Goal: Entertainment & Leisure: Browse casually

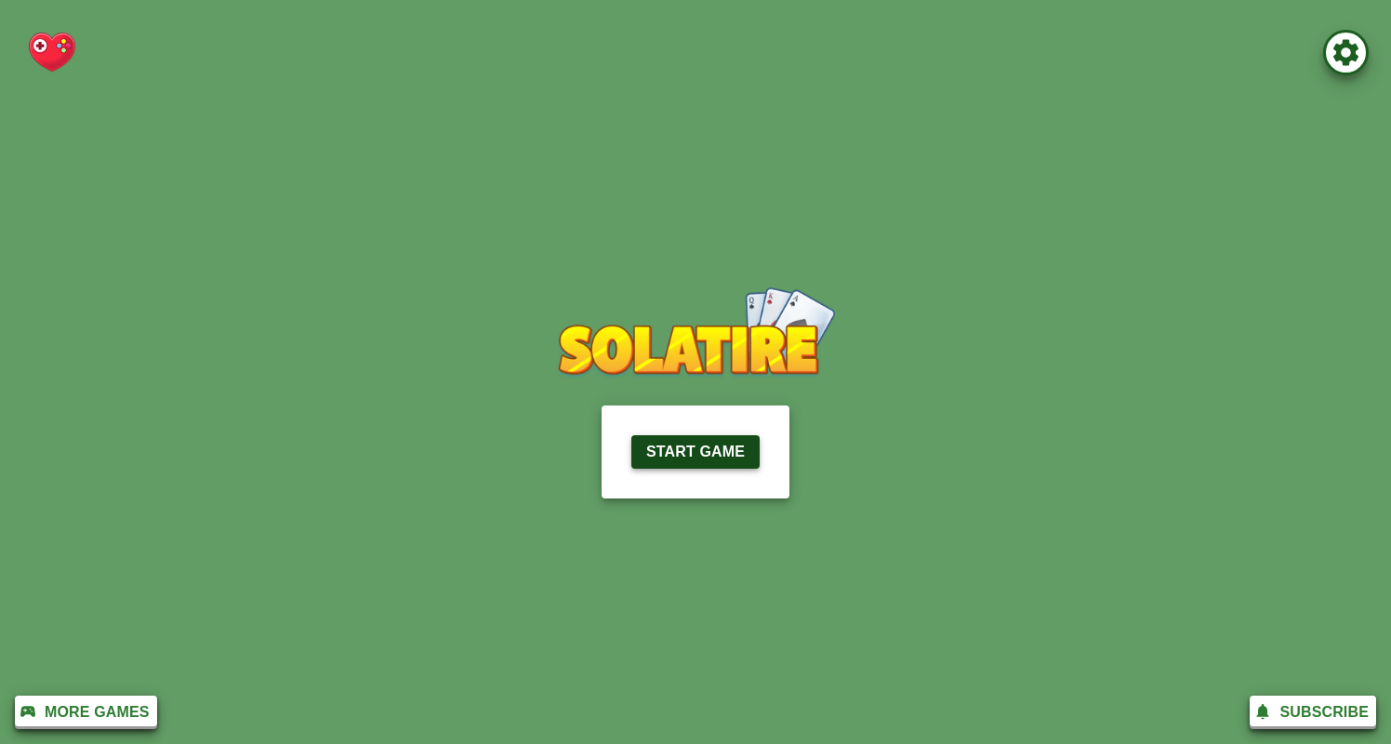
click at [667, 452] on p "Start Game" at bounding box center [695, 452] width 99 height 22
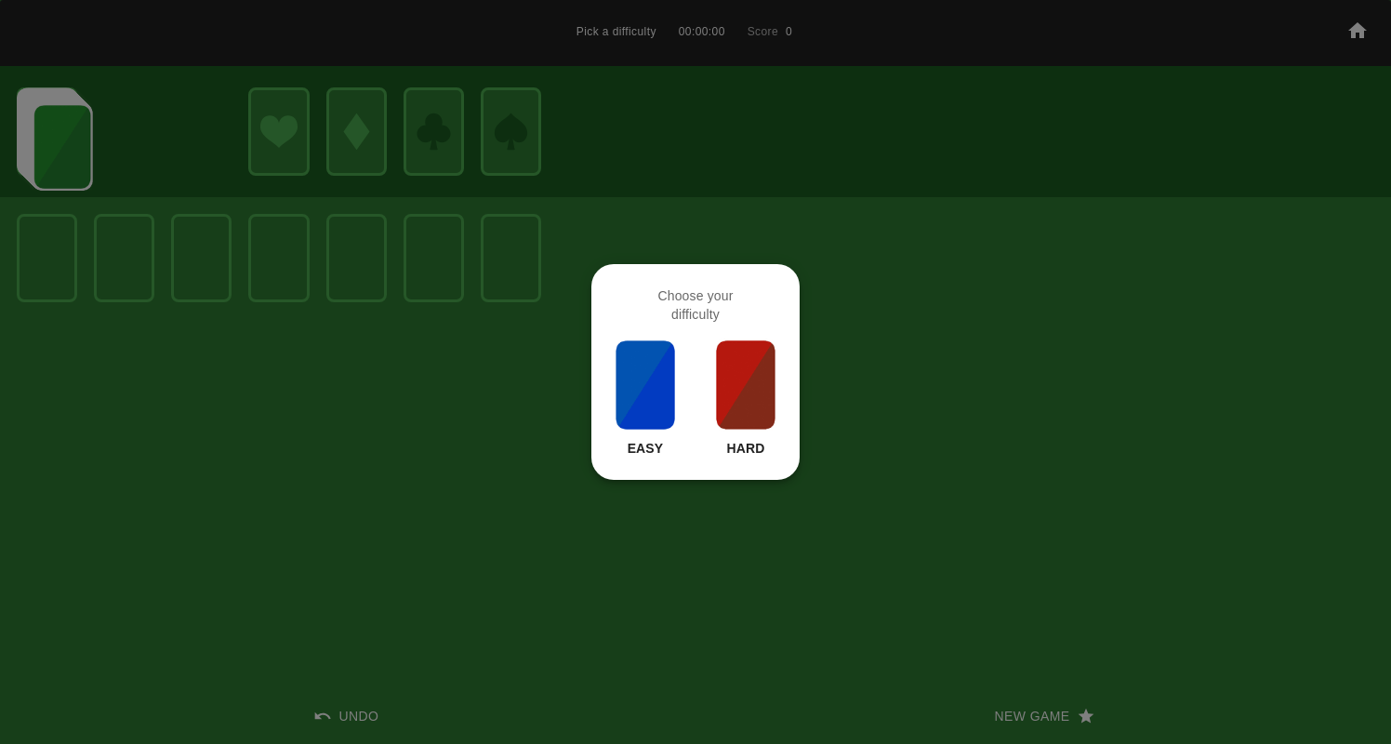
click at [731, 377] on img at bounding box center [745, 384] width 63 height 93
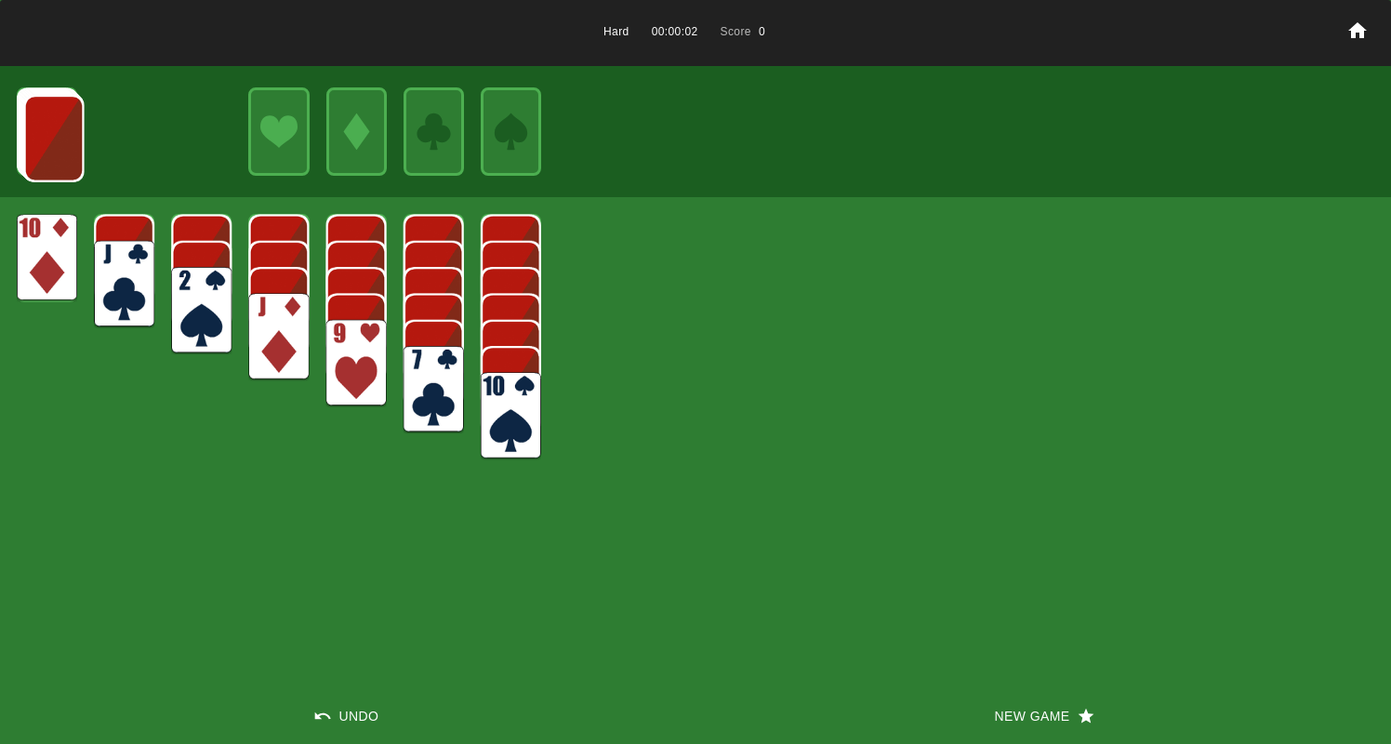
click at [352, 357] on img at bounding box center [356, 363] width 60 height 87
click at [48, 274] on img at bounding box center [47, 257] width 60 height 87
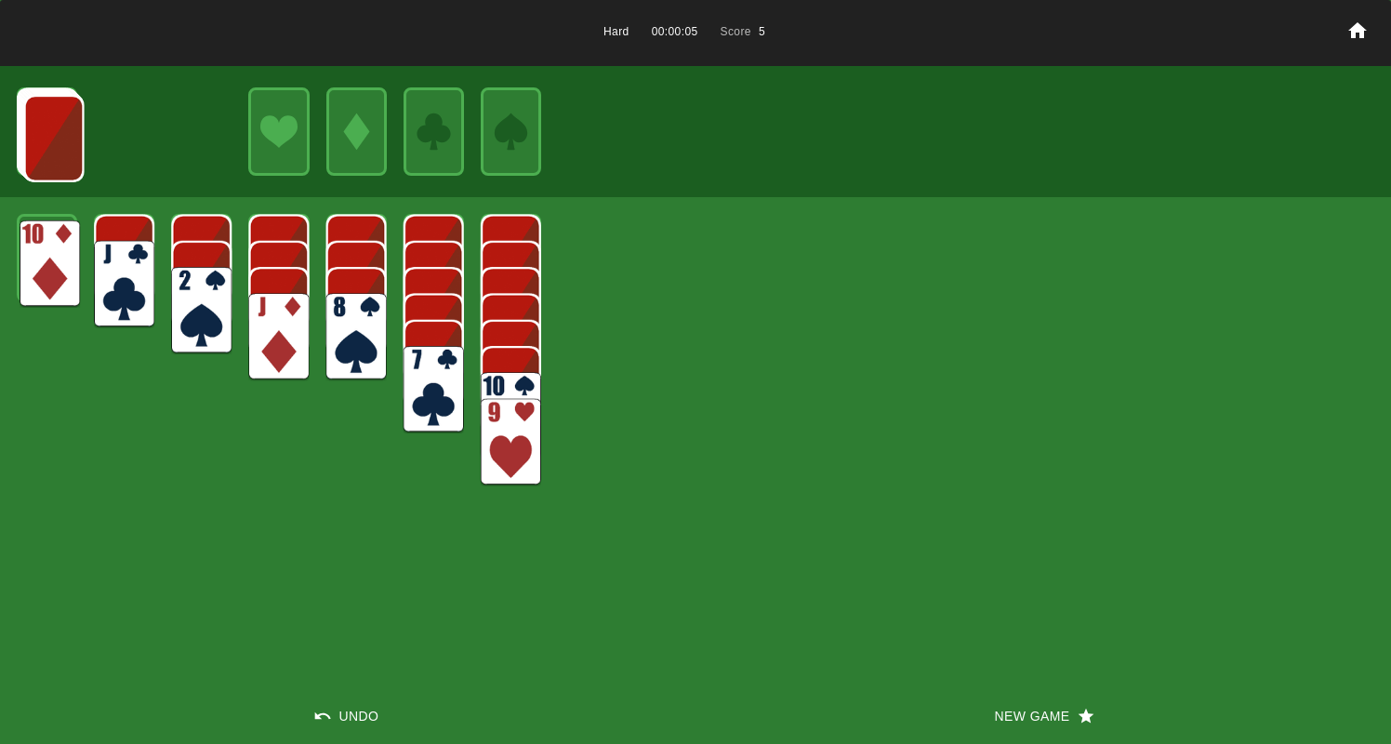
click at [46, 254] on img at bounding box center [50, 263] width 60 height 87
drag, startPoint x: 31, startPoint y: 244, endPoint x: 196, endPoint y: 327, distance: 185.5
click at [109, 304] on img at bounding box center [125, 317] width 60 height 87
drag, startPoint x: 516, startPoint y: 380, endPoint x: 444, endPoint y: 351, distance: 78.4
click at [516, 380] on img at bounding box center [511, 415] width 60 height 87
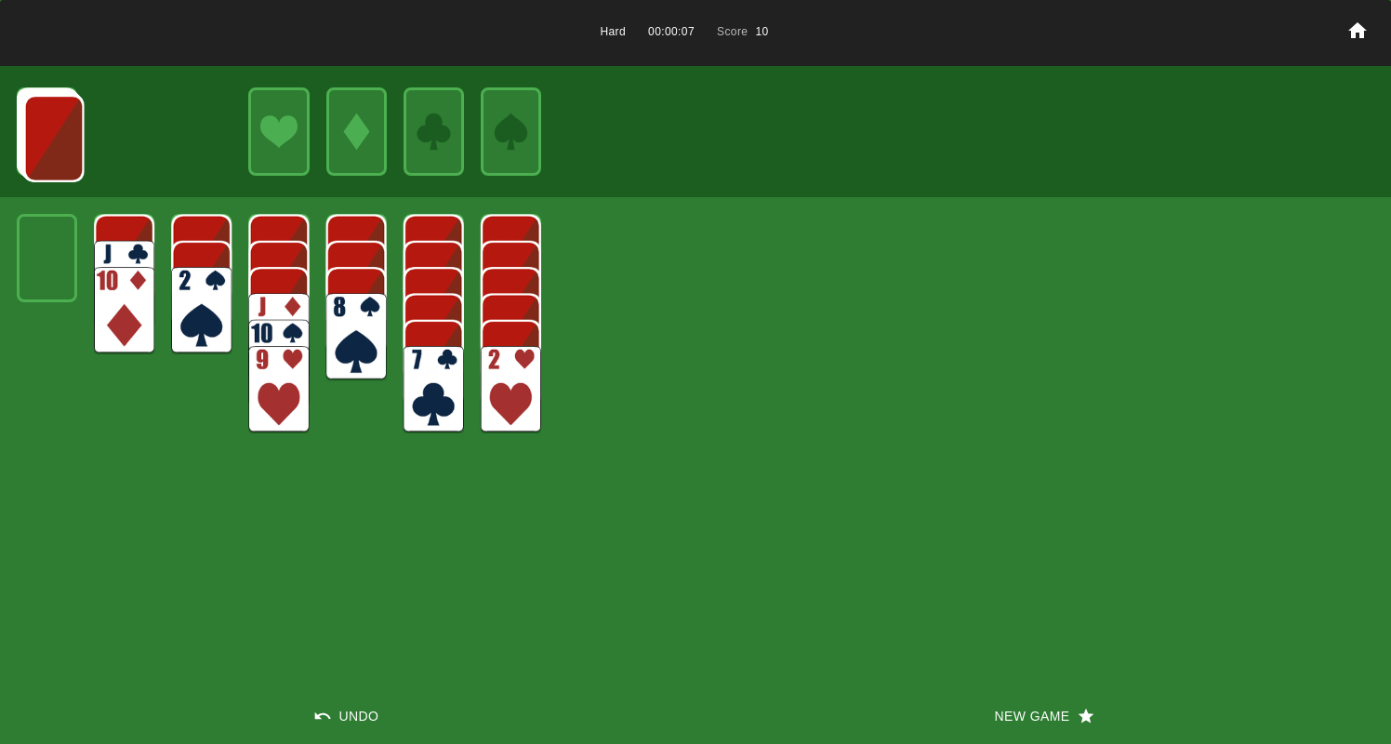
click at [359, 313] on img at bounding box center [356, 336] width 60 height 87
click at [373, 347] on img at bounding box center [356, 336] width 60 height 87
click at [38, 135] on img at bounding box center [53, 138] width 60 height 87
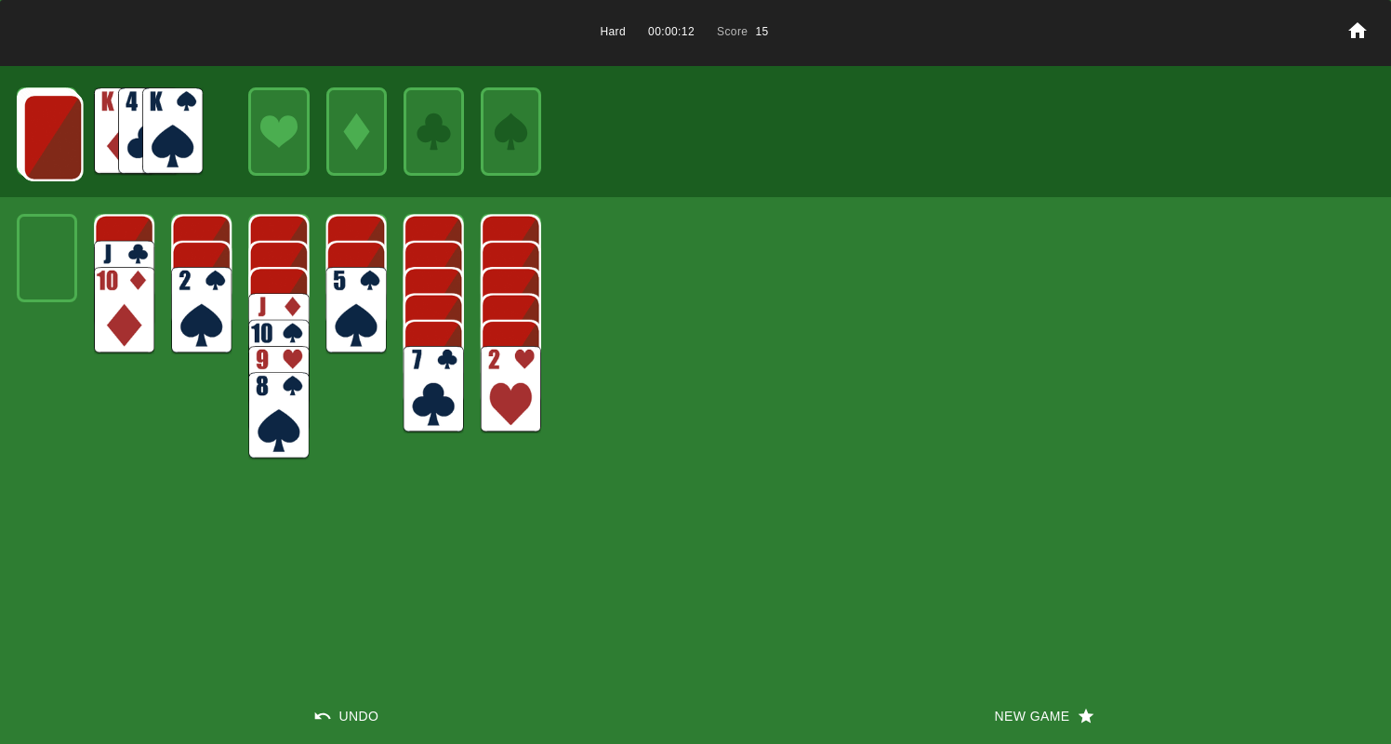
click at [157, 142] on img at bounding box center [172, 130] width 60 height 87
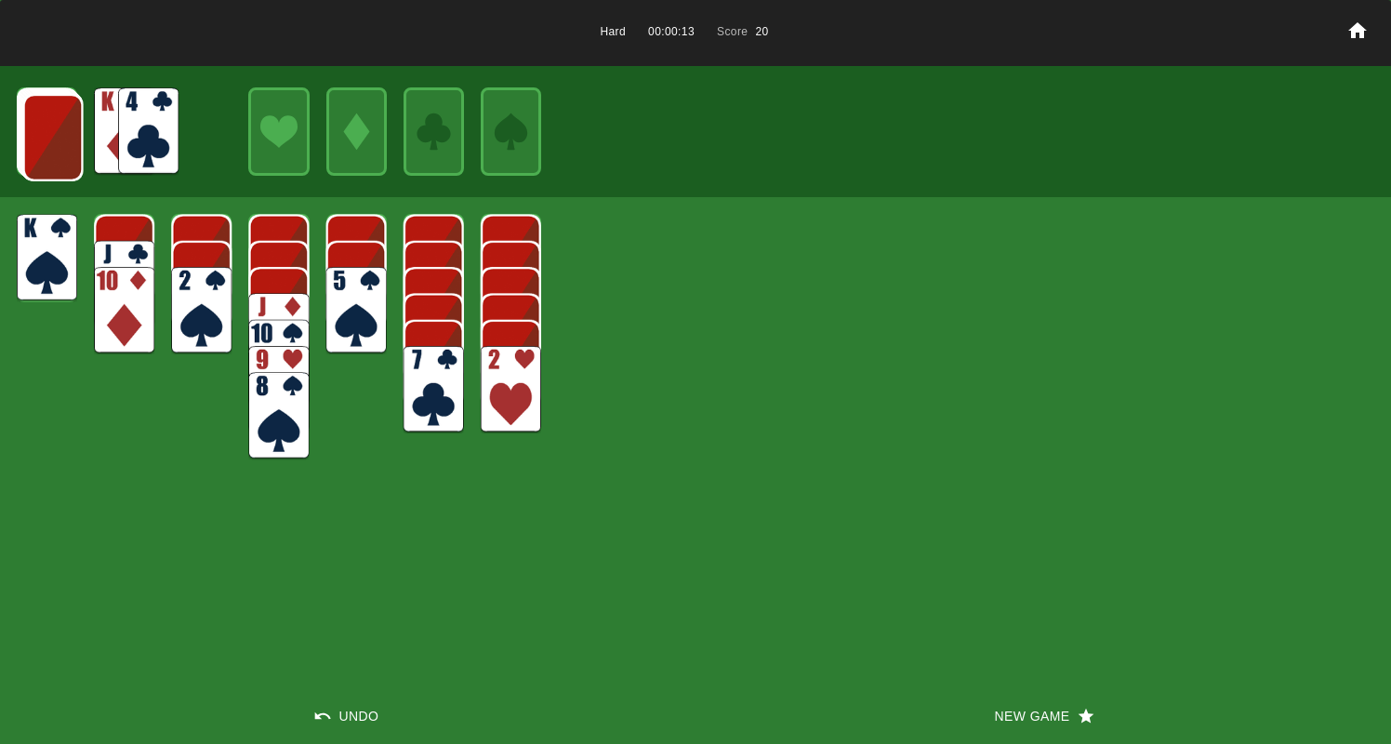
click at [55, 142] on img at bounding box center [53, 137] width 60 height 87
click at [56, 144] on img at bounding box center [52, 136] width 60 height 87
click at [197, 150] on img at bounding box center [172, 130] width 60 height 87
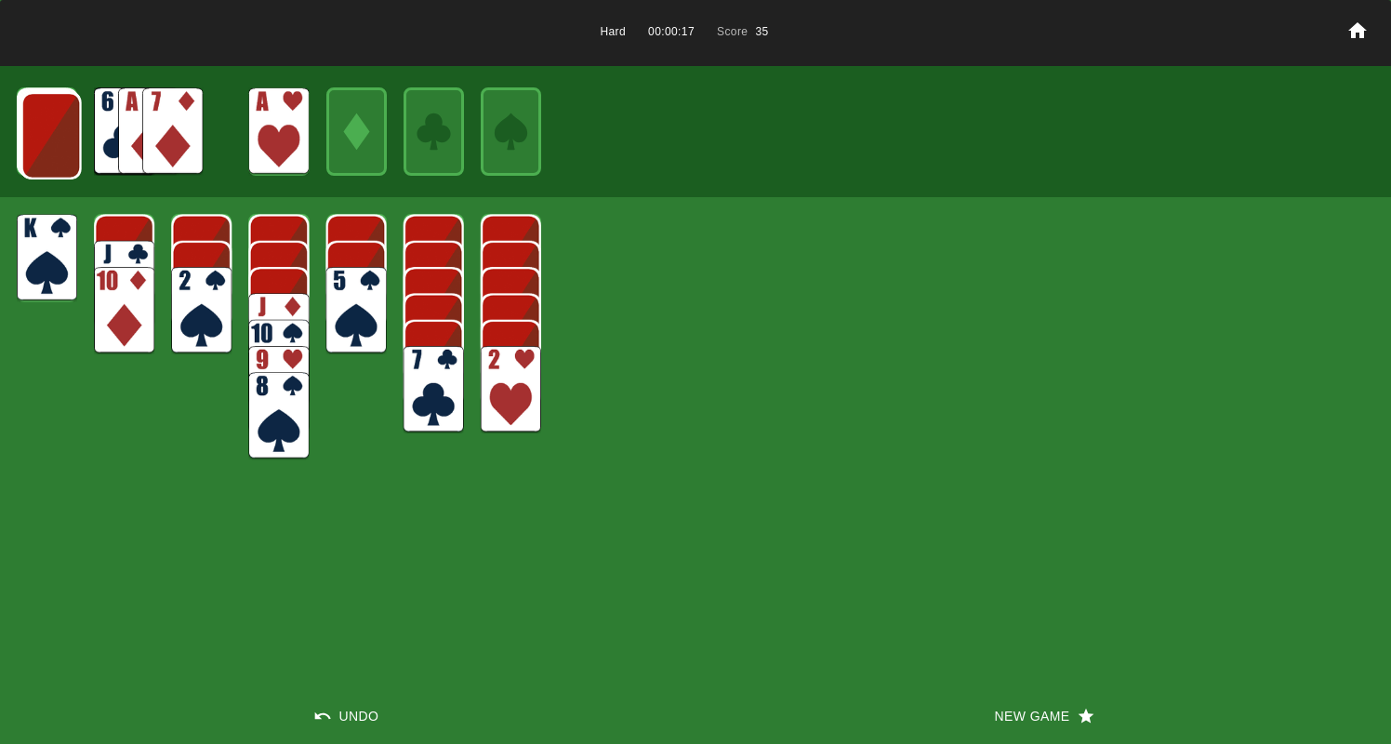
click at [139, 143] on img at bounding box center [148, 130] width 60 height 87
drag, startPoint x: 184, startPoint y: 193, endPoint x: 261, endPoint y: 391, distance: 211.7
click at [252, 396] on img at bounding box center [242, 385] width 60 height 87
click at [147, 147] on img at bounding box center [172, 130] width 60 height 87
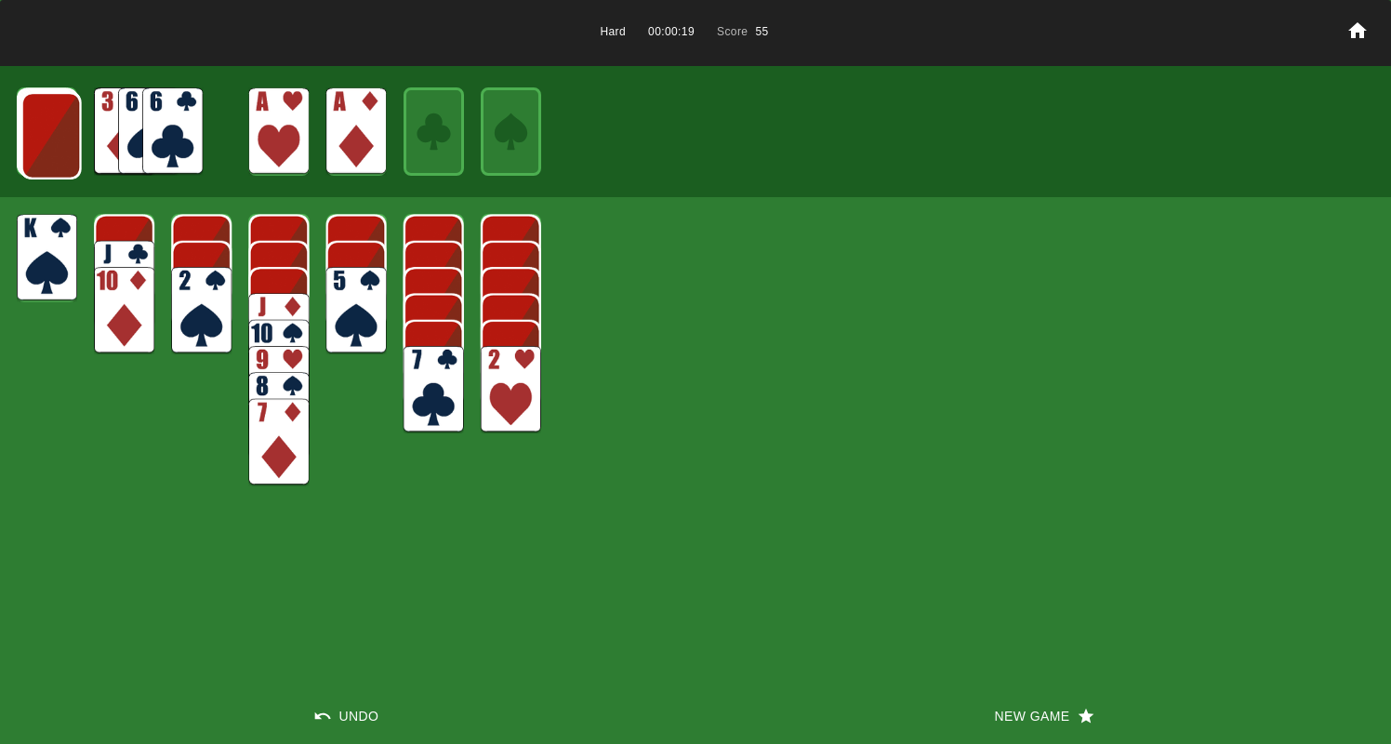
drag, startPoint x: 132, startPoint y: 139, endPoint x: 145, endPoint y: 152, distance: 18.4
click at [133, 140] on img at bounding box center [148, 130] width 60 height 87
click at [189, 146] on img at bounding box center [172, 130] width 60 height 87
click at [54, 131] on img at bounding box center [51, 135] width 60 height 87
click at [55, 131] on img at bounding box center [50, 134] width 60 height 87
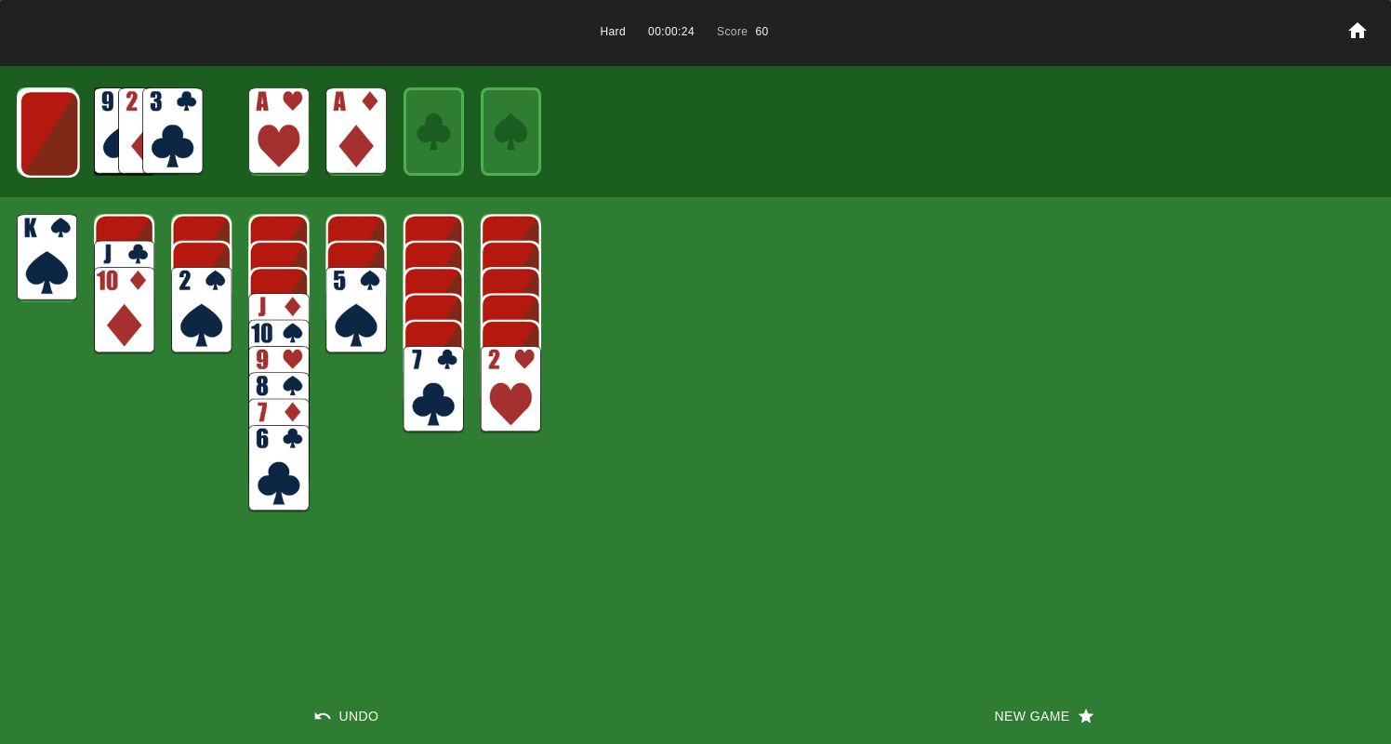
click at [55, 132] on img at bounding box center [50, 133] width 60 height 87
click at [153, 131] on img at bounding box center [172, 130] width 60 height 87
click at [103, 256] on img at bounding box center [124, 284] width 60 height 87
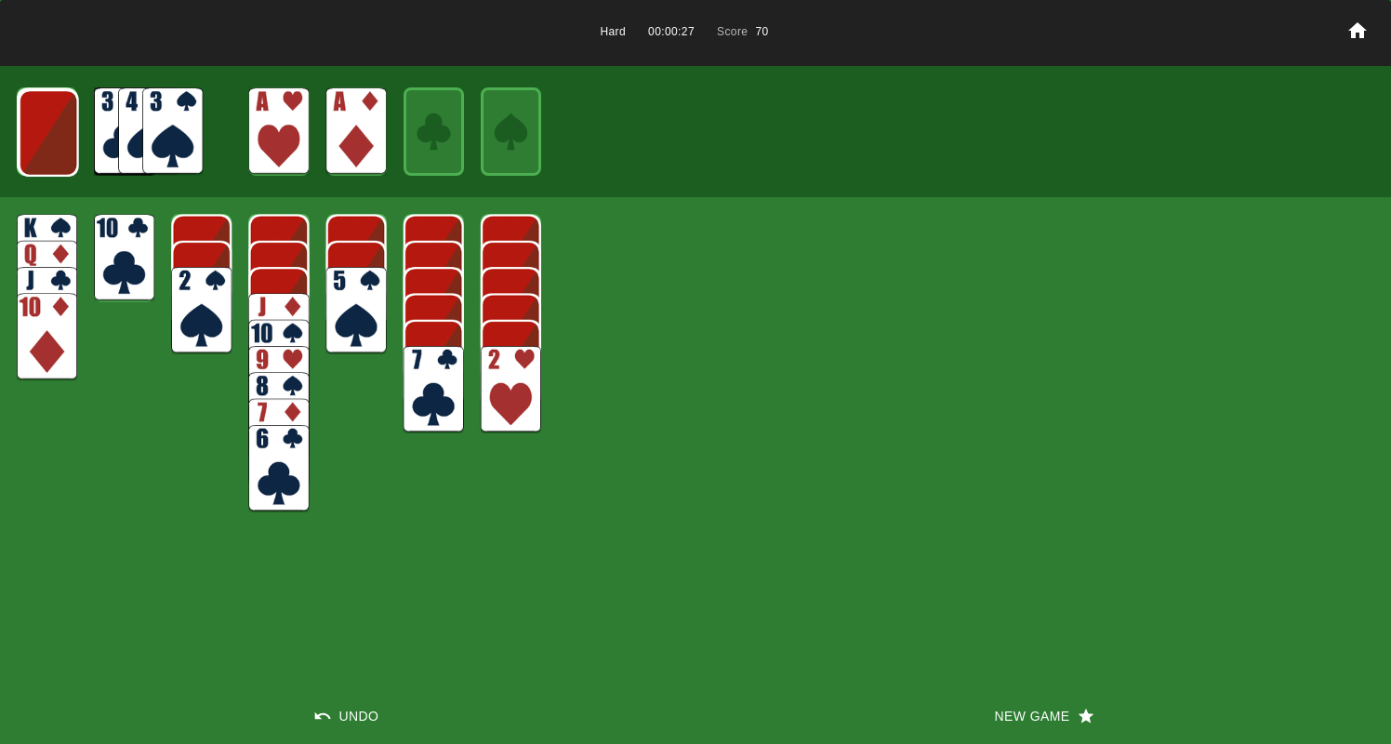
click at [107, 258] on img at bounding box center [124, 257] width 60 height 87
click at [60, 143] on img at bounding box center [49, 132] width 60 height 87
click at [59, 143] on img at bounding box center [48, 131] width 60 height 87
click at [166, 135] on img at bounding box center [172, 130] width 60 height 87
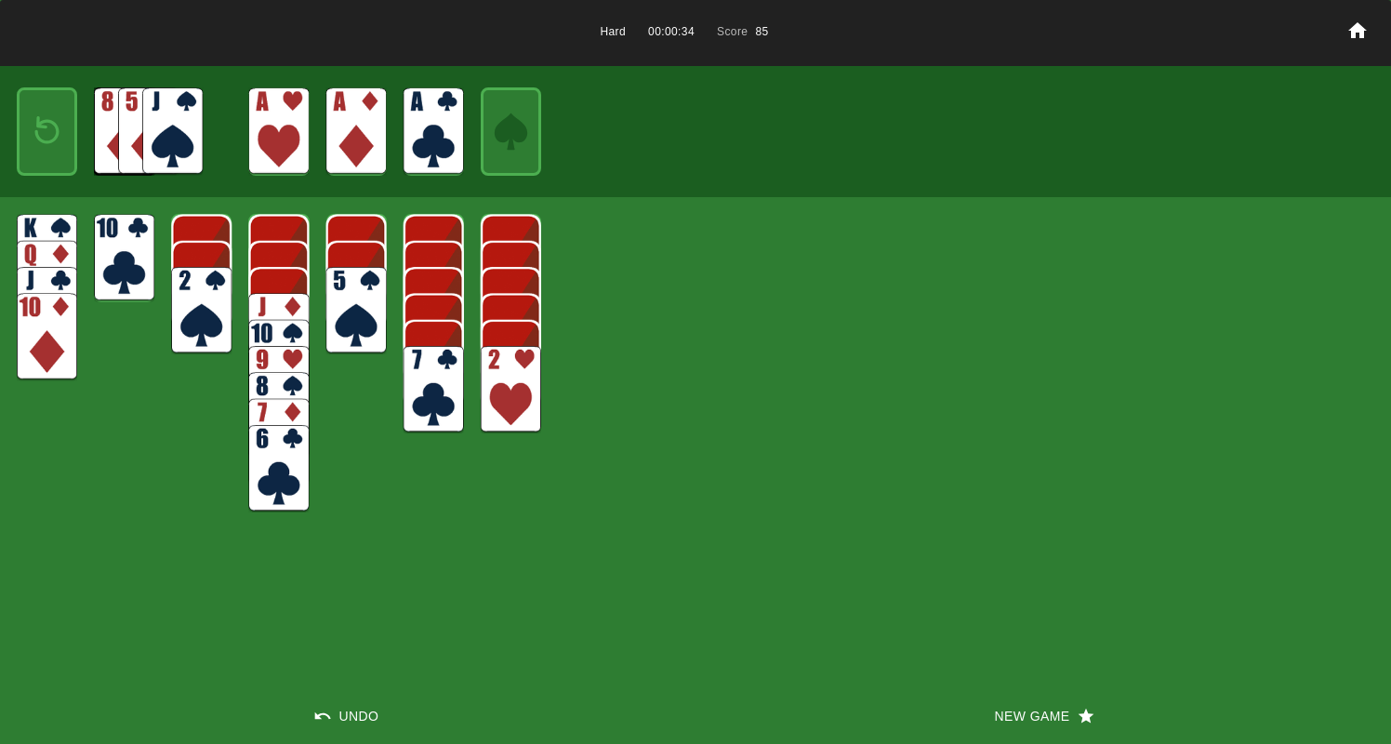
click at [60, 134] on img at bounding box center [47, 131] width 36 height 53
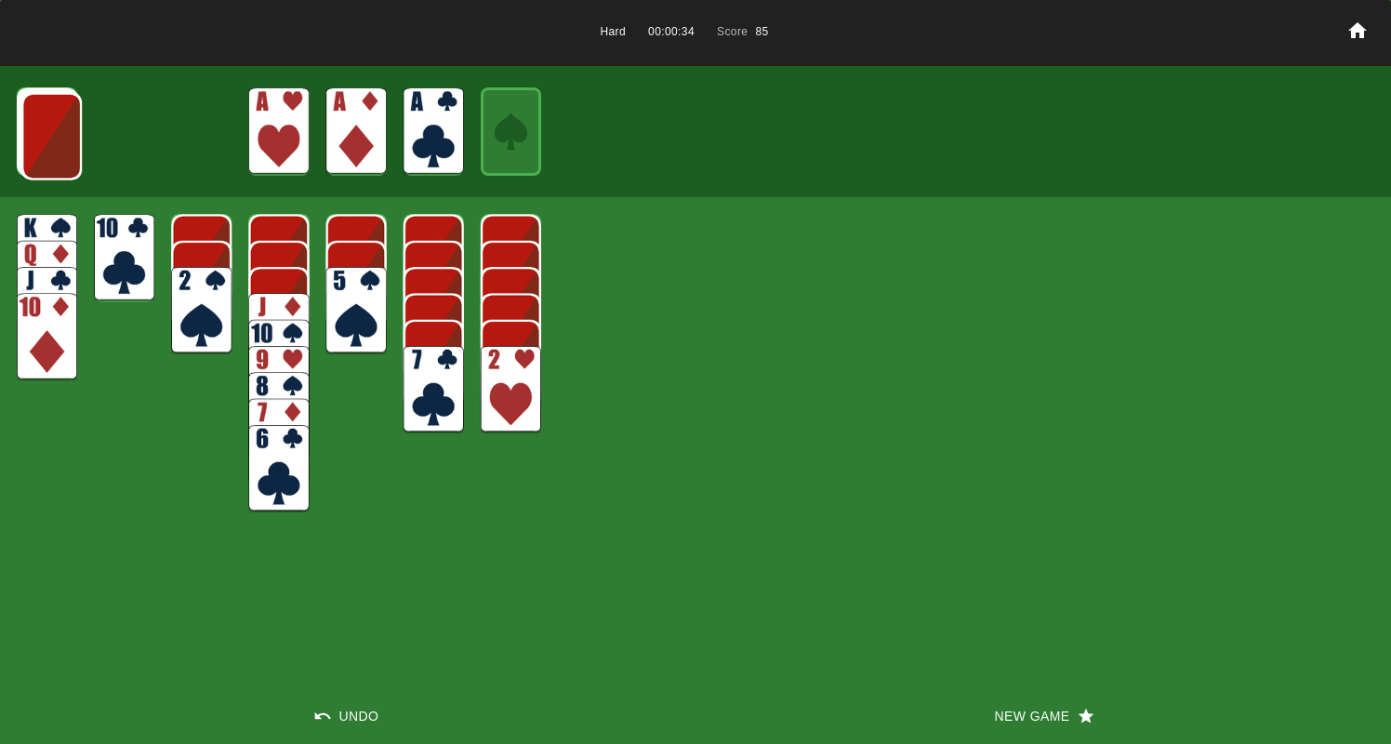
click at [53, 136] on img at bounding box center [51, 136] width 60 height 87
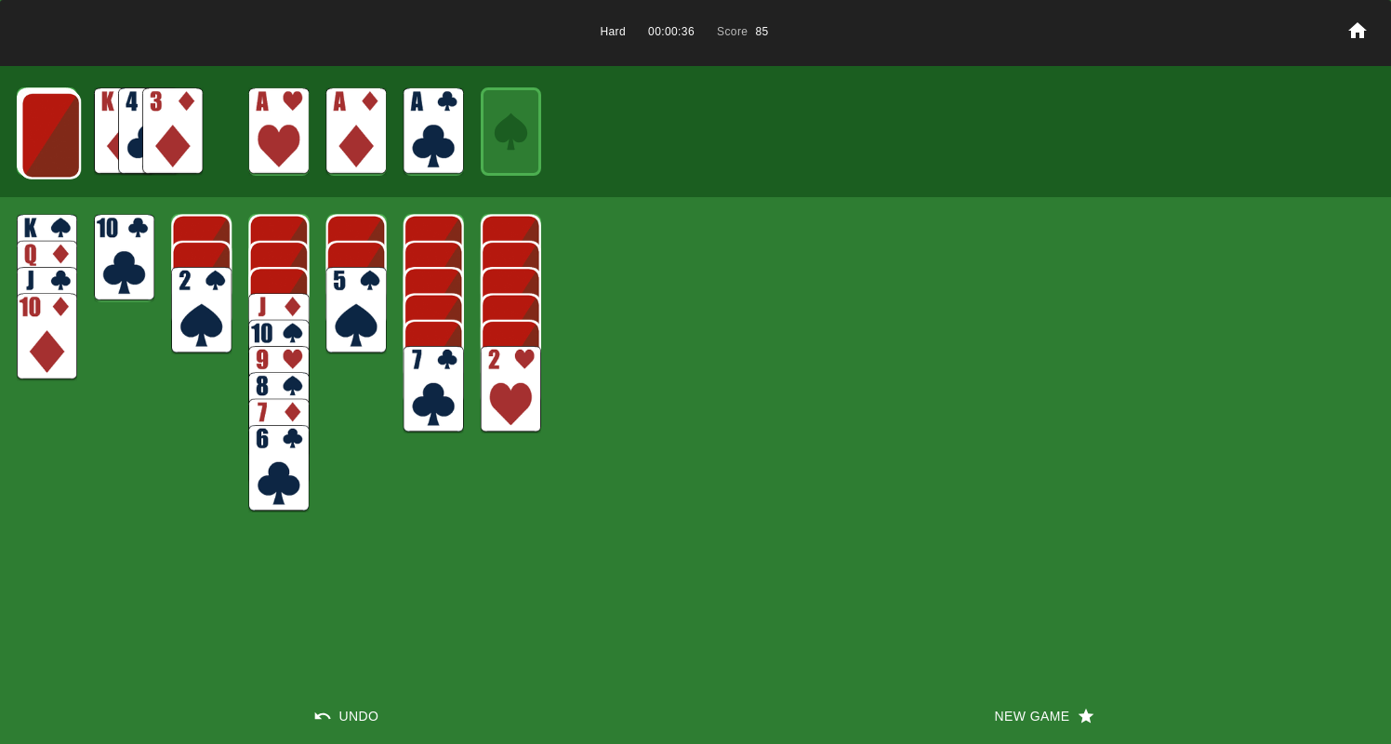
click at [52, 135] on img at bounding box center [50, 135] width 60 height 87
click at [51, 135] on img at bounding box center [50, 134] width 60 height 87
click at [168, 132] on img at bounding box center [172, 130] width 60 height 87
click at [154, 116] on img at bounding box center [172, 130] width 60 height 87
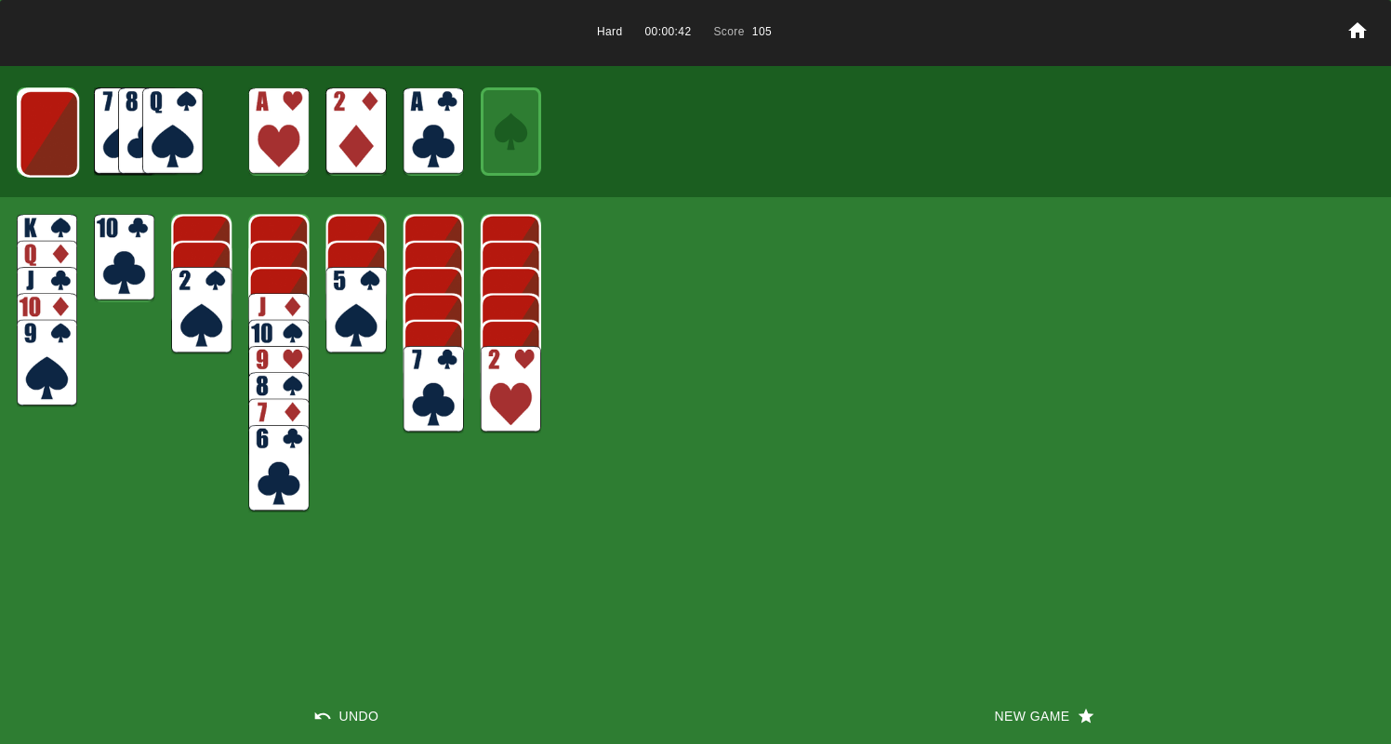
click at [53, 122] on img at bounding box center [49, 133] width 60 height 87
click at [52, 132] on img at bounding box center [48, 132] width 60 height 87
click at [186, 128] on img at bounding box center [172, 130] width 60 height 87
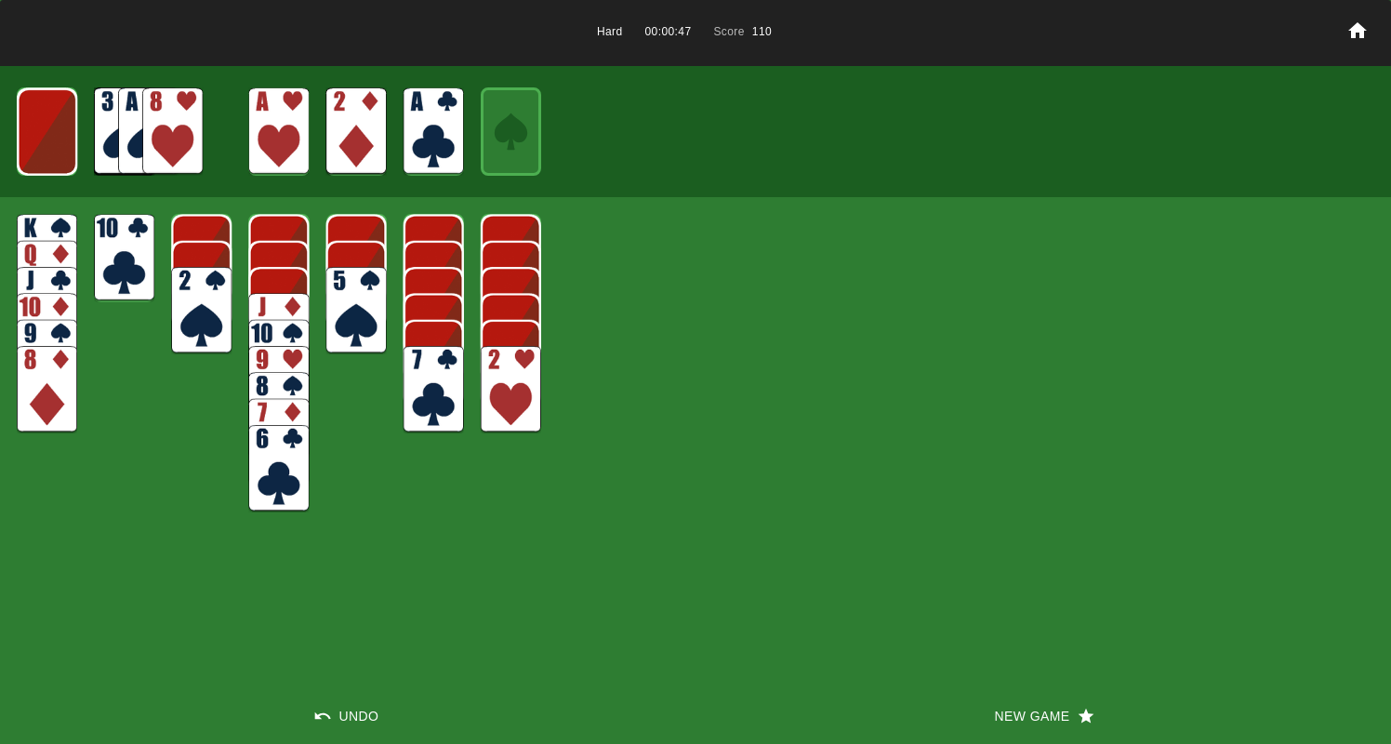
drag, startPoint x: 434, startPoint y: 387, endPoint x: 425, endPoint y: 383, distance: 10.0
click at [434, 388] on img at bounding box center [434, 389] width 60 height 87
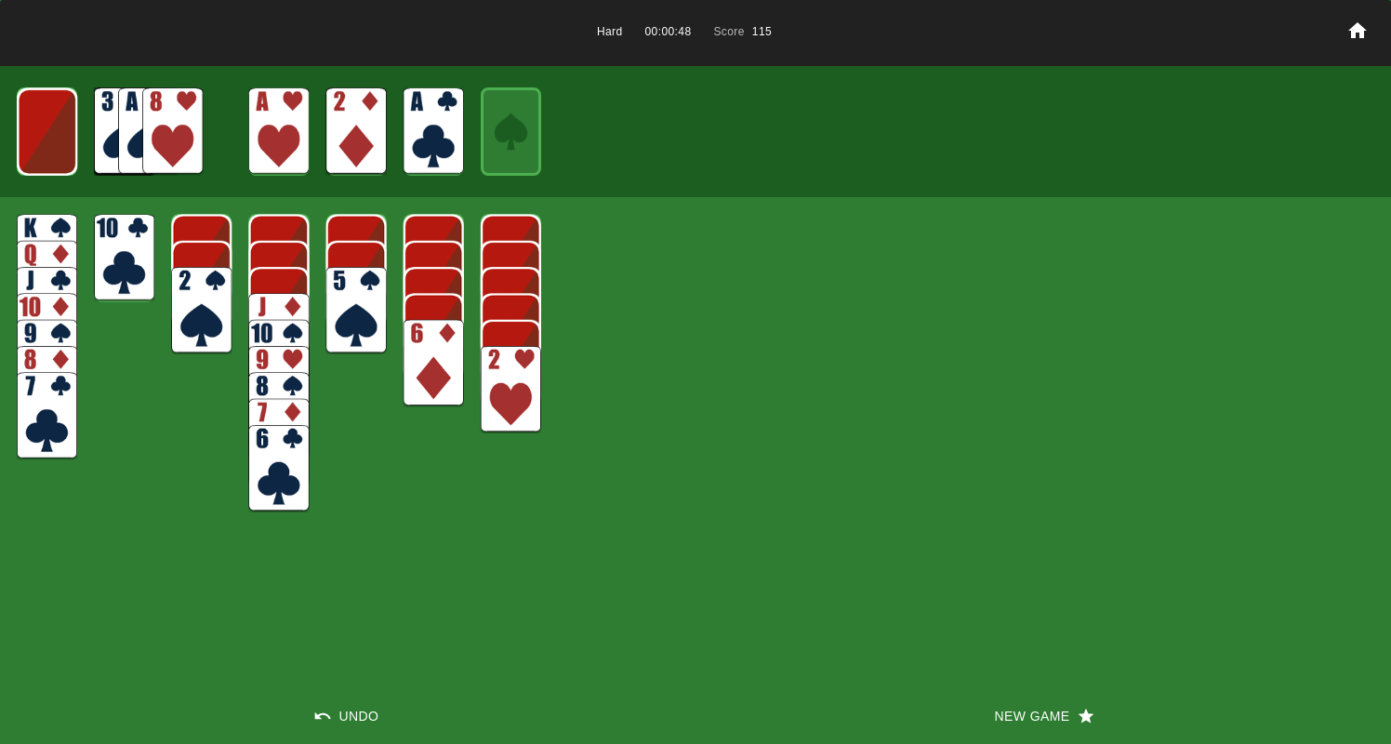
click at [425, 377] on img at bounding box center [434, 363] width 60 height 87
click at [352, 298] on img at bounding box center [356, 310] width 60 height 87
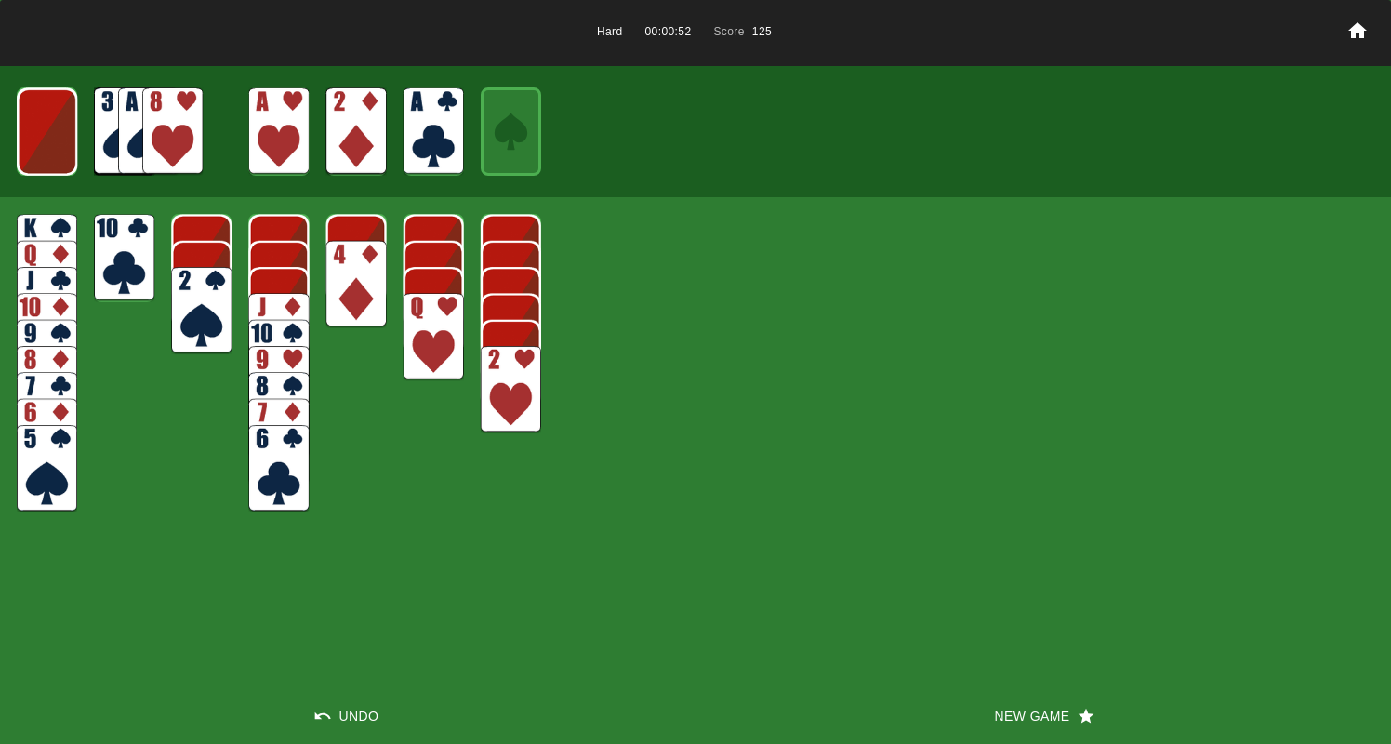
click at [367, 286] on img at bounding box center [356, 284] width 60 height 87
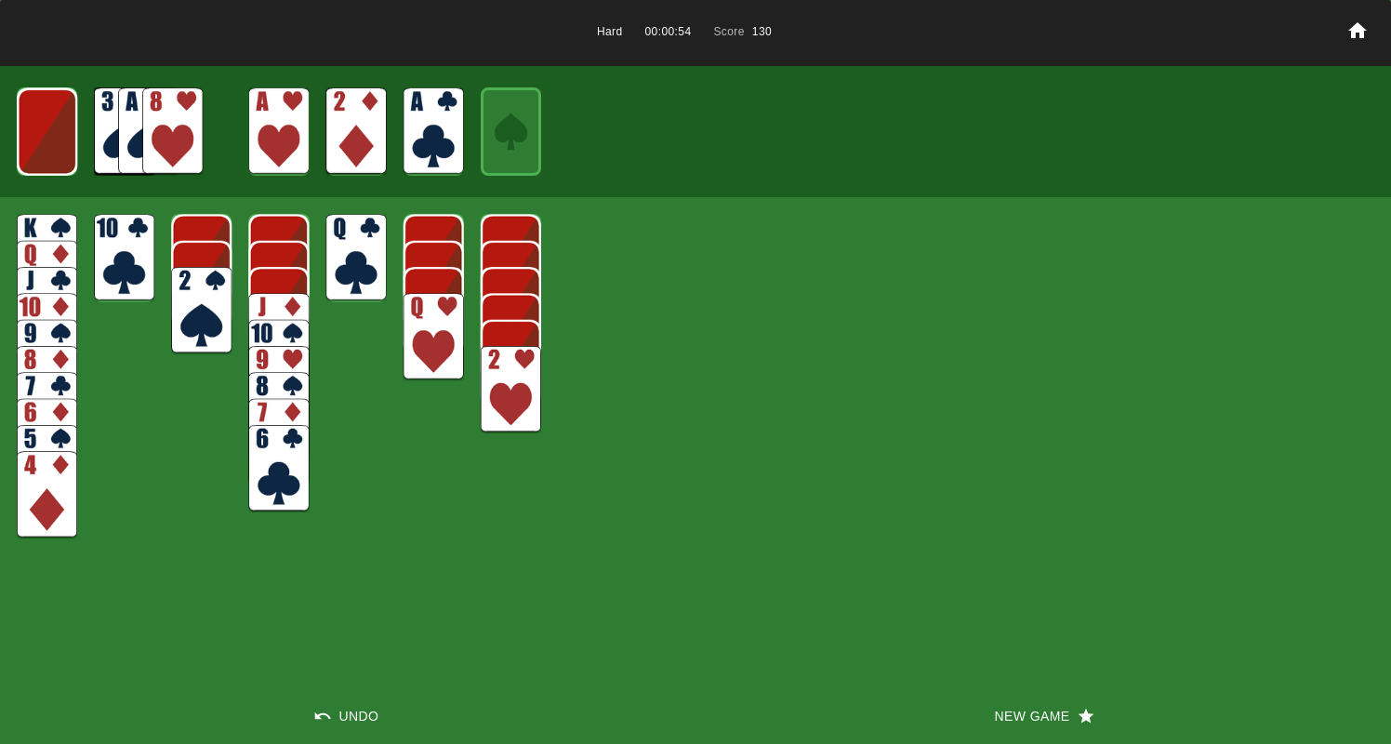
click at [258, 298] on img at bounding box center [278, 336] width 60 height 87
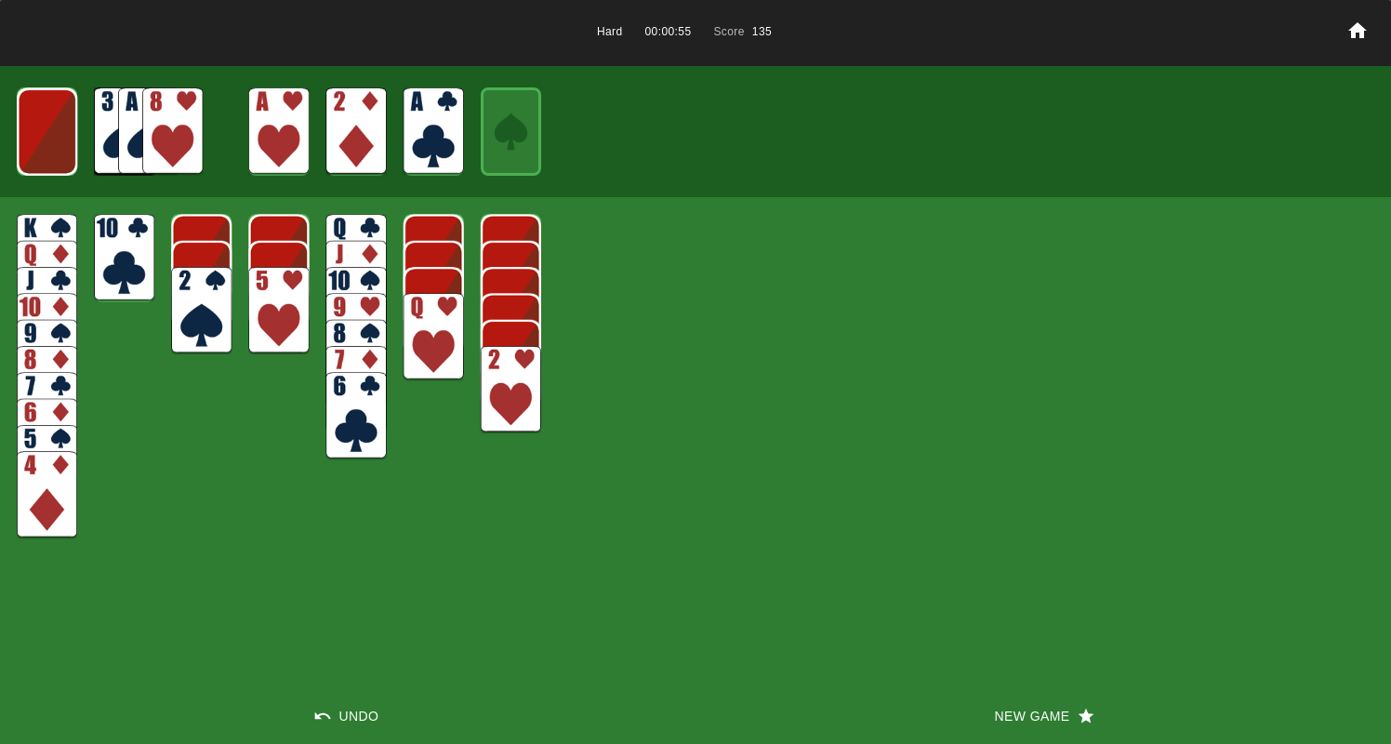
click at [266, 303] on img at bounding box center [278, 310] width 60 height 87
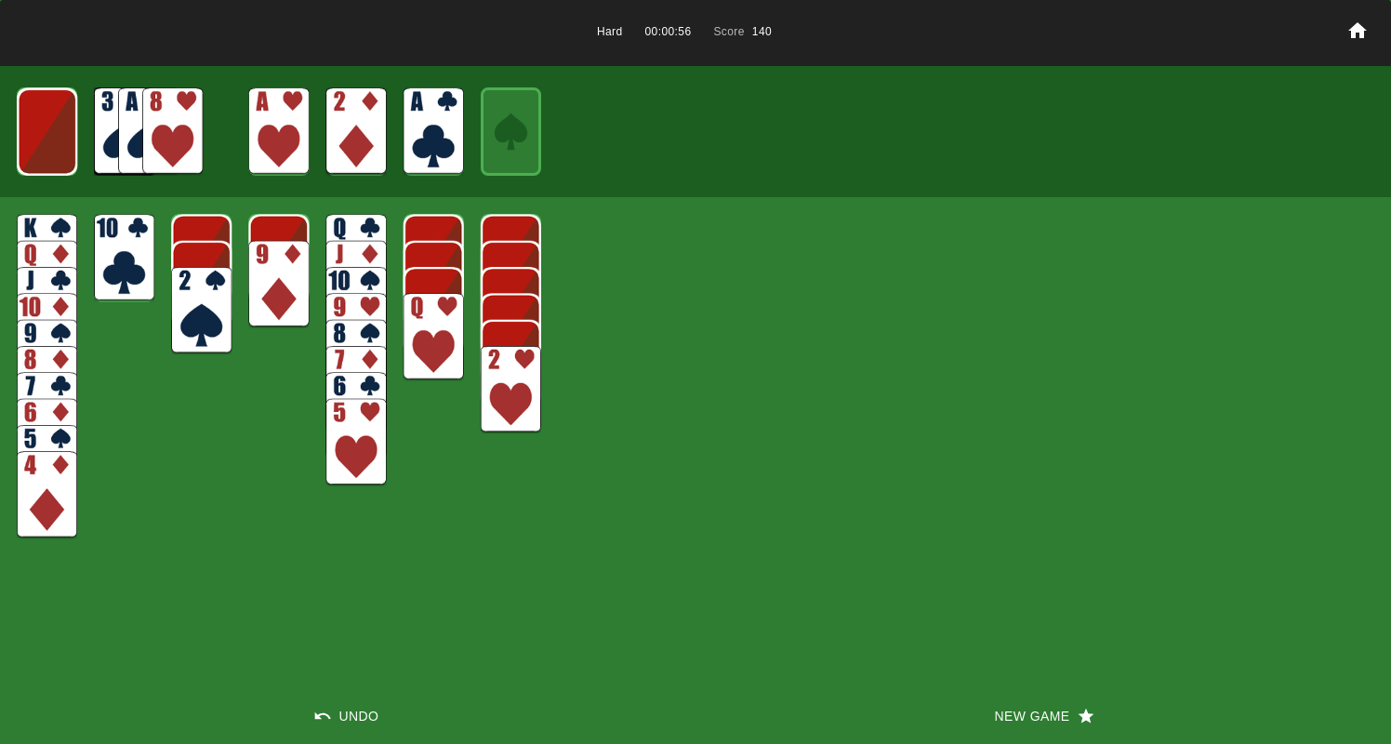
click at [268, 294] on img at bounding box center [278, 284] width 60 height 87
click at [37, 114] on img at bounding box center [47, 131] width 60 height 87
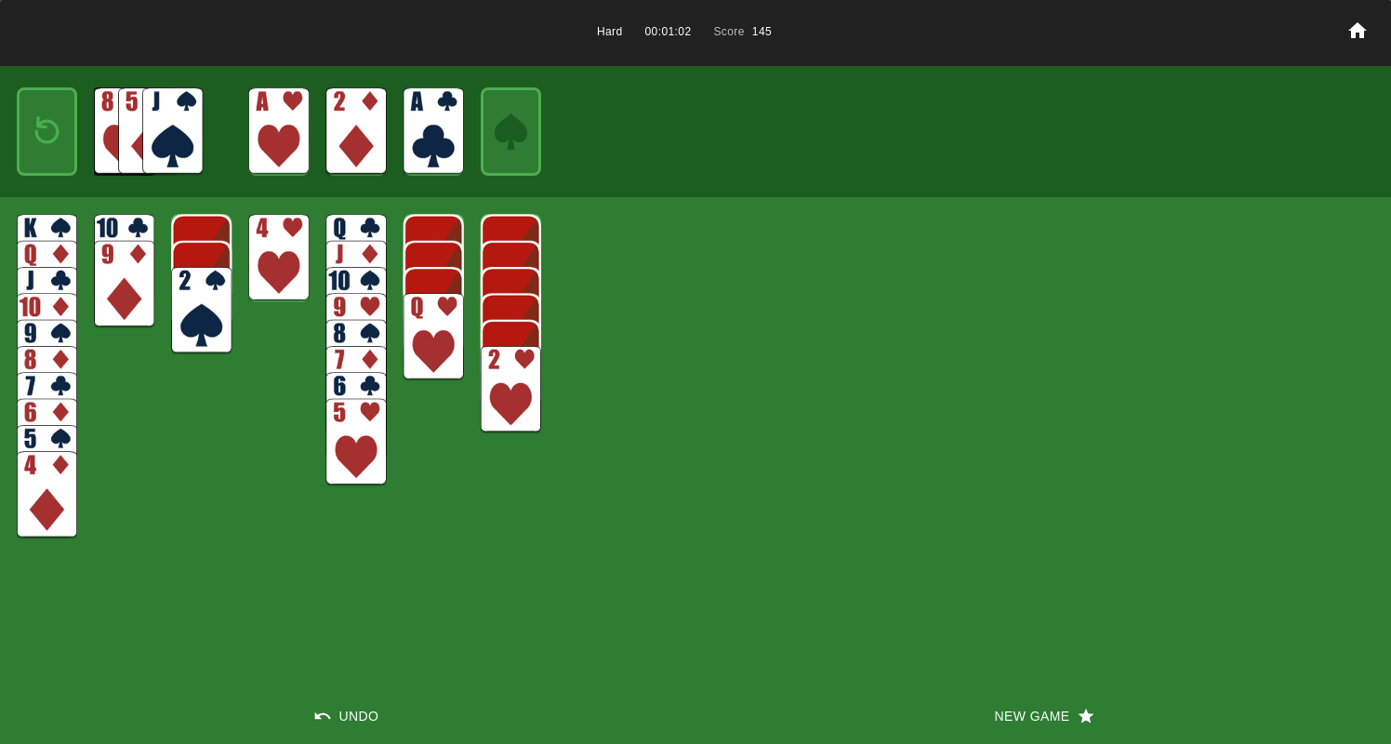
click at [35, 115] on img at bounding box center [47, 131] width 36 height 53
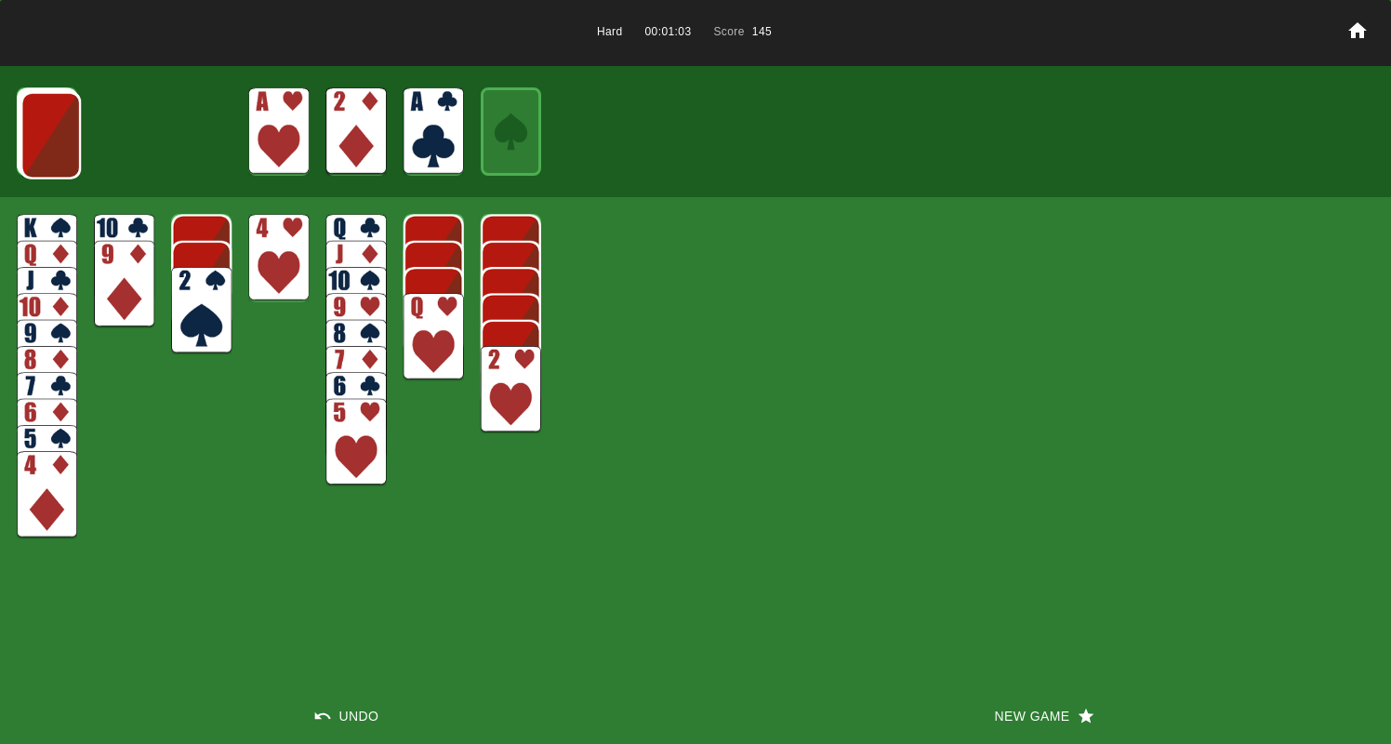
click at [34, 117] on img at bounding box center [50, 135] width 60 height 87
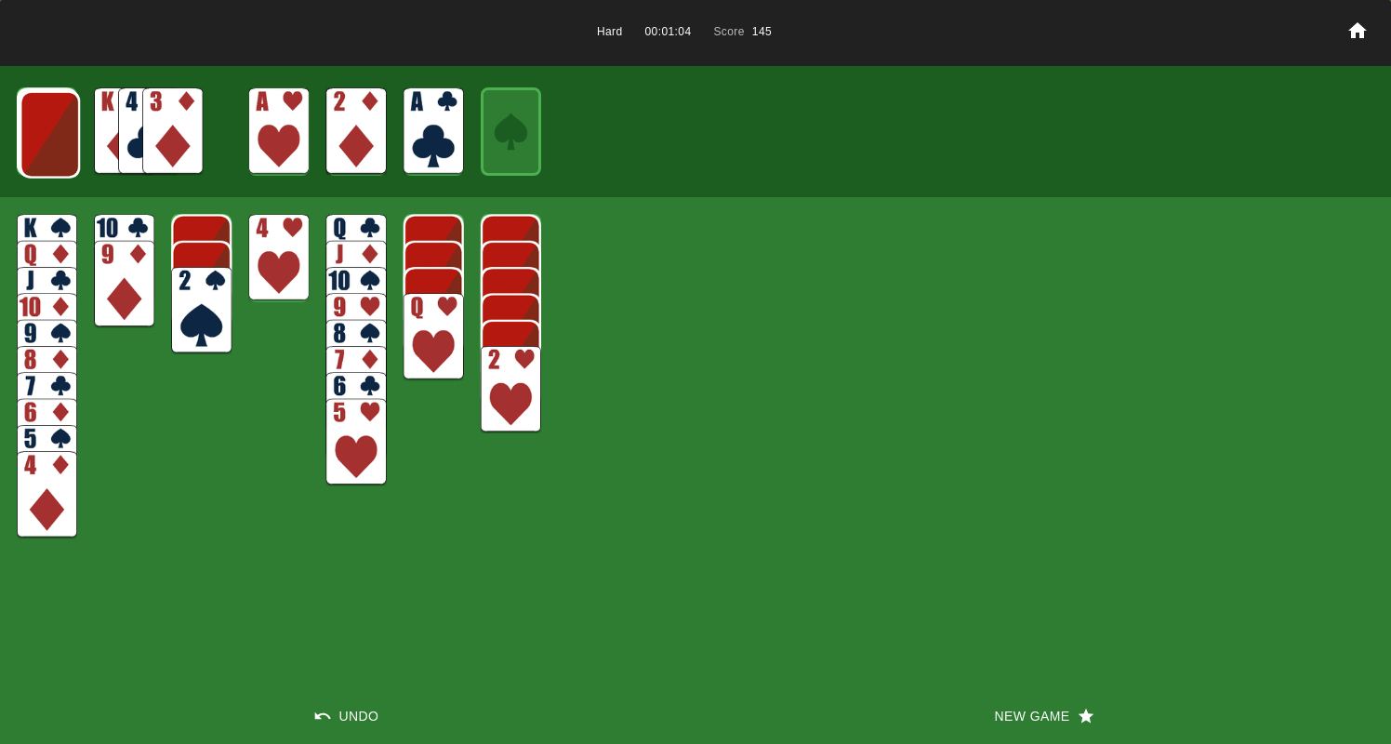
click at [171, 147] on img at bounding box center [172, 130] width 60 height 87
click at [148, 132] on img at bounding box center [148, 130] width 60 height 87
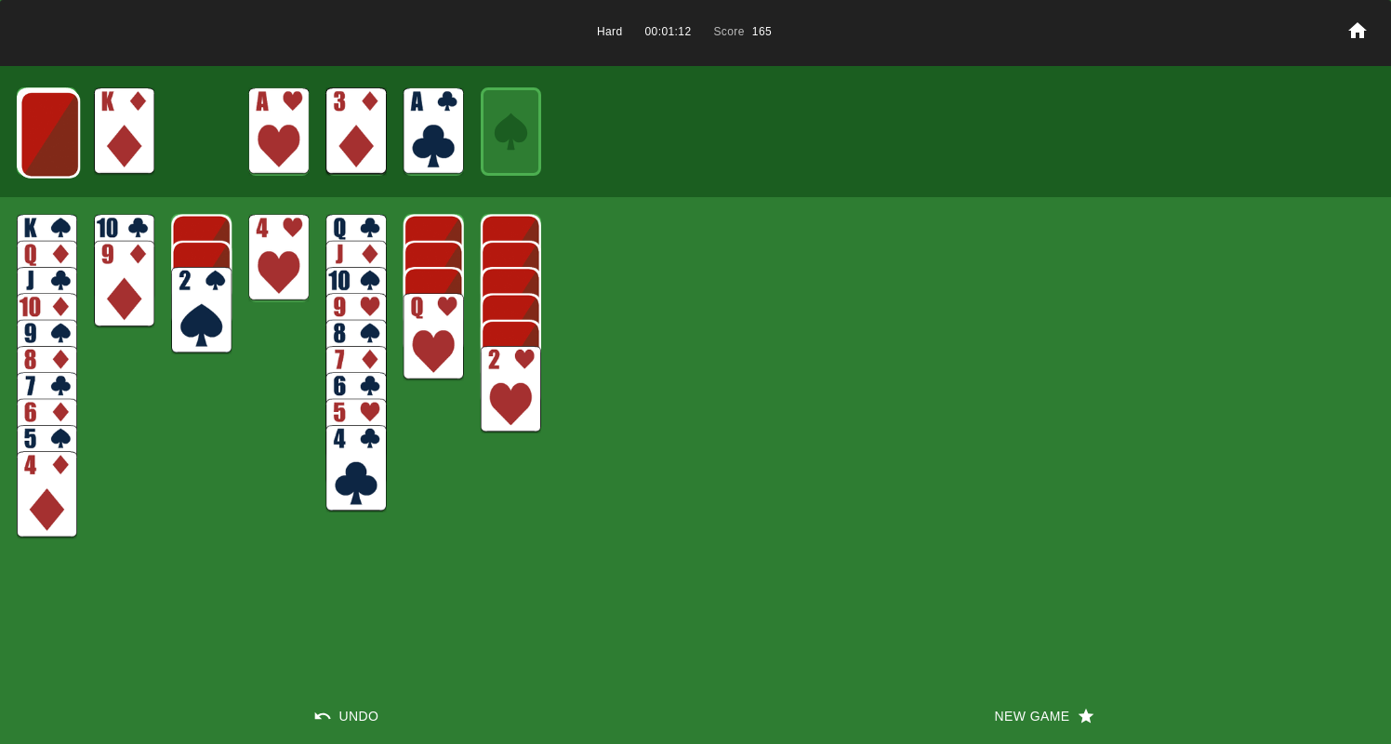
click at [34, 509] on img at bounding box center [47, 494] width 60 height 87
click at [267, 240] on img at bounding box center [278, 257] width 60 height 87
click at [129, 125] on img at bounding box center [124, 130] width 60 height 87
click at [45, 150] on img at bounding box center [50, 134] width 60 height 87
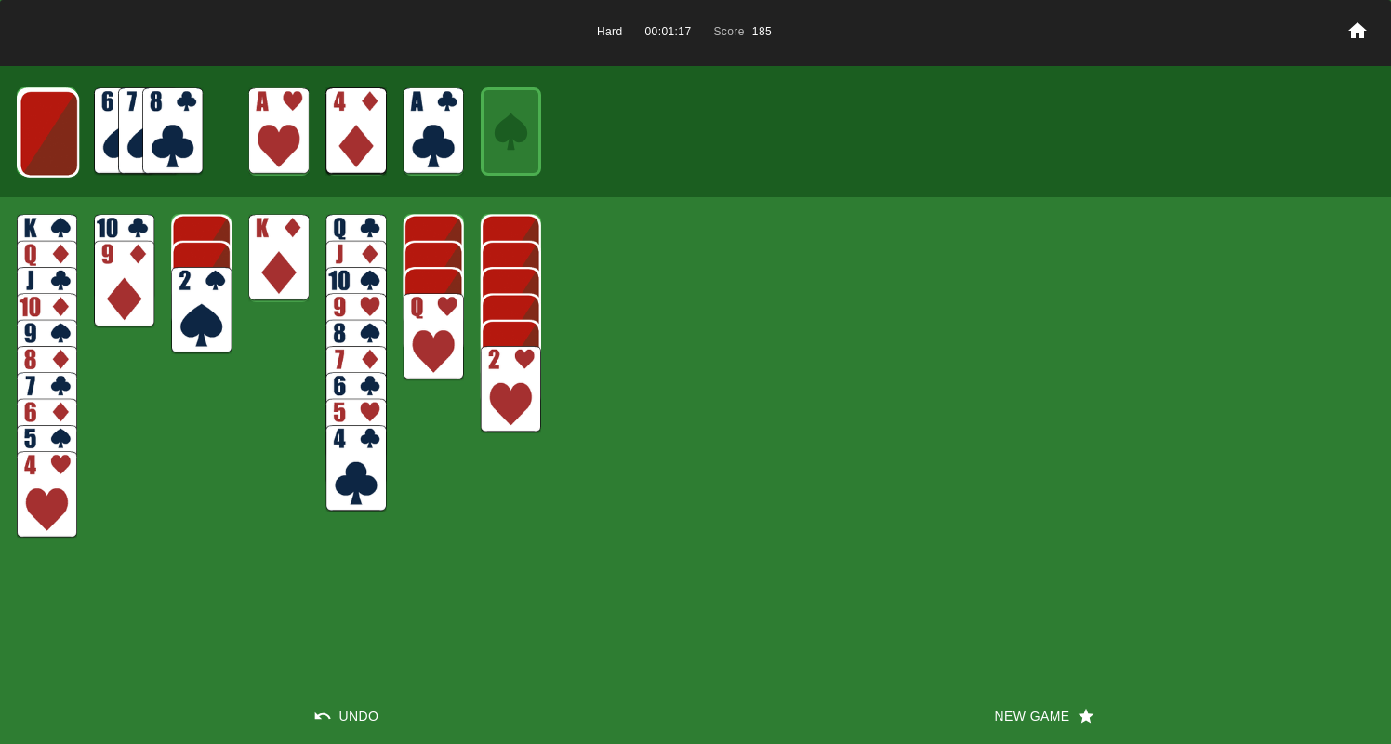
click at [43, 150] on img at bounding box center [49, 133] width 60 height 87
click at [42, 150] on img at bounding box center [48, 132] width 60 height 87
click at [42, 150] on img at bounding box center [47, 131] width 60 height 87
click at [169, 137] on img at bounding box center [172, 130] width 60 height 87
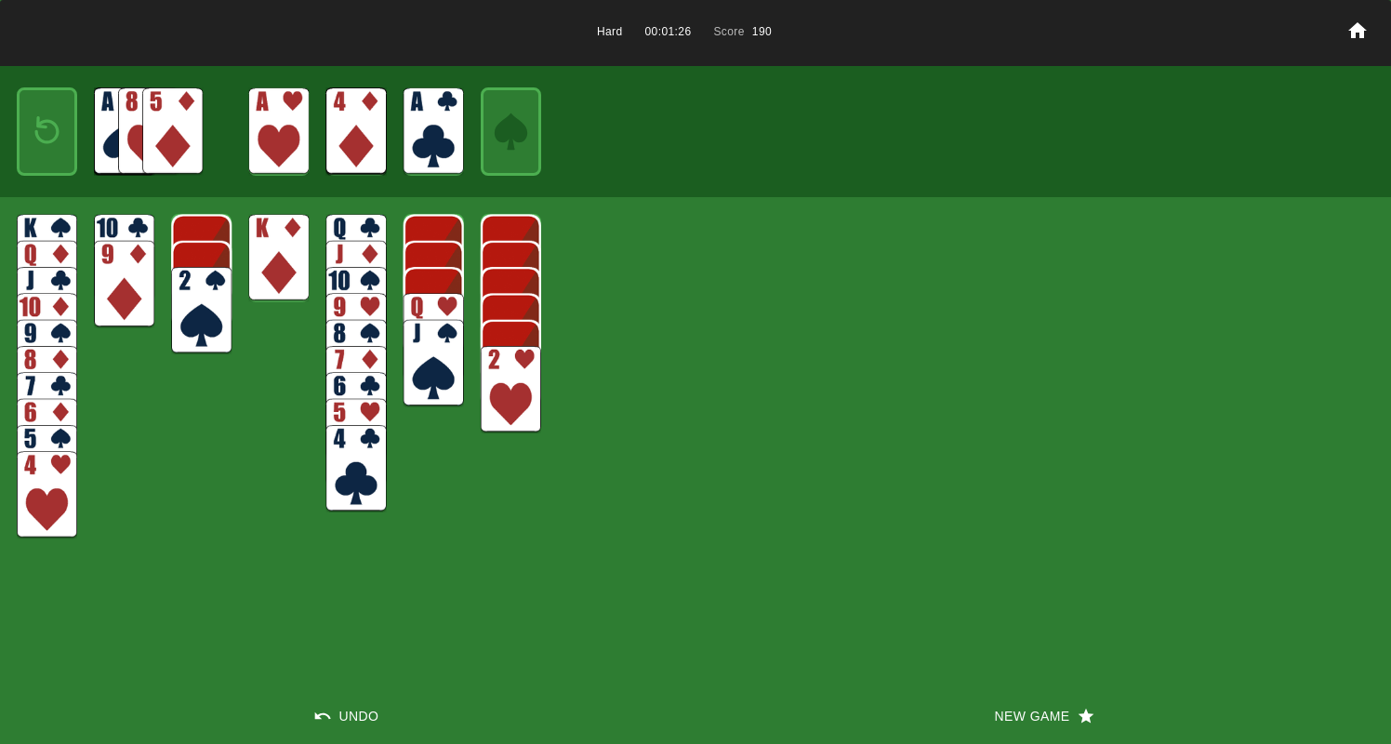
click at [172, 136] on img at bounding box center [172, 130] width 60 height 87
click at [58, 138] on img at bounding box center [47, 131] width 36 height 53
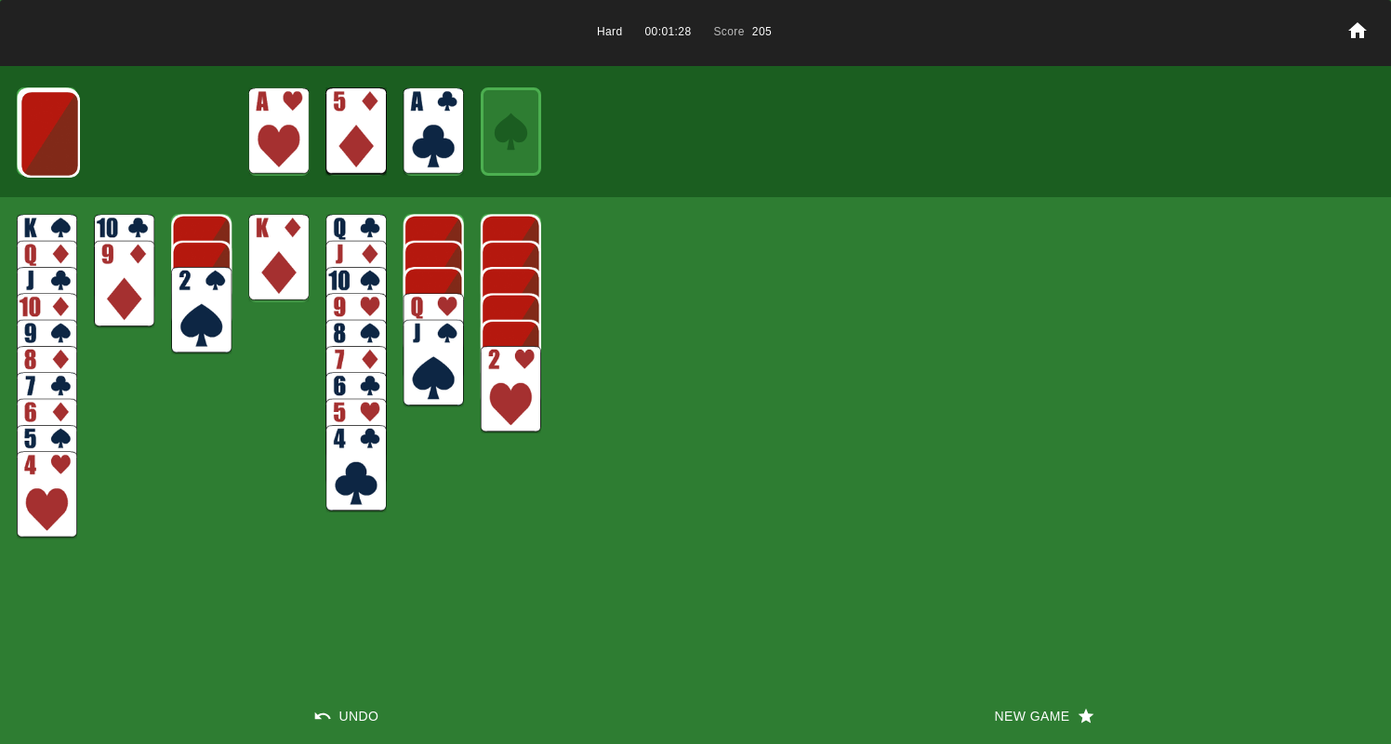
click at [57, 138] on img at bounding box center [50, 133] width 60 height 87
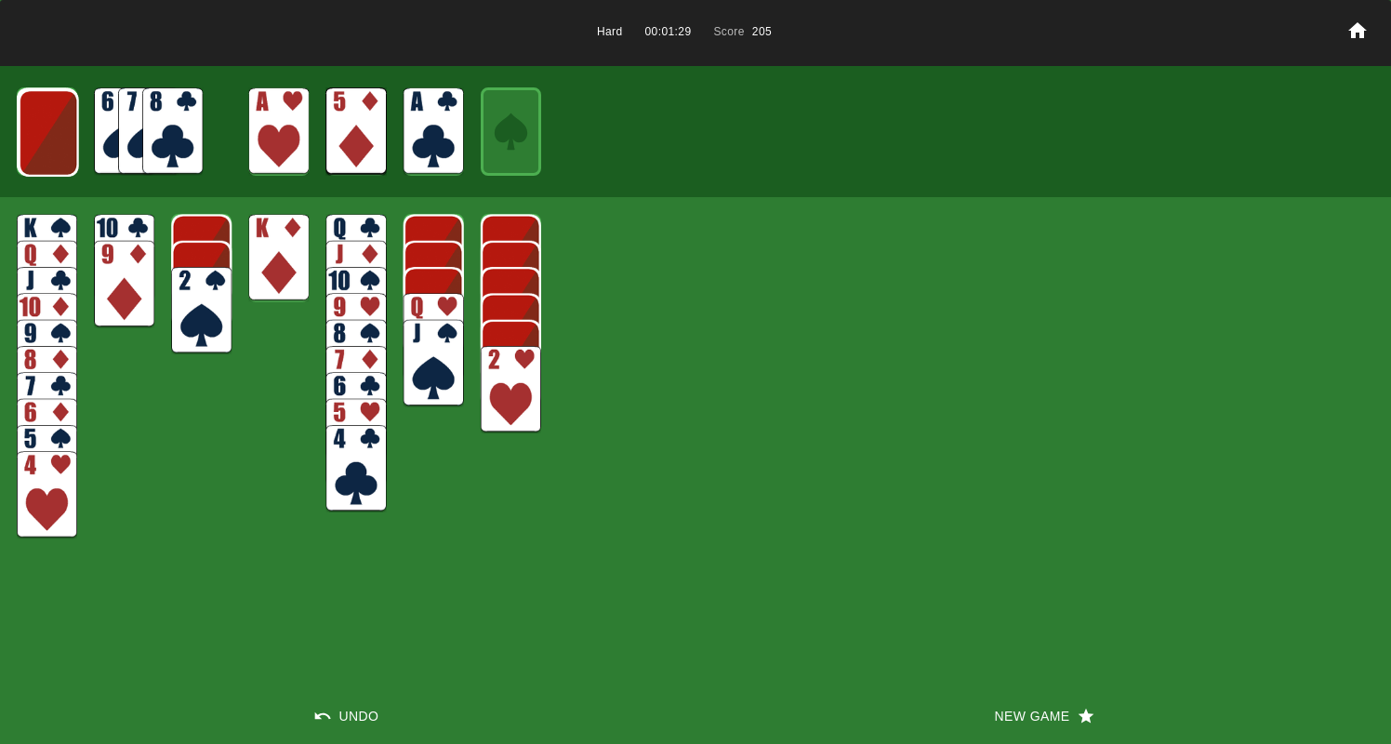
click at [171, 124] on img at bounding box center [172, 130] width 60 height 87
click at [59, 126] on img at bounding box center [49, 132] width 60 height 87
click at [31, 130] on img at bounding box center [48, 131] width 60 height 87
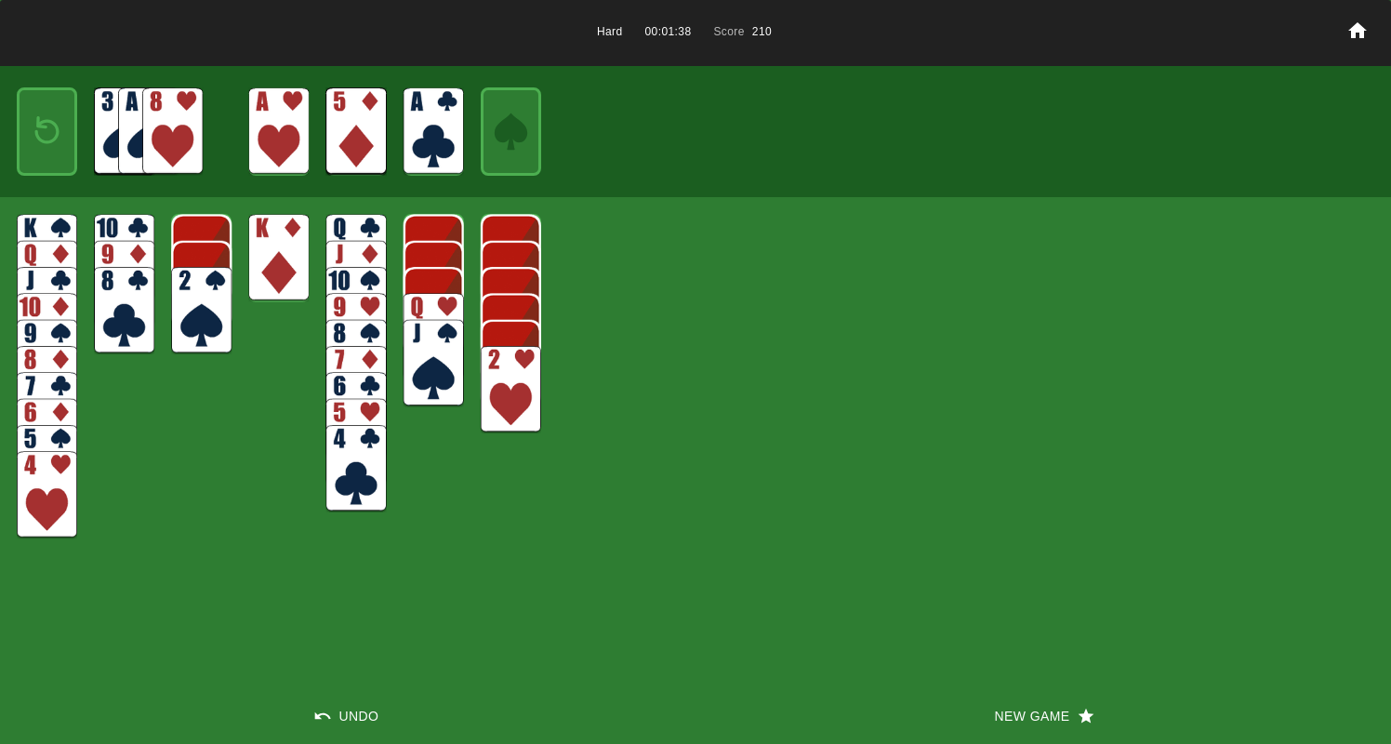
click at [29, 132] on img at bounding box center [47, 131] width 36 height 53
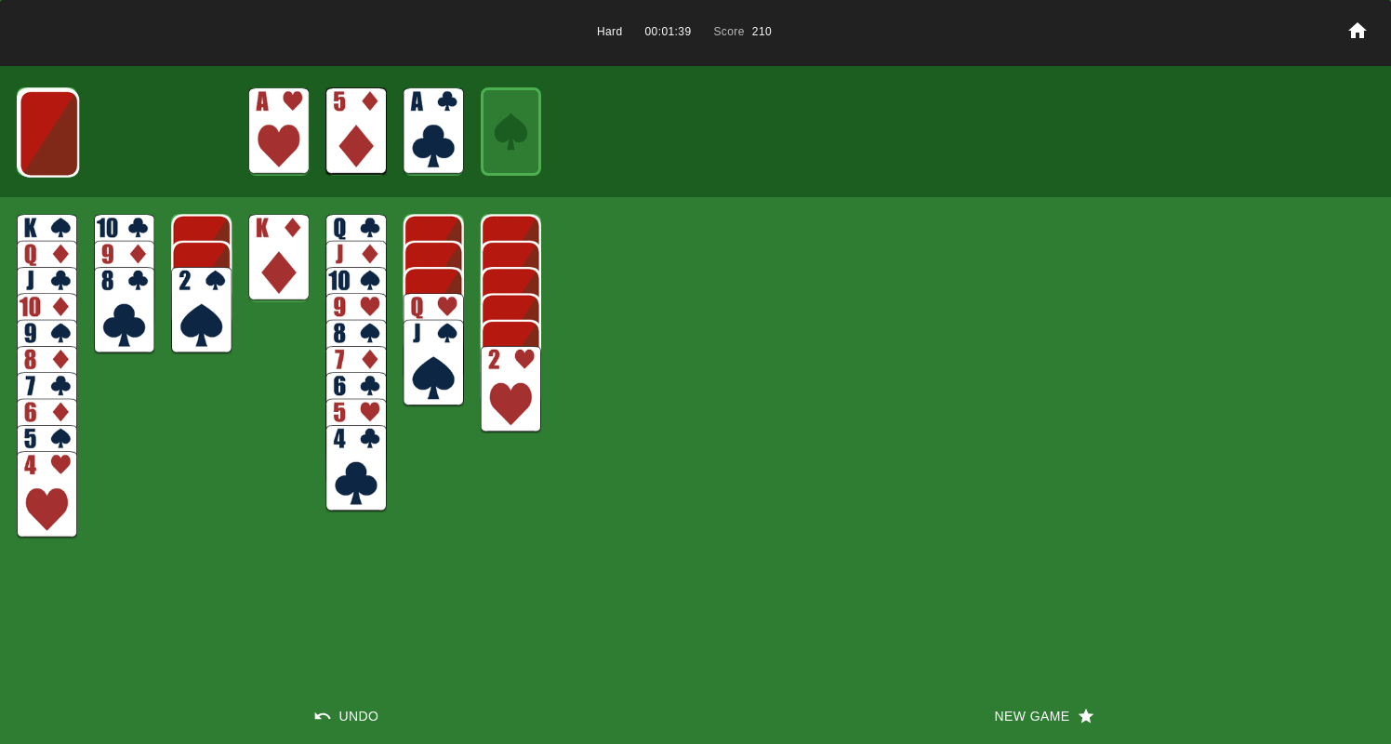
click at [28, 132] on img at bounding box center [49, 133] width 60 height 87
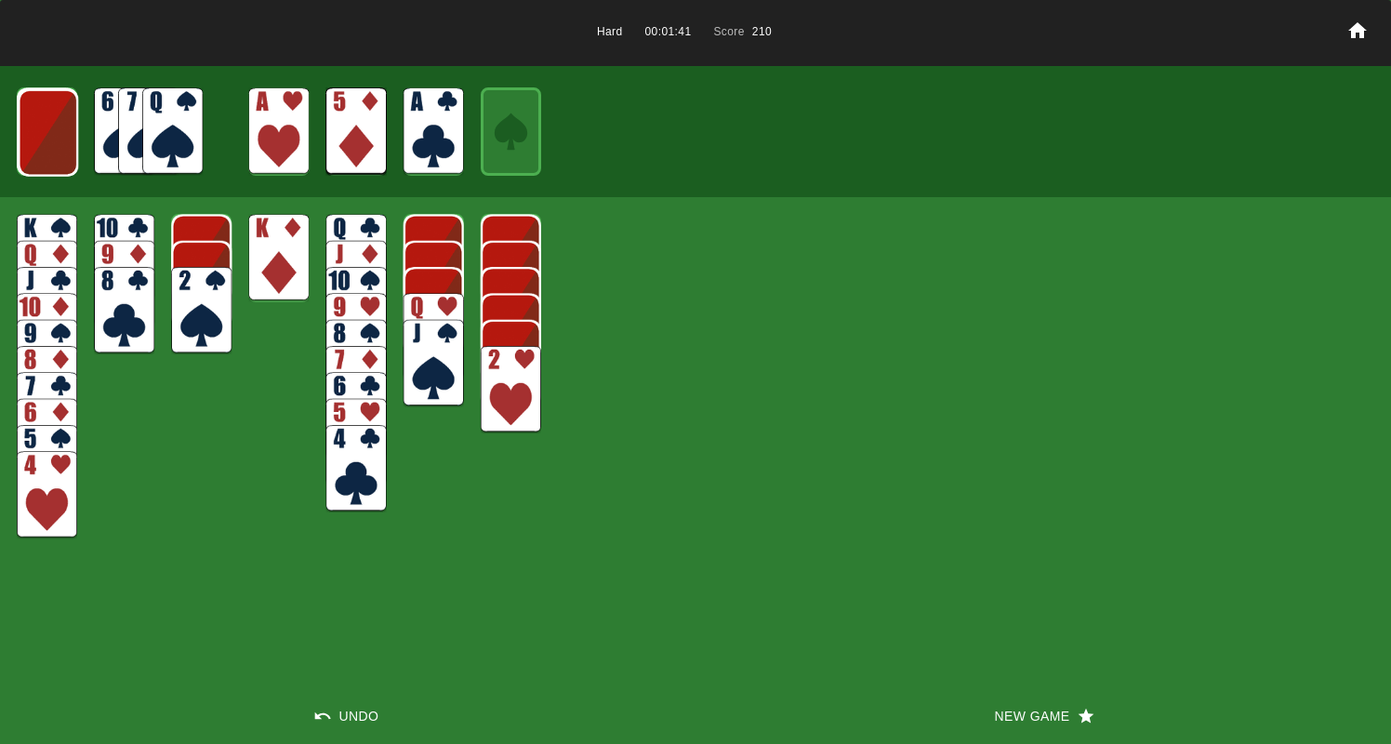
click at [337, 229] on img at bounding box center [356, 257] width 60 height 87
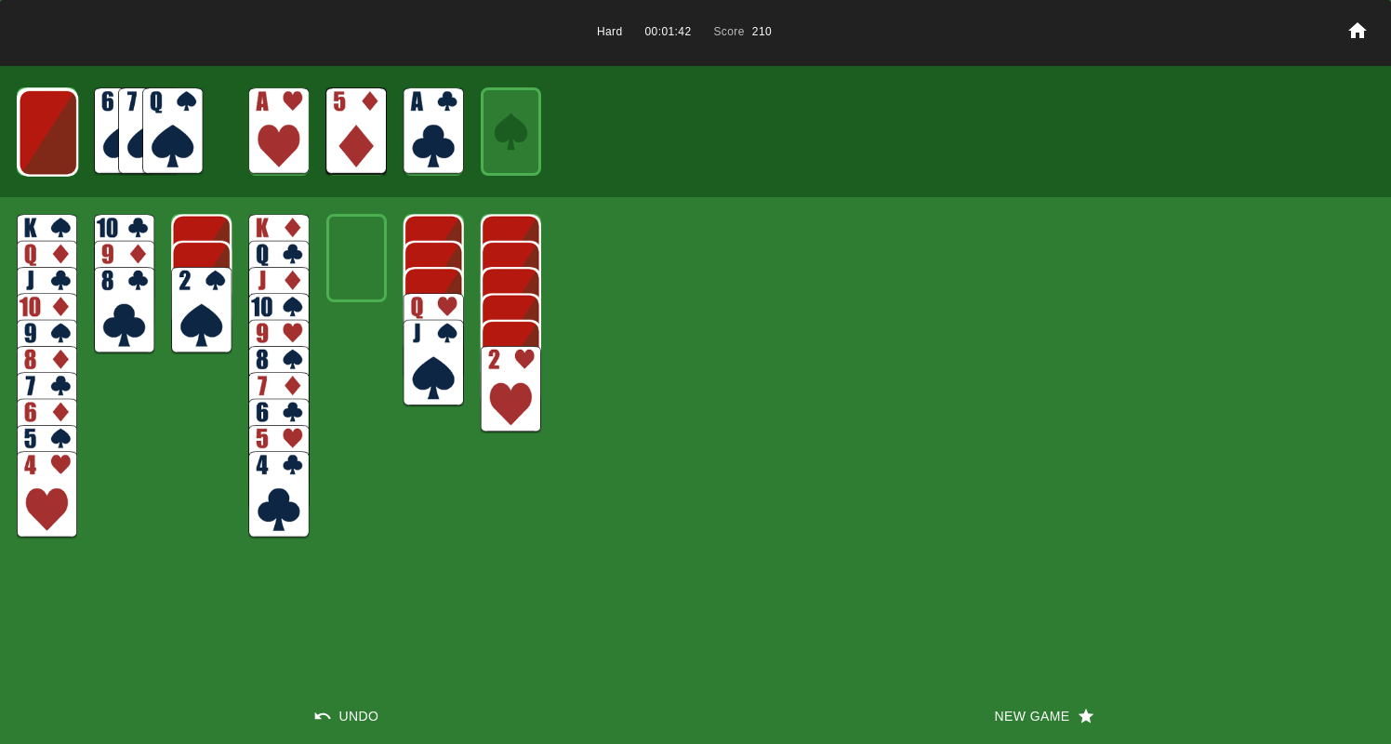
click at [52, 131] on img at bounding box center [48, 132] width 60 height 87
click at [50, 132] on img at bounding box center [47, 131] width 60 height 87
click at [360, 720] on button "Undo" at bounding box center [347, 716] width 695 height 56
click at [167, 127] on img at bounding box center [172, 130] width 60 height 87
drag, startPoint x: 499, startPoint y: 389, endPoint x: 516, endPoint y: 375, distance: 21.8
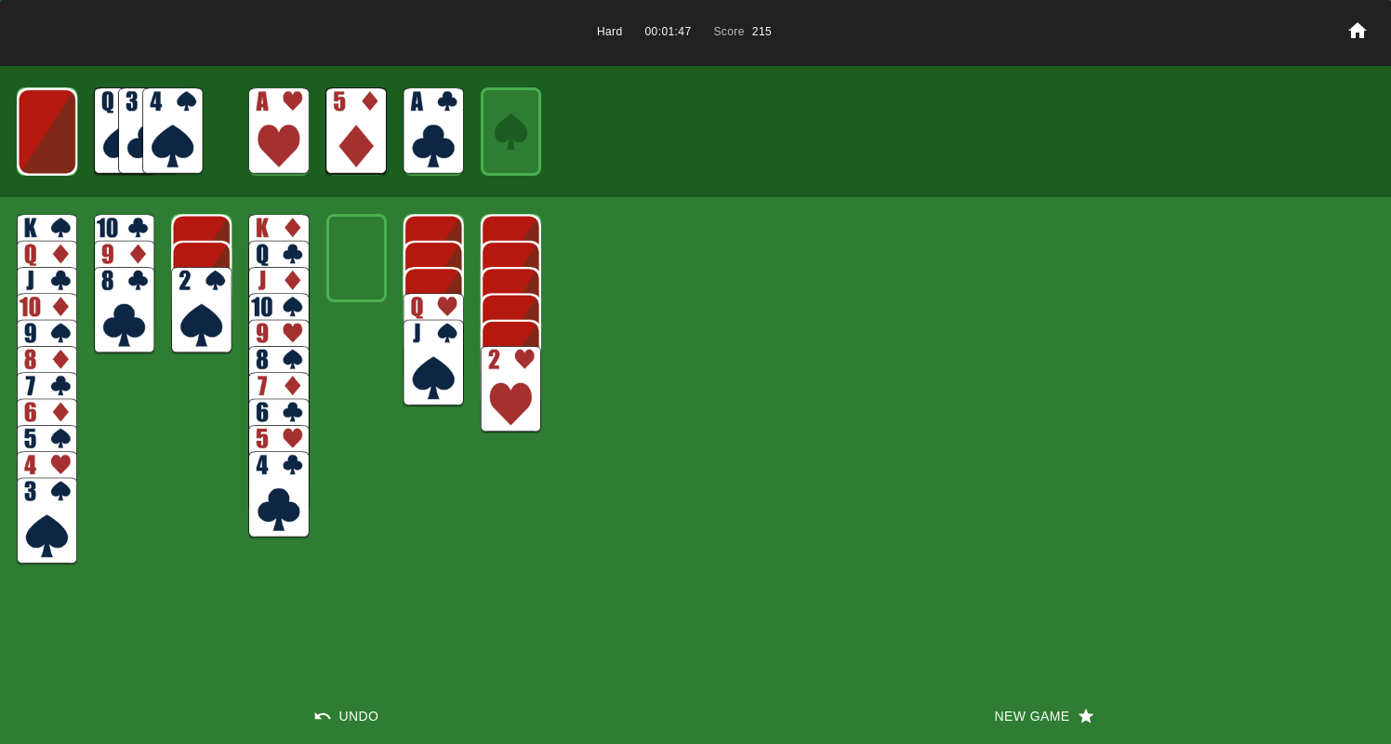
click at [499, 389] on img at bounding box center [511, 389] width 60 height 87
click at [511, 349] on img at bounding box center [511, 363] width 60 height 87
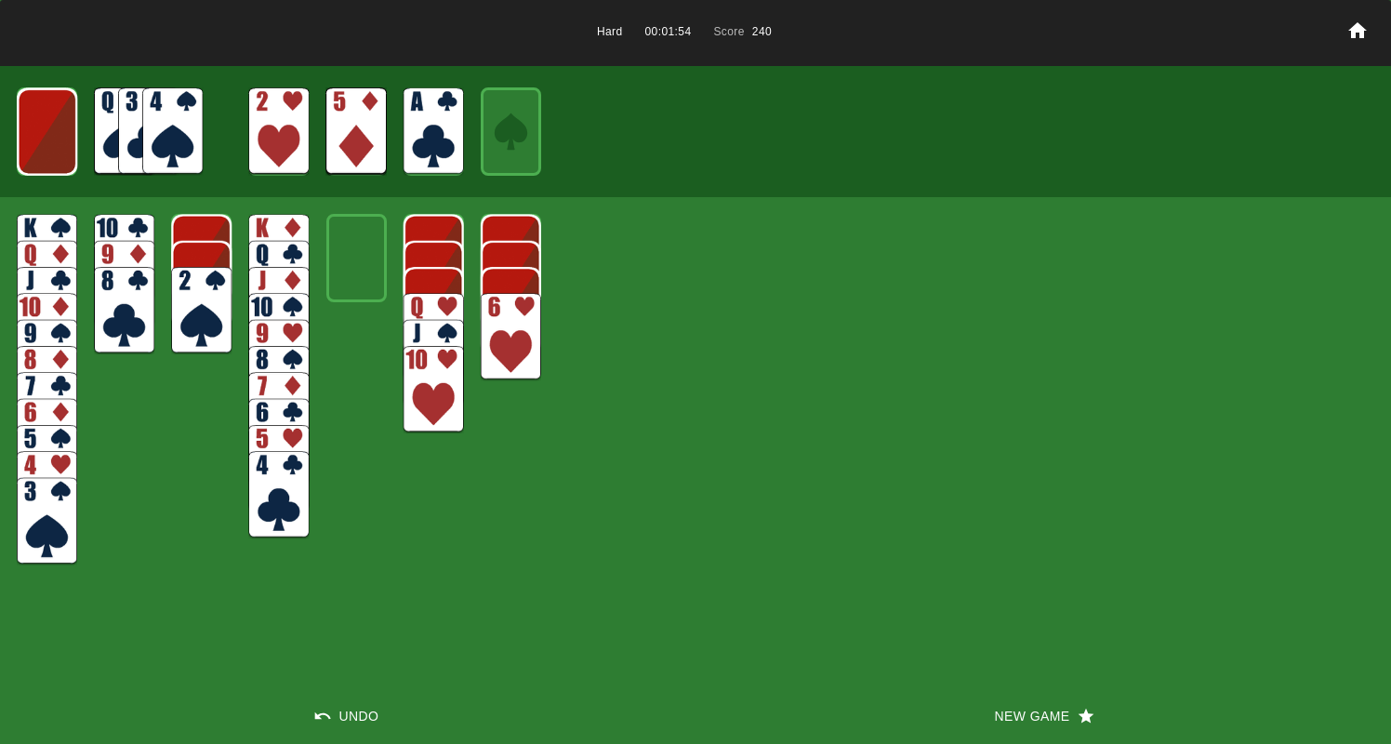
click at [36, 439] on img at bounding box center [47, 468] width 60 height 87
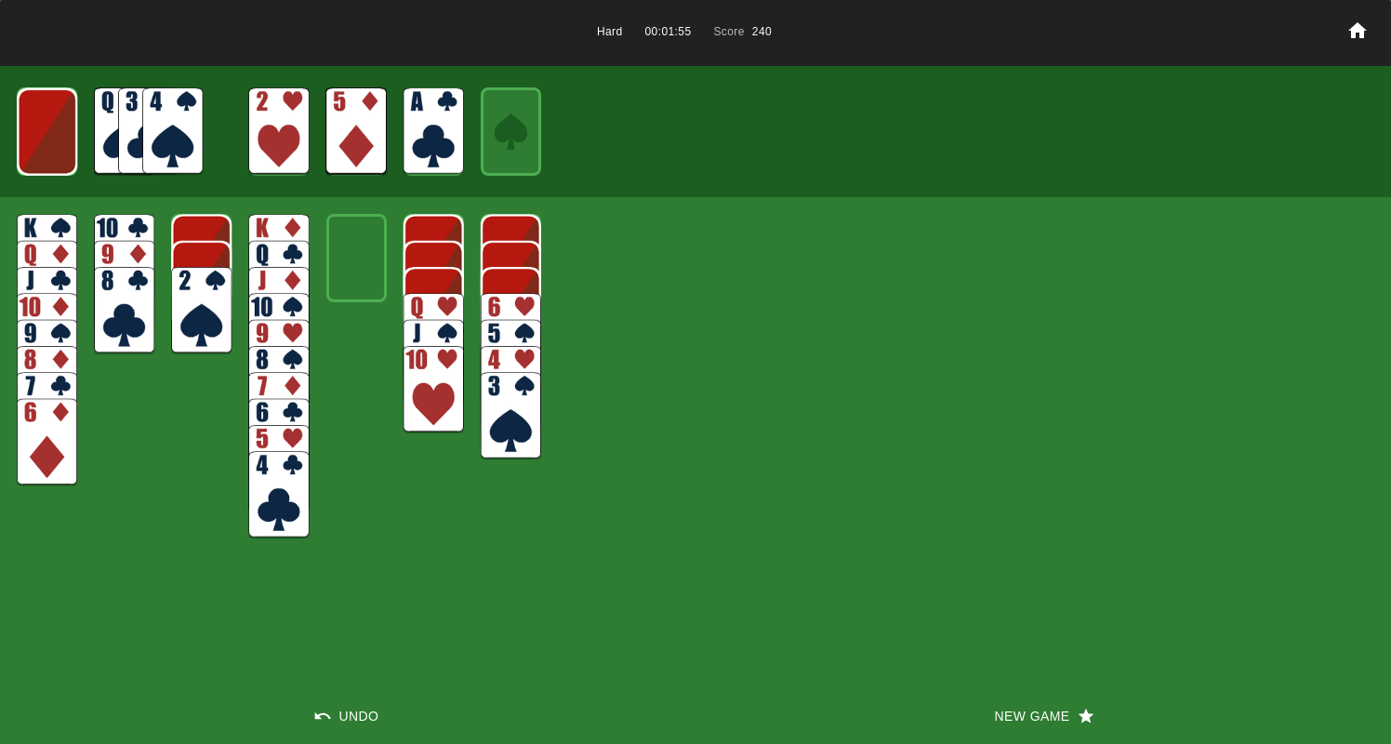
click at [32, 444] on img at bounding box center [47, 442] width 60 height 87
click at [498, 307] on img at bounding box center [511, 336] width 60 height 87
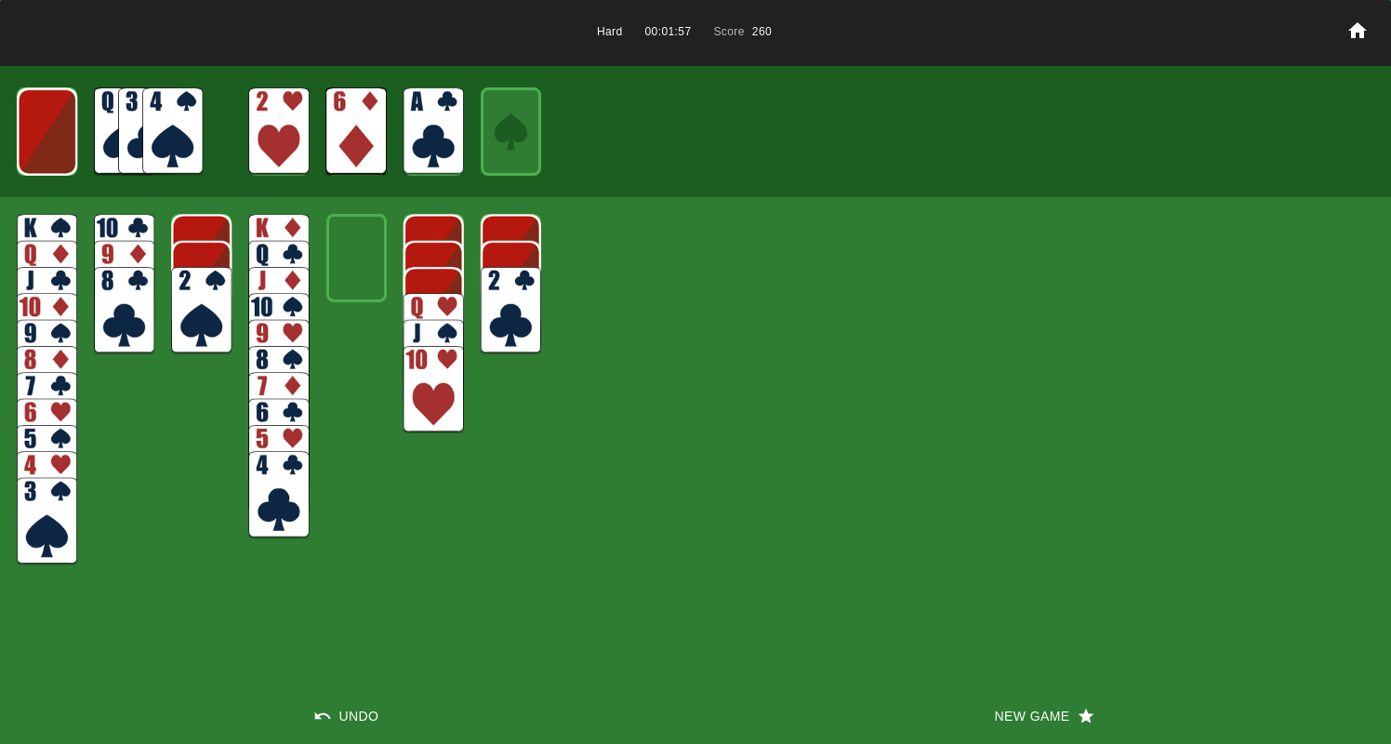
click at [496, 309] on img at bounding box center [511, 310] width 60 height 87
click at [46, 127] on img at bounding box center [47, 131] width 60 height 87
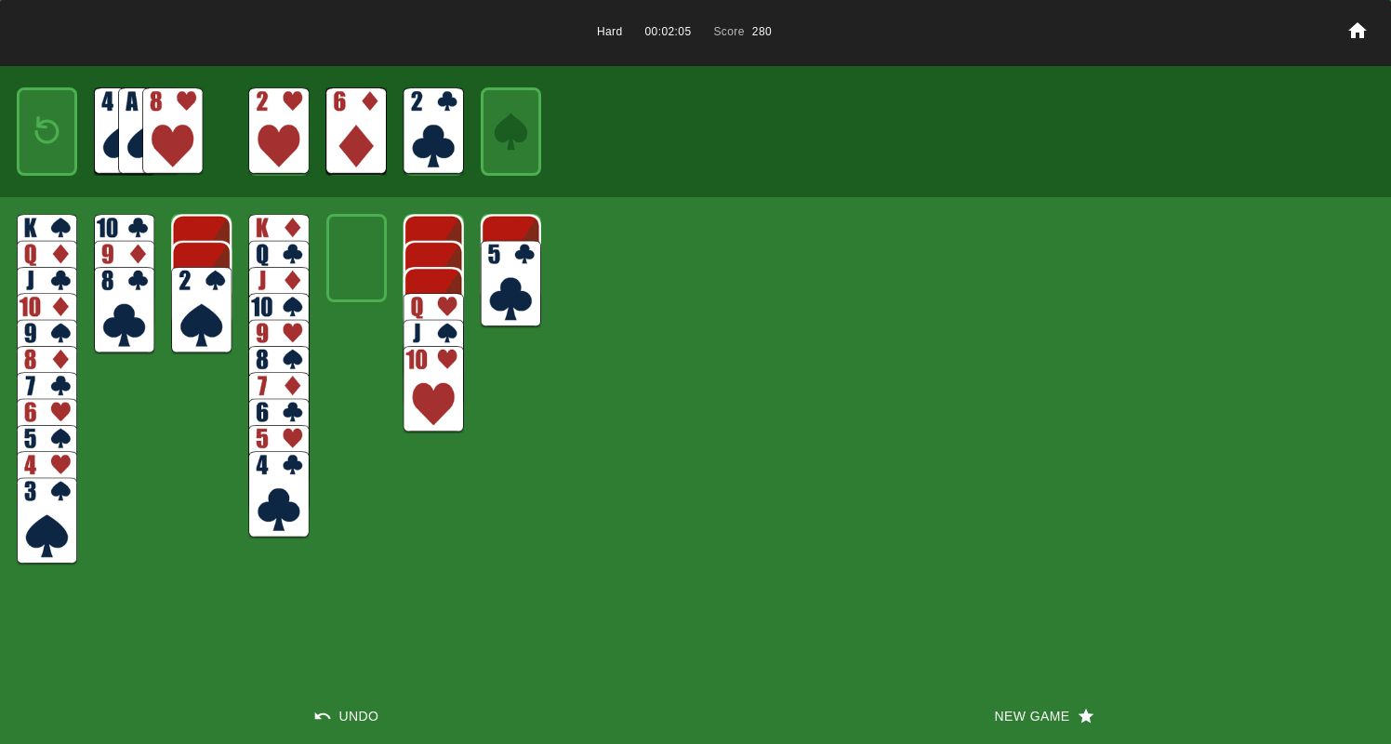
click at [46, 127] on img at bounding box center [47, 131] width 36 height 53
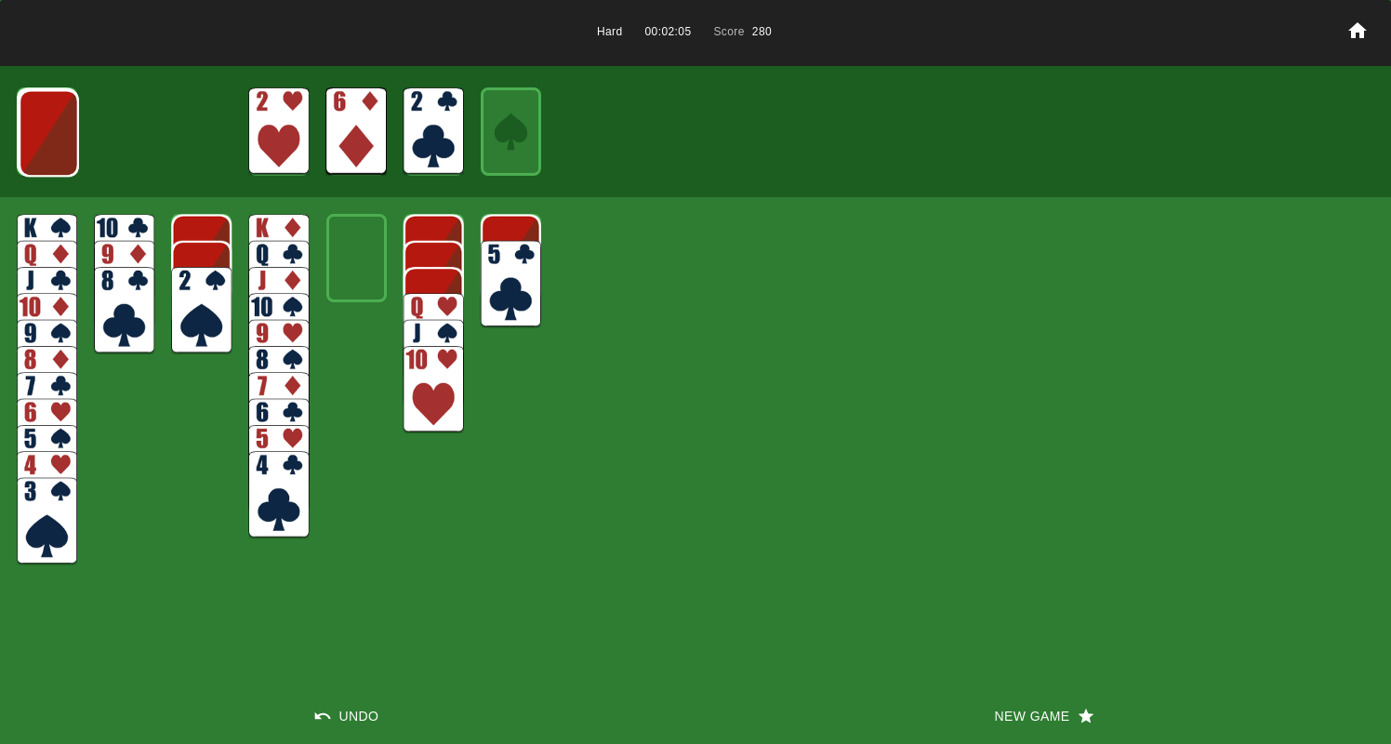
click at [46, 127] on img at bounding box center [49, 132] width 60 height 87
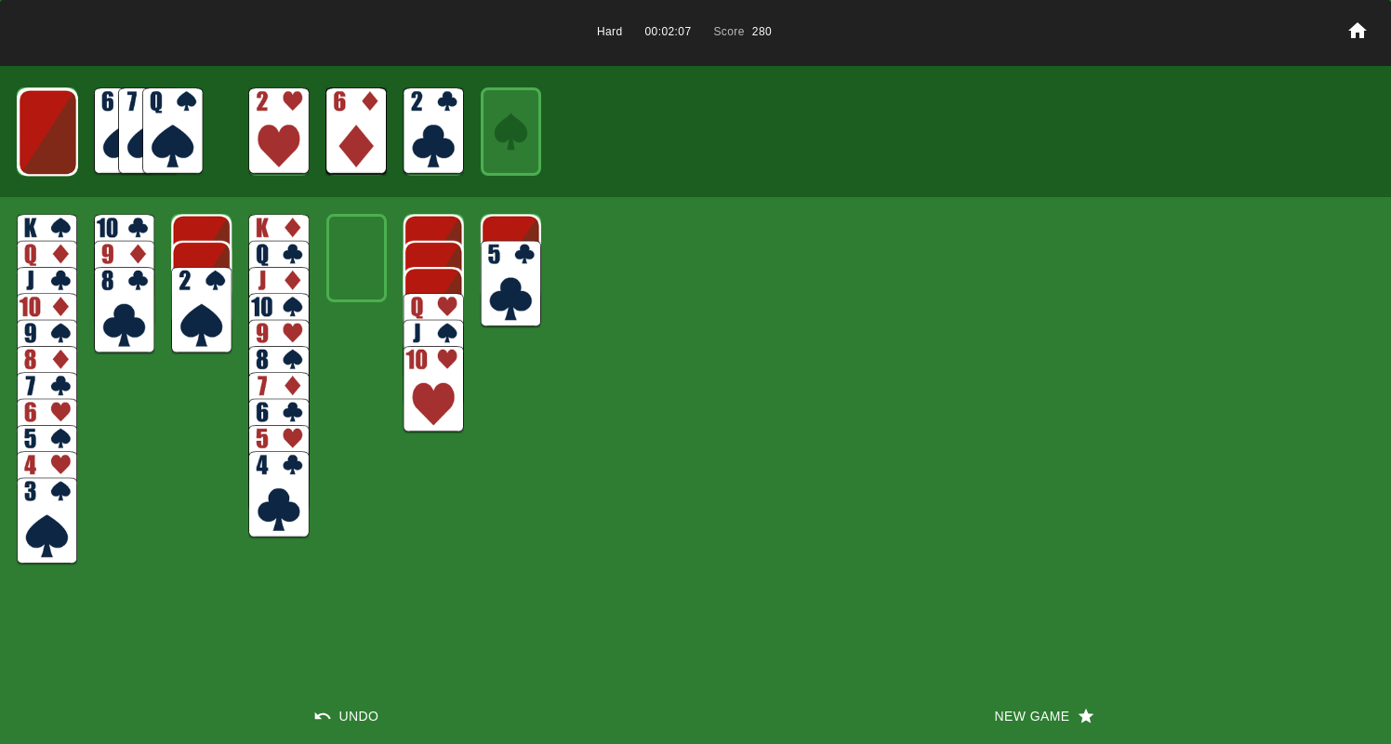
click at [46, 127] on img at bounding box center [48, 131] width 60 height 87
drag, startPoint x: 149, startPoint y: 136, endPoint x: 143, endPoint y: 237, distance: 101.5
click at [149, 136] on img at bounding box center [172, 130] width 60 height 87
click at [188, 327] on img at bounding box center [201, 310] width 60 height 87
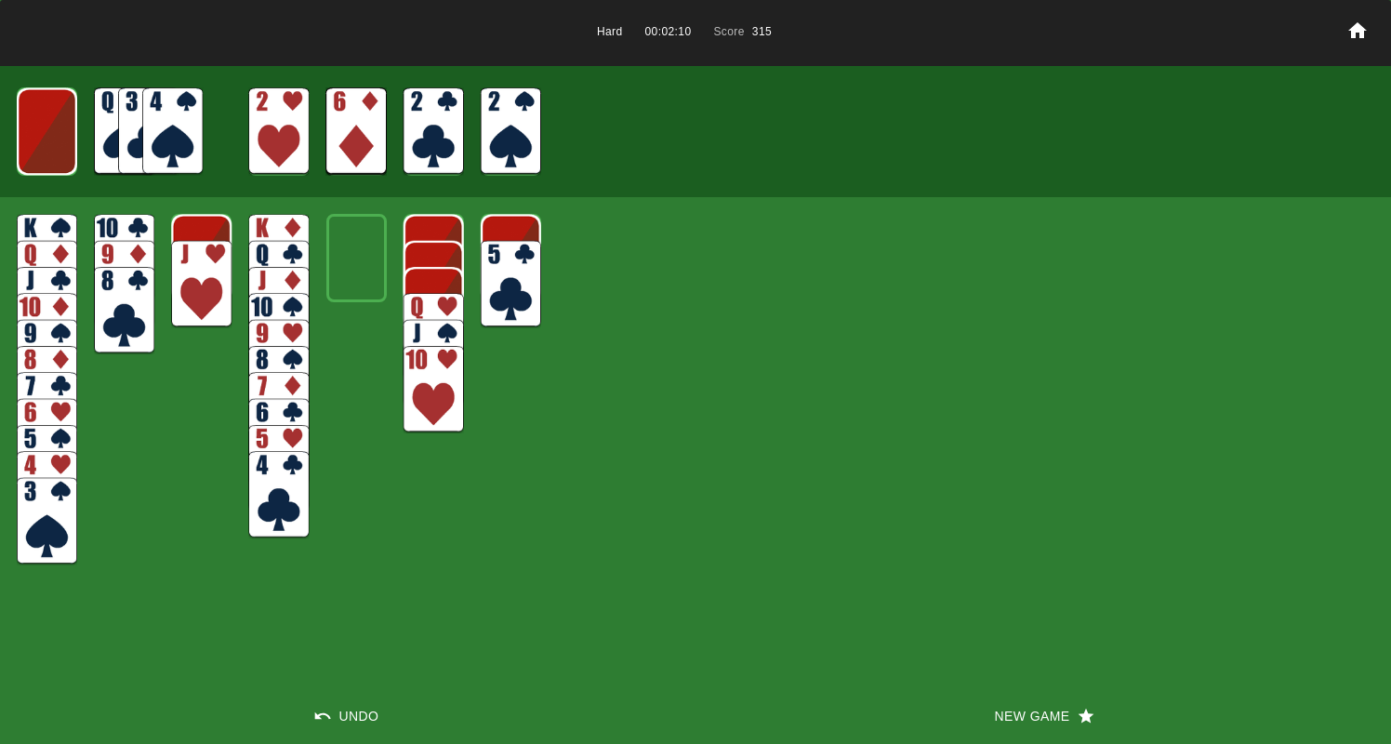
click at [65, 518] on img at bounding box center [47, 521] width 60 height 87
click at [164, 147] on img at bounding box center [172, 130] width 60 height 87
click at [45, 486] on img at bounding box center [47, 494] width 60 height 87
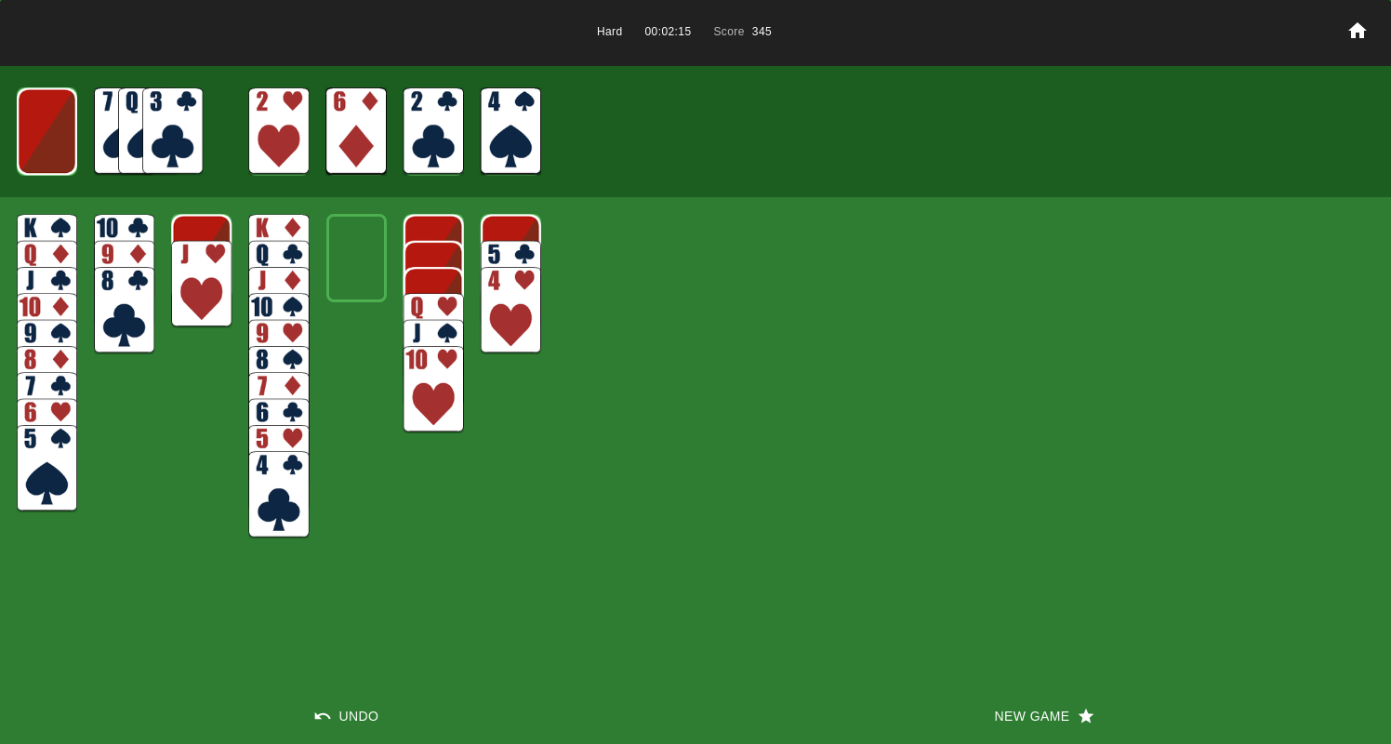
drag, startPoint x: 46, startPoint y: 479, endPoint x: 72, endPoint y: 473, distance: 26.6
click at [46, 479] on img at bounding box center [47, 468] width 60 height 87
click at [497, 261] on img at bounding box center [511, 284] width 60 height 87
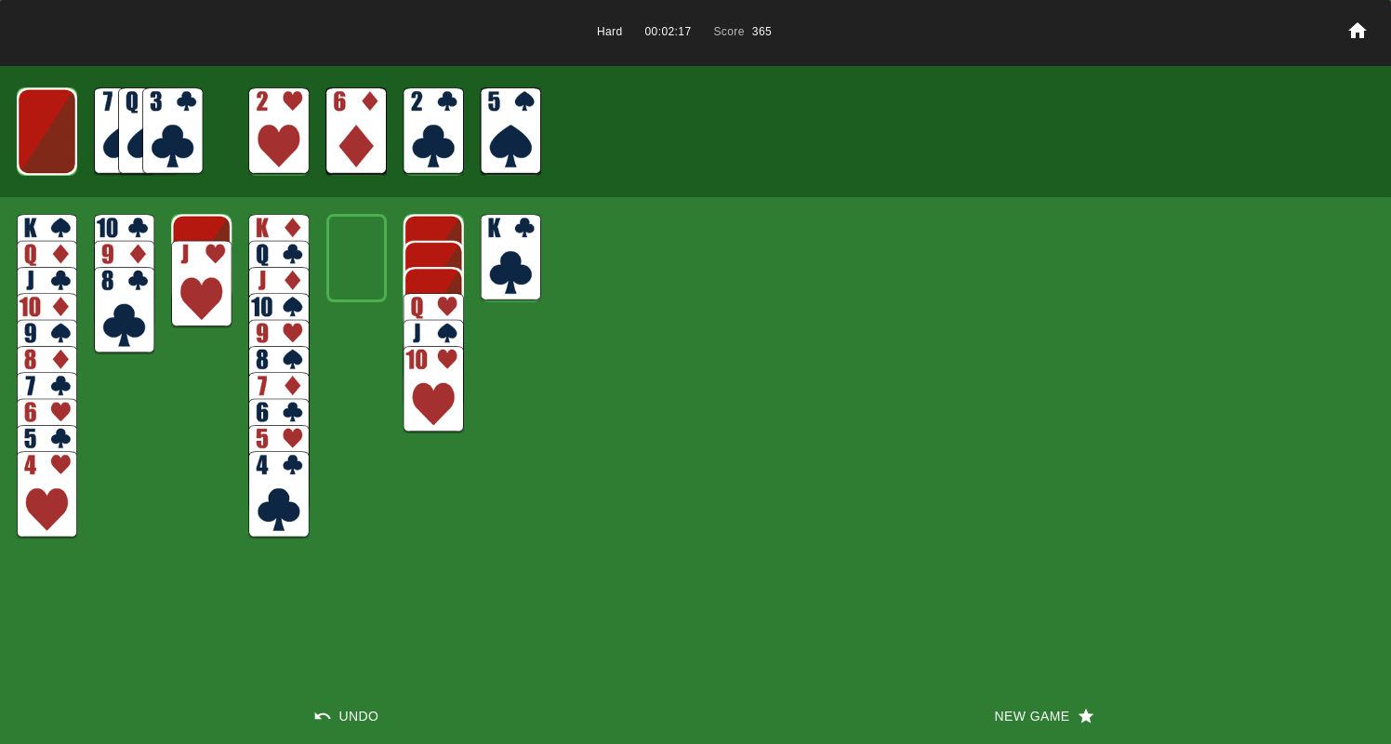
click at [409, 304] on img at bounding box center [434, 336] width 60 height 87
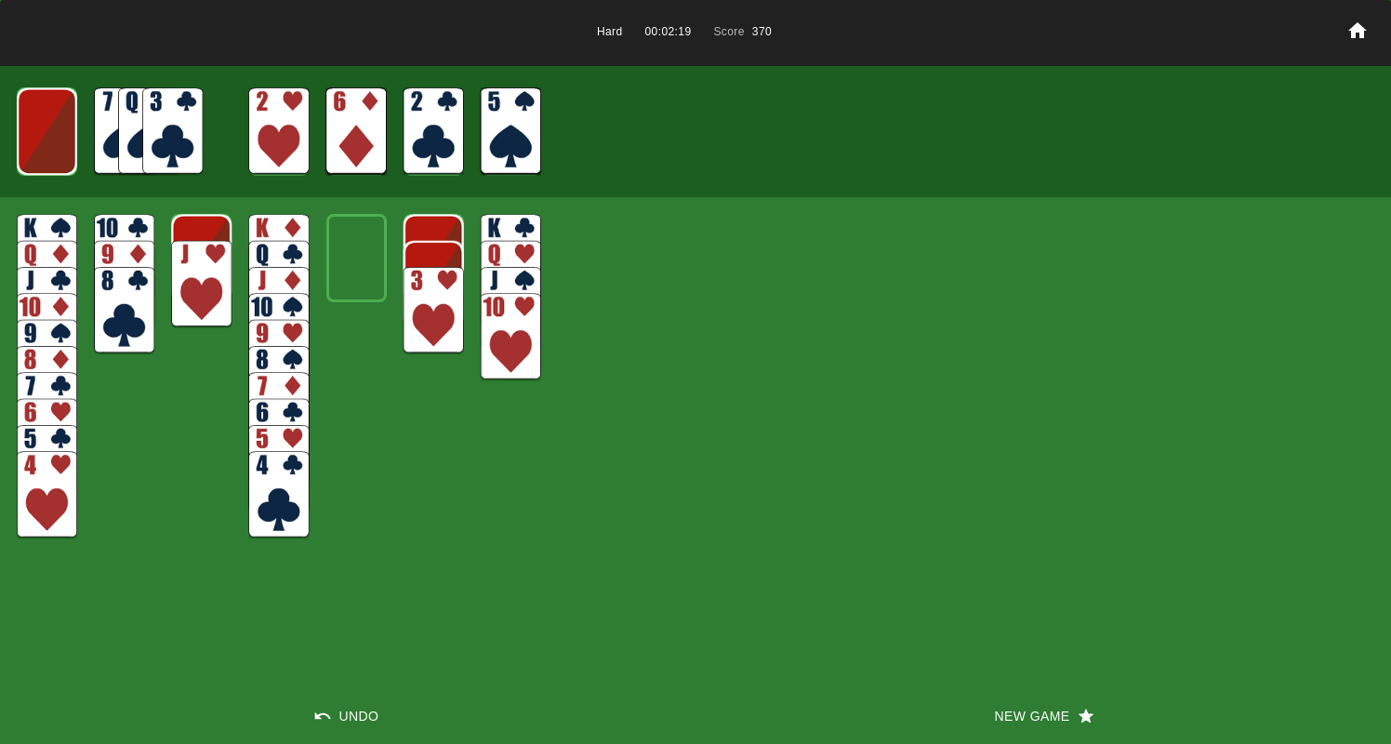
drag, startPoint x: 412, startPoint y: 307, endPoint x: 258, endPoint y: 299, distance: 153.6
click at [412, 307] on img at bounding box center [434, 310] width 60 height 87
click at [431, 278] on img at bounding box center [434, 284] width 60 height 87
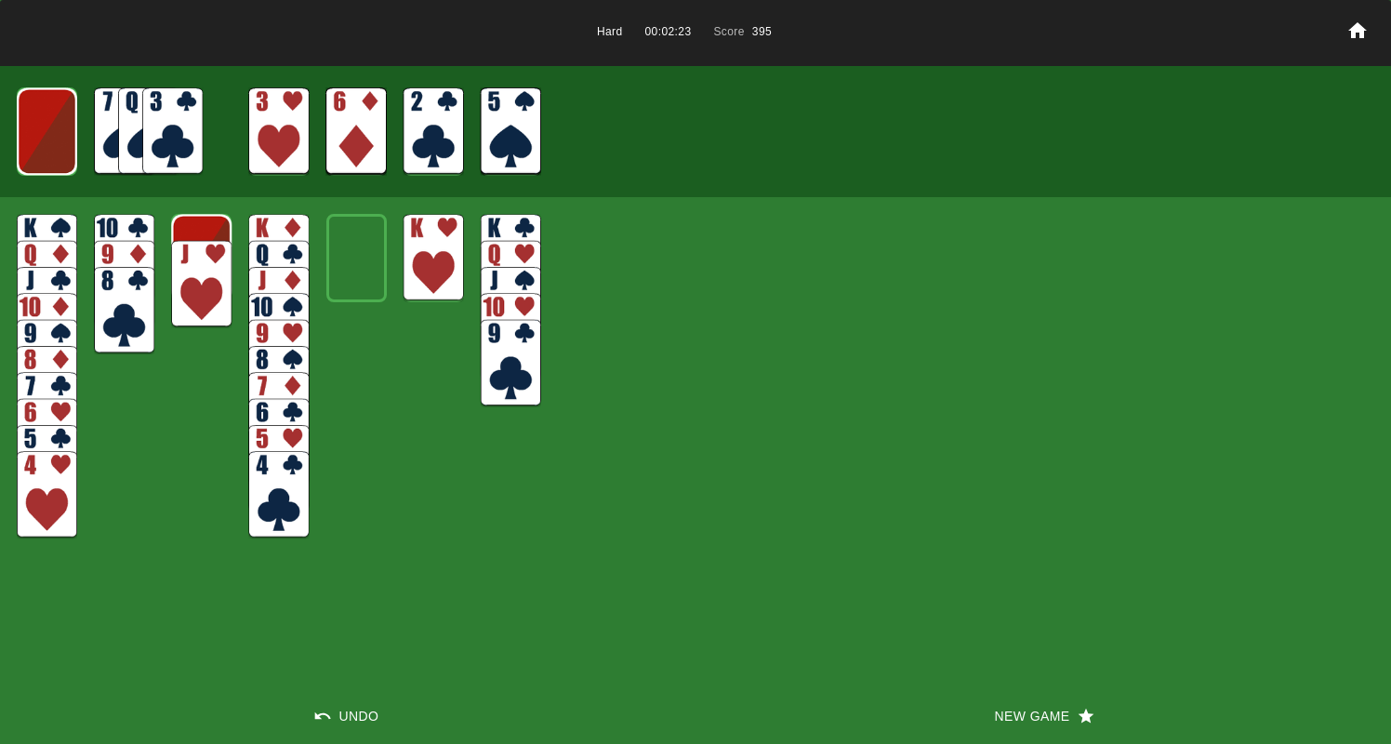
click at [167, 122] on img at bounding box center [172, 130] width 60 height 87
click at [165, 119] on img at bounding box center [172, 130] width 60 height 87
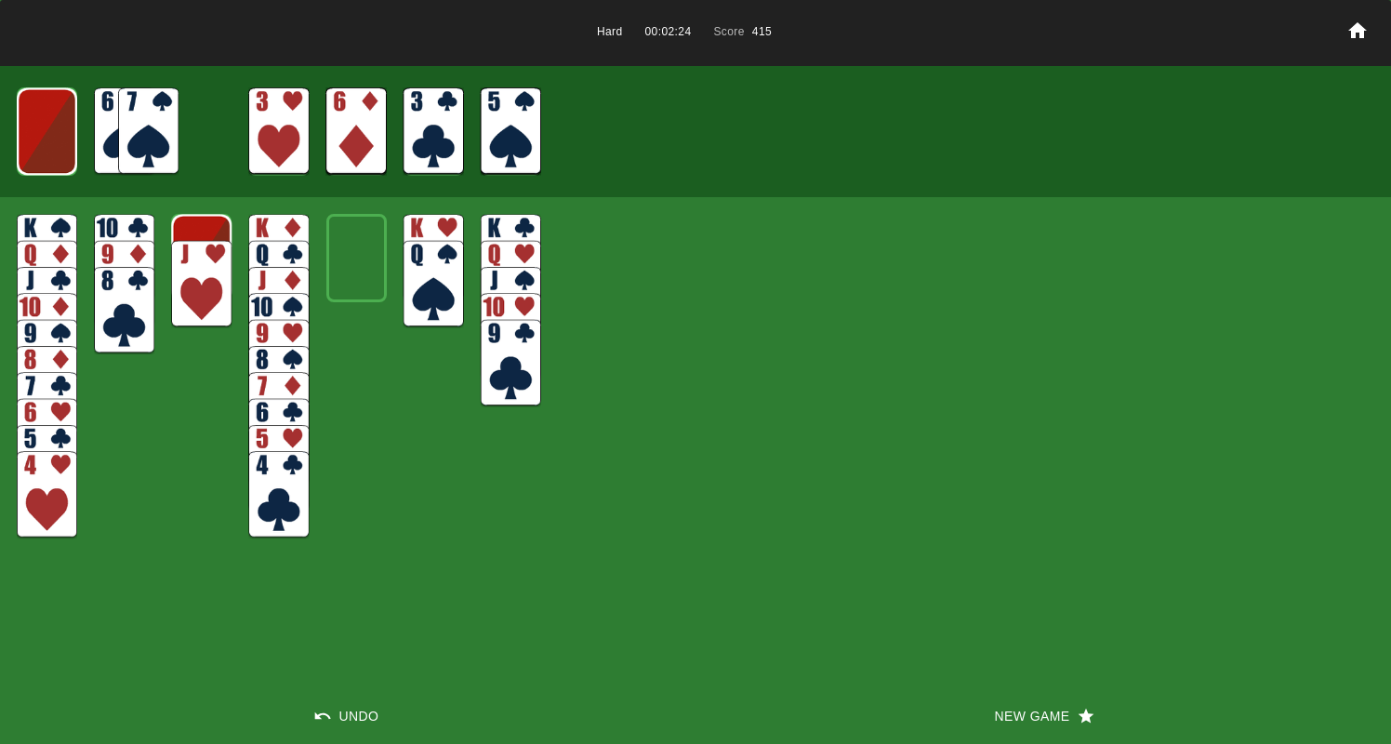
click at [190, 289] on img at bounding box center [201, 284] width 60 height 87
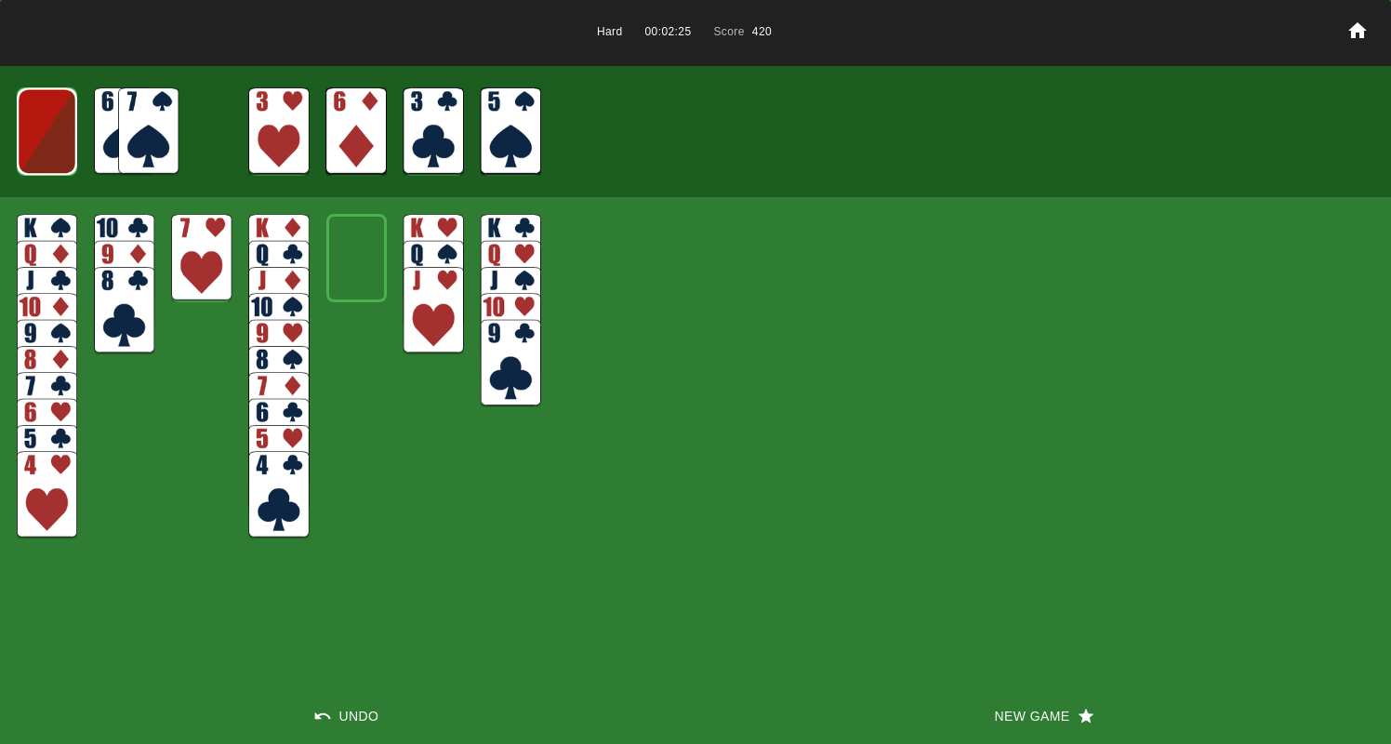
drag, startPoint x: 189, startPoint y: 273, endPoint x: 178, endPoint y: 249, distance: 26.6
click at [187, 267] on img at bounding box center [201, 257] width 60 height 87
click at [63, 137] on img at bounding box center [47, 130] width 60 height 87
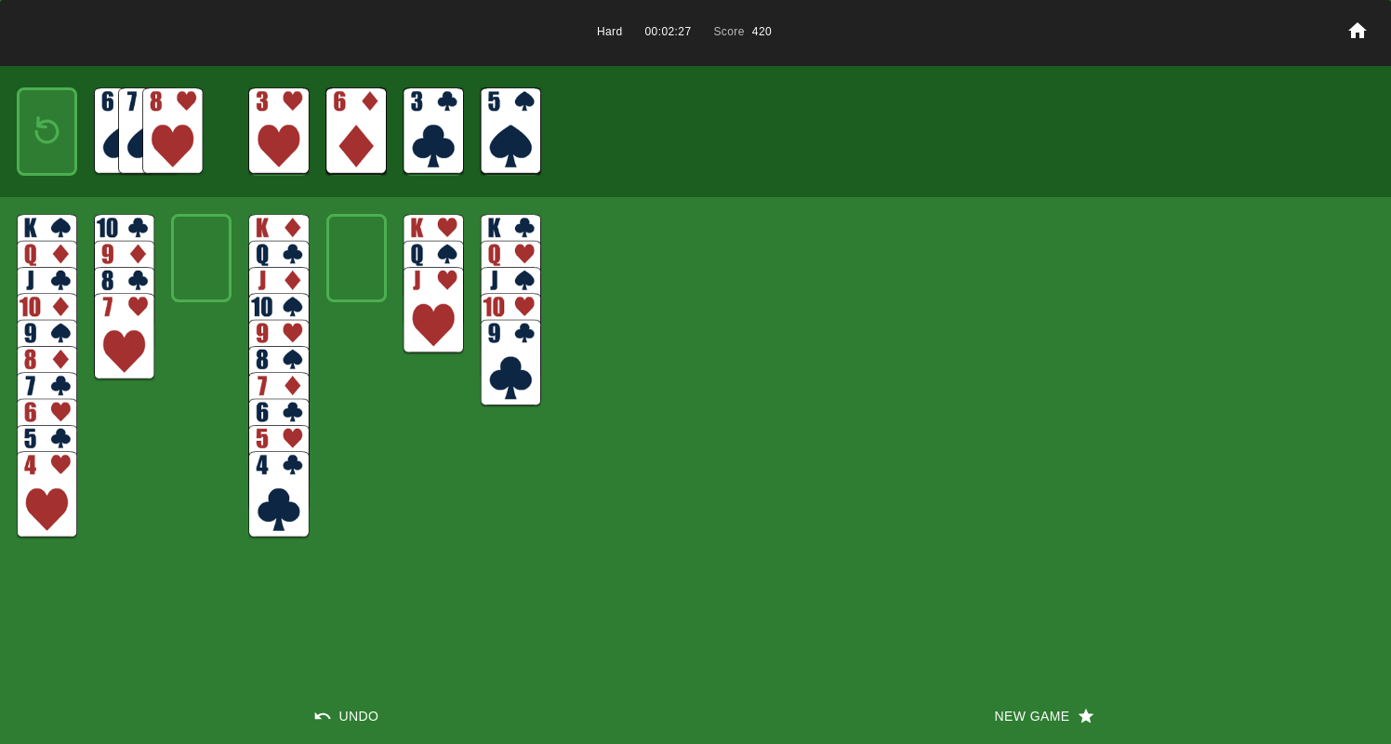
click at [152, 134] on img at bounding box center [172, 130] width 60 height 87
click at [153, 133] on img at bounding box center [148, 130] width 60 height 87
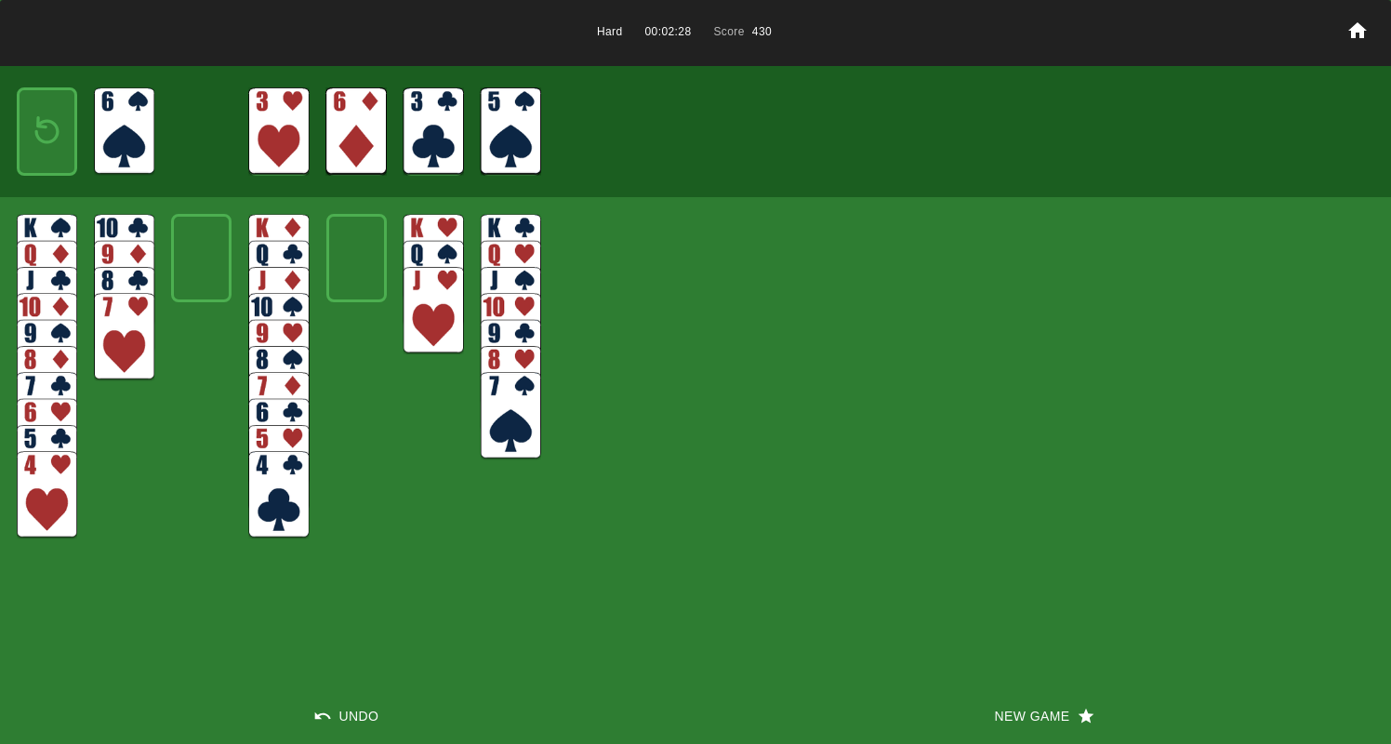
click at [142, 128] on img at bounding box center [124, 130] width 60 height 87
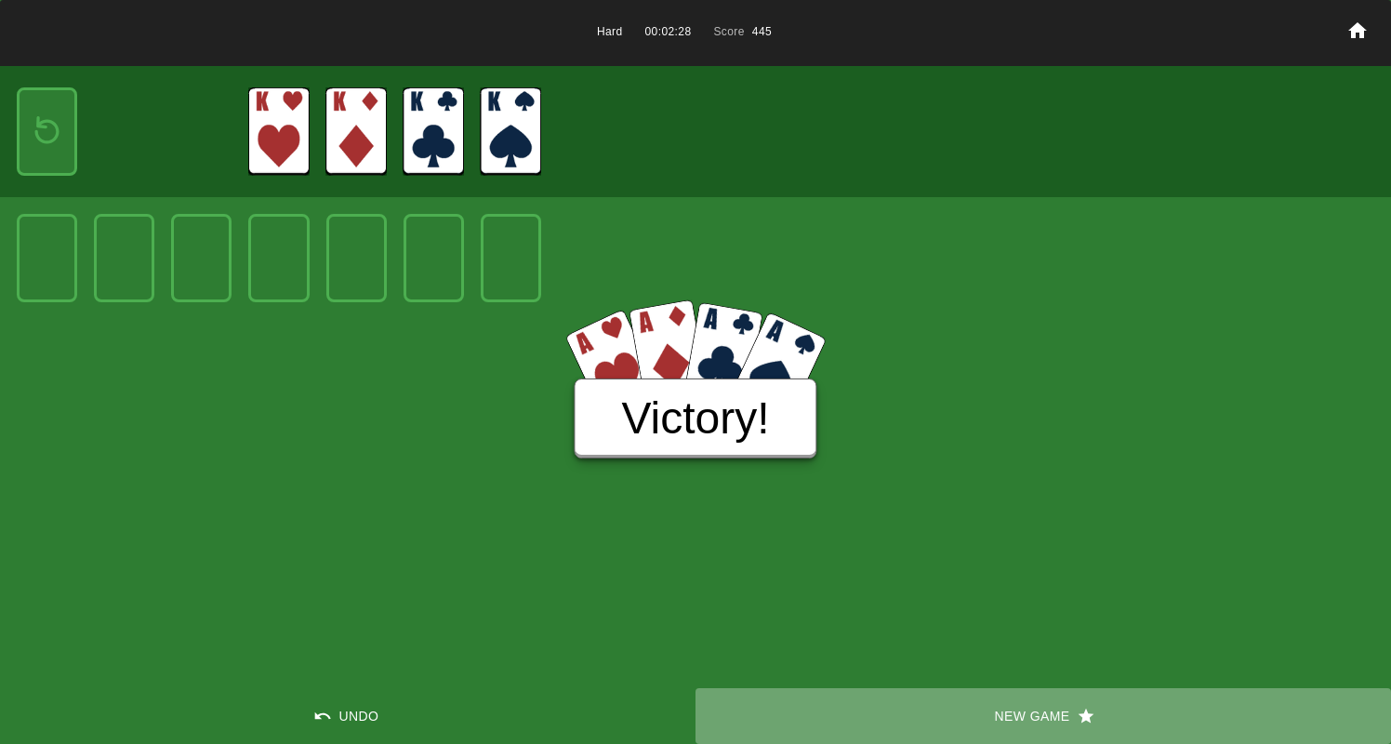
click at [1055, 707] on button "New Game" at bounding box center [1042, 716] width 695 height 56
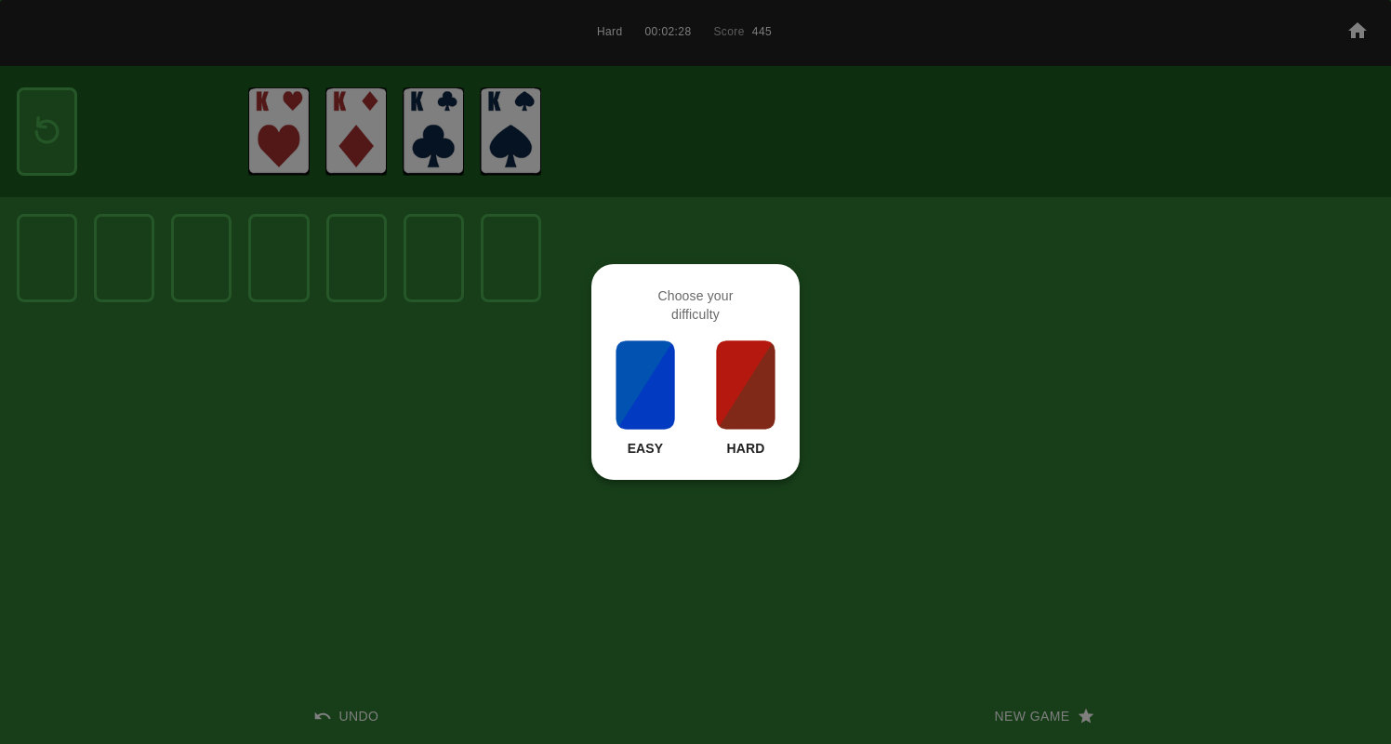
click at [750, 375] on img at bounding box center [745, 384] width 63 height 93
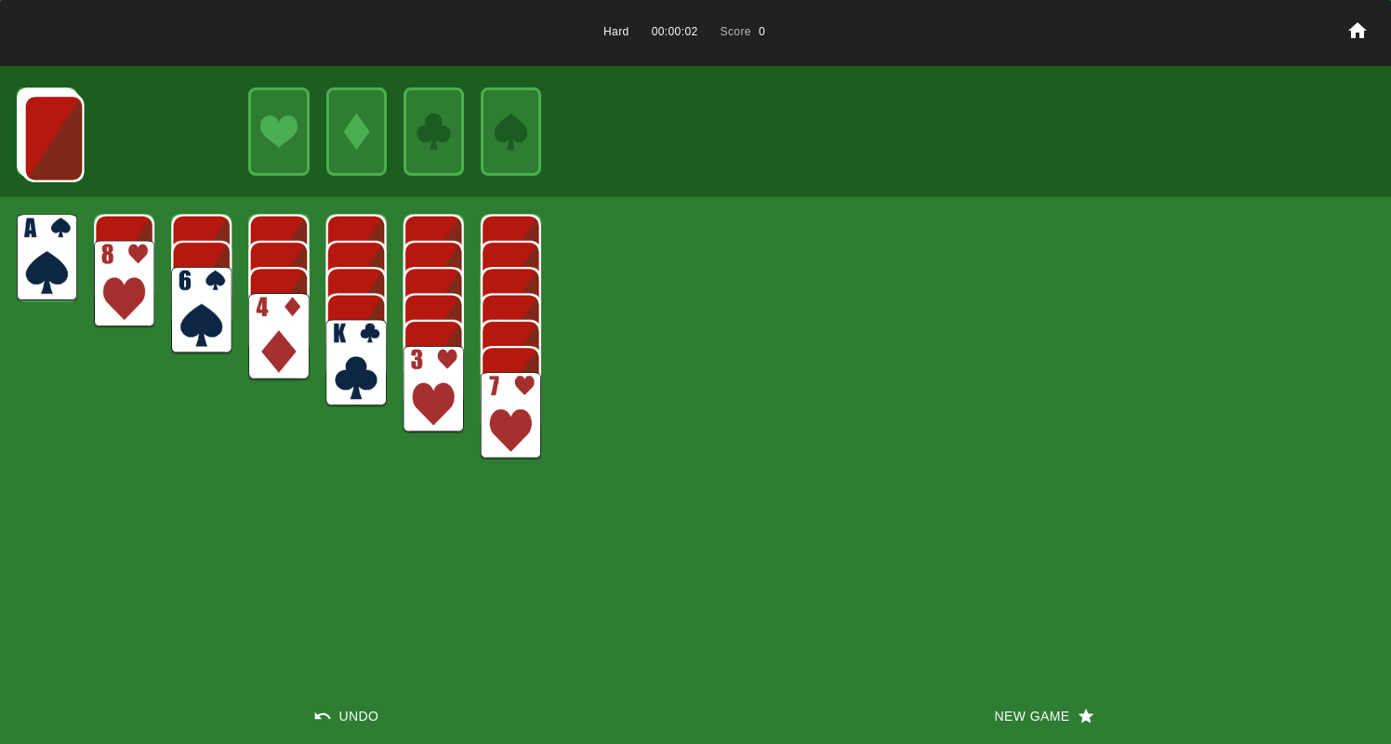
click at [193, 292] on img at bounding box center [201, 310] width 60 height 87
click at [49, 237] on img at bounding box center [47, 257] width 60 height 87
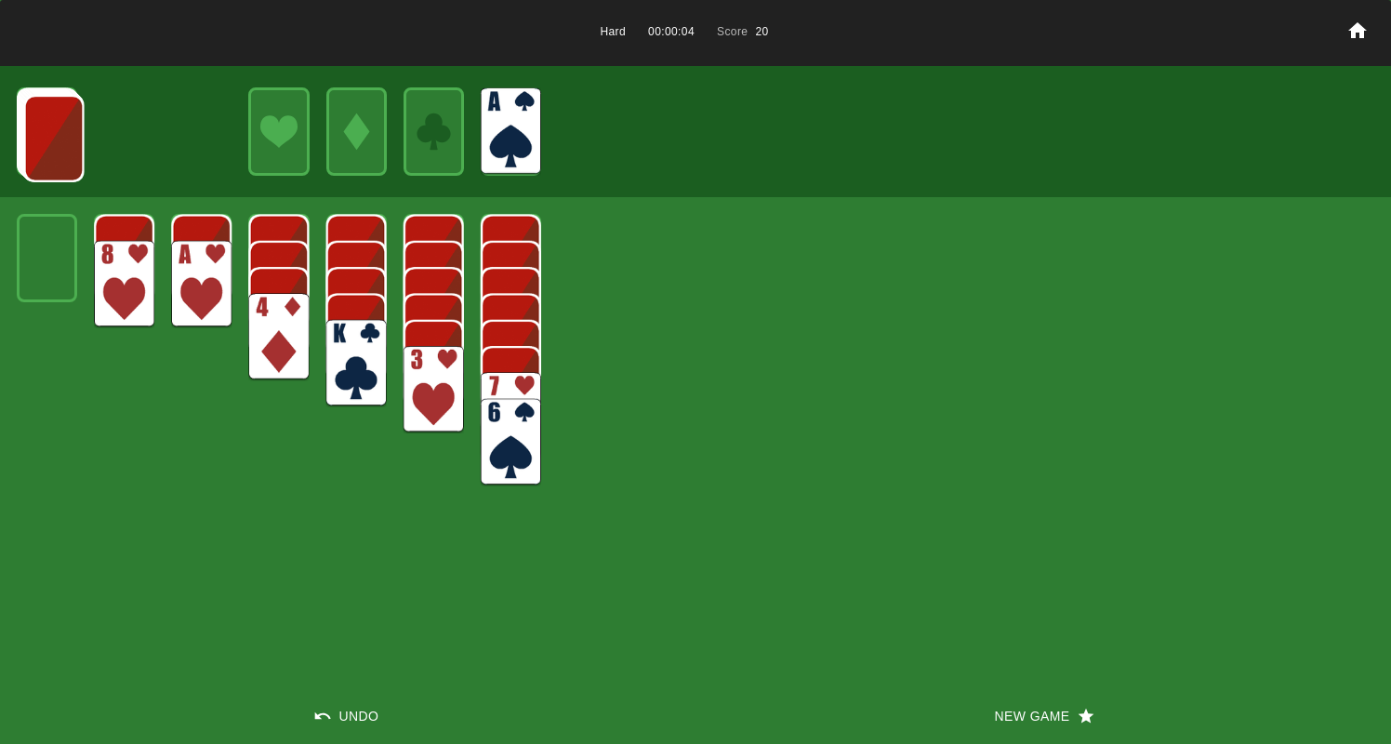
click at [191, 273] on img at bounding box center [201, 284] width 60 height 87
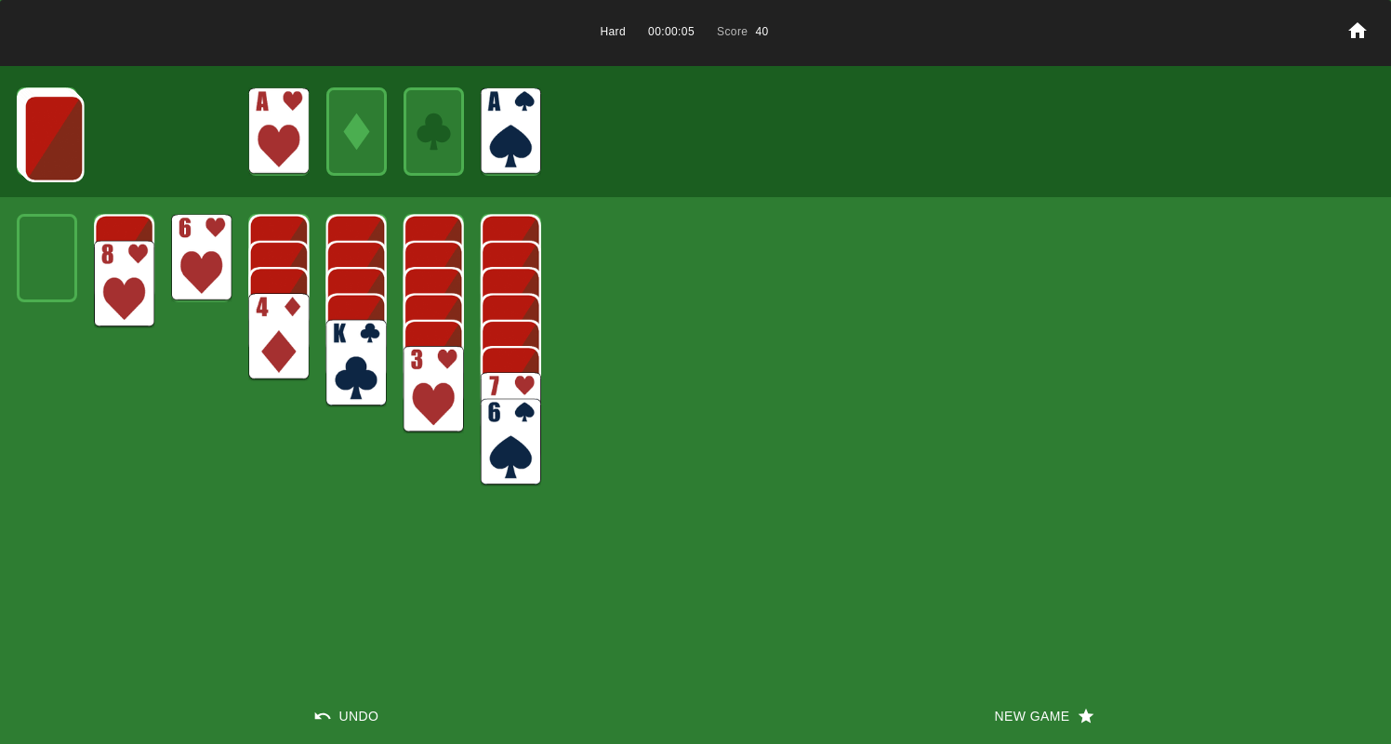
click at [353, 353] on img at bounding box center [356, 363] width 60 height 87
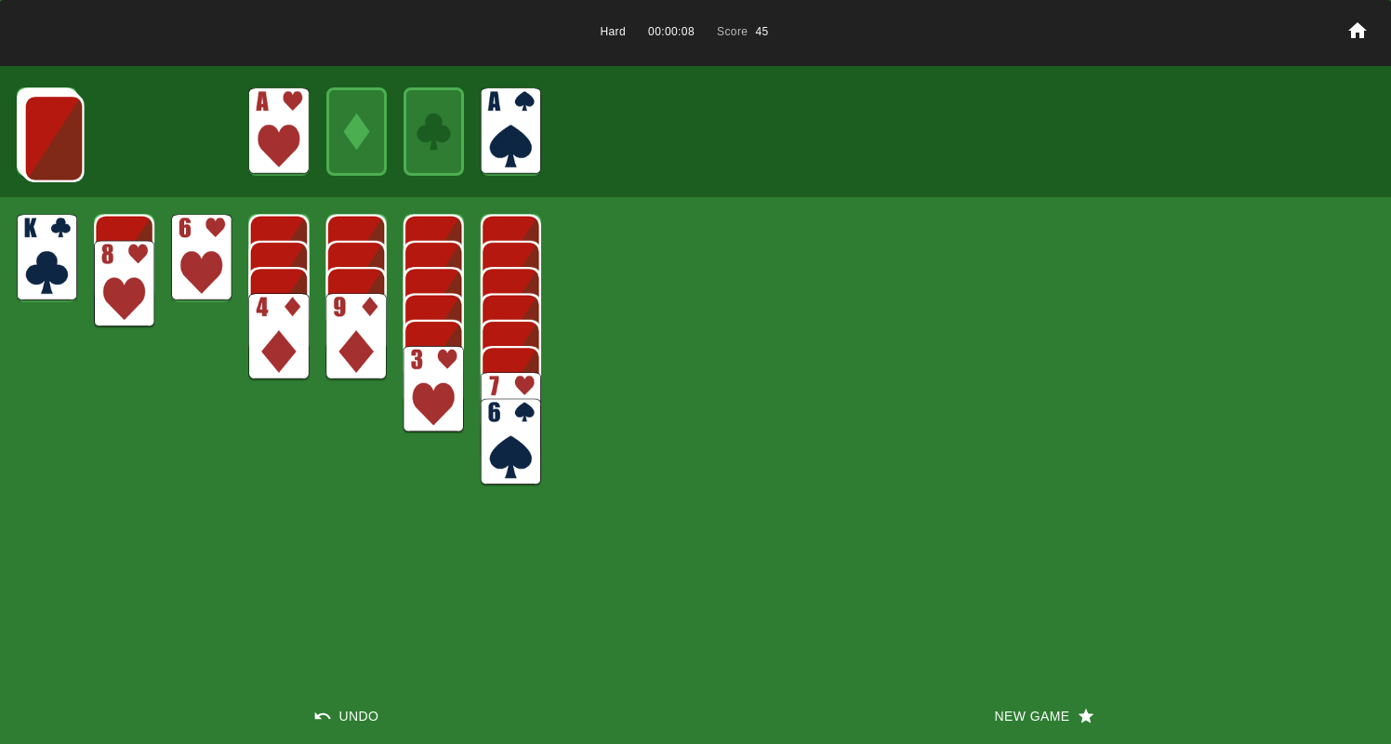
click at [47, 138] on img at bounding box center [53, 138] width 60 height 87
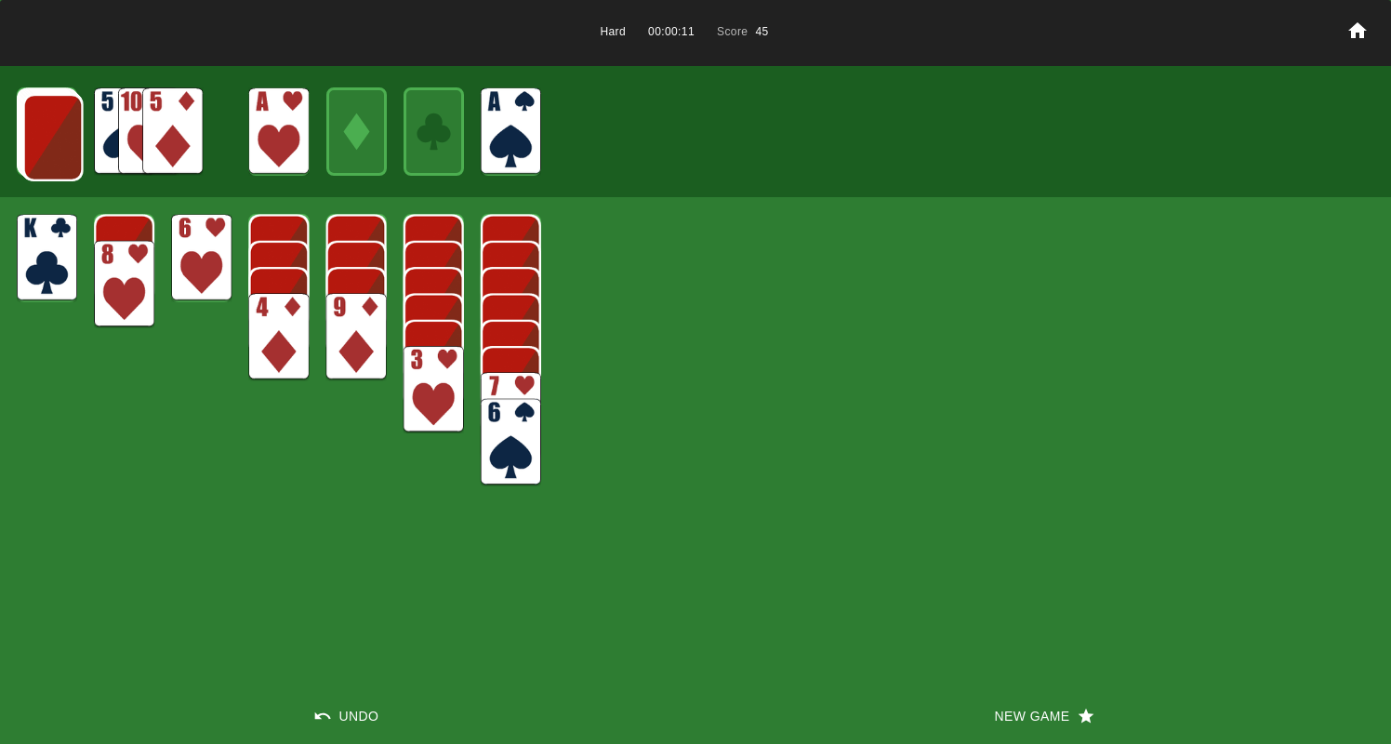
click at [191, 129] on img at bounding box center [172, 130] width 60 height 87
click at [58, 126] on img at bounding box center [53, 137] width 60 height 87
click at [192, 131] on img at bounding box center [172, 130] width 60 height 87
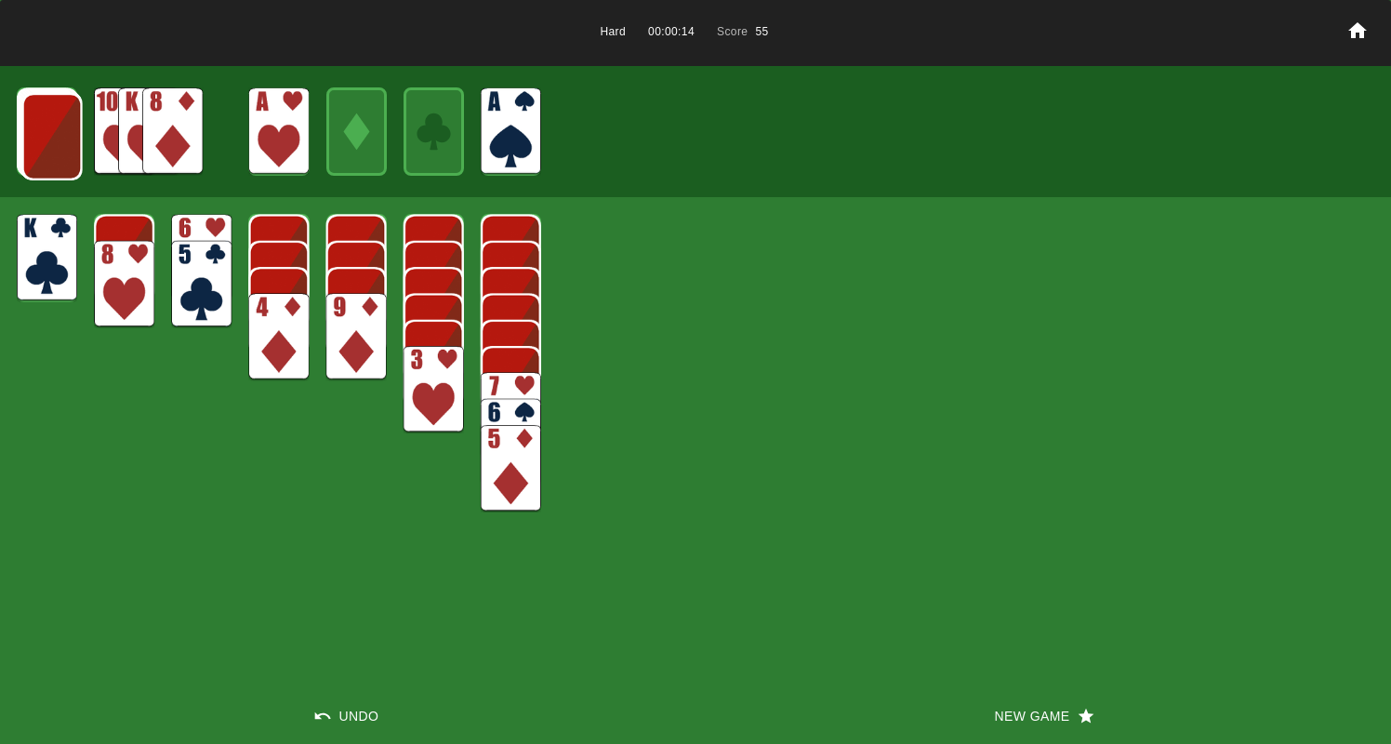
click at [291, 318] on img at bounding box center [278, 336] width 60 height 87
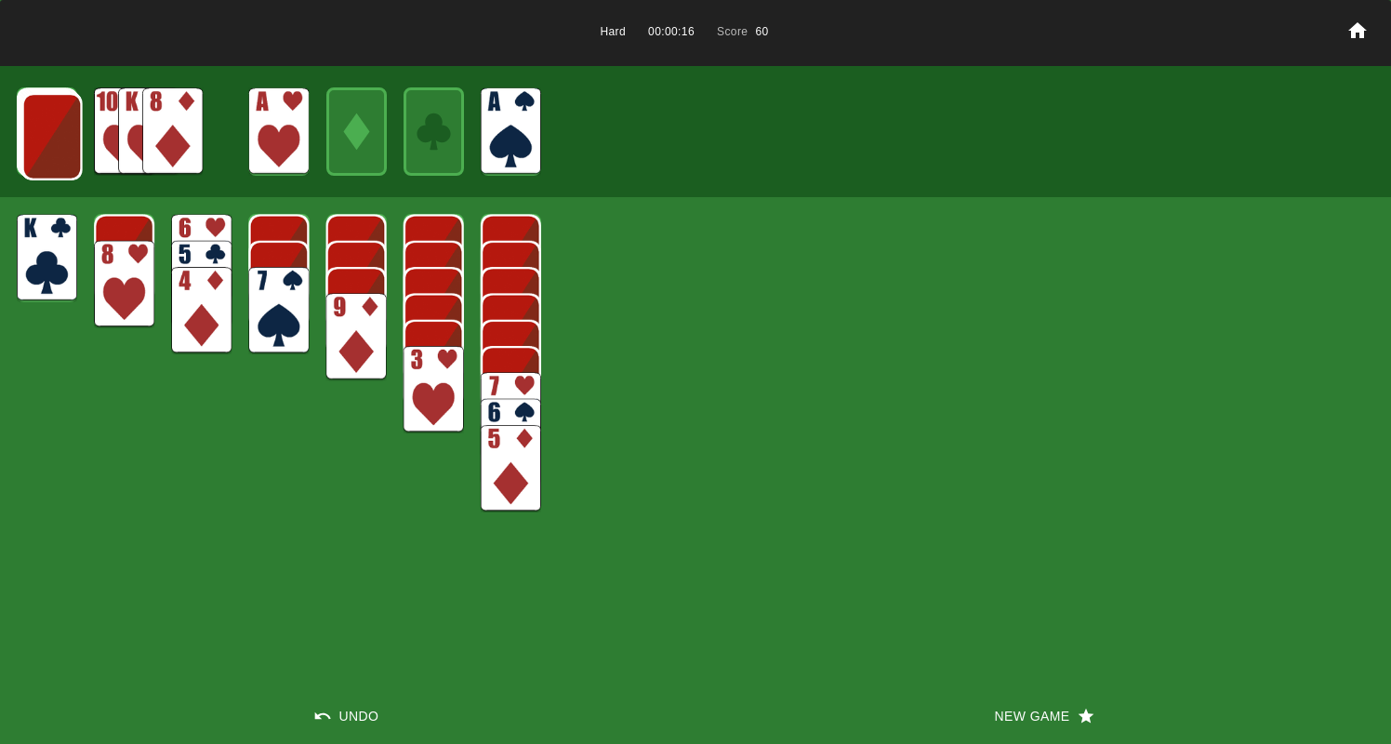
click at [197, 225] on img at bounding box center [201, 257] width 60 height 87
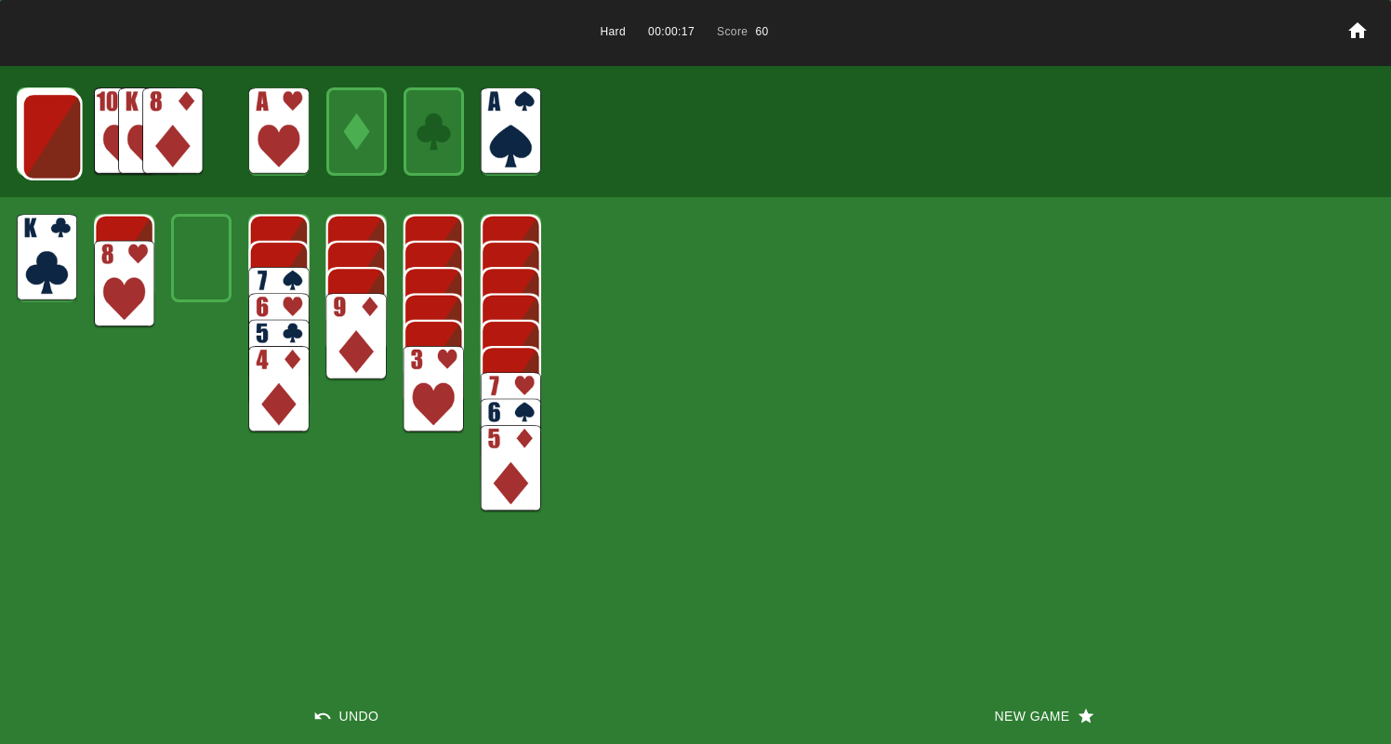
click at [261, 281] on img at bounding box center [278, 310] width 60 height 87
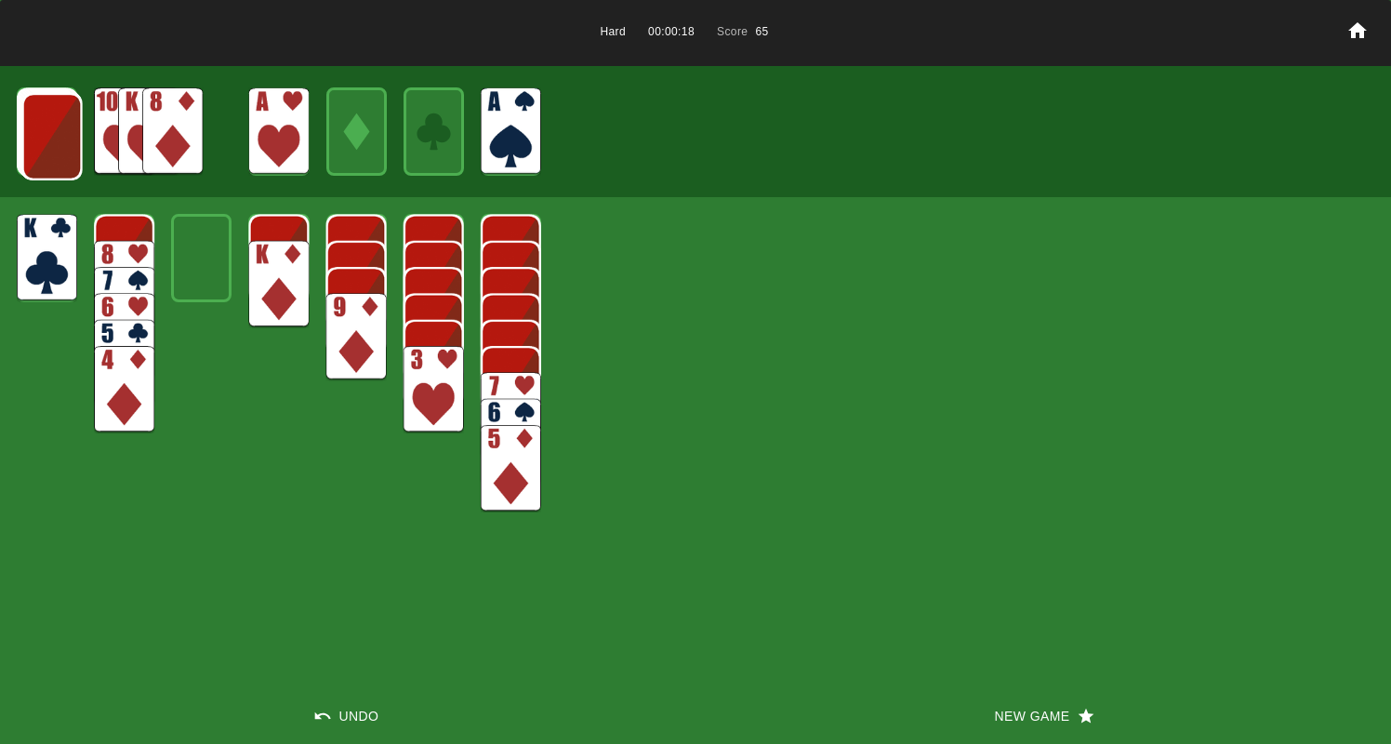
click at [262, 281] on img at bounding box center [278, 284] width 60 height 87
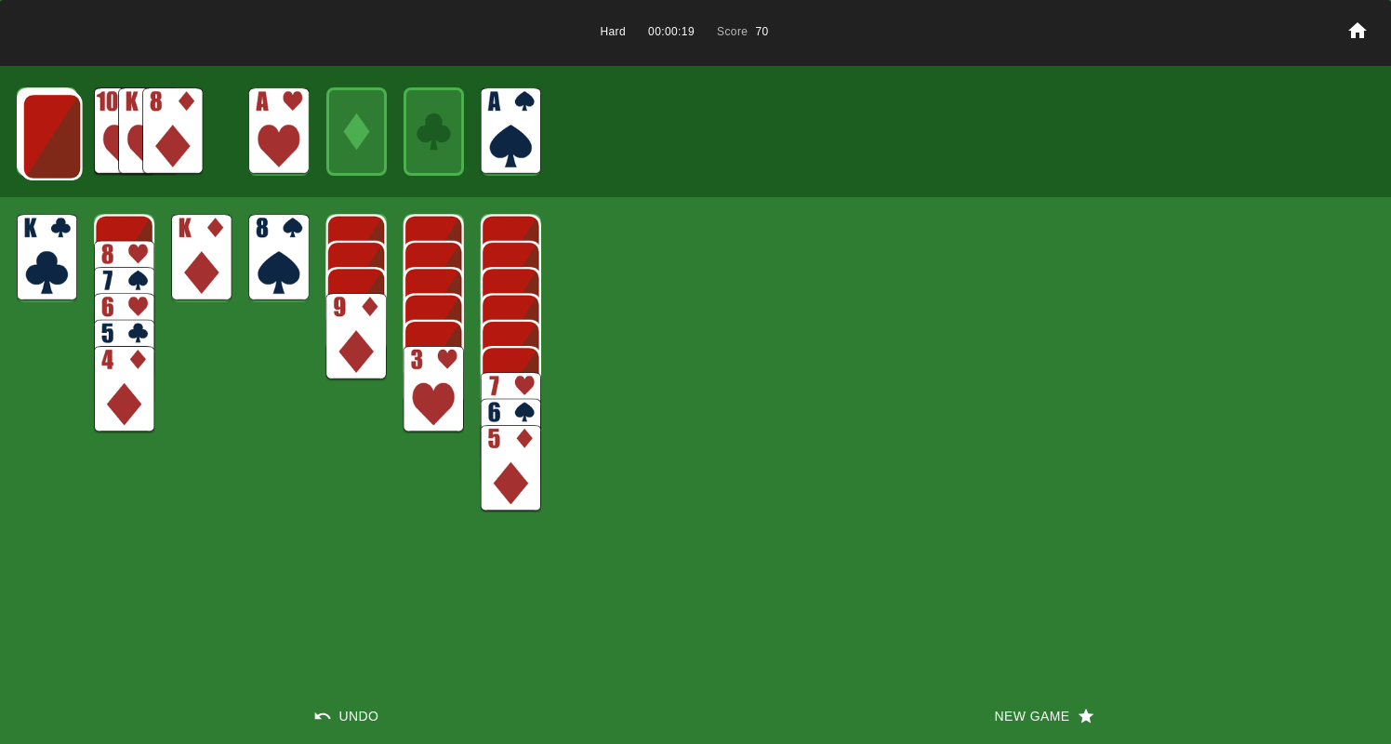
click at [267, 276] on img at bounding box center [278, 257] width 60 height 87
click at [509, 373] on img at bounding box center [511, 415] width 60 height 87
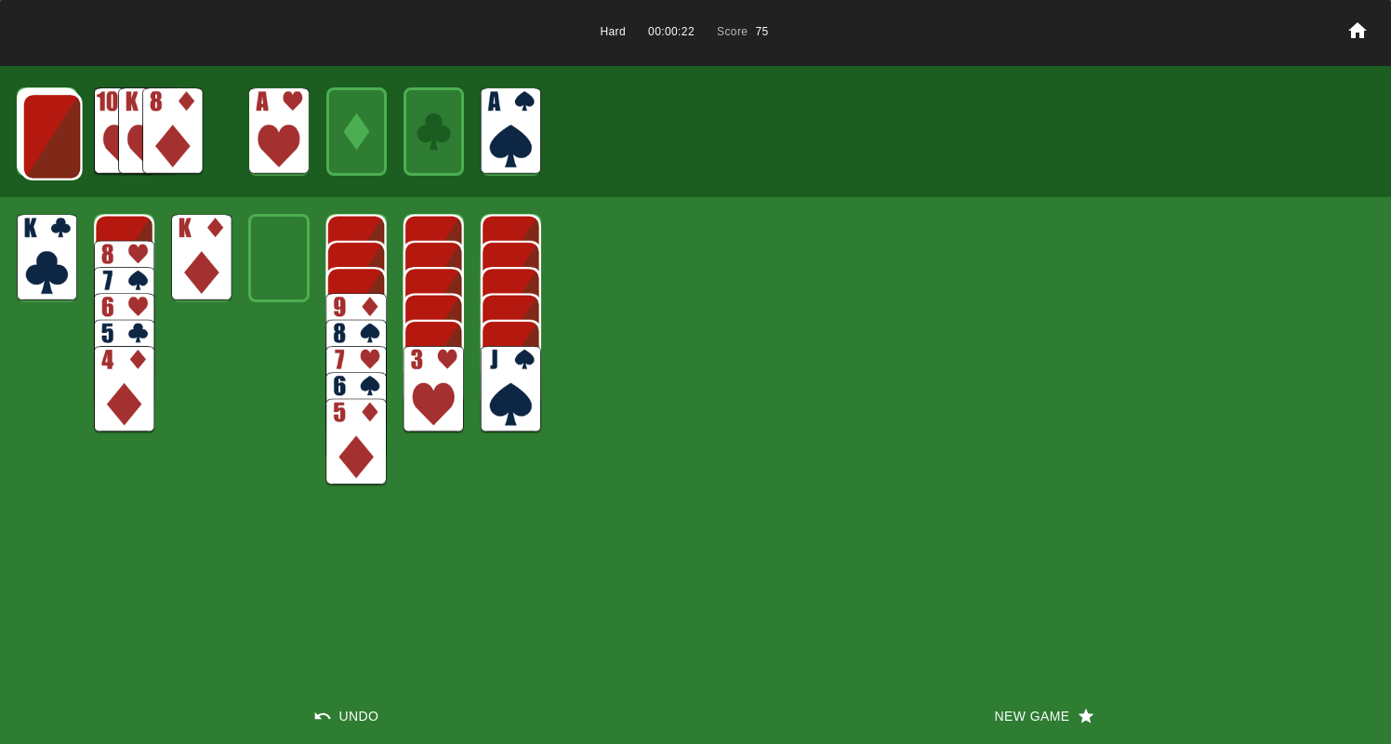
click at [56, 128] on img at bounding box center [52, 136] width 60 height 87
click at [56, 128] on img at bounding box center [51, 135] width 60 height 87
click at [156, 122] on img at bounding box center [172, 130] width 60 height 87
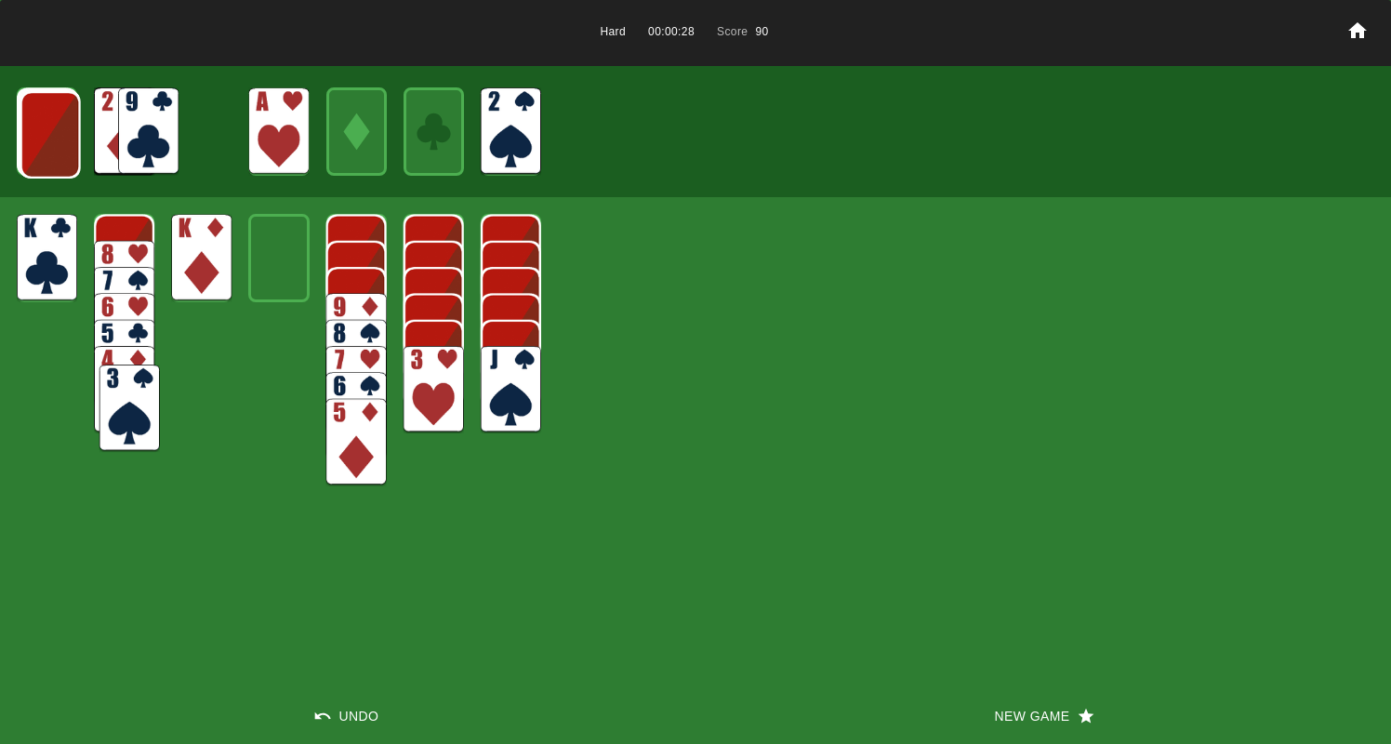
drag, startPoint x: 162, startPoint y: 135, endPoint x: 116, endPoint y: 387, distance: 256.1
click at [116, 387] on img at bounding box center [129, 407] width 60 height 87
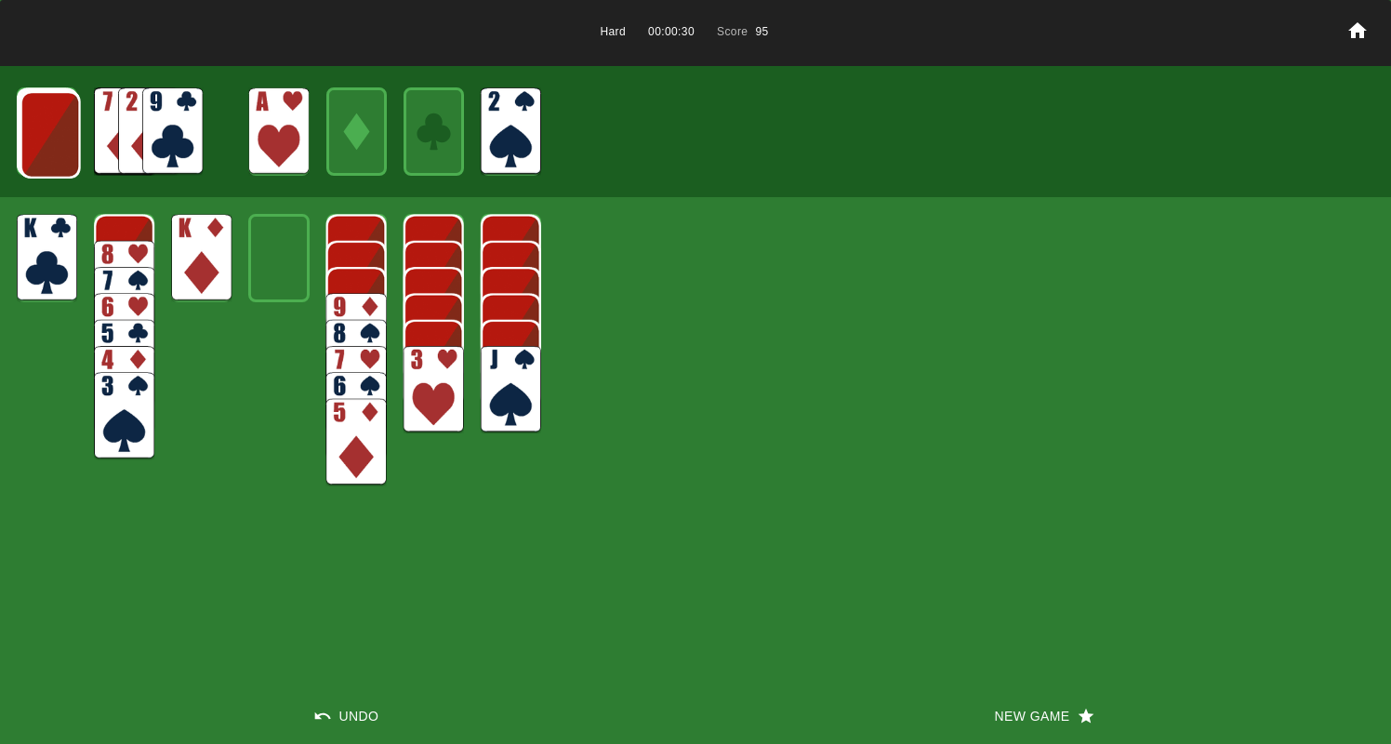
click at [53, 128] on img at bounding box center [50, 134] width 60 height 87
click at [52, 128] on img at bounding box center [50, 133] width 60 height 87
drag, startPoint x: 120, startPoint y: 410, endPoint x: 113, endPoint y: 309, distance: 101.6
click at [120, 407] on img at bounding box center [124, 415] width 60 height 87
click at [171, 135] on img at bounding box center [172, 130] width 60 height 87
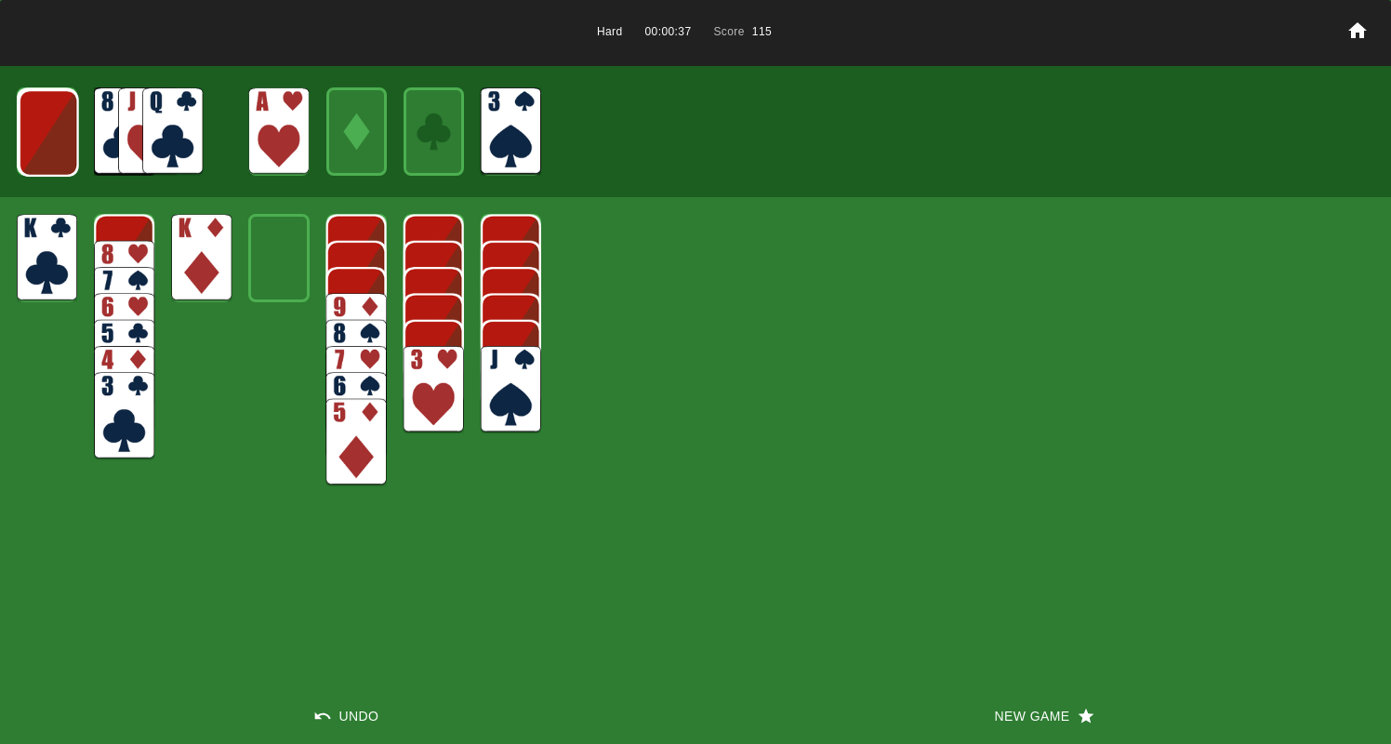
click at [160, 133] on img at bounding box center [172, 130] width 60 height 87
click at [158, 132] on img at bounding box center [172, 130] width 60 height 87
click at [51, 137] on img at bounding box center [49, 132] width 60 height 87
click at [168, 145] on img at bounding box center [172, 130] width 60 height 87
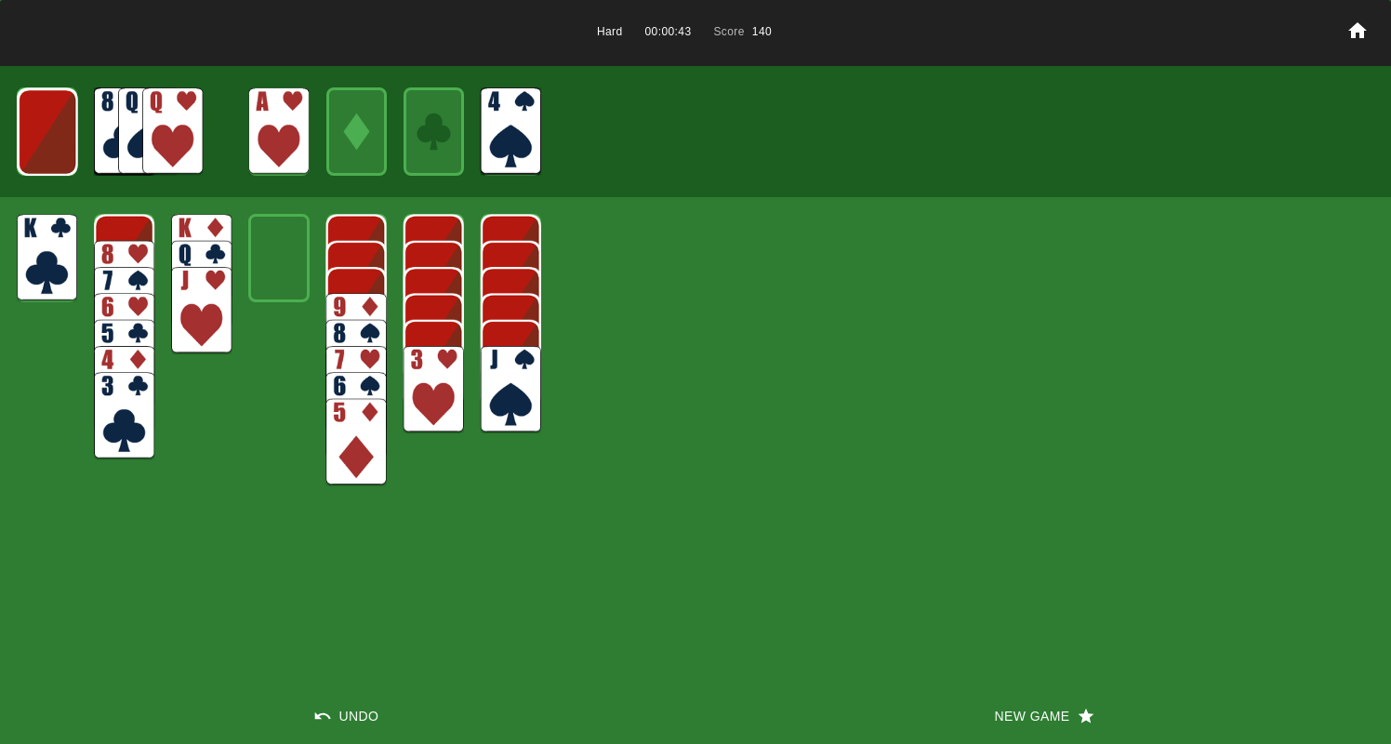
click at [498, 140] on img at bounding box center [511, 130] width 60 height 87
drag, startPoint x: 500, startPoint y: 116, endPoint x: 363, endPoint y: 436, distance: 348.2
click at [363, 436] on img at bounding box center [373, 451] width 60 height 87
click at [417, 360] on img at bounding box center [434, 389] width 60 height 87
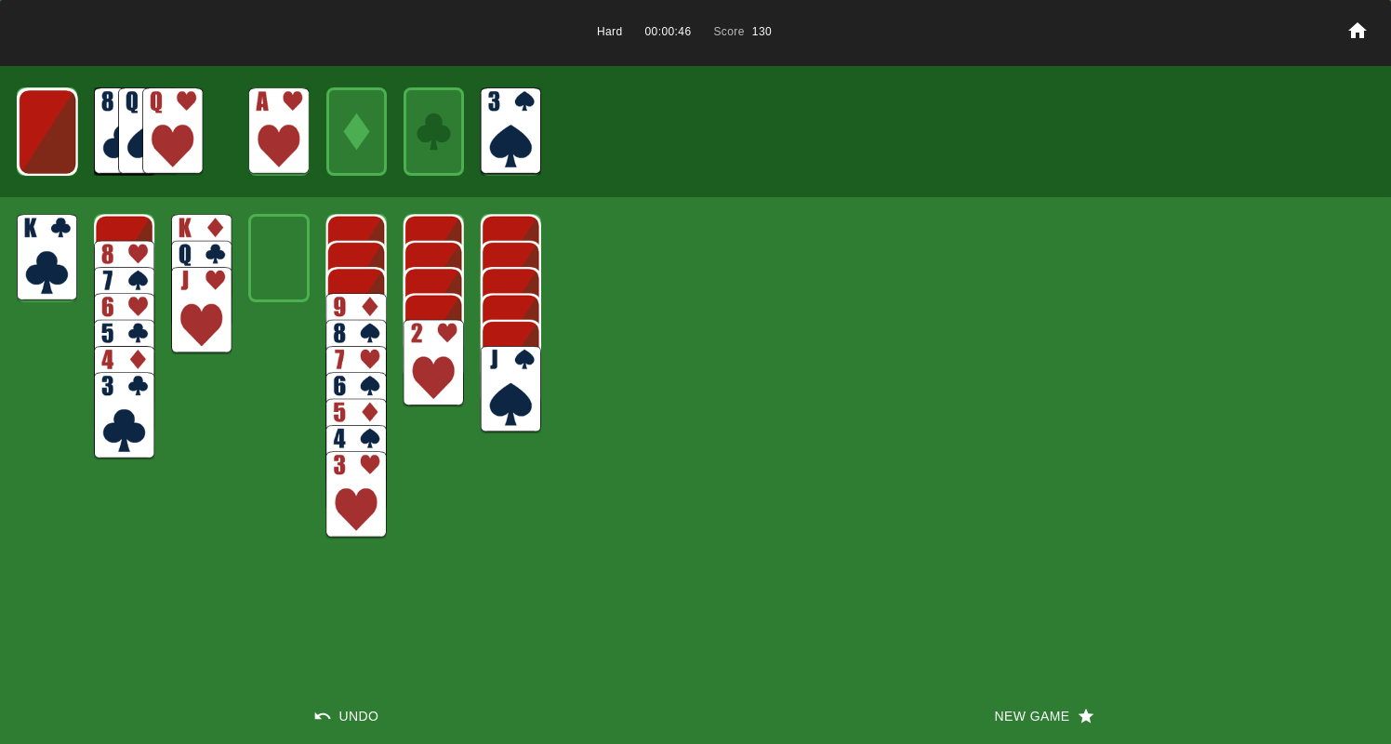
click at [421, 363] on img at bounding box center [434, 363] width 60 height 87
click at [428, 331] on img at bounding box center [434, 336] width 60 height 87
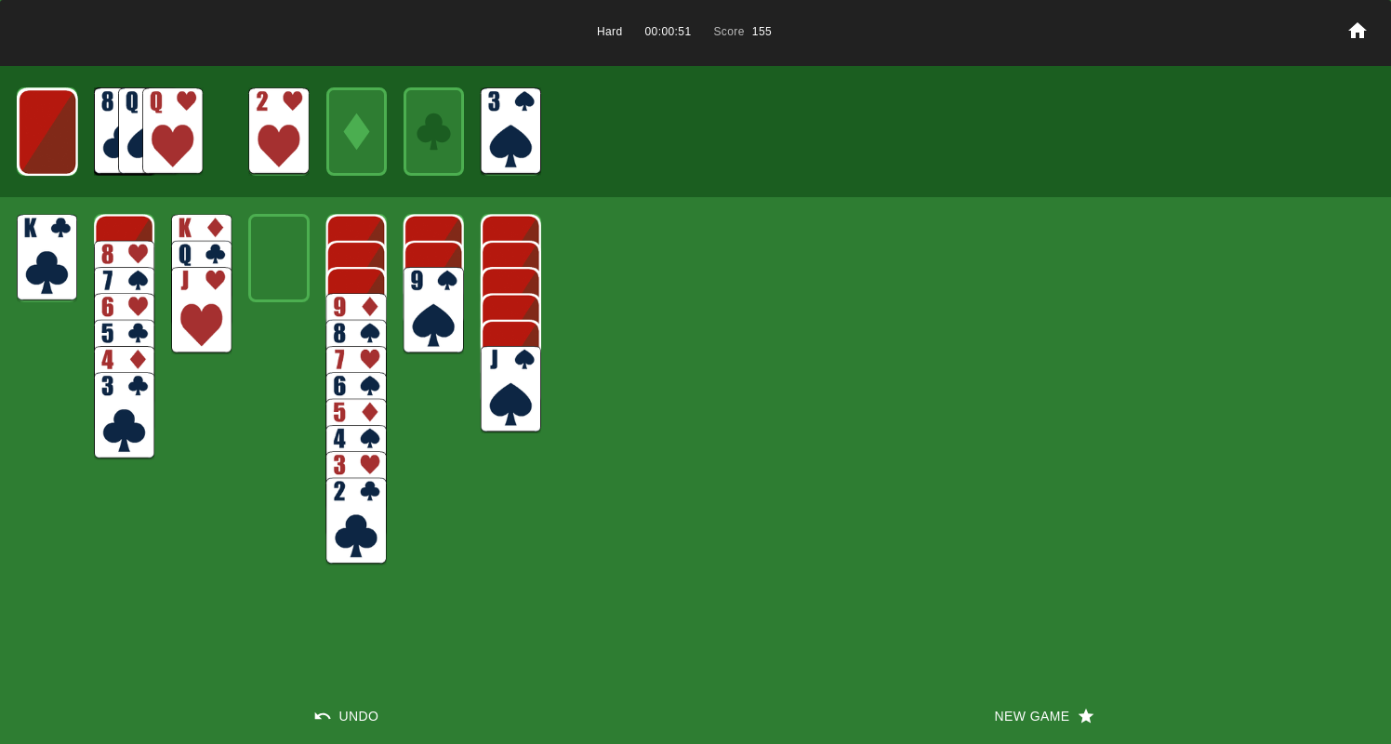
click at [51, 136] on img at bounding box center [48, 131] width 60 height 87
click at [167, 129] on img at bounding box center [172, 130] width 60 height 87
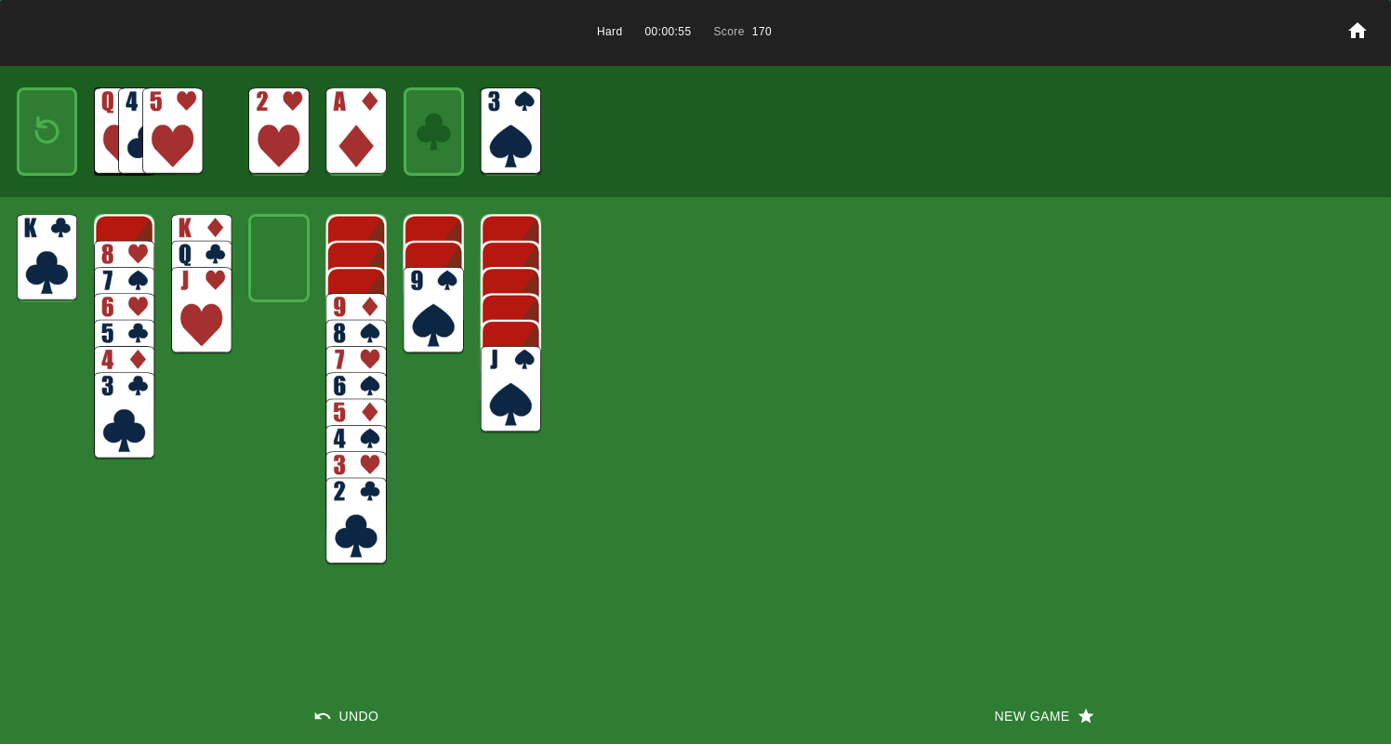
click at [45, 137] on img at bounding box center [47, 131] width 36 height 53
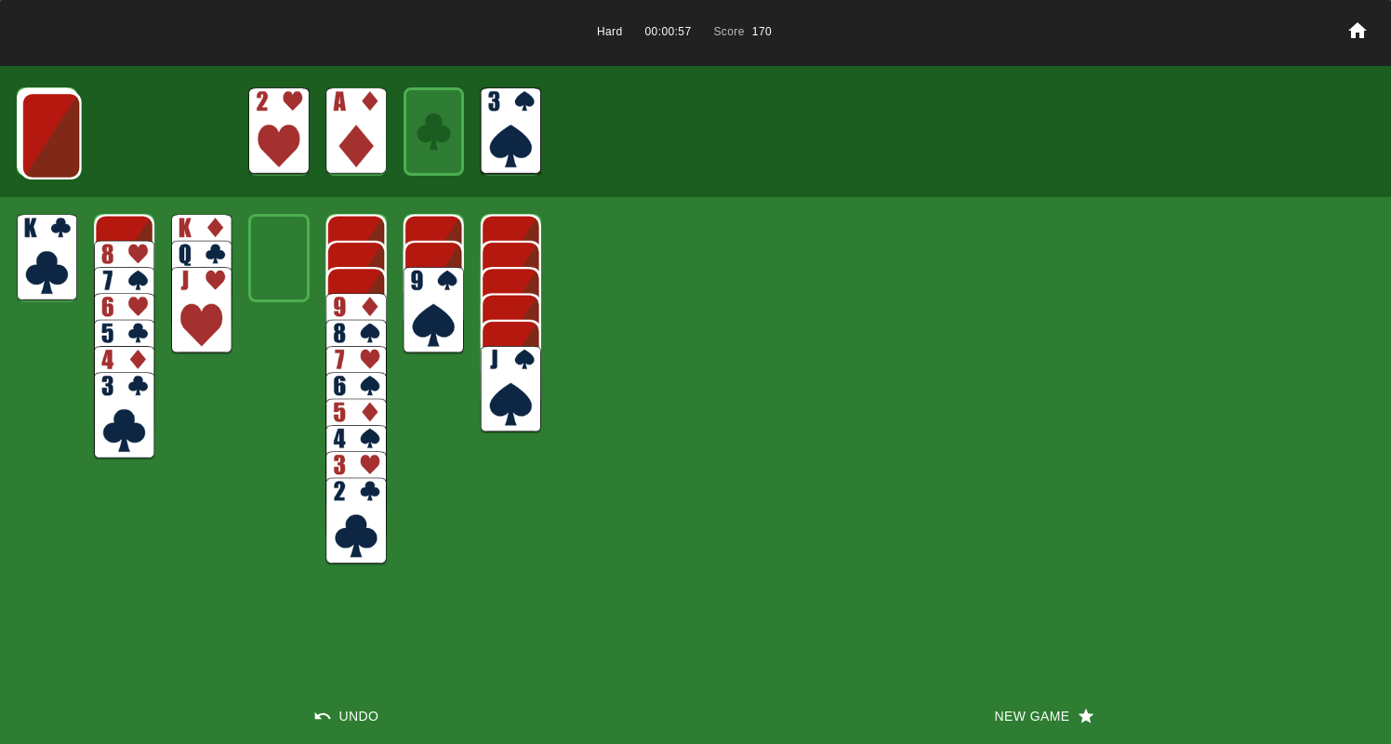
click at [45, 137] on img at bounding box center [51, 135] width 60 height 87
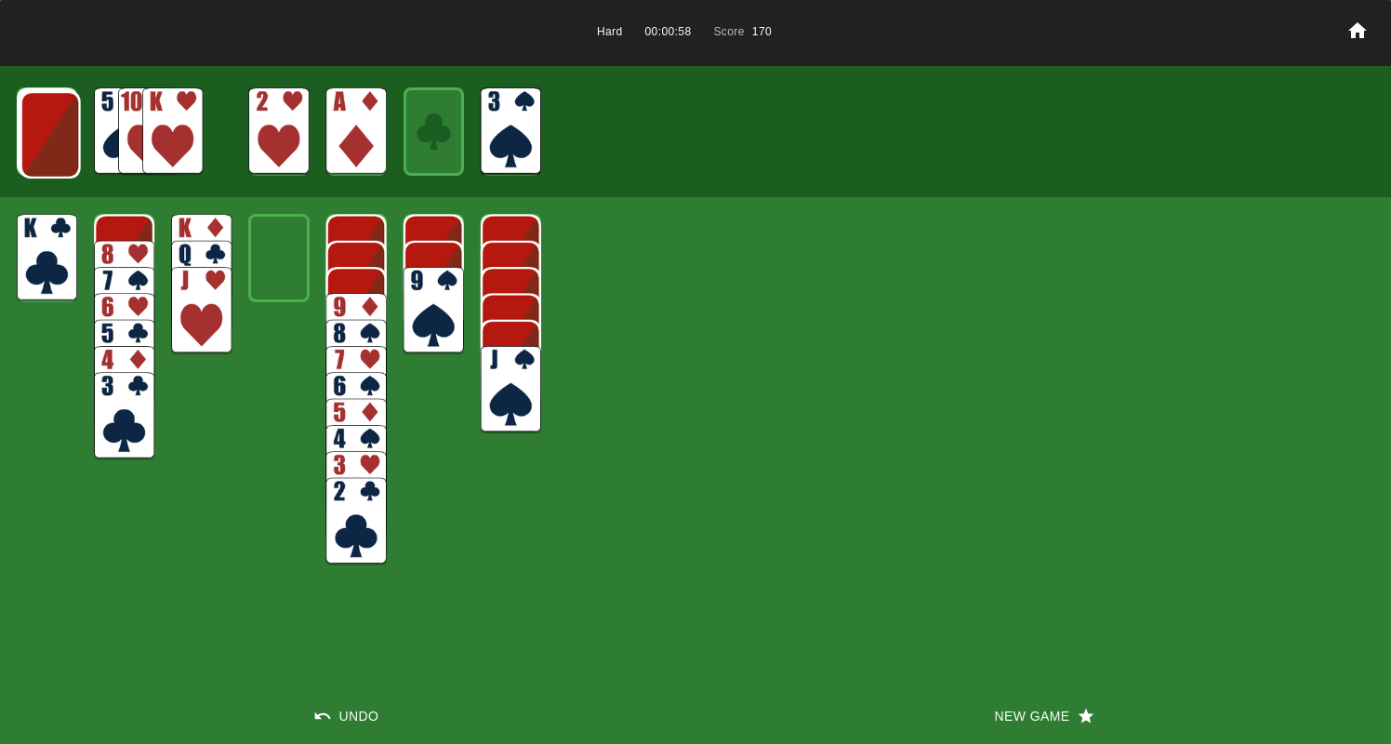
click at [178, 138] on img at bounding box center [172, 130] width 60 height 87
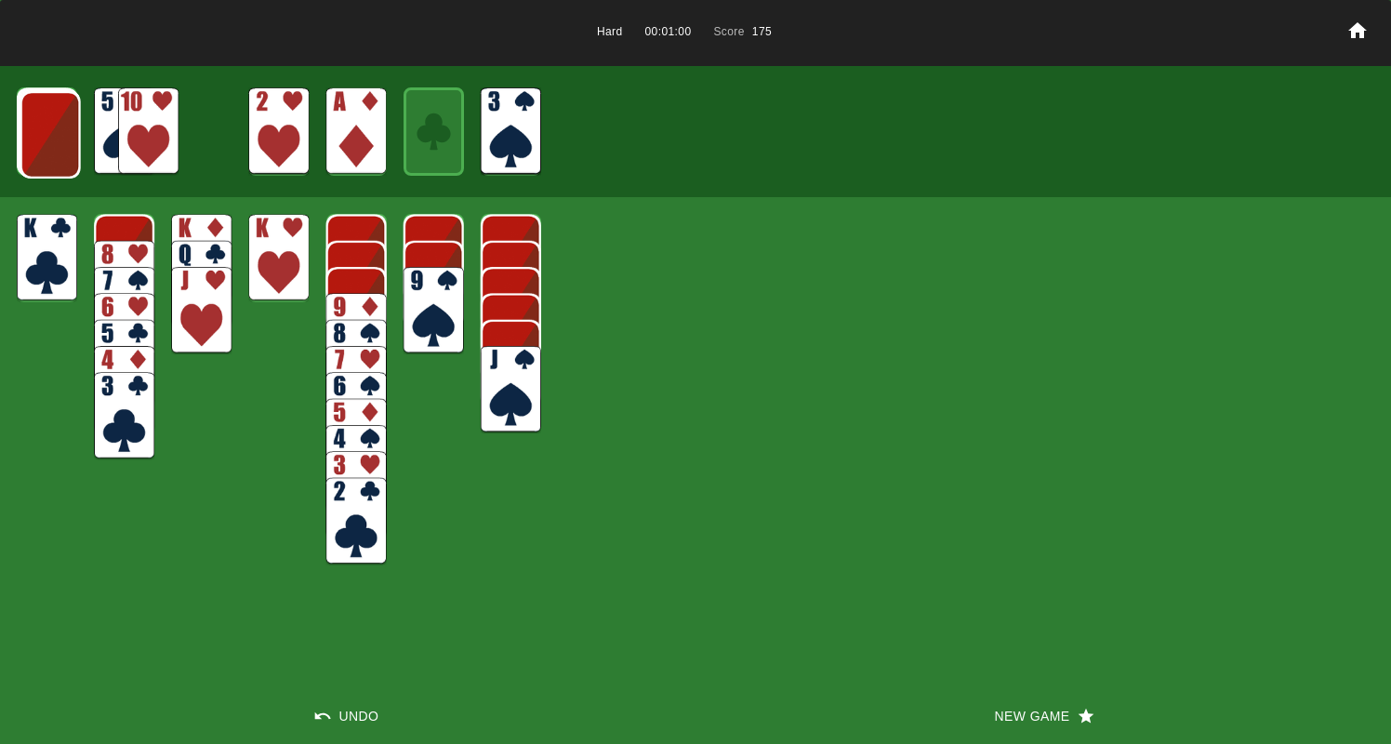
click at [142, 138] on img at bounding box center [148, 130] width 60 height 87
click at [54, 135] on img at bounding box center [50, 134] width 60 height 87
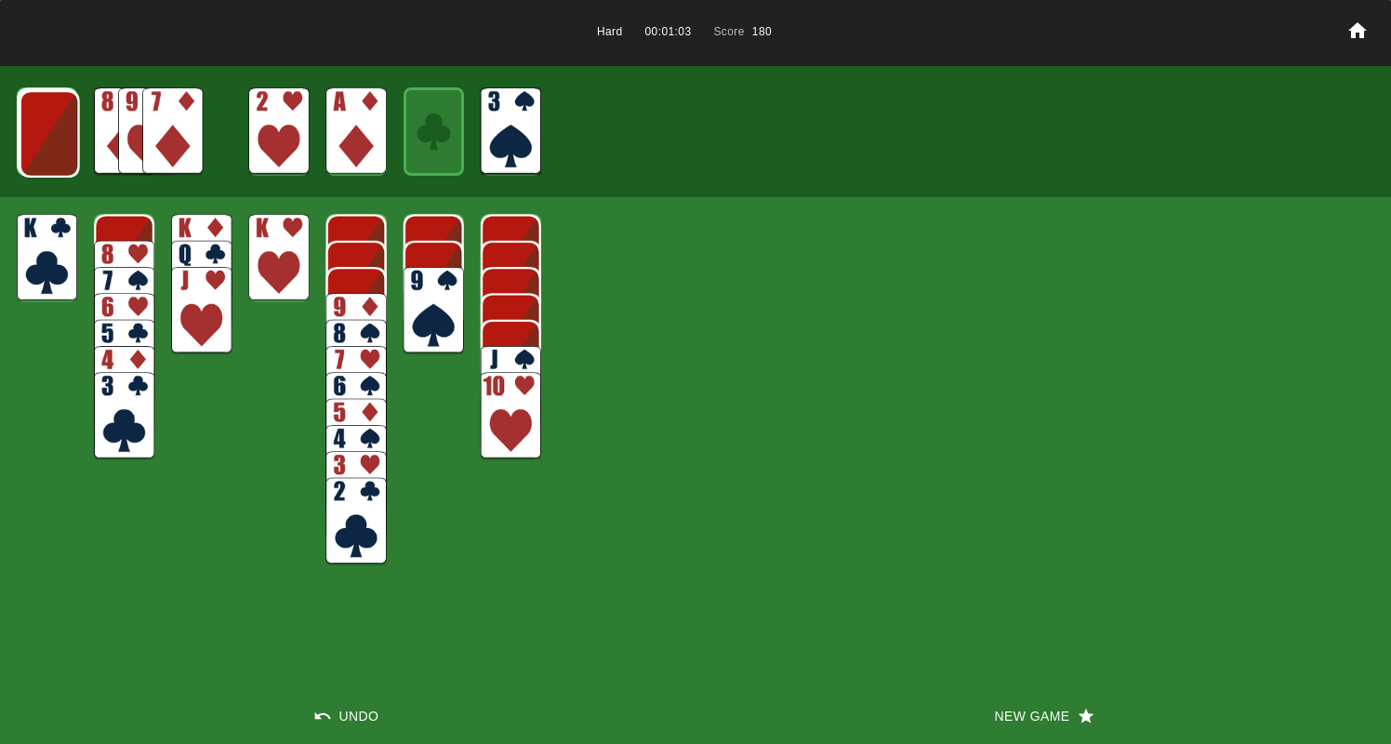
click at [435, 302] on img at bounding box center [434, 310] width 60 height 87
click at [430, 286] on img at bounding box center [434, 284] width 60 height 87
click at [105, 249] on img at bounding box center [124, 284] width 60 height 87
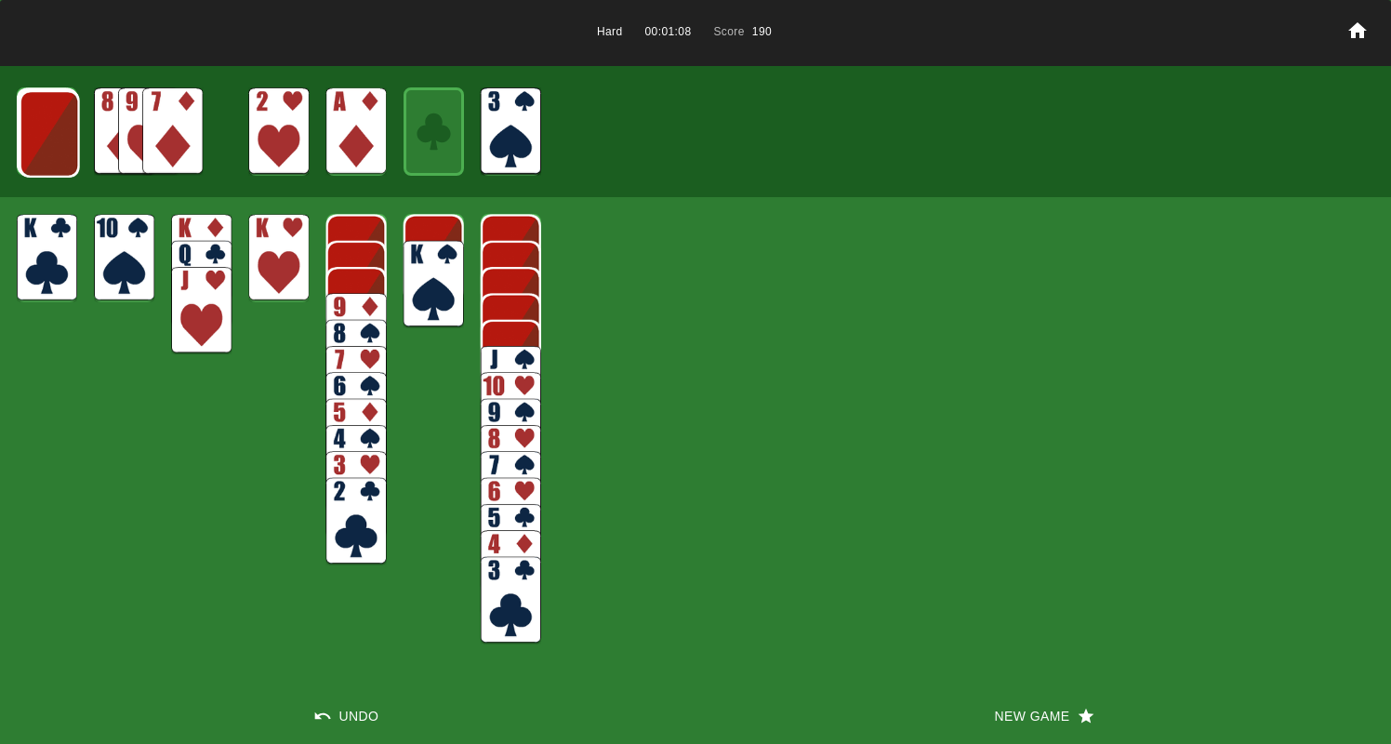
click at [107, 251] on img at bounding box center [124, 257] width 60 height 87
click at [349, 308] on img at bounding box center [356, 336] width 60 height 87
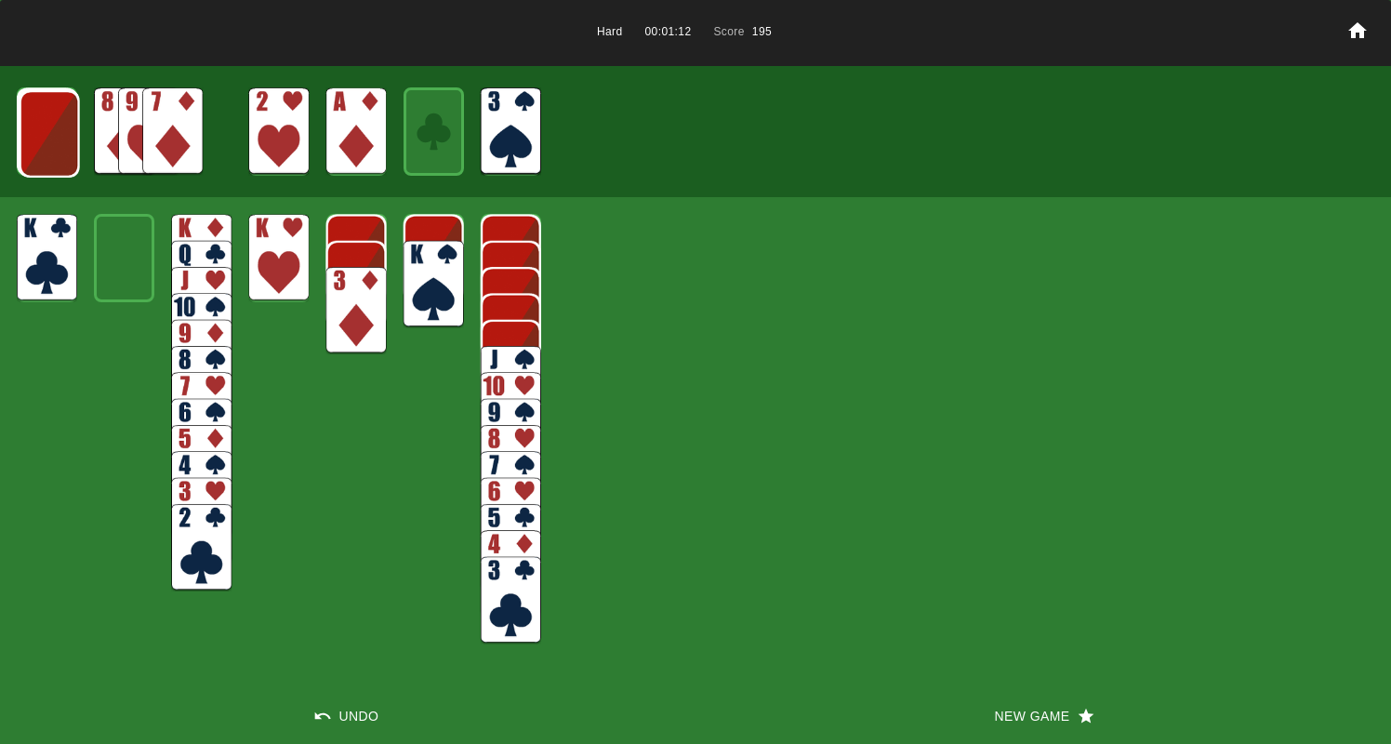
click at [197, 568] on img at bounding box center [201, 547] width 60 height 87
drag, startPoint x: 196, startPoint y: 555, endPoint x: 218, endPoint y: 522, distance: 39.7
click at [196, 554] on img at bounding box center [201, 521] width 60 height 87
click at [328, 281] on img at bounding box center [356, 310] width 60 height 87
click at [428, 290] on img at bounding box center [434, 284] width 60 height 87
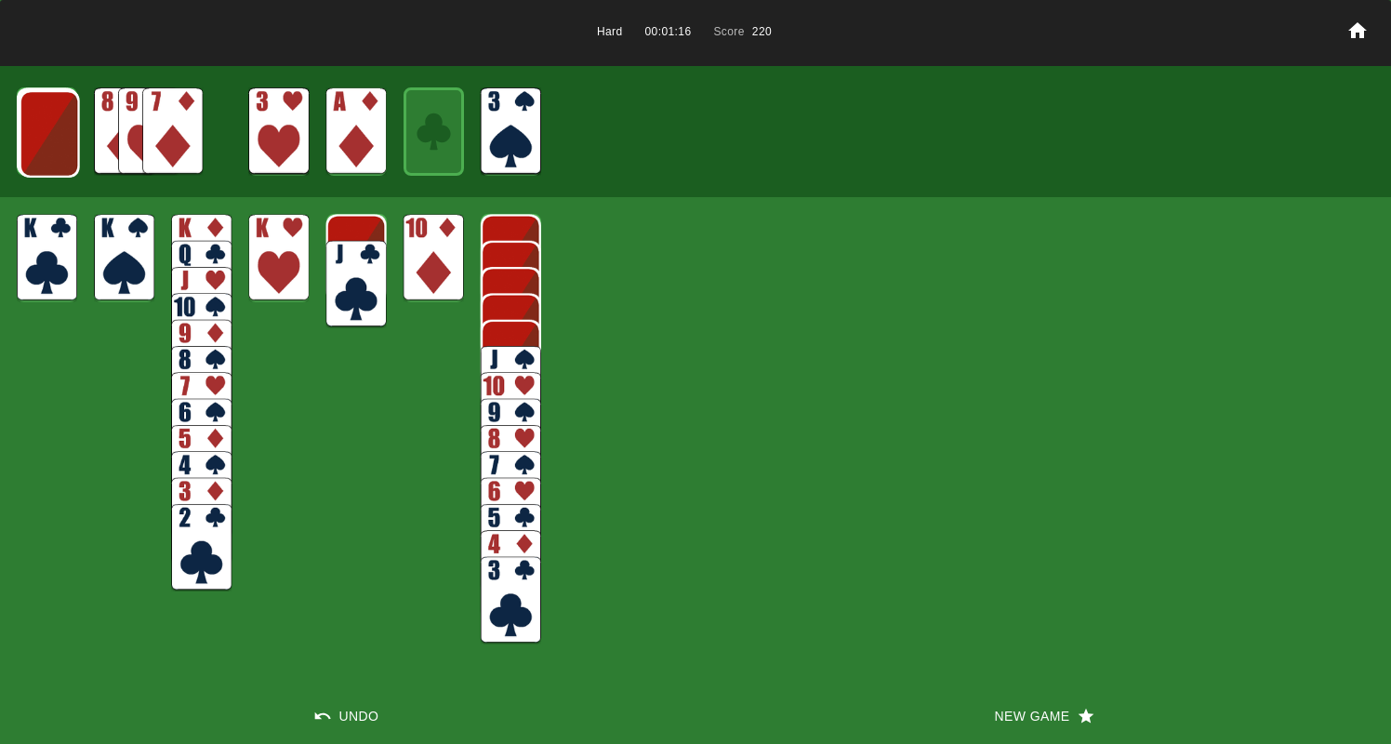
click at [425, 273] on img at bounding box center [434, 257] width 60 height 87
click at [55, 166] on img at bounding box center [50, 133] width 60 height 87
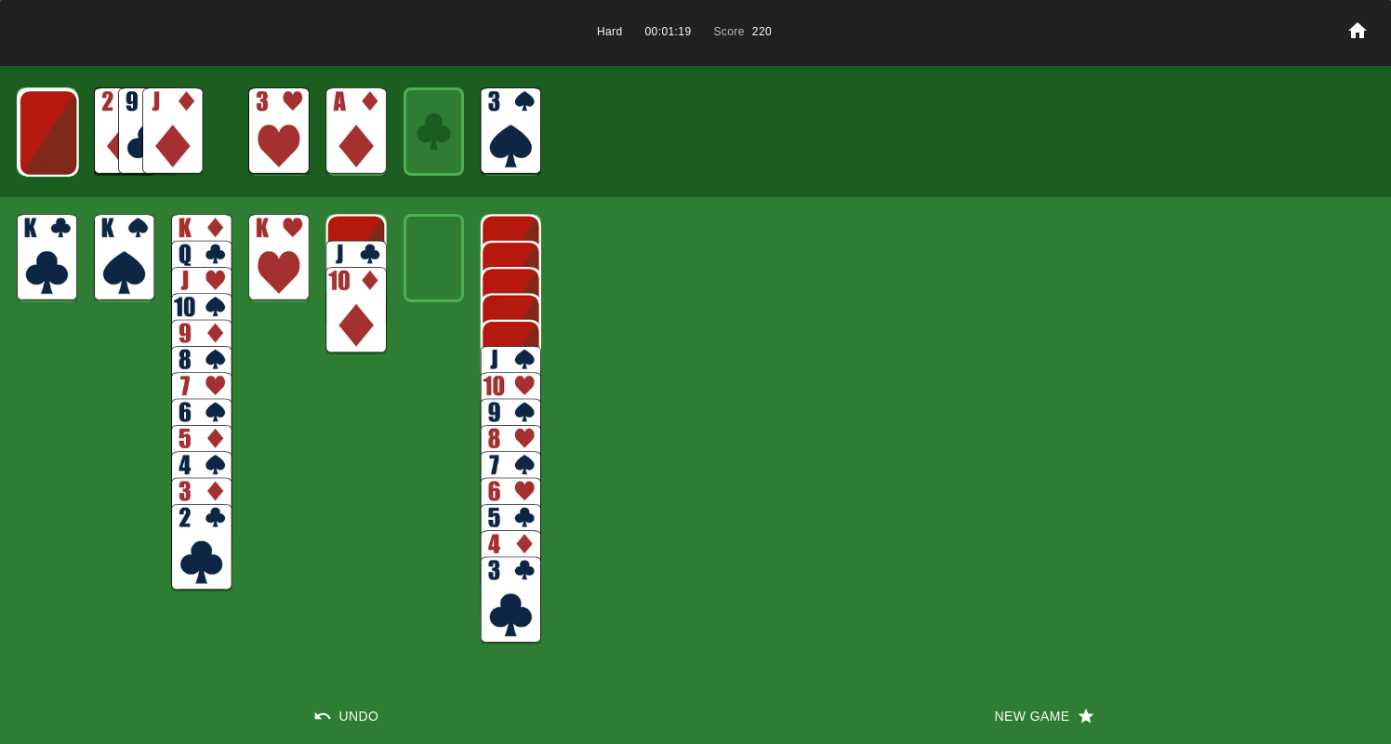
click at [52, 164] on img at bounding box center [49, 132] width 60 height 87
click at [155, 131] on img at bounding box center [172, 130] width 60 height 87
click at [43, 139] on img at bounding box center [48, 131] width 60 height 87
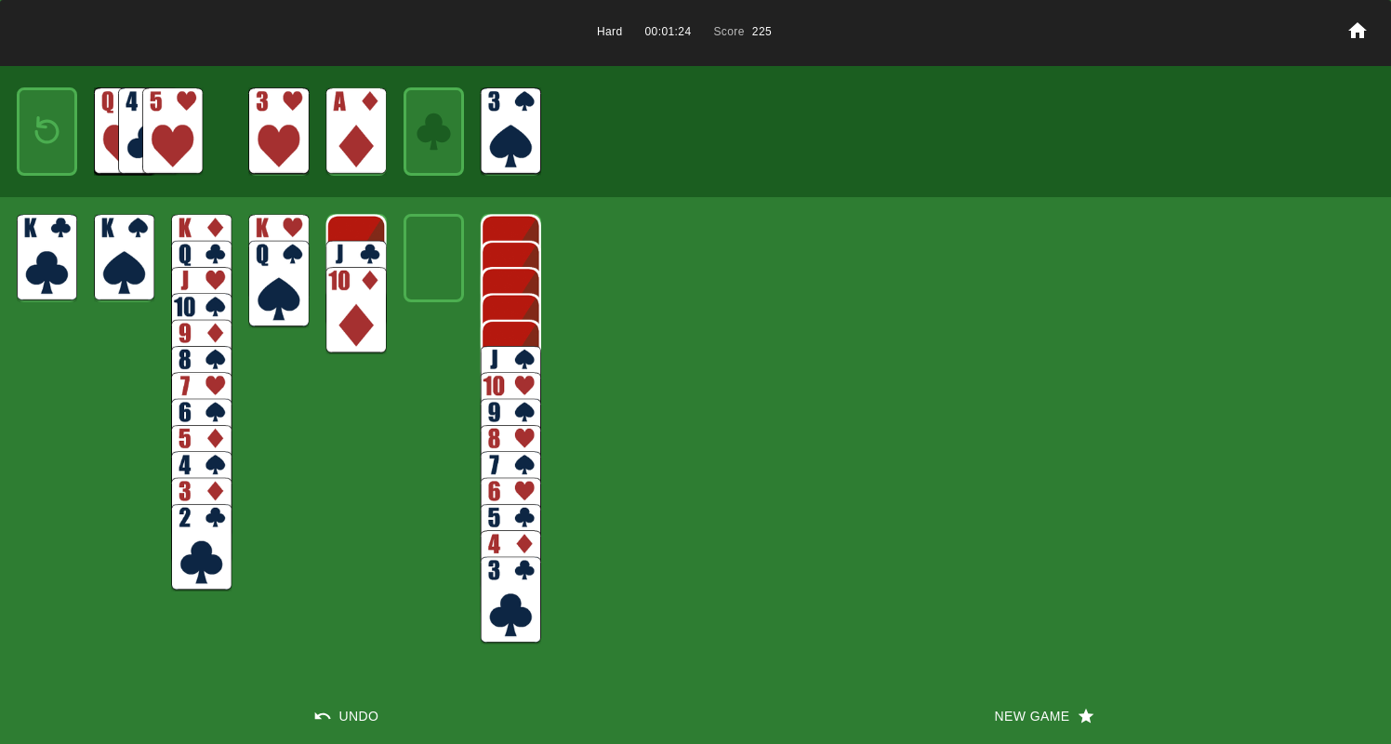
click at [43, 139] on img at bounding box center [47, 131] width 36 height 53
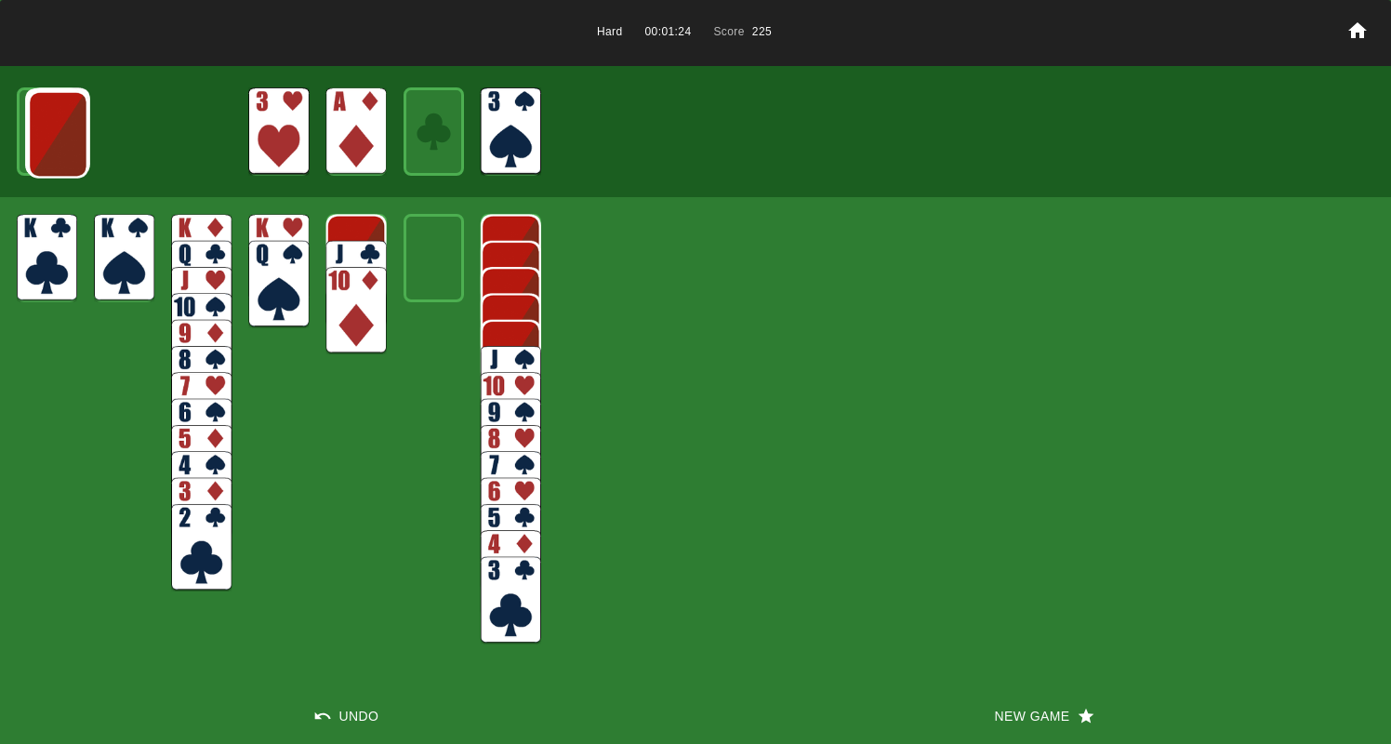
click at [43, 139] on img at bounding box center [58, 134] width 60 height 87
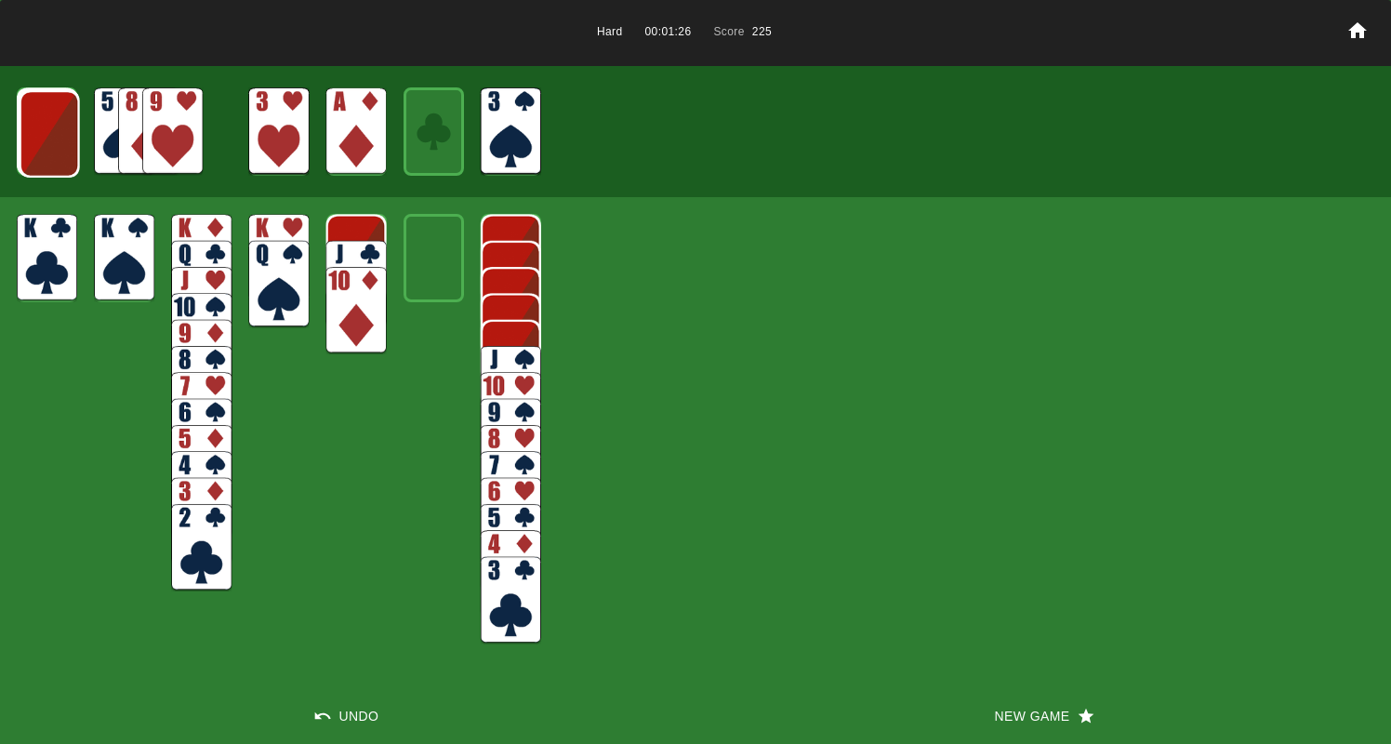
click at [45, 140] on img at bounding box center [50, 133] width 60 height 87
click at [164, 131] on img at bounding box center [172, 130] width 60 height 87
click at [159, 131] on img at bounding box center [172, 130] width 60 height 87
click at [22, 137] on img at bounding box center [49, 132] width 60 height 87
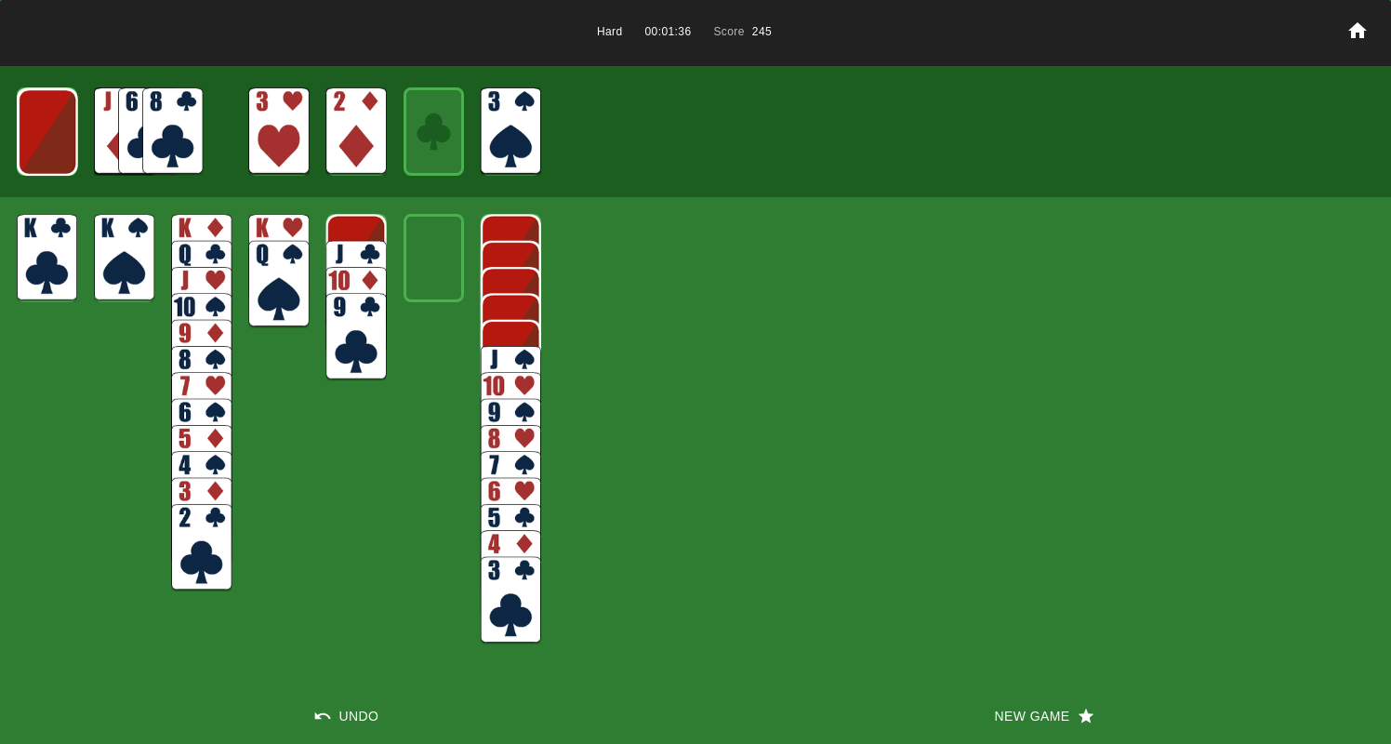
click at [39, 139] on img at bounding box center [48, 131] width 60 height 87
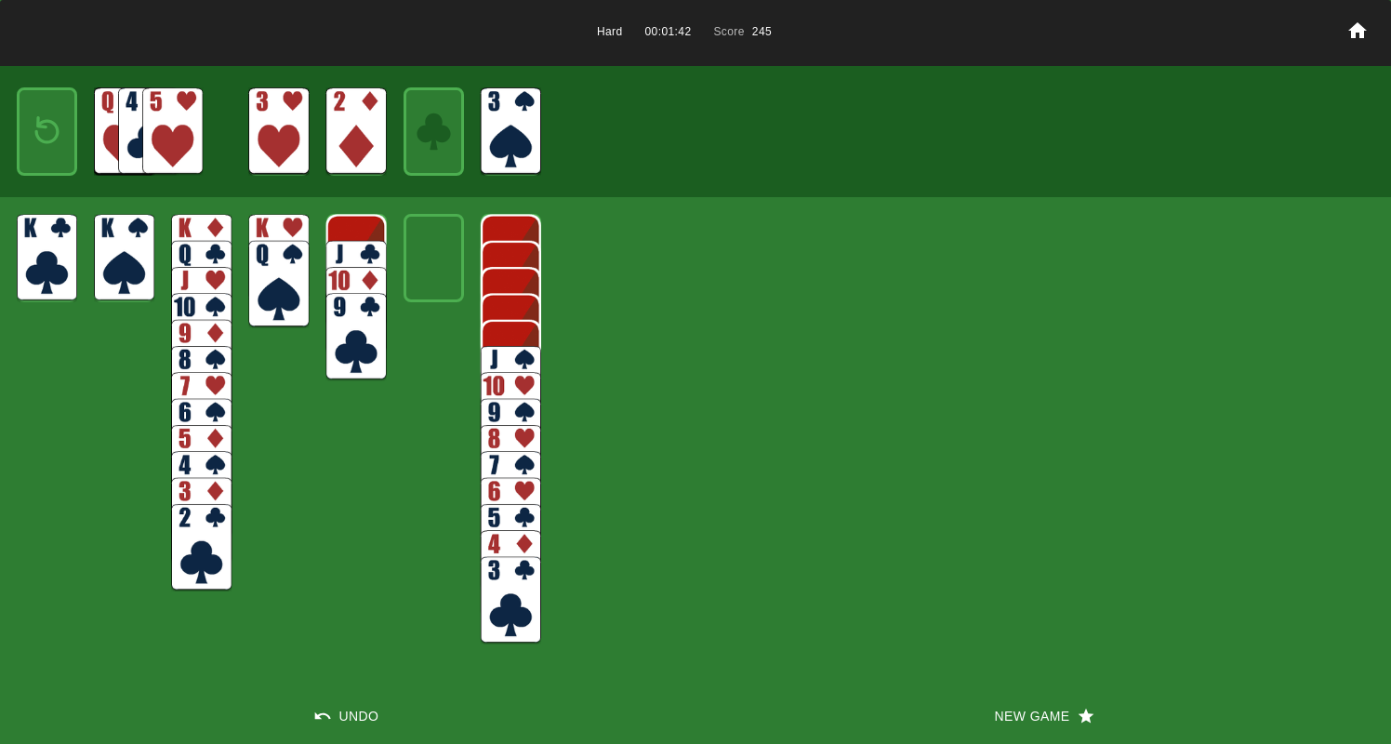
click at [39, 139] on img at bounding box center [47, 131] width 36 height 53
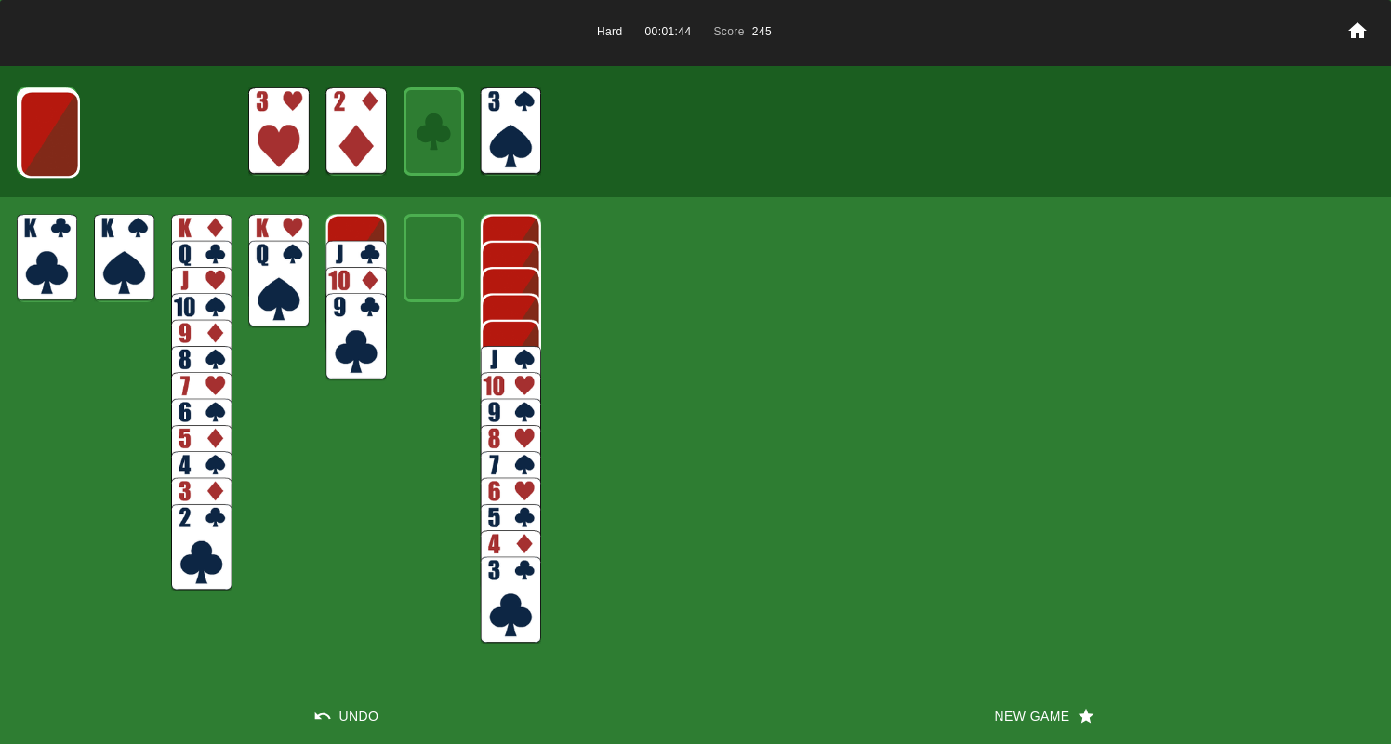
click at [39, 139] on img at bounding box center [50, 133] width 60 height 87
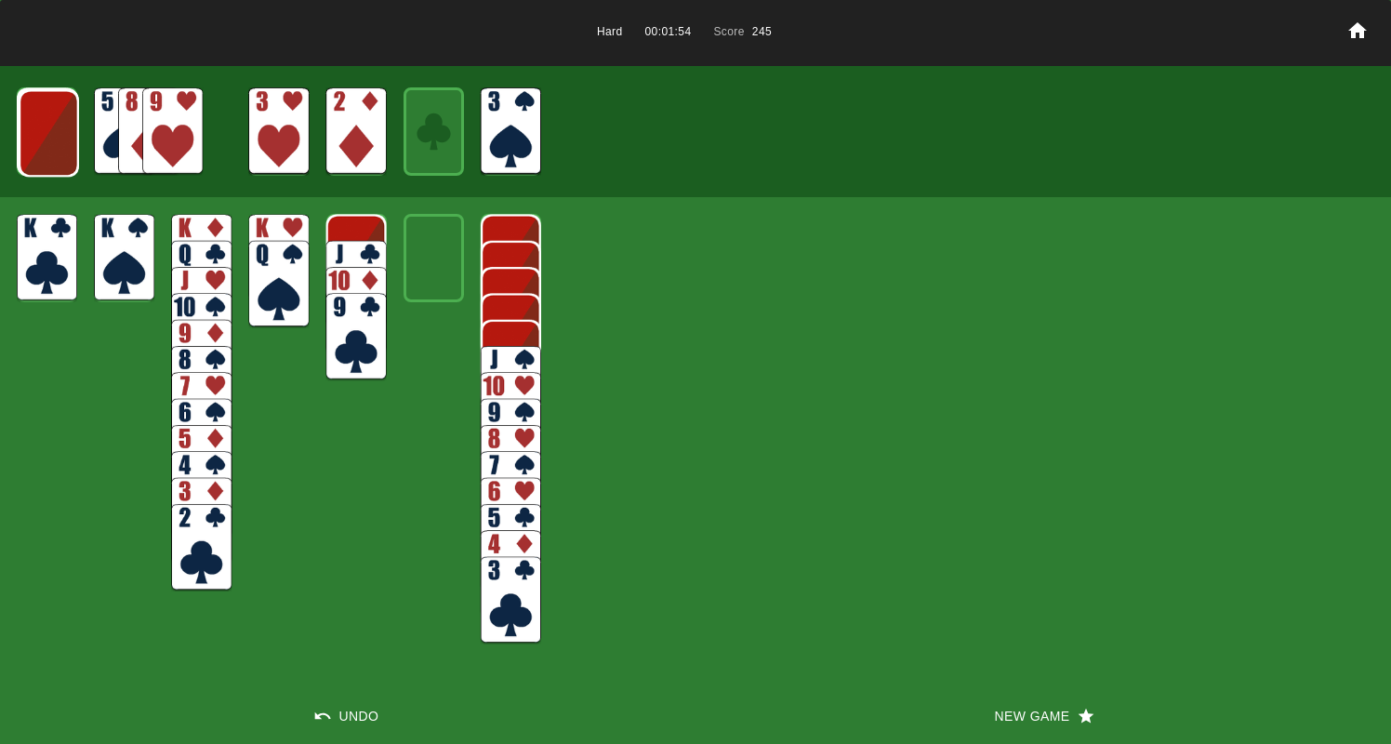
click at [1018, 714] on button "New Game" at bounding box center [1042, 716] width 695 height 56
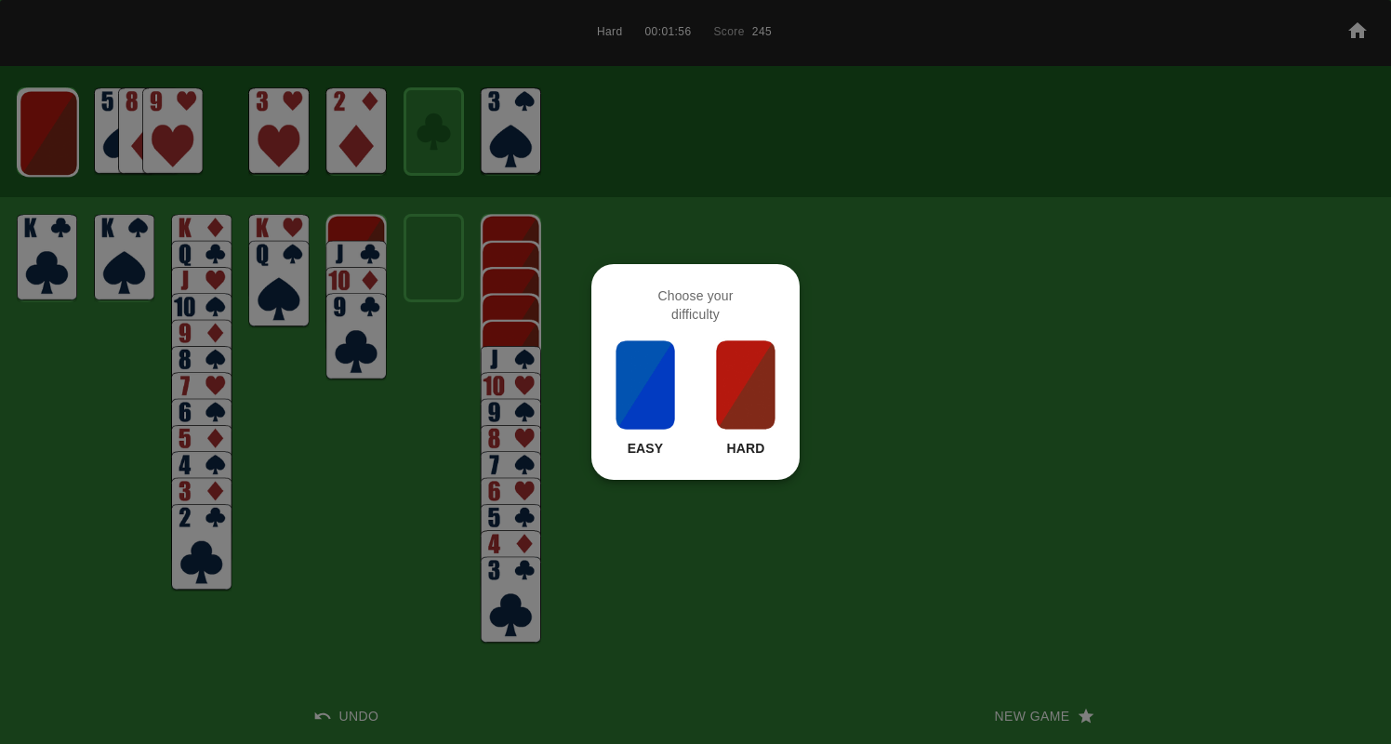
click at [743, 378] on img at bounding box center [745, 384] width 63 height 93
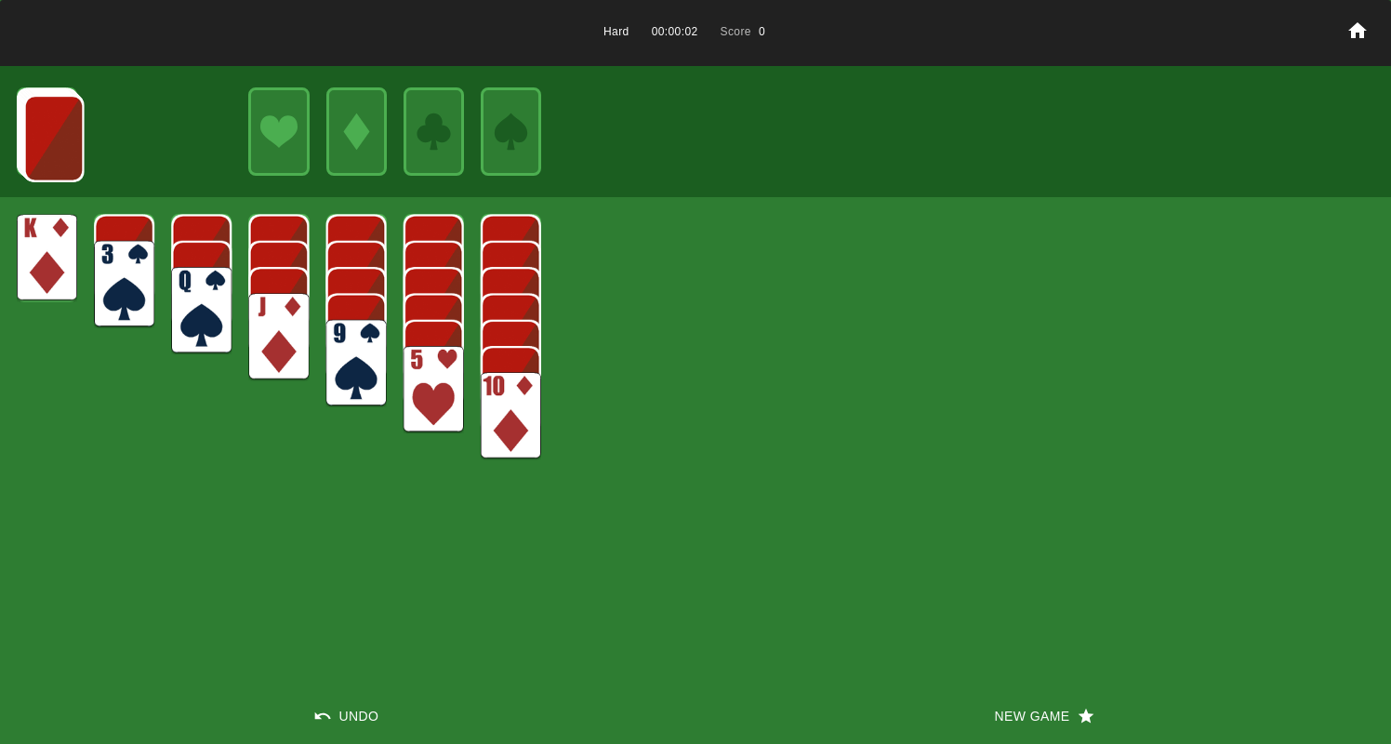
click at [350, 337] on img at bounding box center [356, 363] width 60 height 87
click at [281, 320] on img at bounding box center [278, 336] width 60 height 87
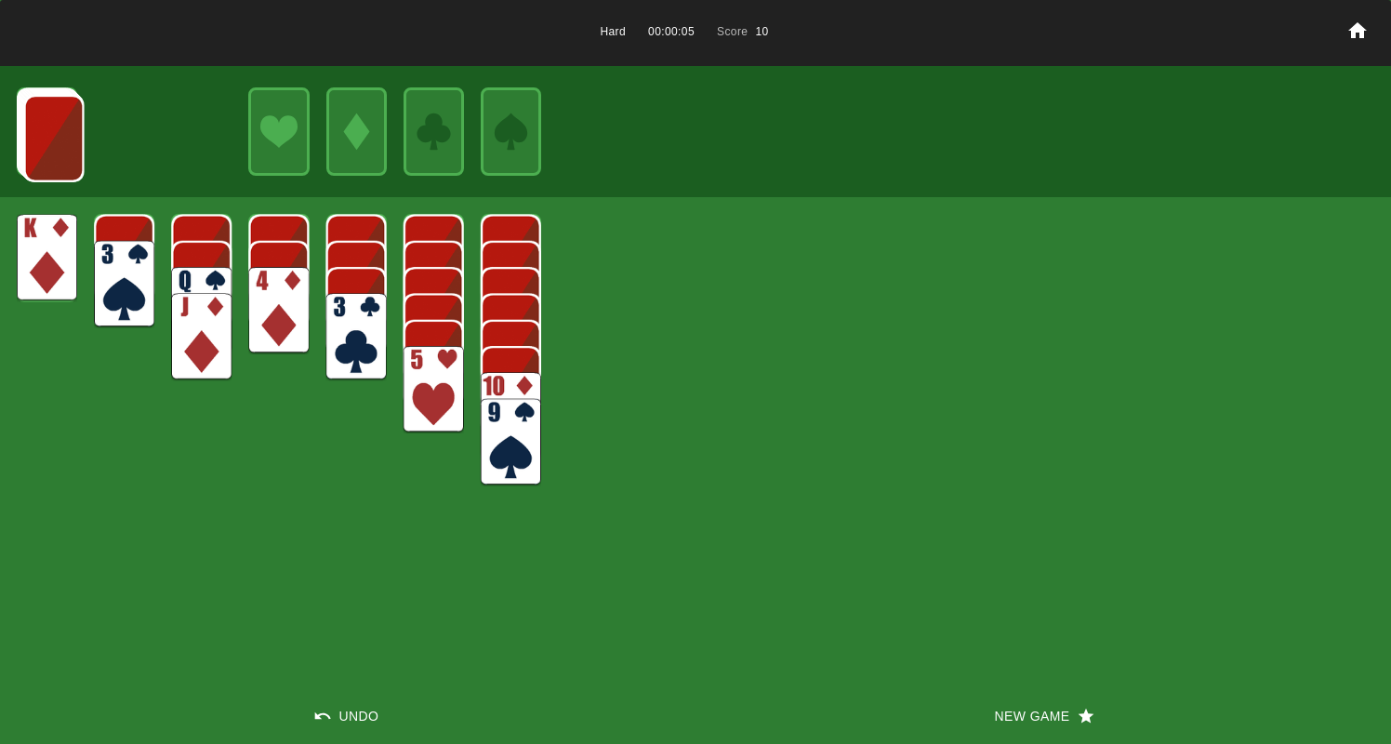
click at [209, 282] on img at bounding box center [201, 310] width 60 height 87
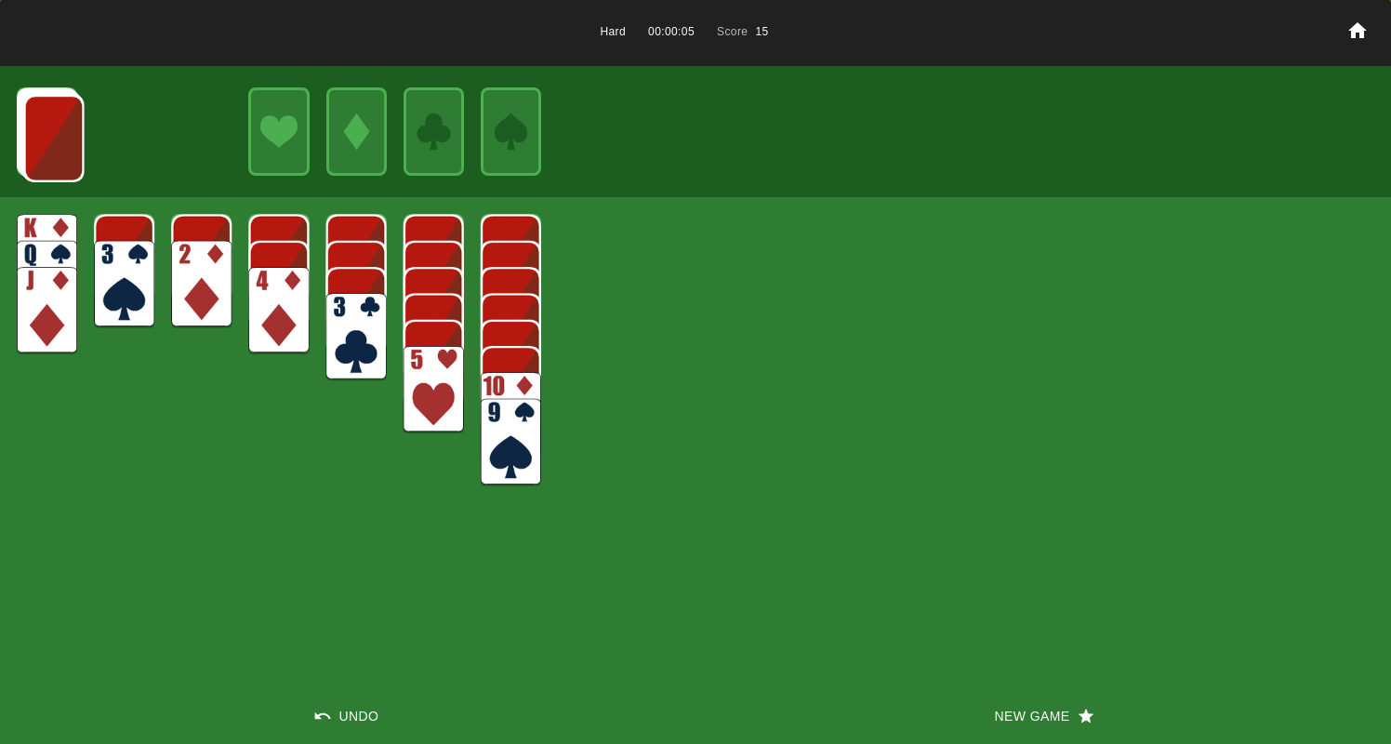
click at [108, 256] on img at bounding box center [124, 284] width 60 height 87
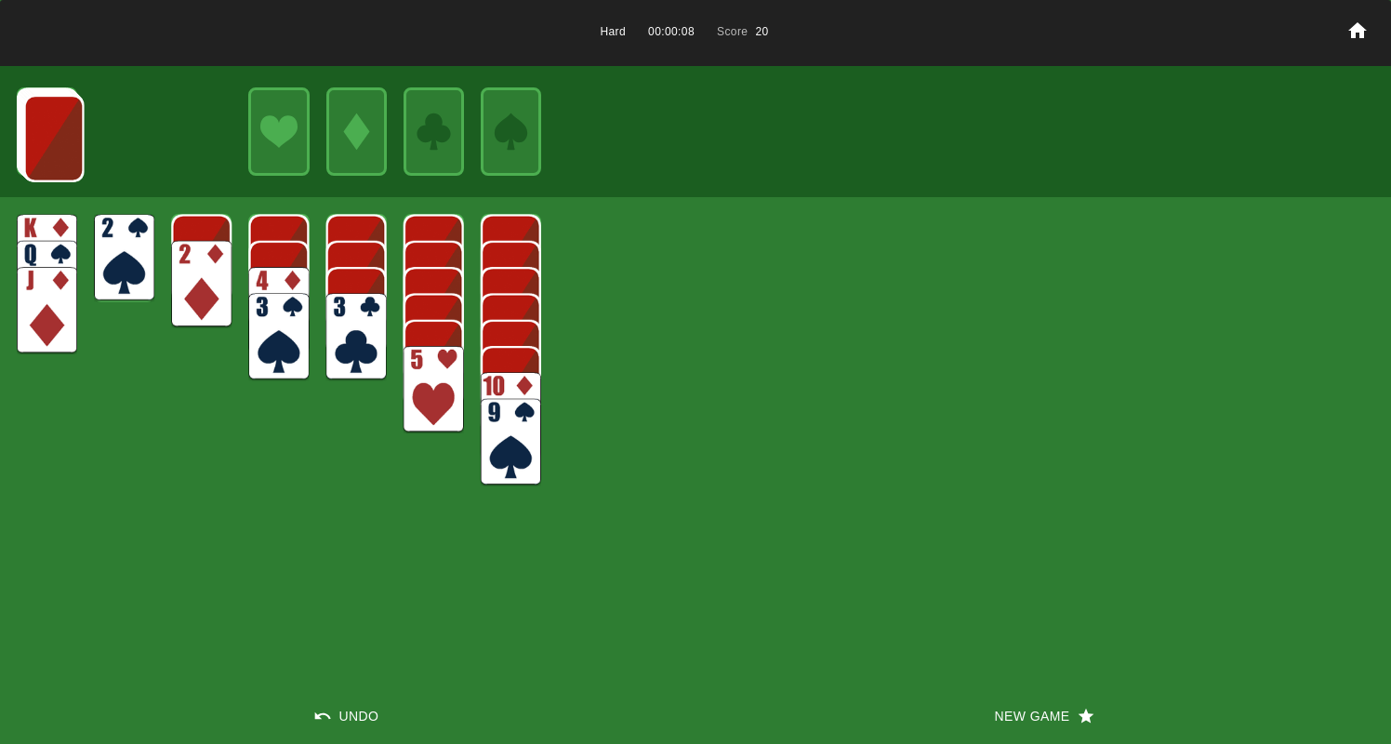
click at [204, 252] on img at bounding box center [201, 284] width 60 height 87
click at [45, 155] on img at bounding box center [53, 138] width 60 height 87
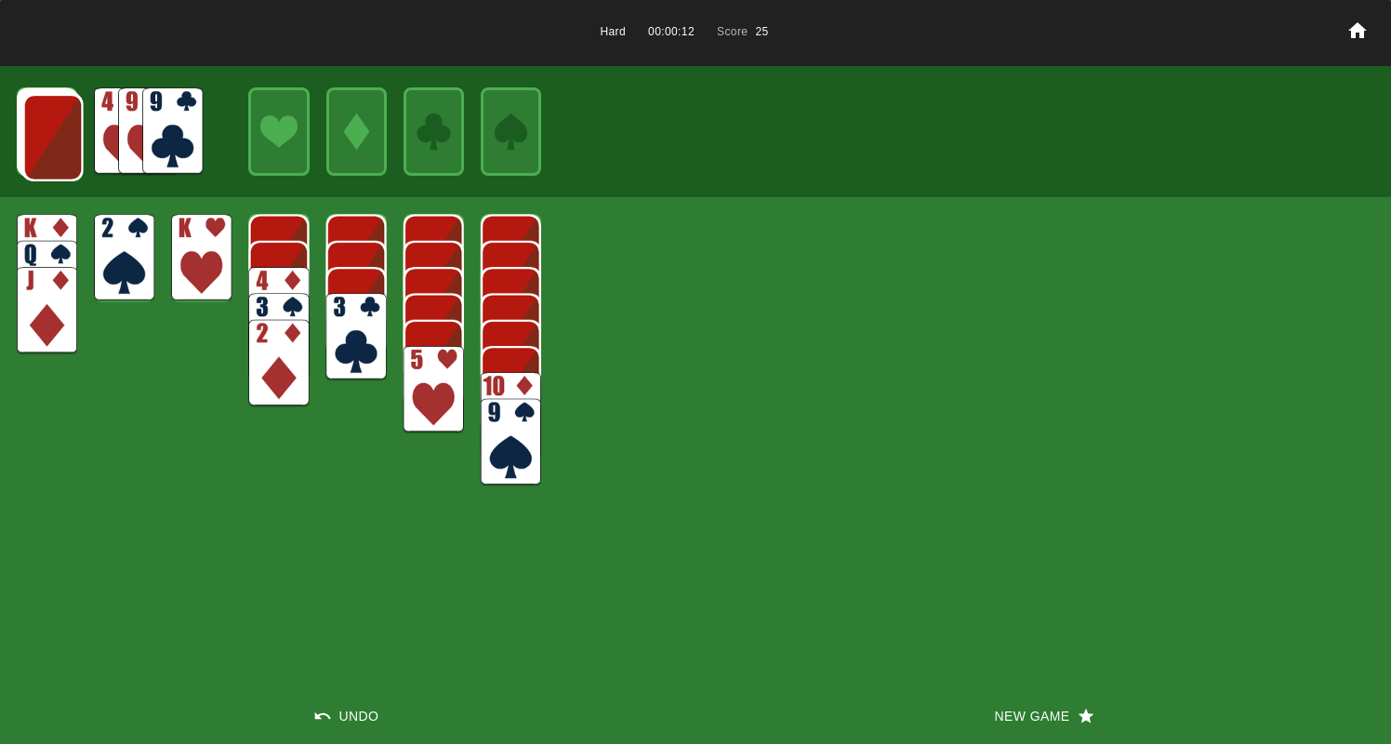
click at [46, 151] on img at bounding box center [53, 137] width 60 height 87
click at [46, 151] on img at bounding box center [52, 136] width 60 height 87
click at [47, 151] on img at bounding box center [51, 135] width 60 height 87
click at [164, 135] on img at bounding box center [172, 130] width 60 height 87
click at [46, 133] on img at bounding box center [50, 134] width 60 height 87
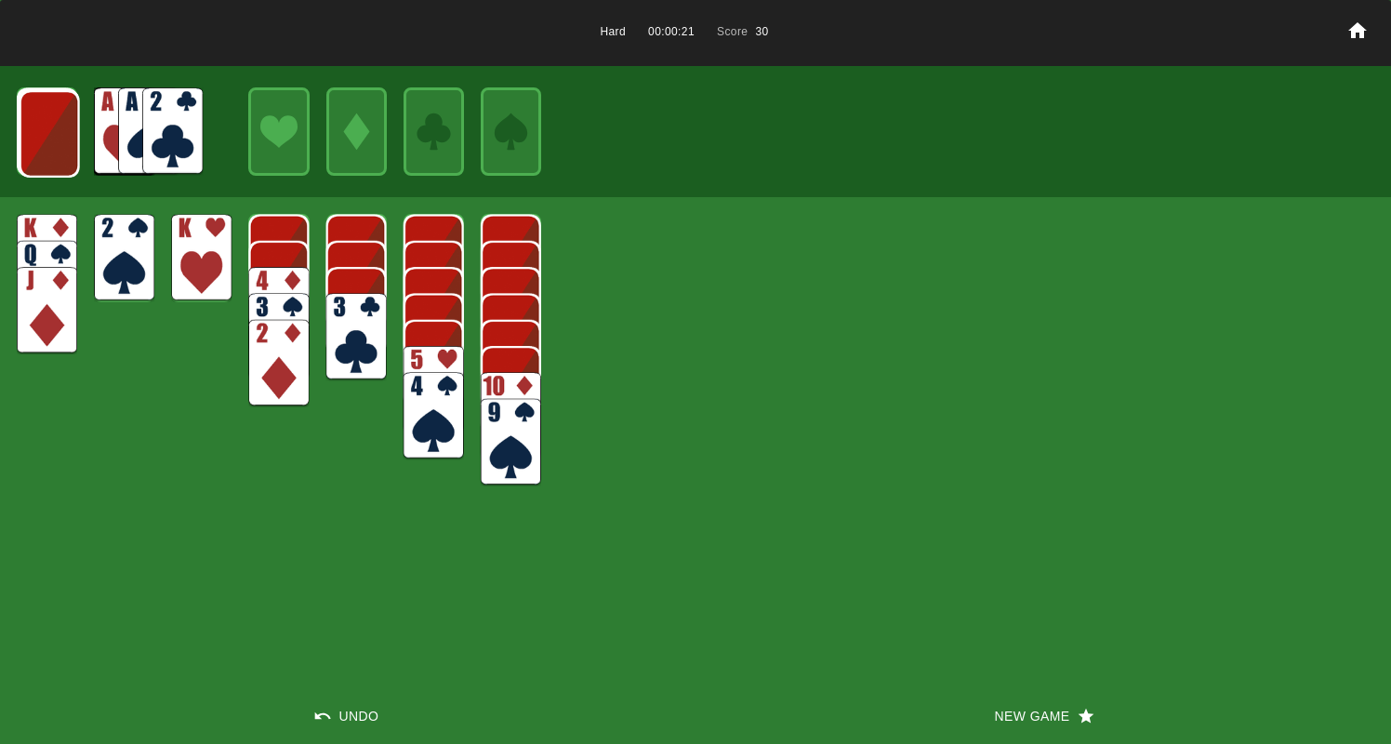
click at [47, 133] on img at bounding box center [50, 133] width 60 height 87
click at [47, 133] on img at bounding box center [49, 132] width 60 height 87
click at [47, 133] on img at bounding box center [48, 131] width 60 height 87
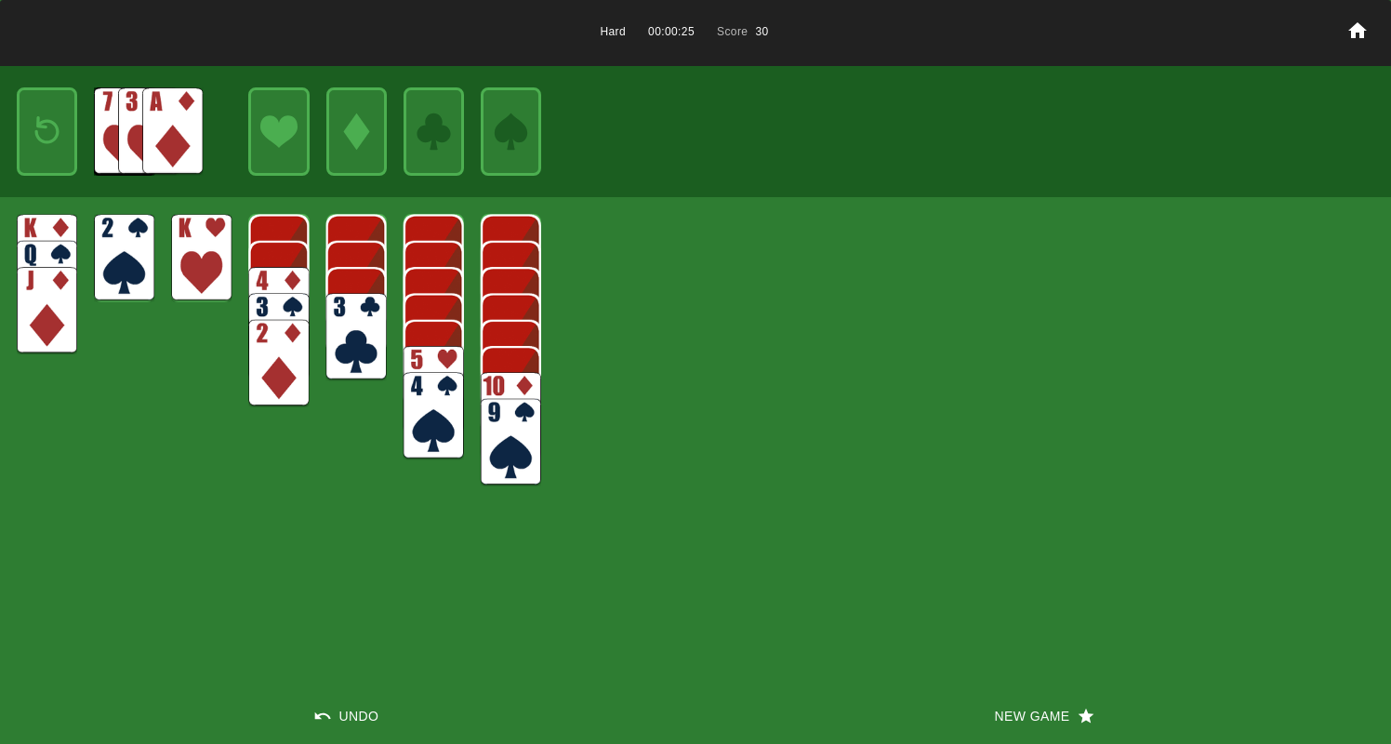
click at [159, 122] on img at bounding box center [172, 130] width 60 height 87
click at [158, 122] on img at bounding box center [172, 130] width 60 height 87
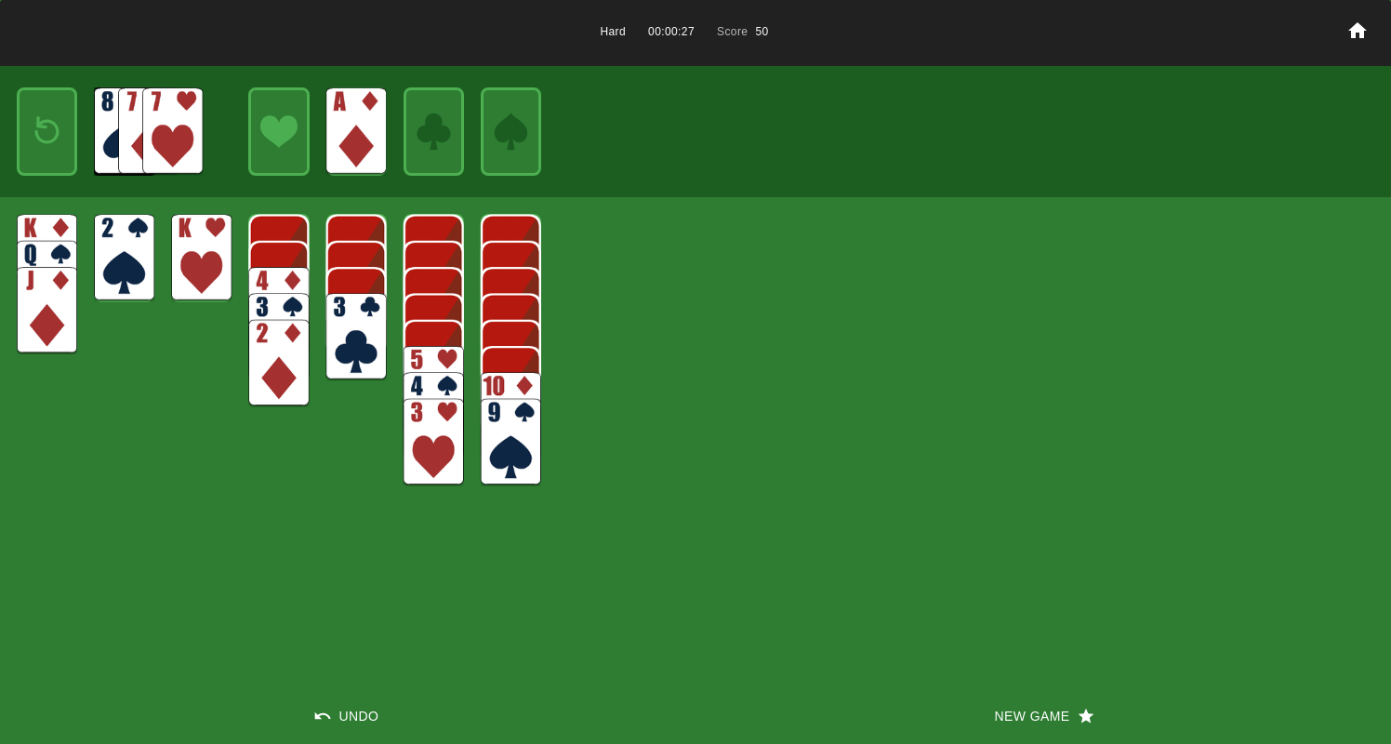
click at [124, 235] on img at bounding box center [124, 257] width 60 height 87
click at [25, 129] on div at bounding box center [47, 130] width 60 height 87
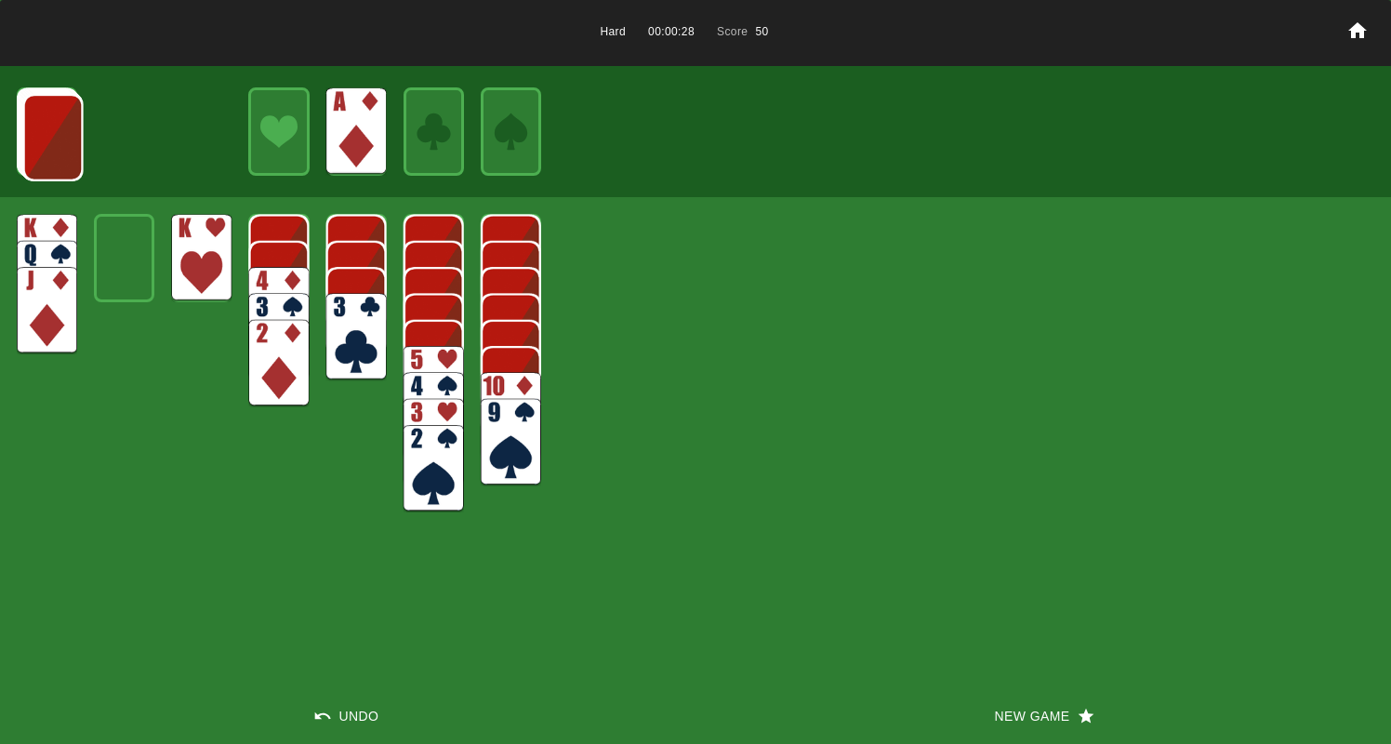
click at [27, 130] on img at bounding box center [53, 137] width 60 height 87
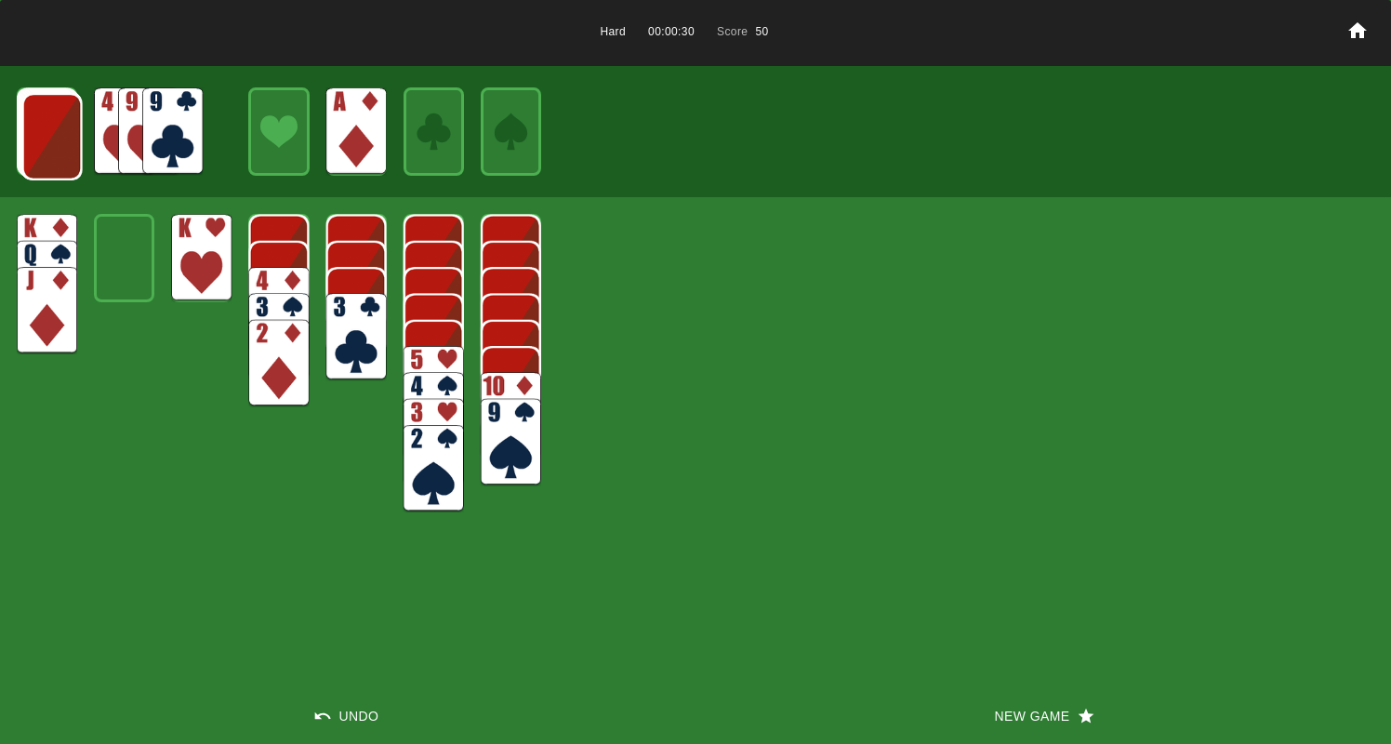
click at [45, 134] on img at bounding box center [52, 136] width 60 height 87
click at [45, 134] on img at bounding box center [51, 135] width 60 height 87
click at [45, 134] on img at bounding box center [50, 134] width 60 height 87
click at [169, 138] on img at bounding box center [172, 130] width 60 height 87
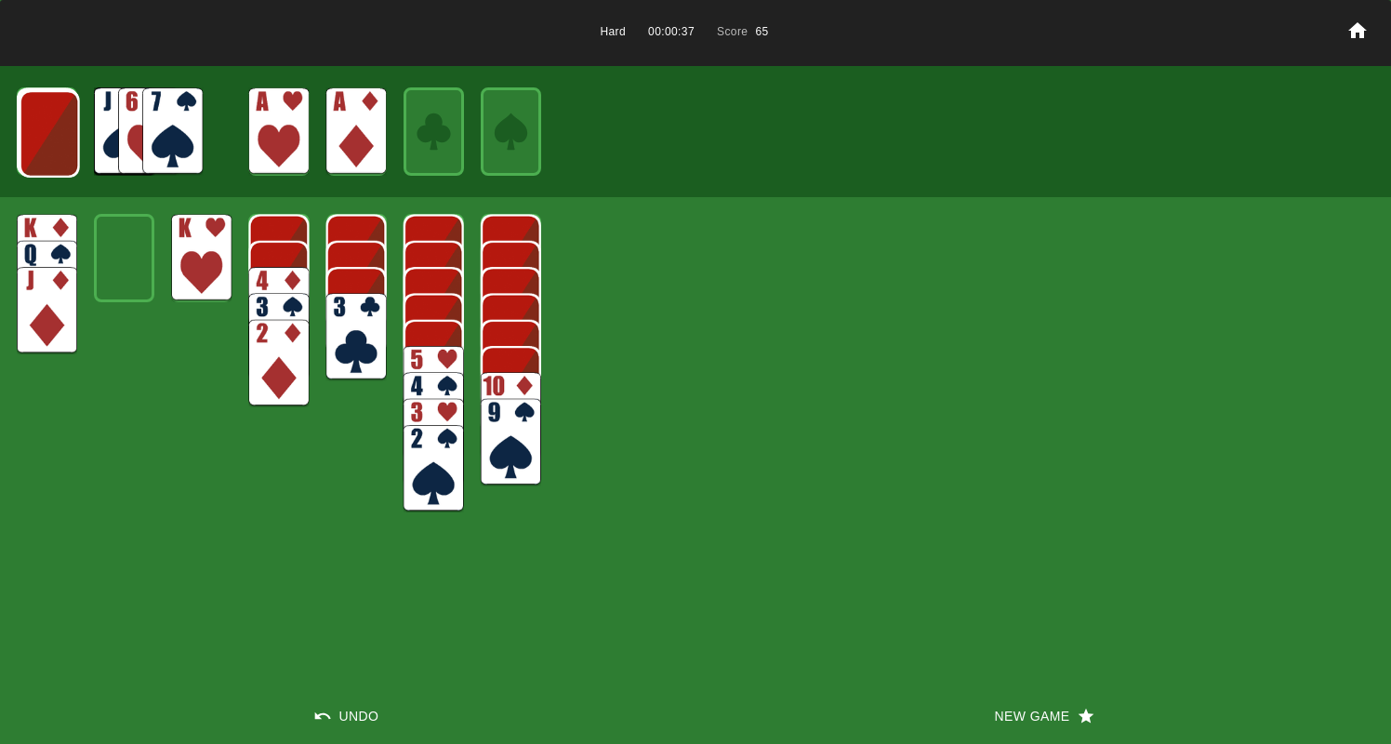
click at [273, 364] on img at bounding box center [278, 363] width 60 height 87
click at [48, 128] on img at bounding box center [50, 133] width 60 height 87
drag, startPoint x: 192, startPoint y: 126, endPoint x: 214, endPoint y: 145, distance: 29.7
click at [192, 126] on img at bounding box center [172, 130] width 60 height 87
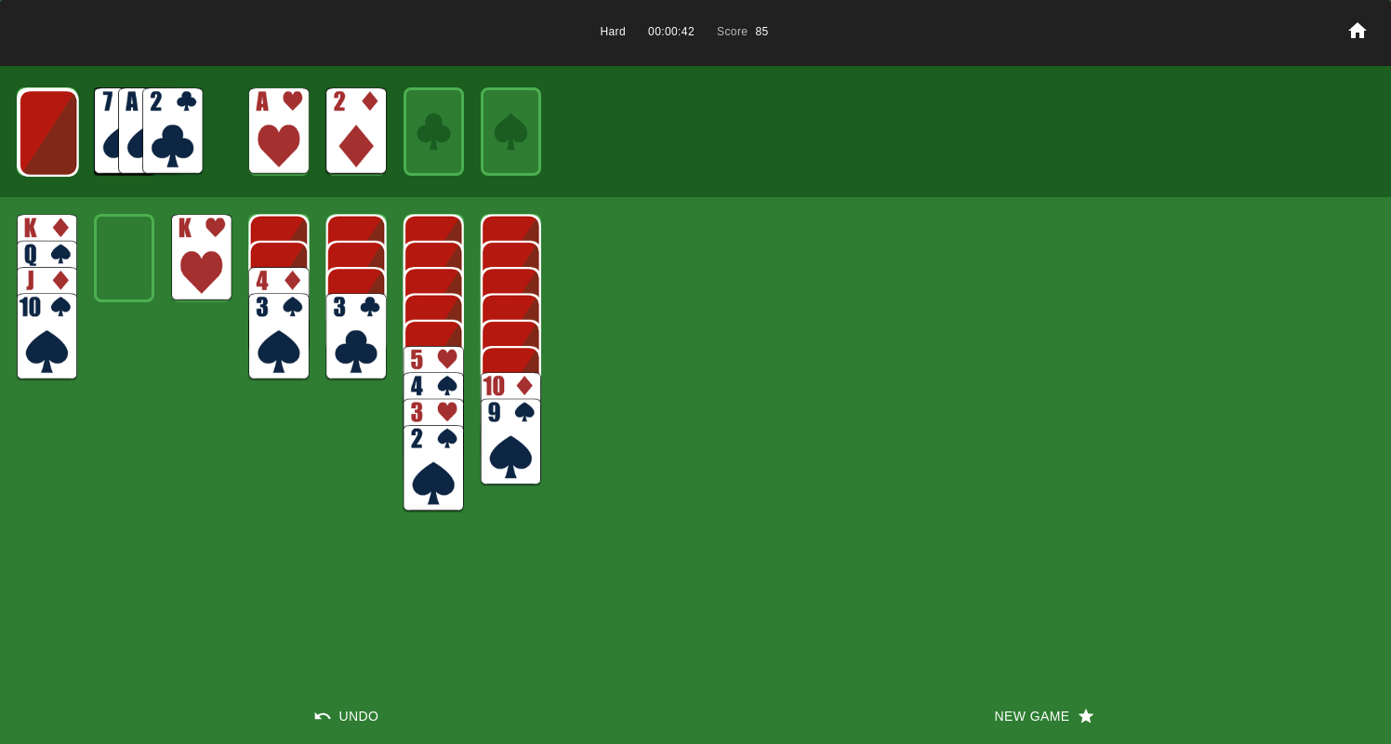
click at [56, 128] on img at bounding box center [49, 132] width 60 height 87
click at [56, 128] on img at bounding box center [48, 131] width 60 height 87
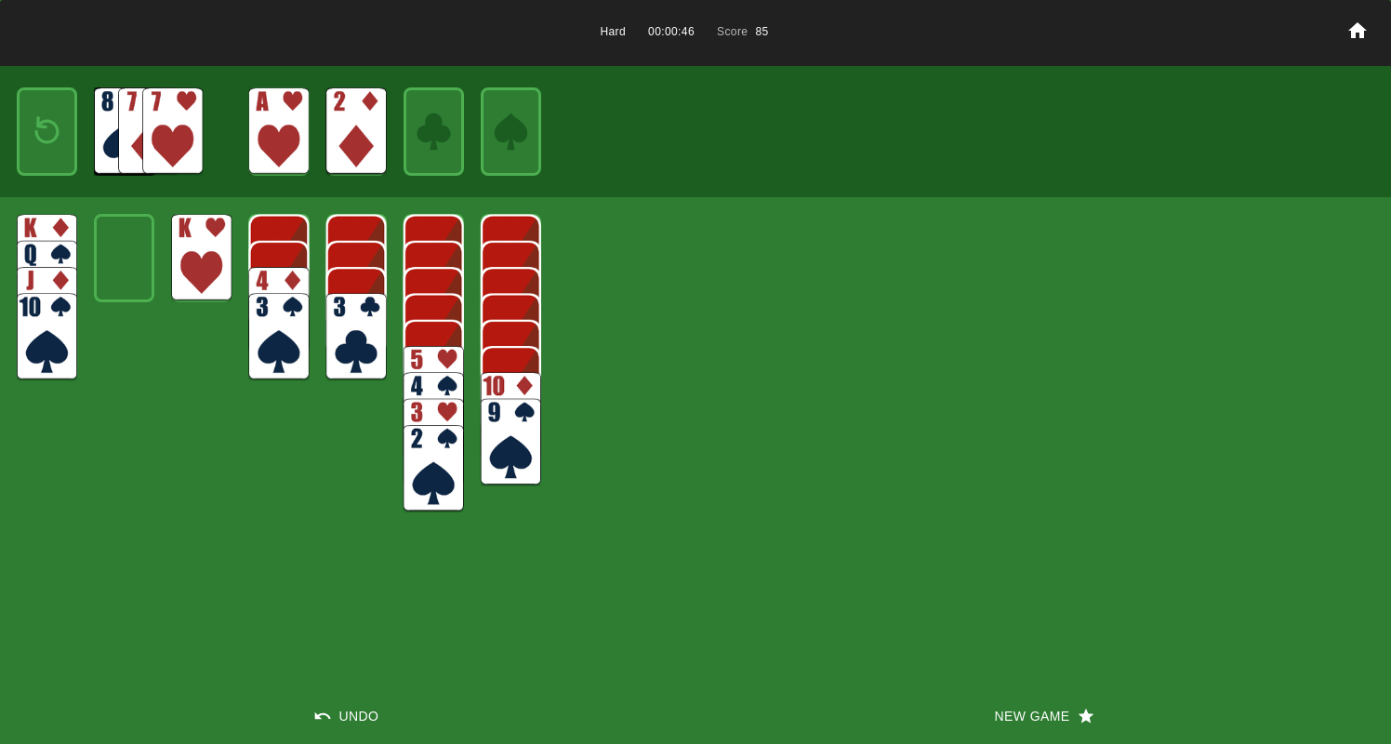
click at [56, 128] on img at bounding box center [47, 131] width 36 height 53
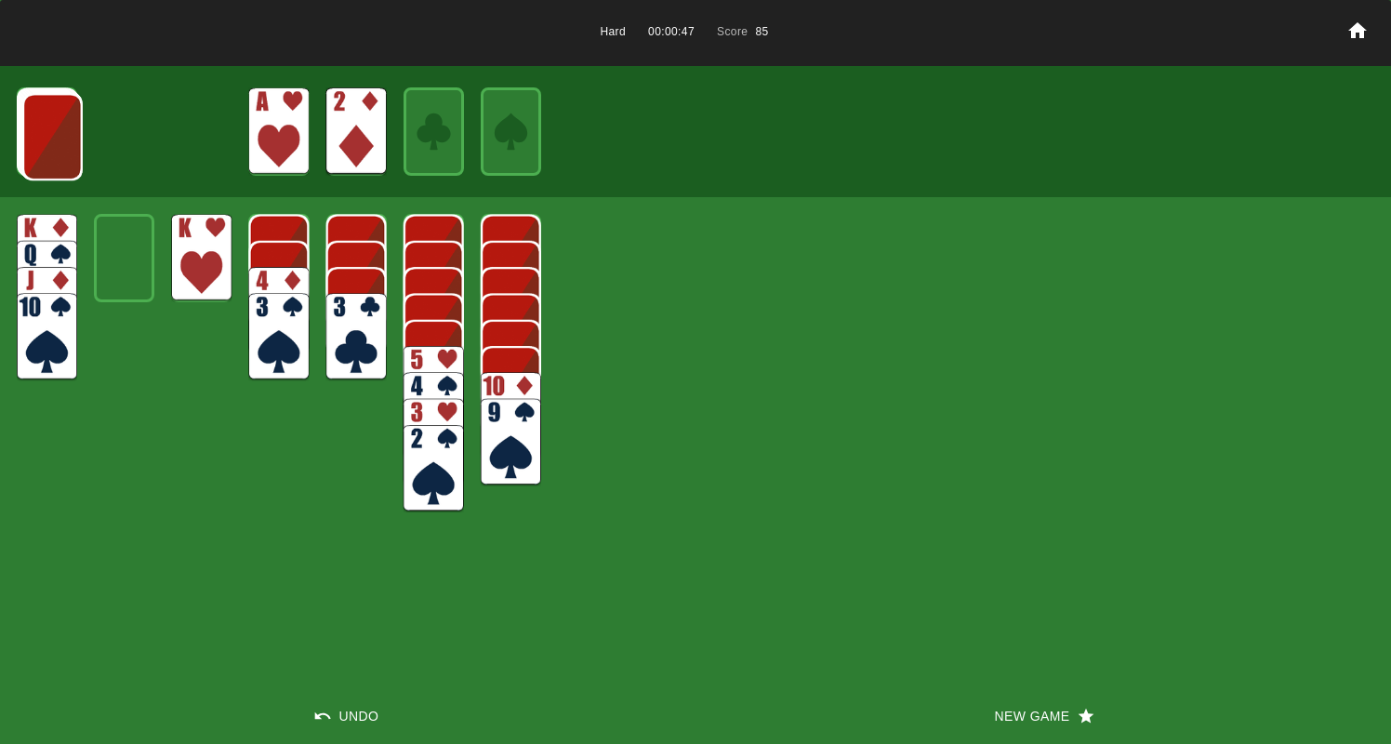
click at [56, 128] on img at bounding box center [52, 136] width 60 height 87
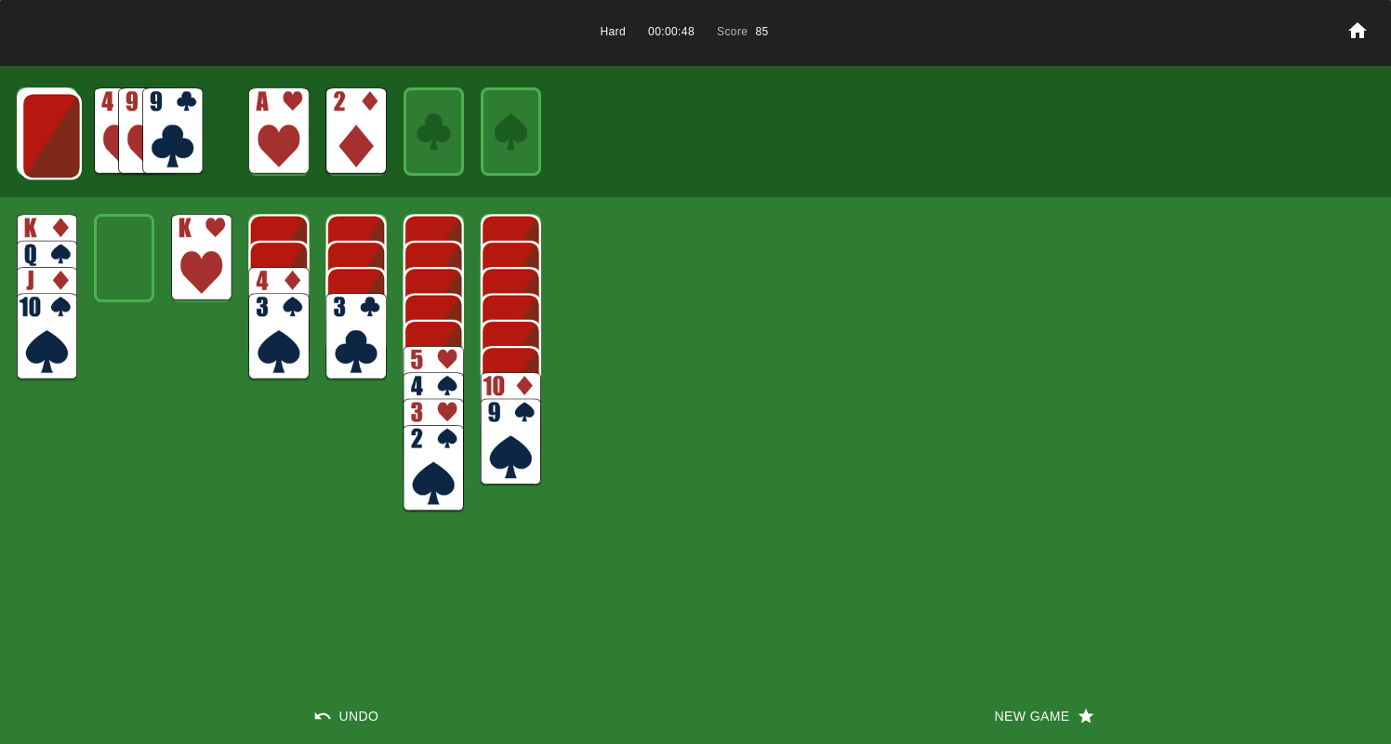
click at [56, 128] on img at bounding box center [51, 135] width 60 height 87
click at [176, 135] on img at bounding box center [172, 130] width 60 height 87
click at [163, 126] on img at bounding box center [172, 130] width 60 height 87
click at [42, 126] on img at bounding box center [50, 134] width 60 height 87
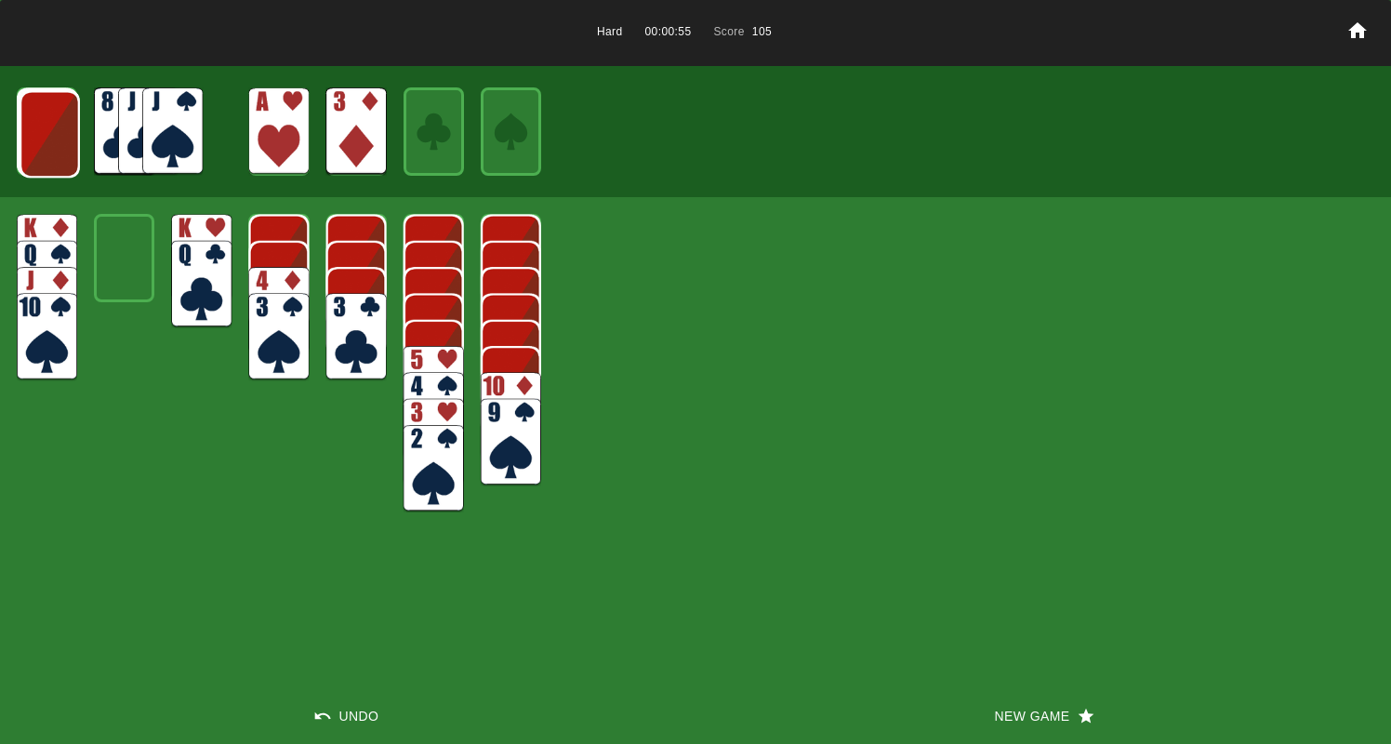
click at [43, 126] on img at bounding box center [50, 133] width 60 height 87
click at [153, 133] on img at bounding box center [172, 130] width 60 height 87
drag, startPoint x: 428, startPoint y: 486, endPoint x: 308, endPoint y: 364, distance: 171.6
click at [427, 485] on img at bounding box center [434, 468] width 60 height 87
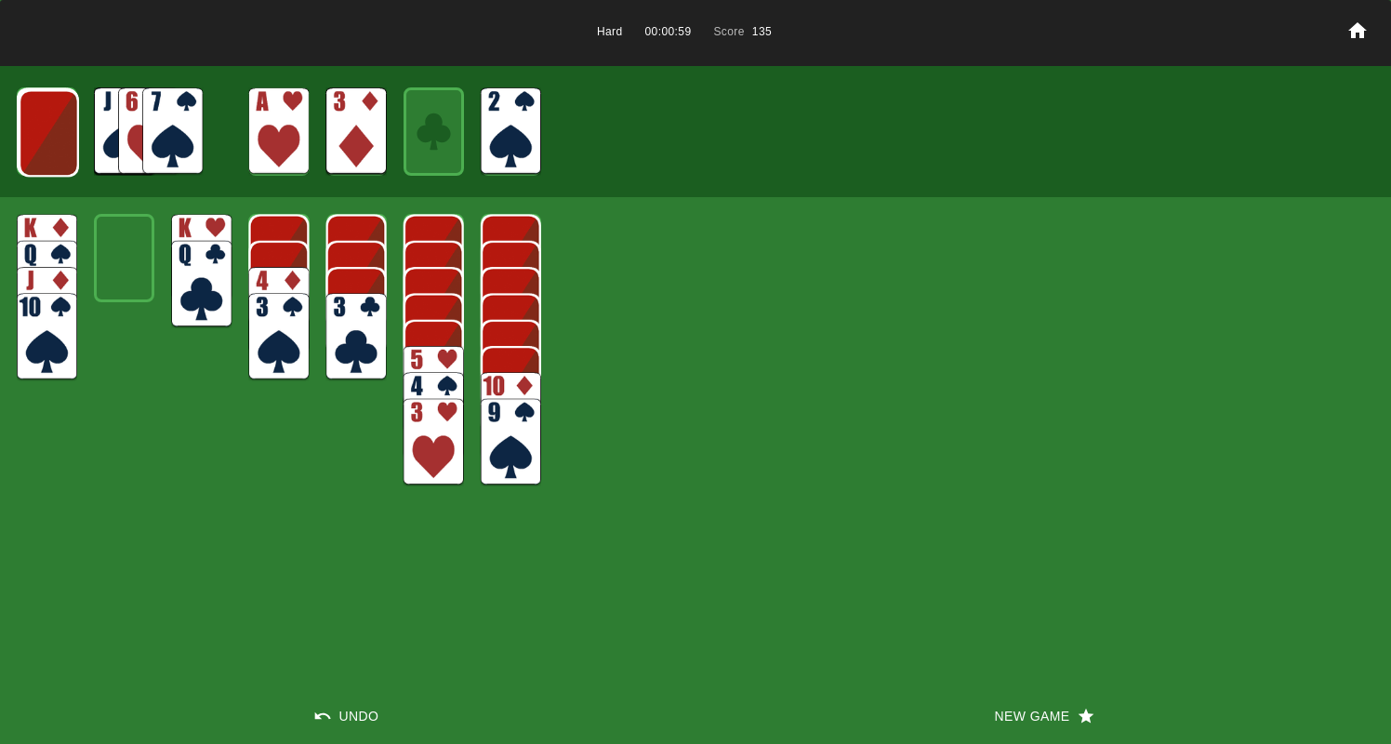
click at [260, 334] on img at bounding box center [278, 336] width 60 height 87
click at [338, 325] on img at bounding box center [356, 336] width 60 height 87
click at [271, 272] on img at bounding box center [278, 310] width 60 height 87
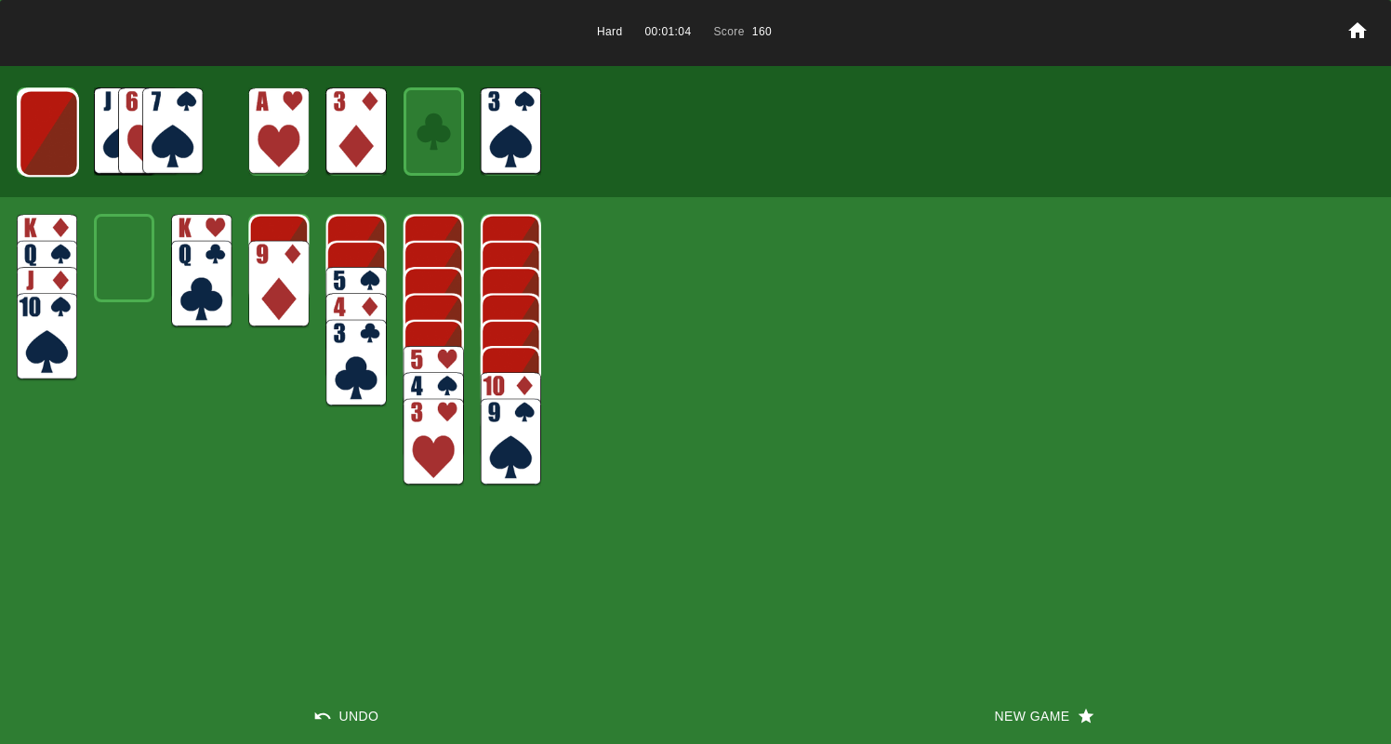
click at [269, 272] on img at bounding box center [278, 284] width 60 height 87
click at [432, 358] on img at bounding box center [434, 389] width 60 height 87
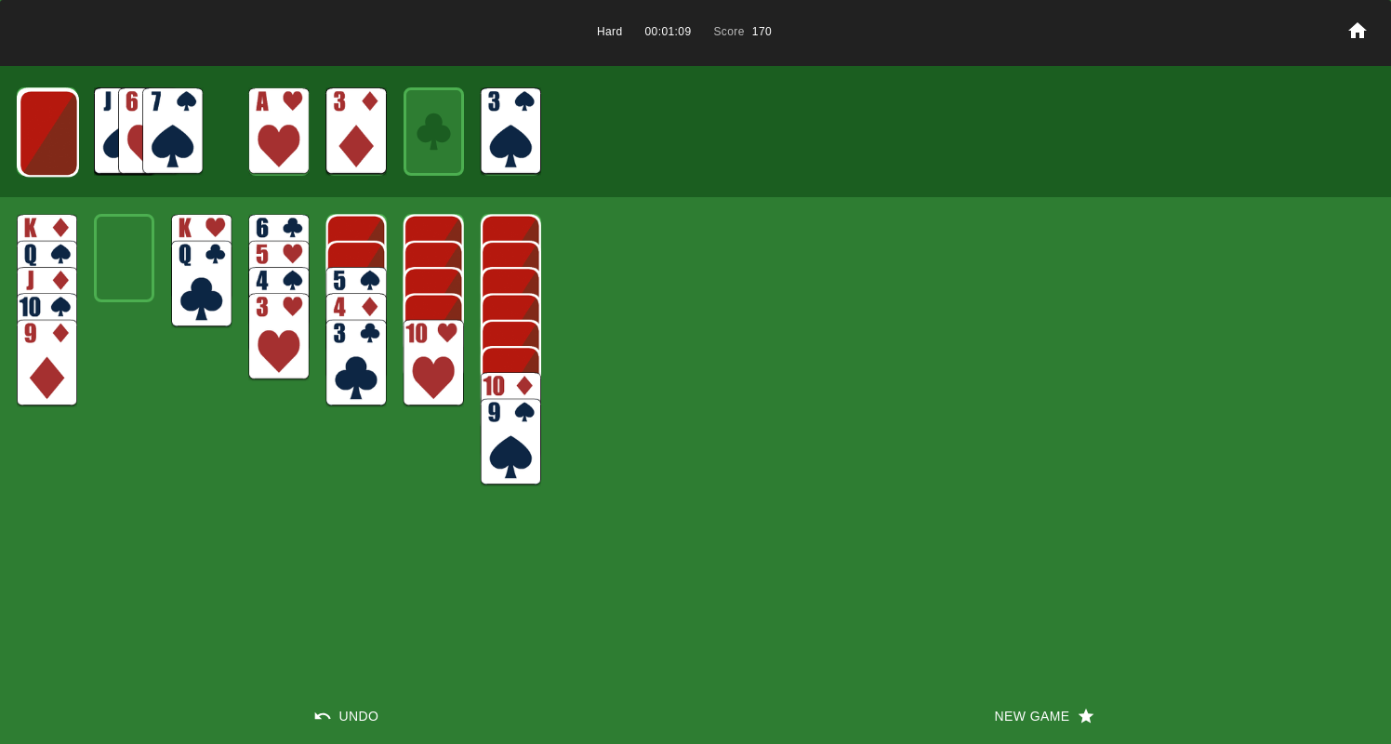
click at [46, 139] on img at bounding box center [49, 132] width 60 height 87
click at [181, 113] on img at bounding box center [172, 130] width 60 height 87
click at [171, 115] on img at bounding box center [172, 130] width 60 height 87
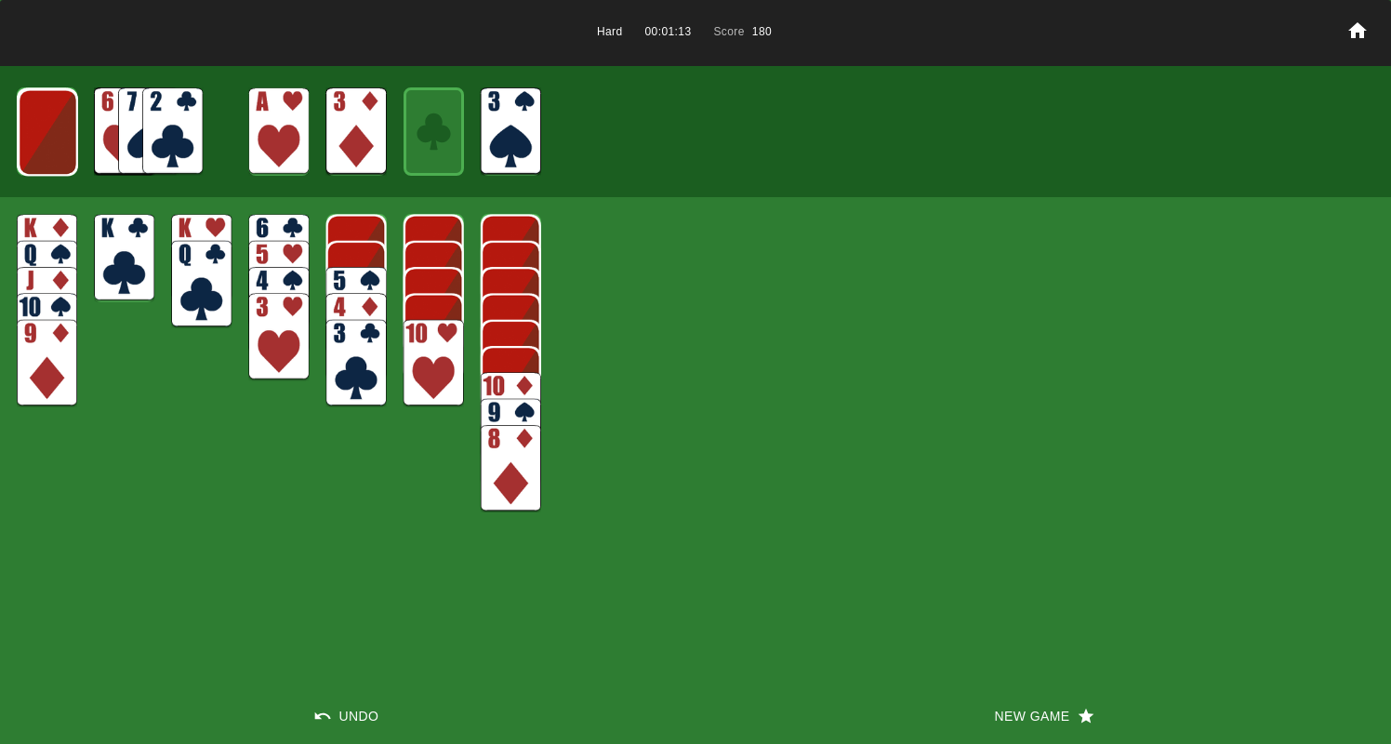
click at [157, 123] on img at bounding box center [172, 130] width 60 height 87
click at [171, 115] on img at bounding box center [172, 130] width 60 height 87
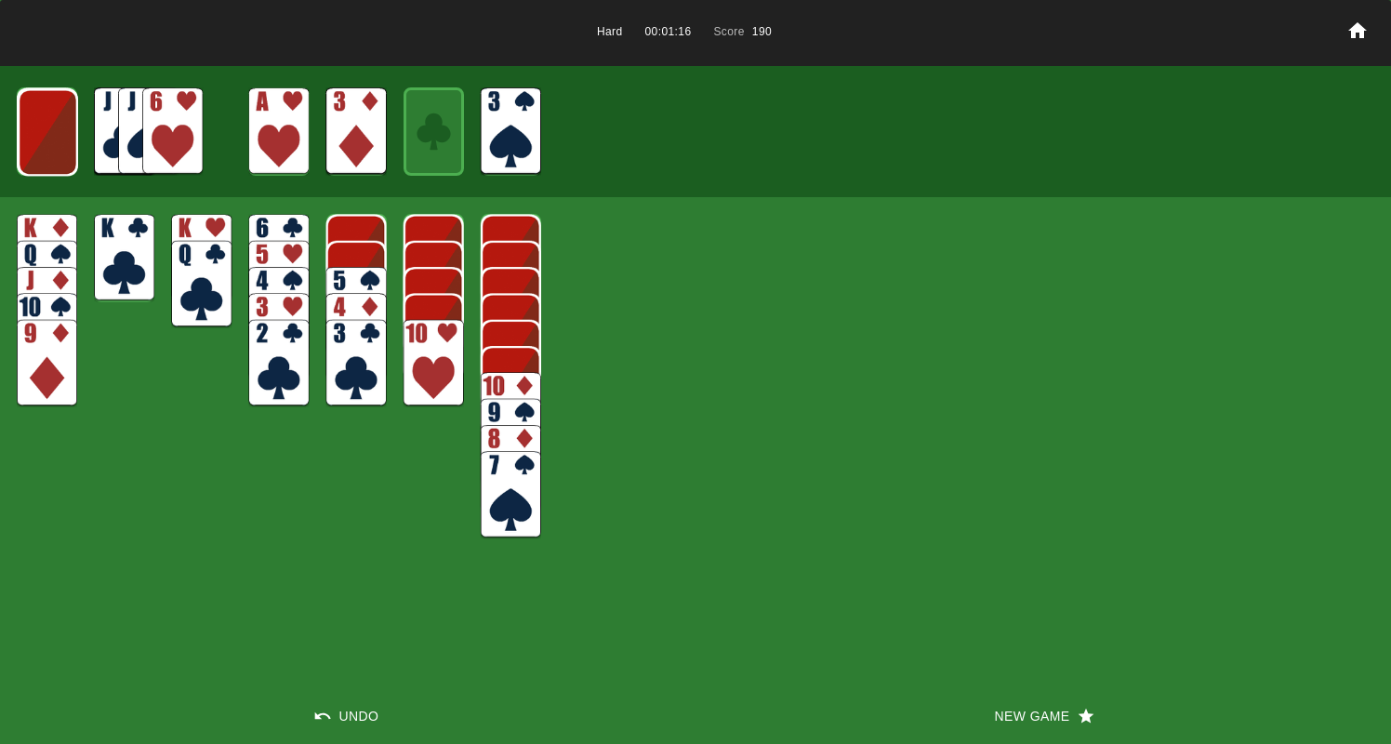
click at [158, 128] on img at bounding box center [172, 130] width 60 height 87
click at [364, 275] on img at bounding box center [356, 310] width 60 height 87
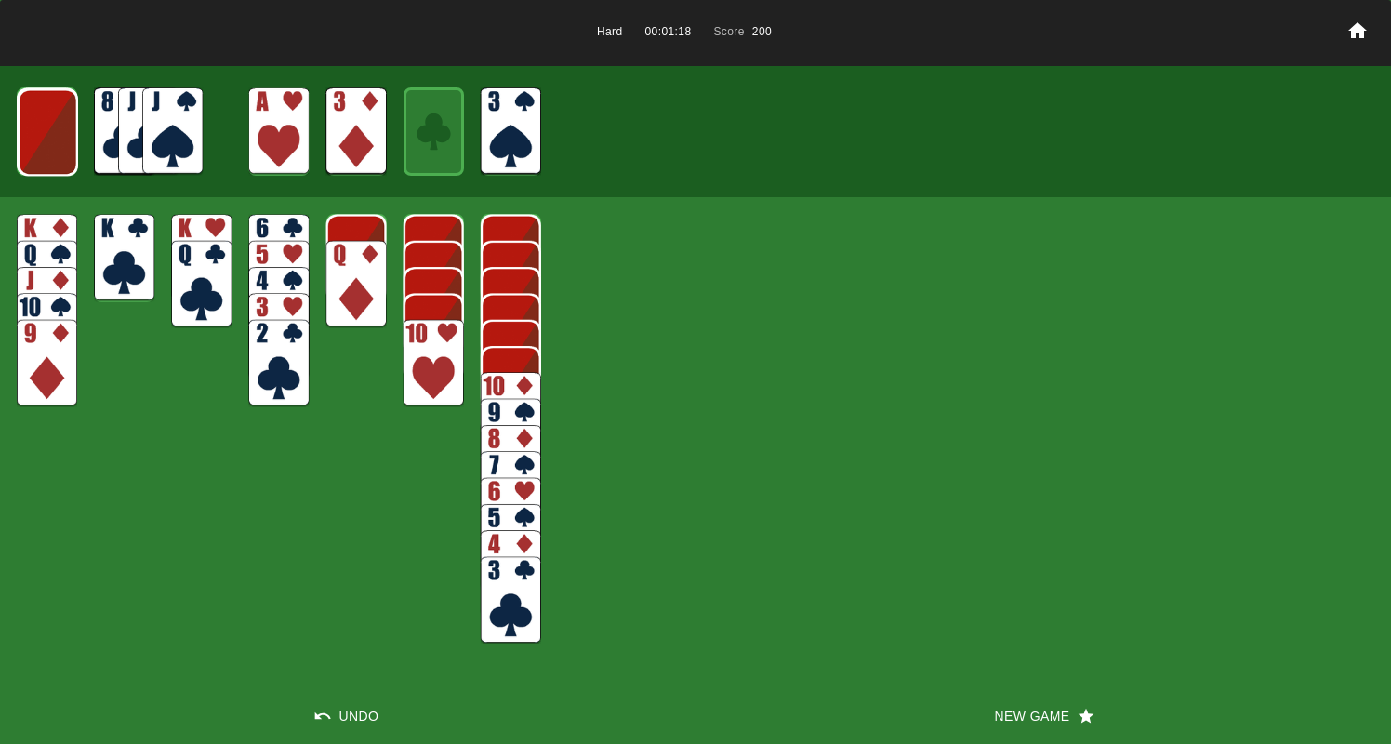
click at [355, 290] on img at bounding box center [356, 284] width 60 height 87
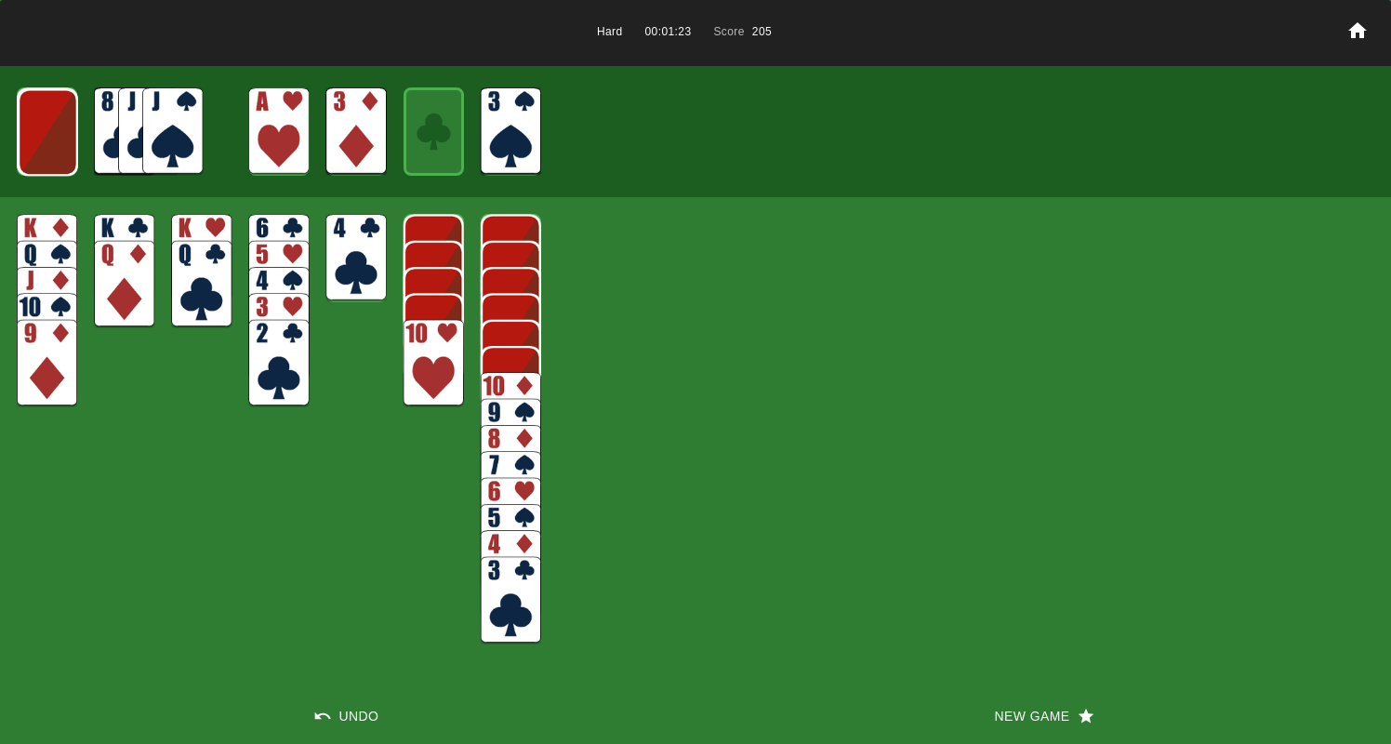
click at [258, 298] on img at bounding box center [278, 336] width 60 height 87
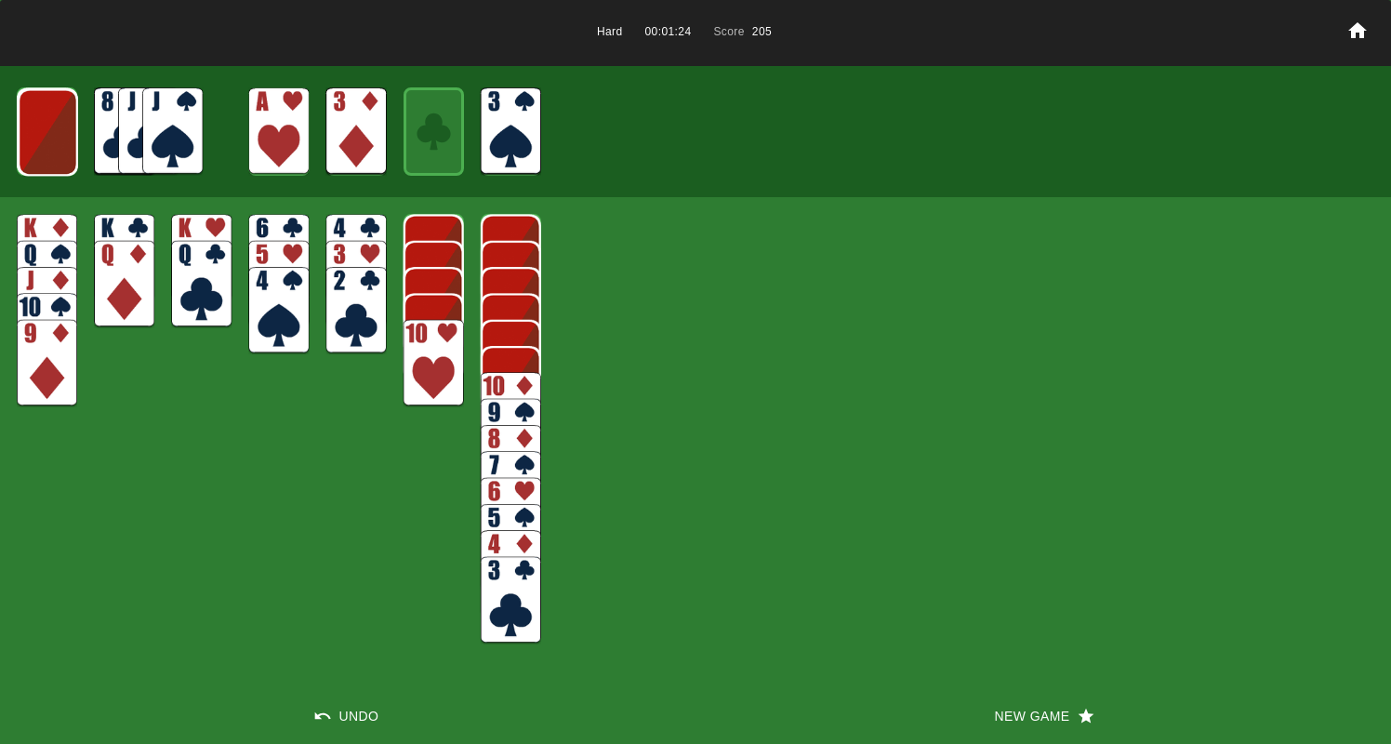
click at [260, 302] on img at bounding box center [278, 310] width 60 height 87
click at [347, 218] on img at bounding box center [356, 257] width 60 height 87
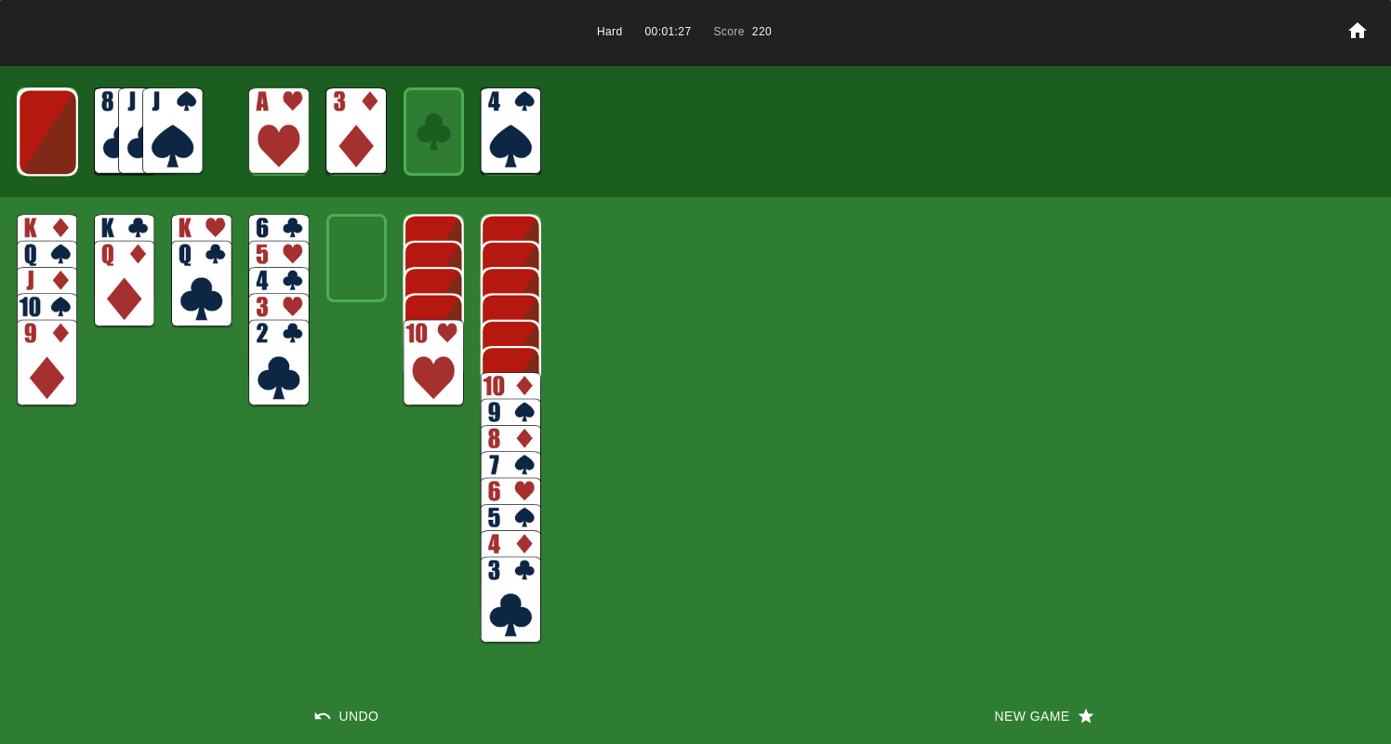
click at [181, 102] on img at bounding box center [172, 130] width 60 height 87
click at [501, 375] on img at bounding box center [511, 415] width 60 height 87
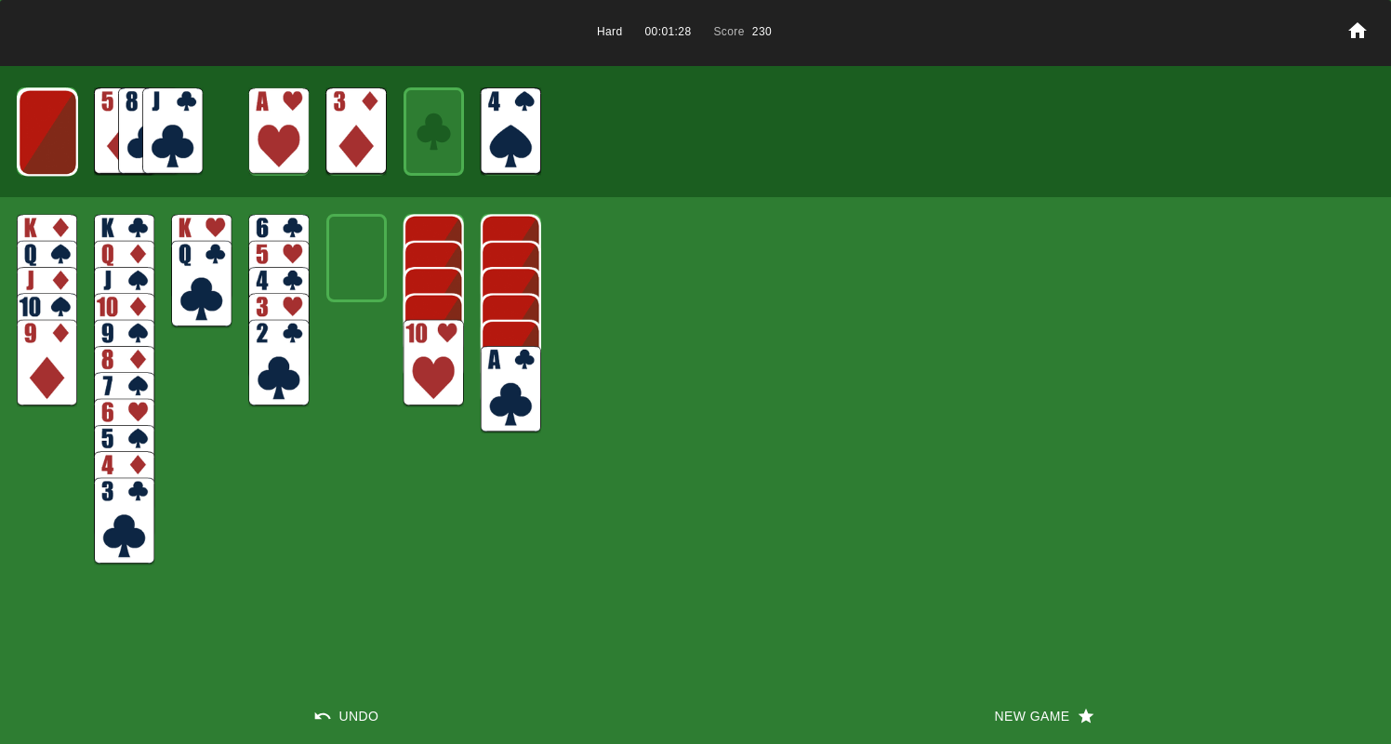
click at [504, 377] on img at bounding box center [511, 389] width 60 height 87
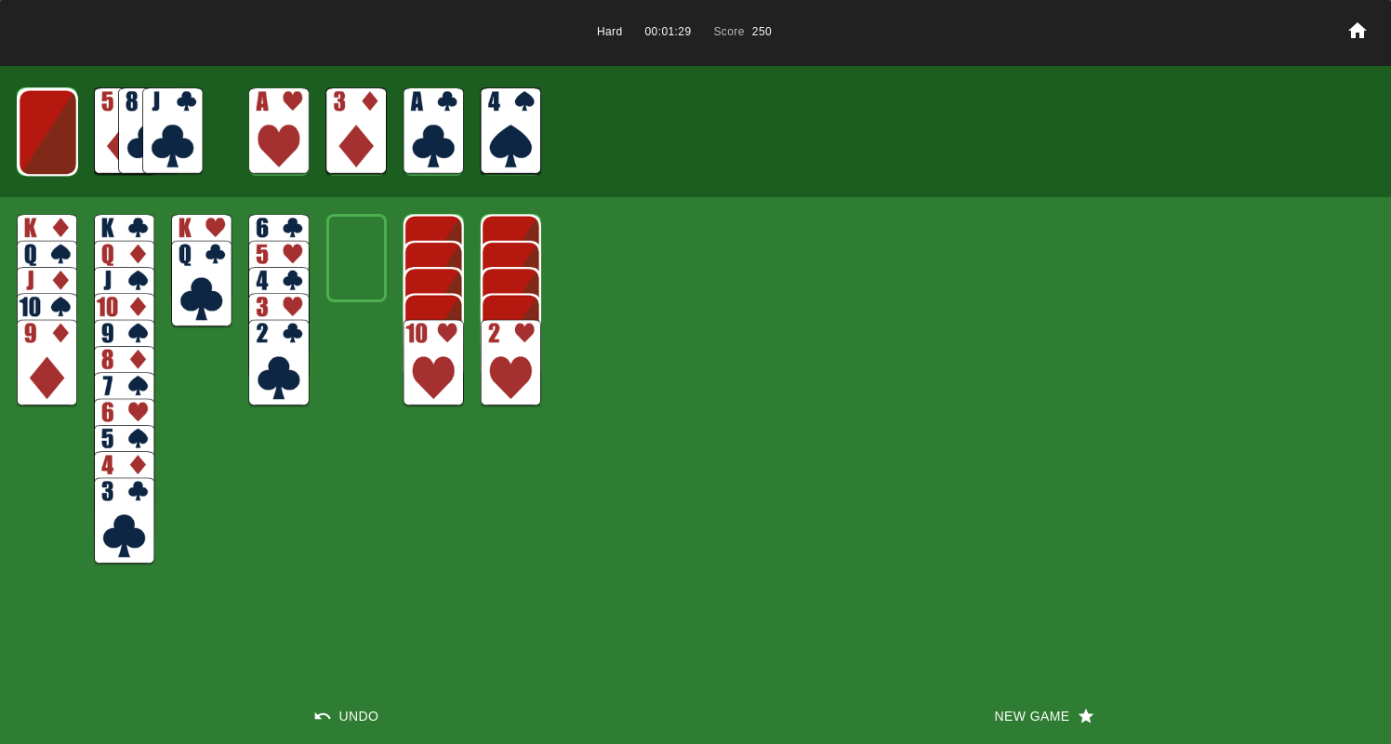
click at [502, 379] on img at bounding box center [511, 363] width 60 height 87
click at [513, 326] on img at bounding box center [511, 336] width 60 height 87
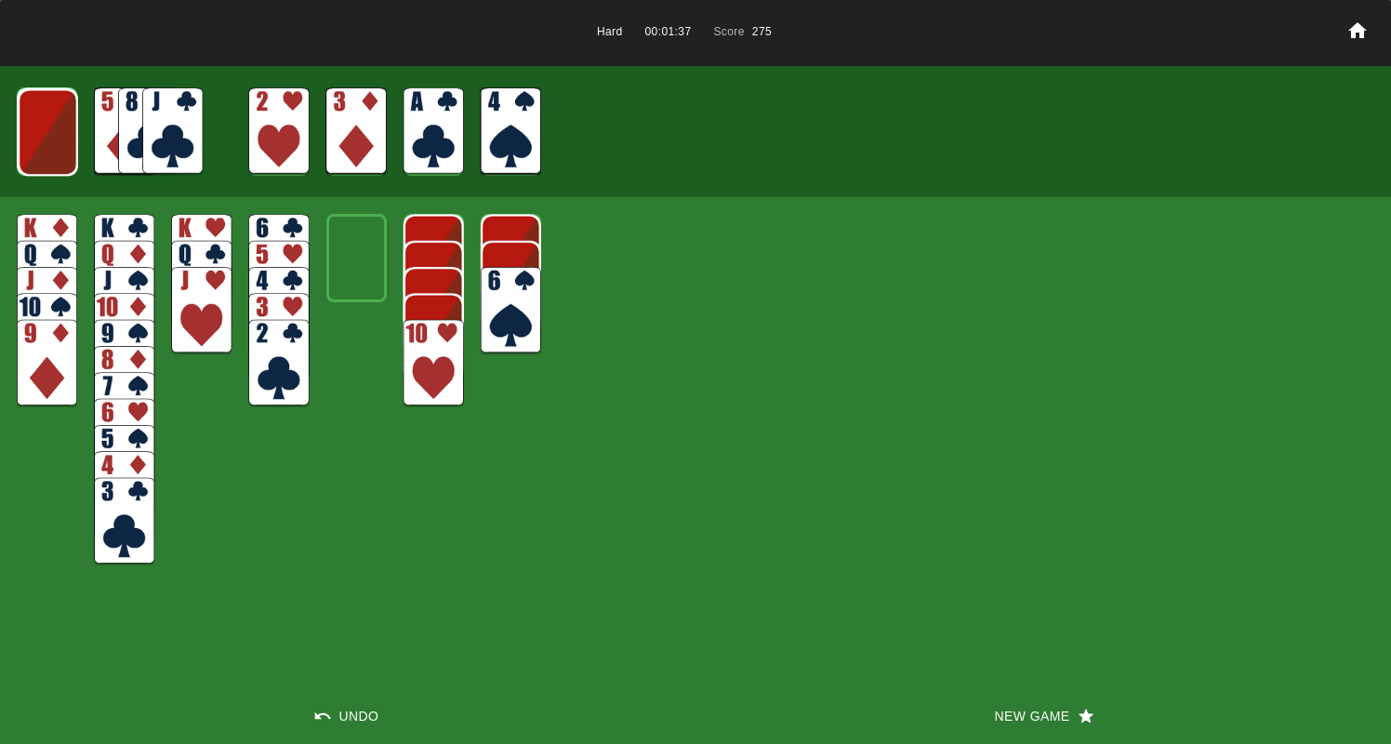
click at [273, 357] on img at bounding box center [278, 363] width 60 height 87
click at [124, 516] on img at bounding box center [124, 521] width 60 height 87
drag, startPoint x: 121, startPoint y: 516, endPoint x: 129, endPoint y: 501, distance: 17.1
click at [121, 516] on img at bounding box center [124, 494] width 60 height 87
click at [266, 338] on img at bounding box center [278, 336] width 60 height 87
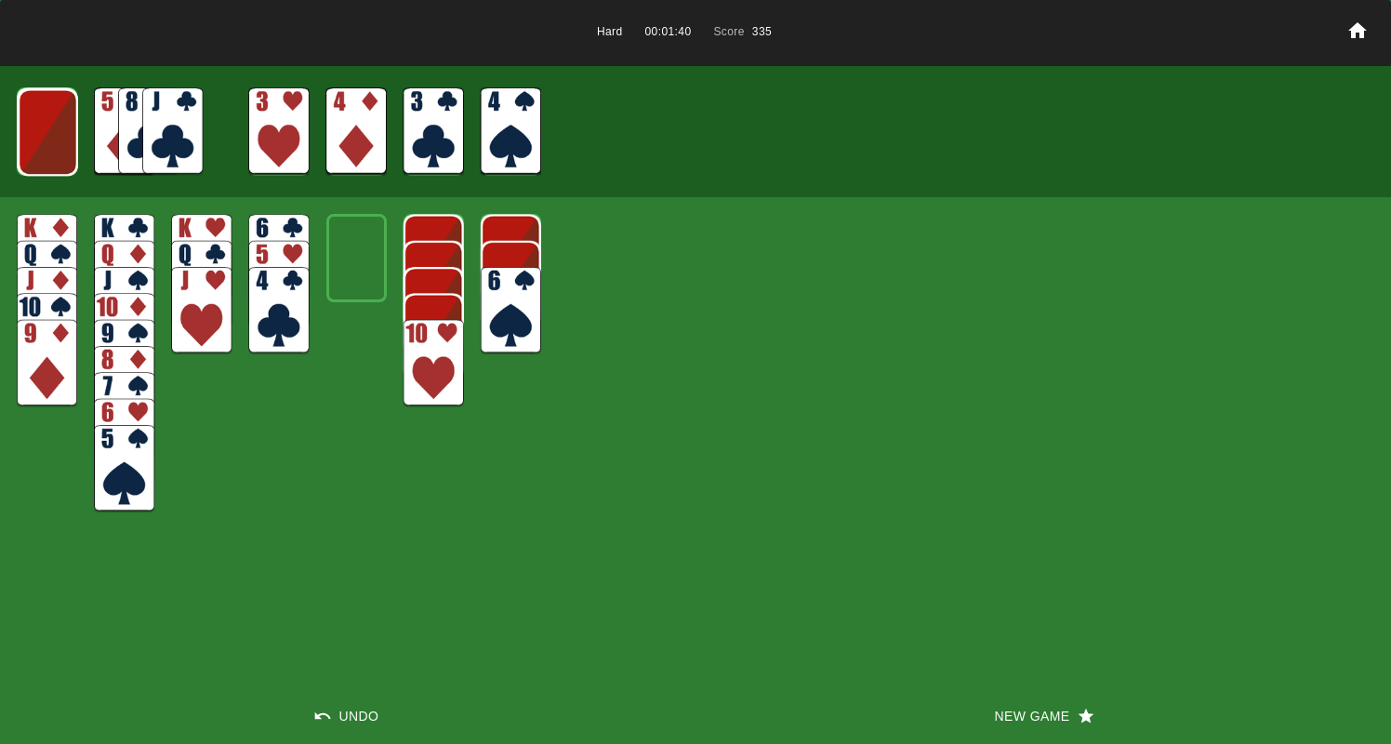
click at [138, 460] on img at bounding box center [124, 468] width 60 height 87
click at [508, 307] on img at bounding box center [511, 310] width 60 height 87
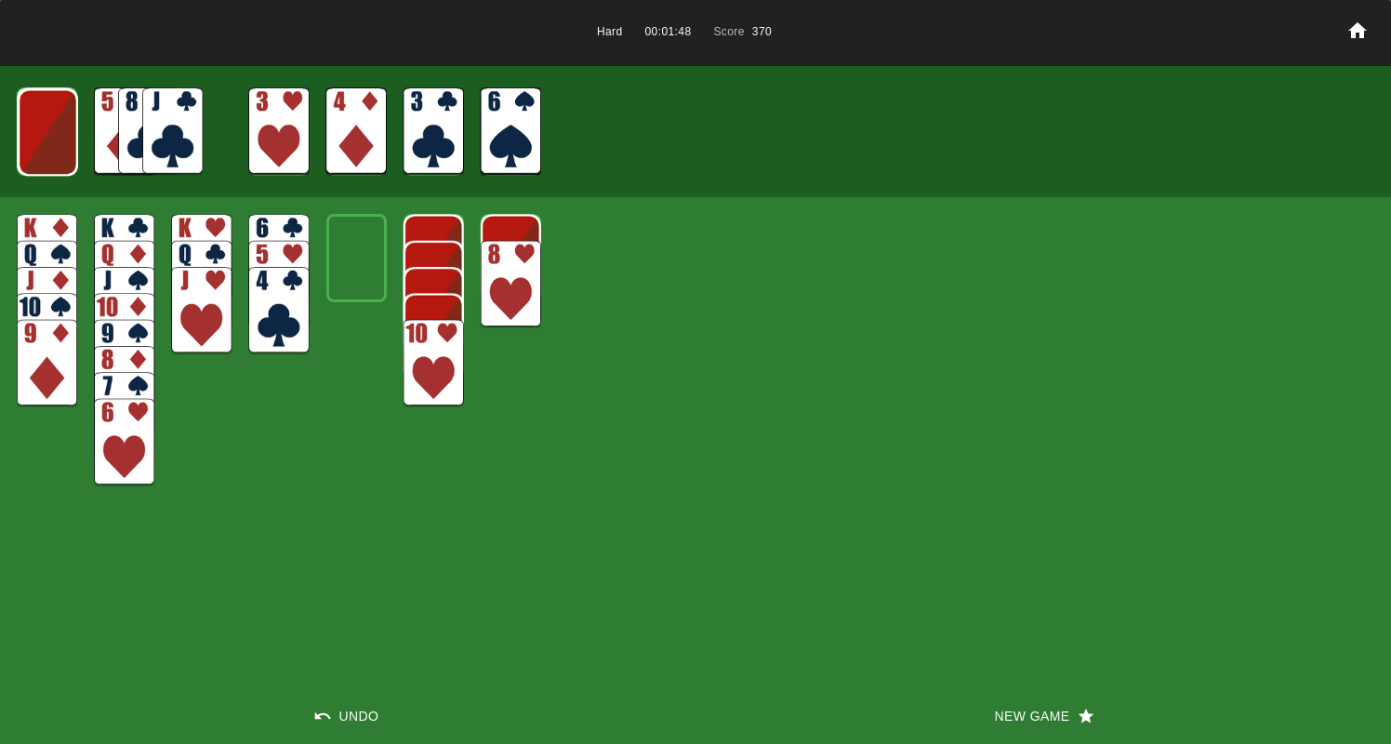
click at [37, 148] on img at bounding box center [48, 131] width 60 height 87
click at [38, 146] on img at bounding box center [47, 130] width 60 height 87
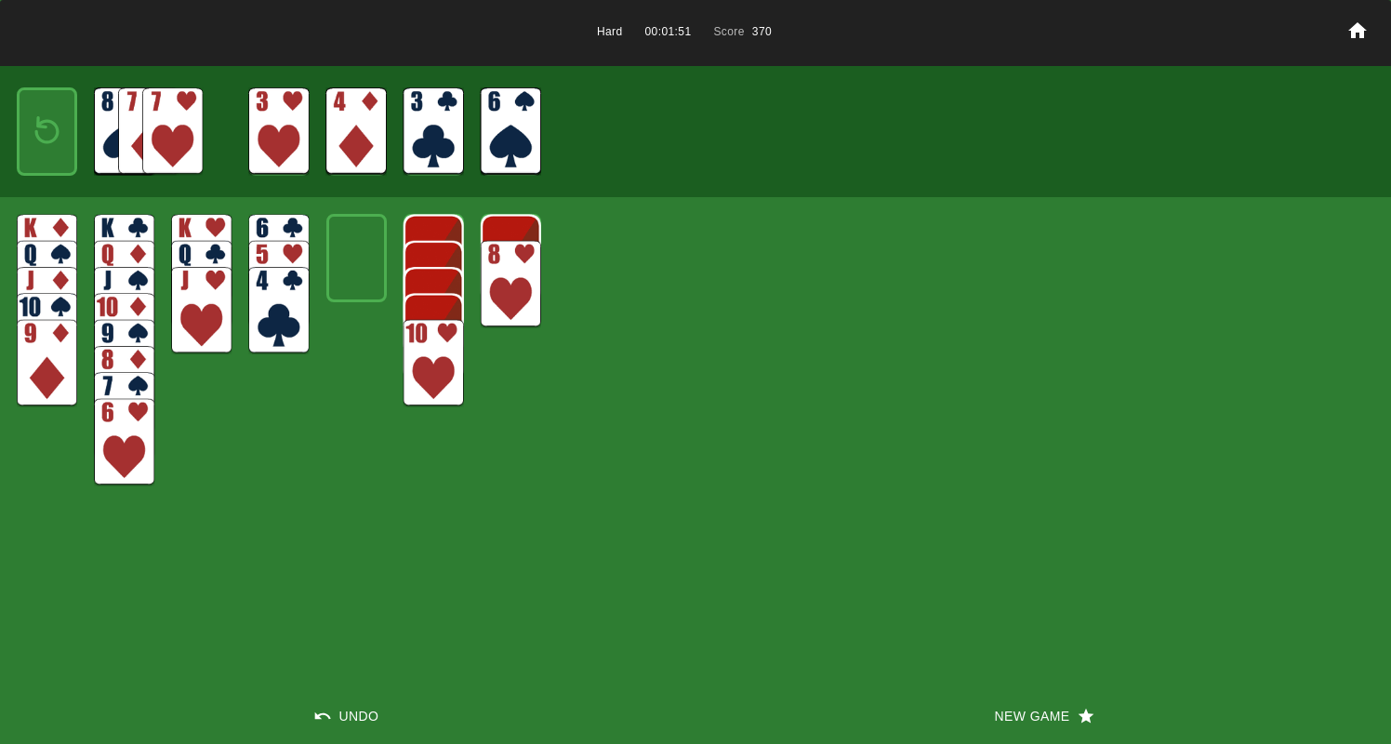
click at [42, 145] on img at bounding box center [47, 131] width 36 height 53
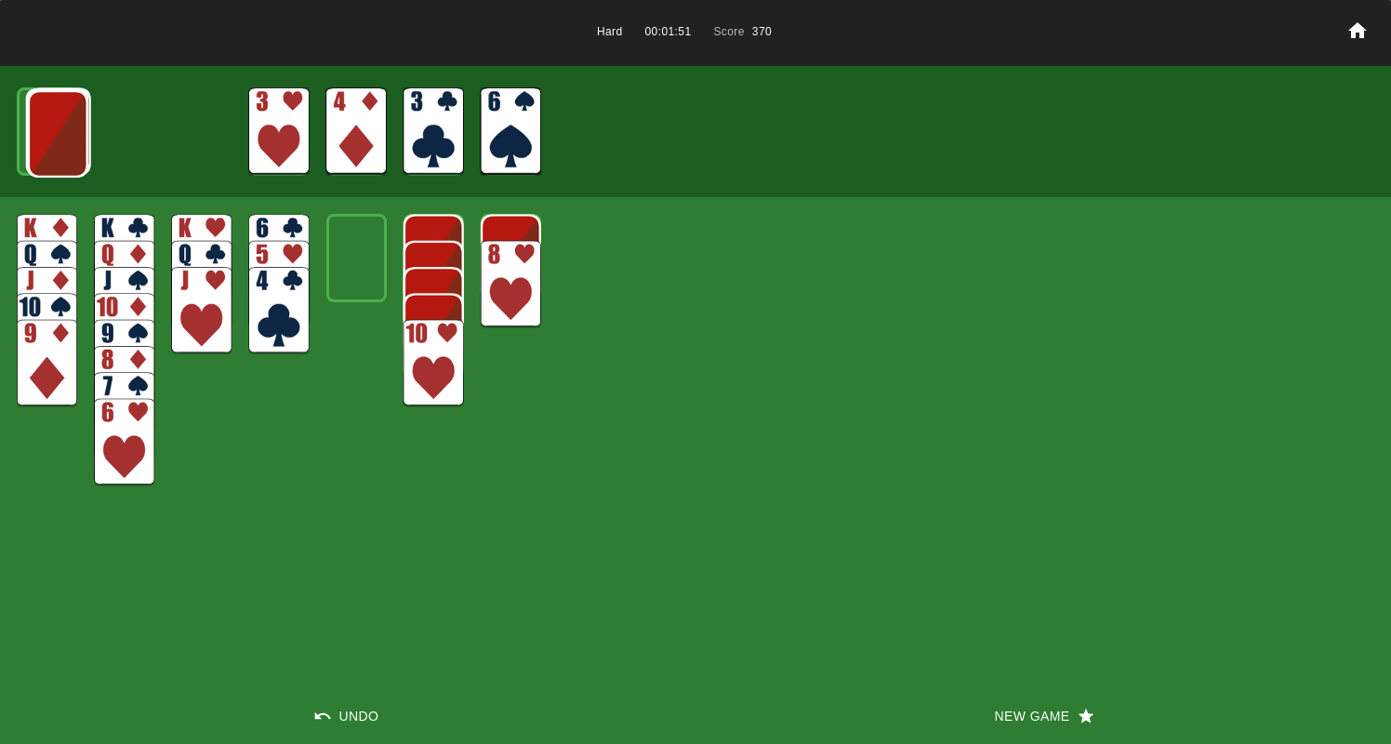
click at [42, 145] on img at bounding box center [58, 133] width 60 height 87
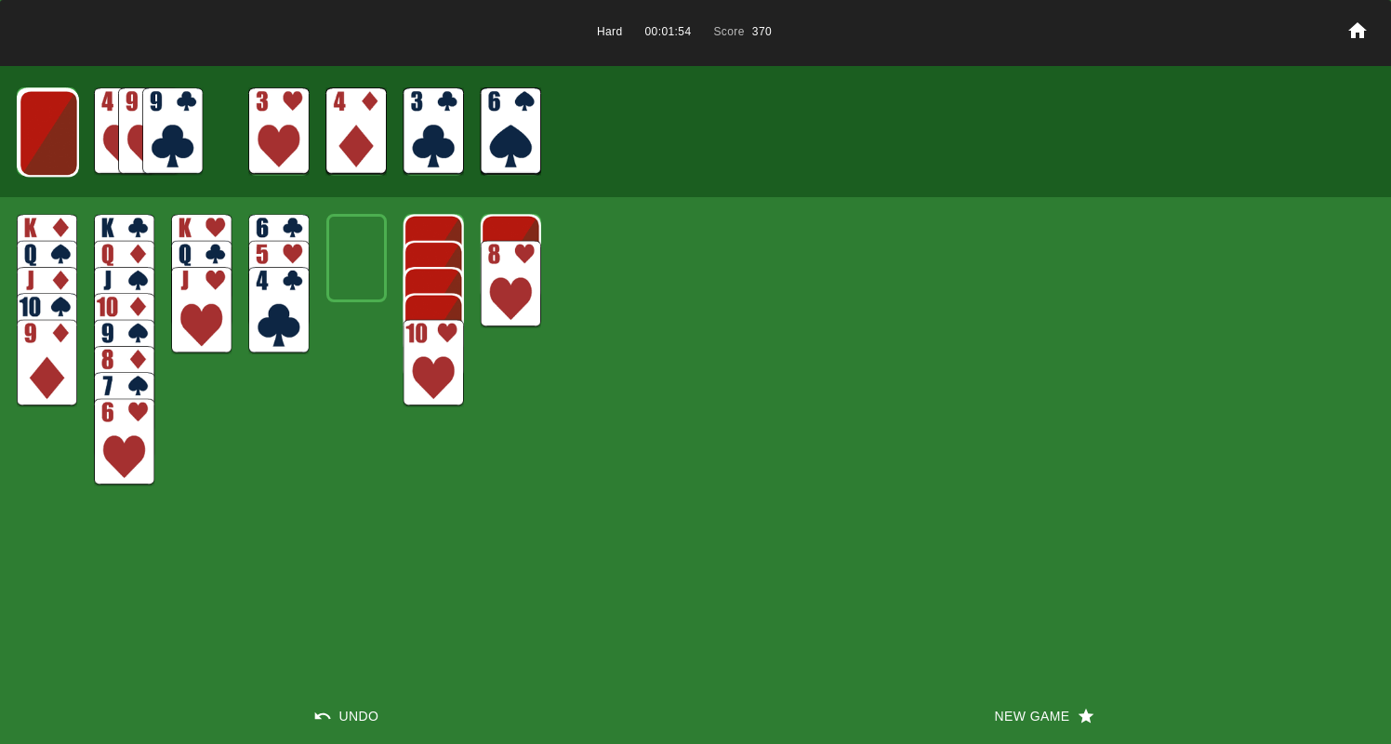
click at [168, 122] on img at bounding box center [172, 130] width 60 height 87
click at [507, 283] on img at bounding box center [511, 284] width 60 height 87
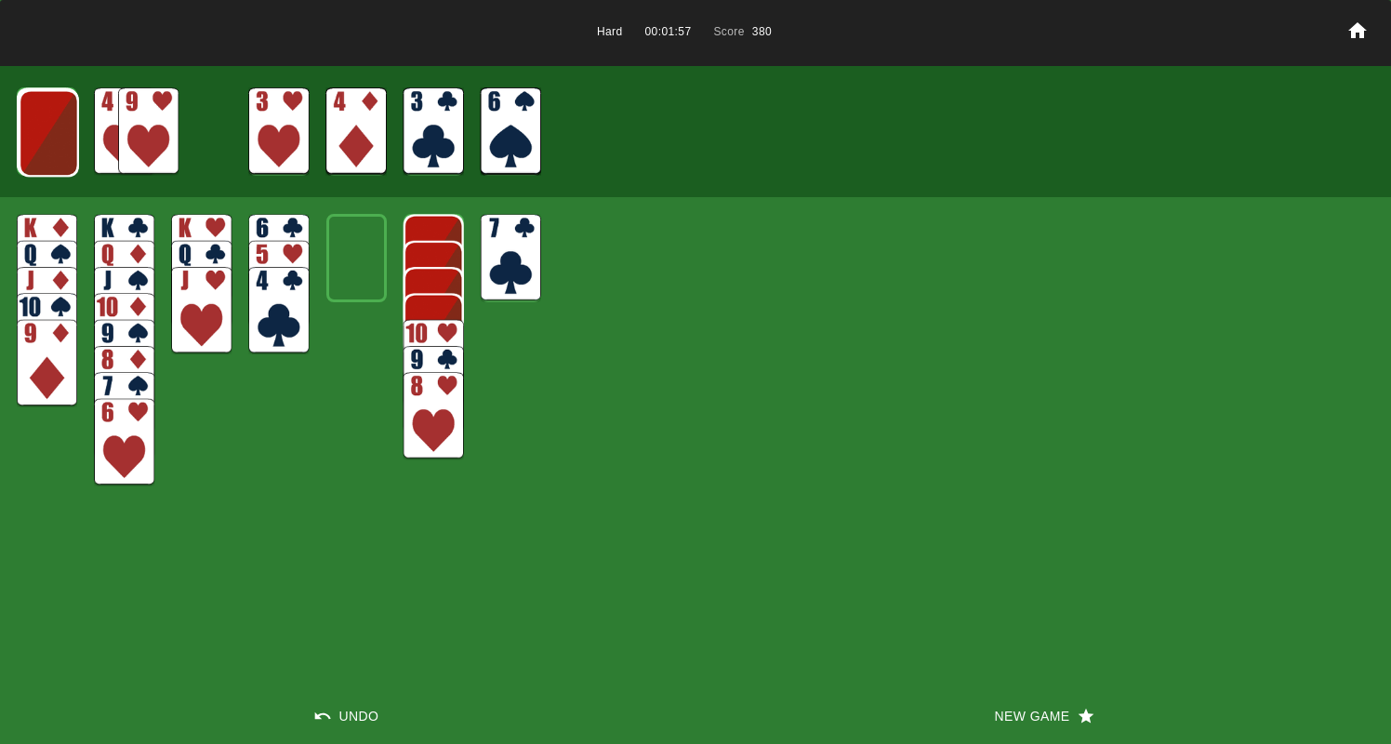
click at [509, 265] on img at bounding box center [511, 257] width 60 height 87
click at [45, 129] on img at bounding box center [49, 132] width 60 height 87
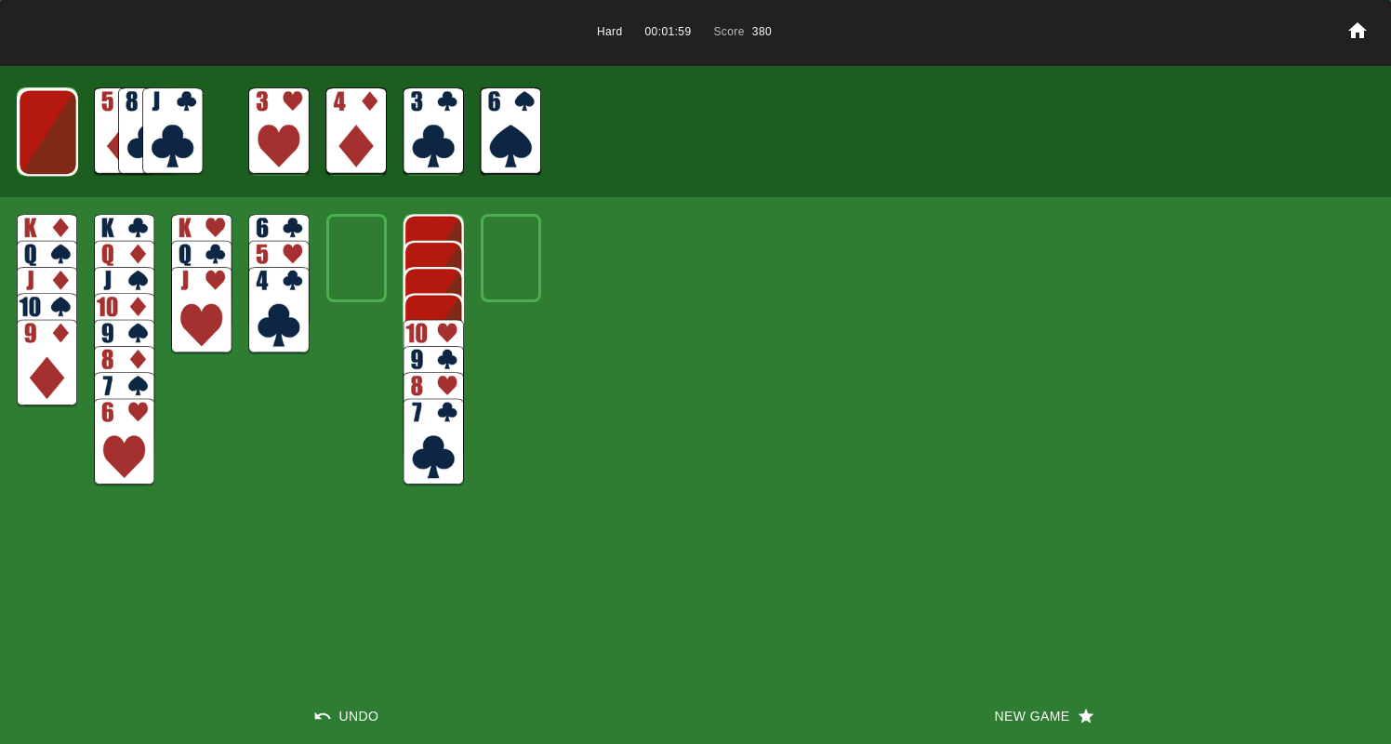
click at [49, 129] on img at bounding box center [48, 131] width 60 height 87
click at [50, 129] on img at bounding box center [47, 130] width 60 height 87
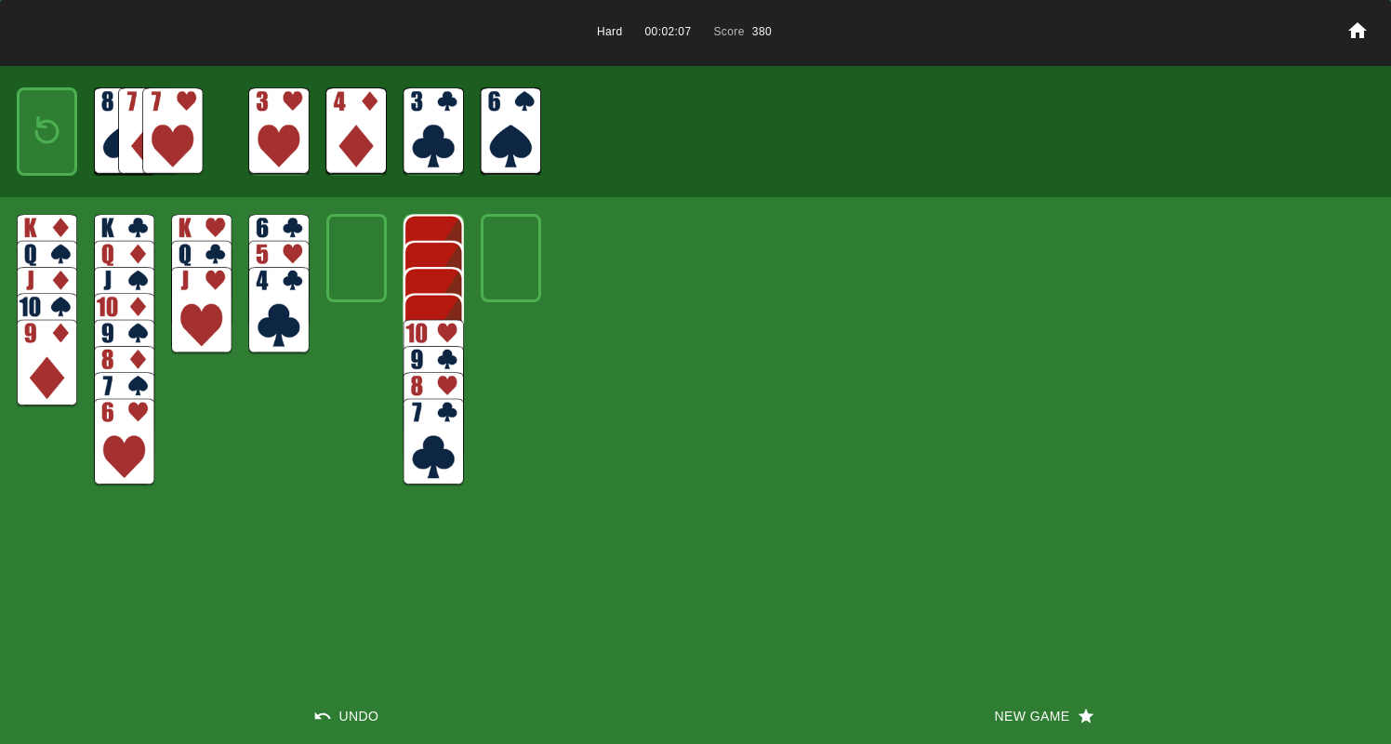
click at [50, 129] on img at bounding box center [47, 131] width 36 height 53
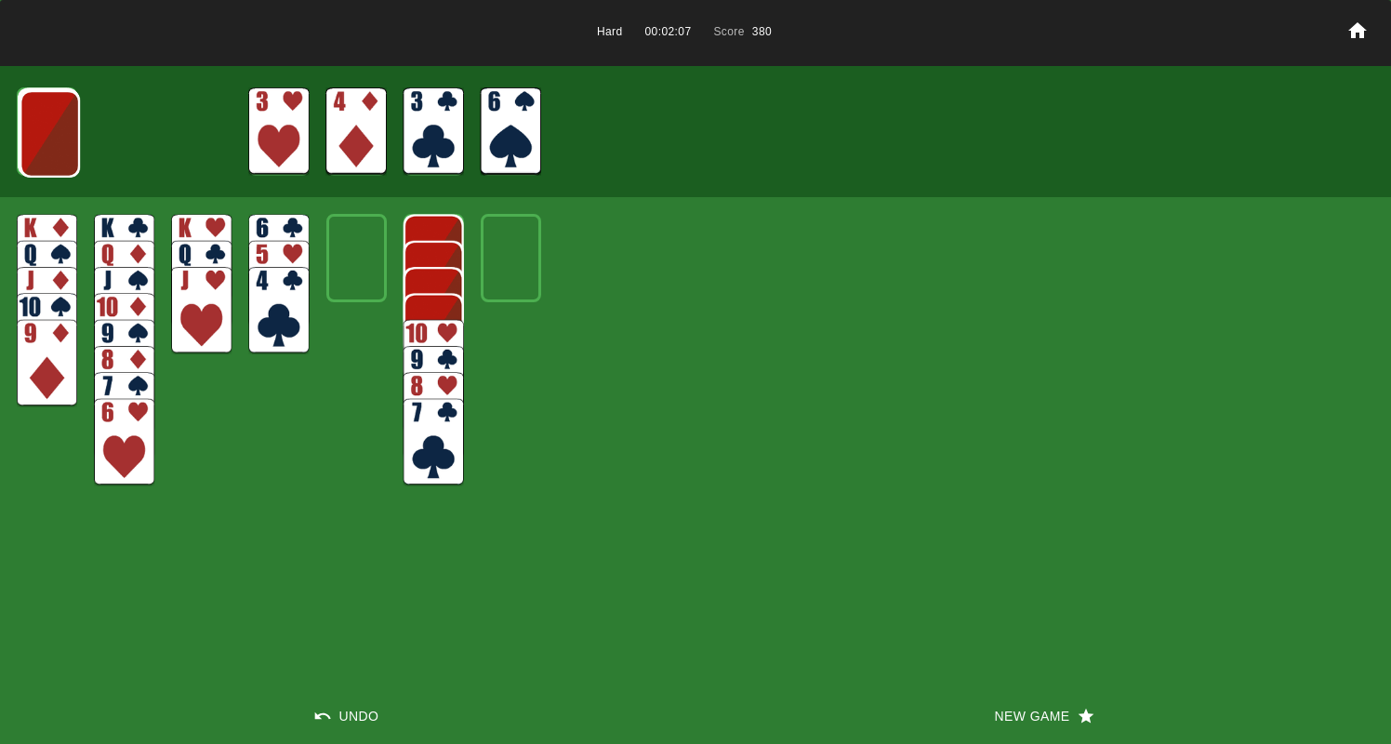
click at [50, 129] on img at bounding box center [50, 133] width 60 height 87
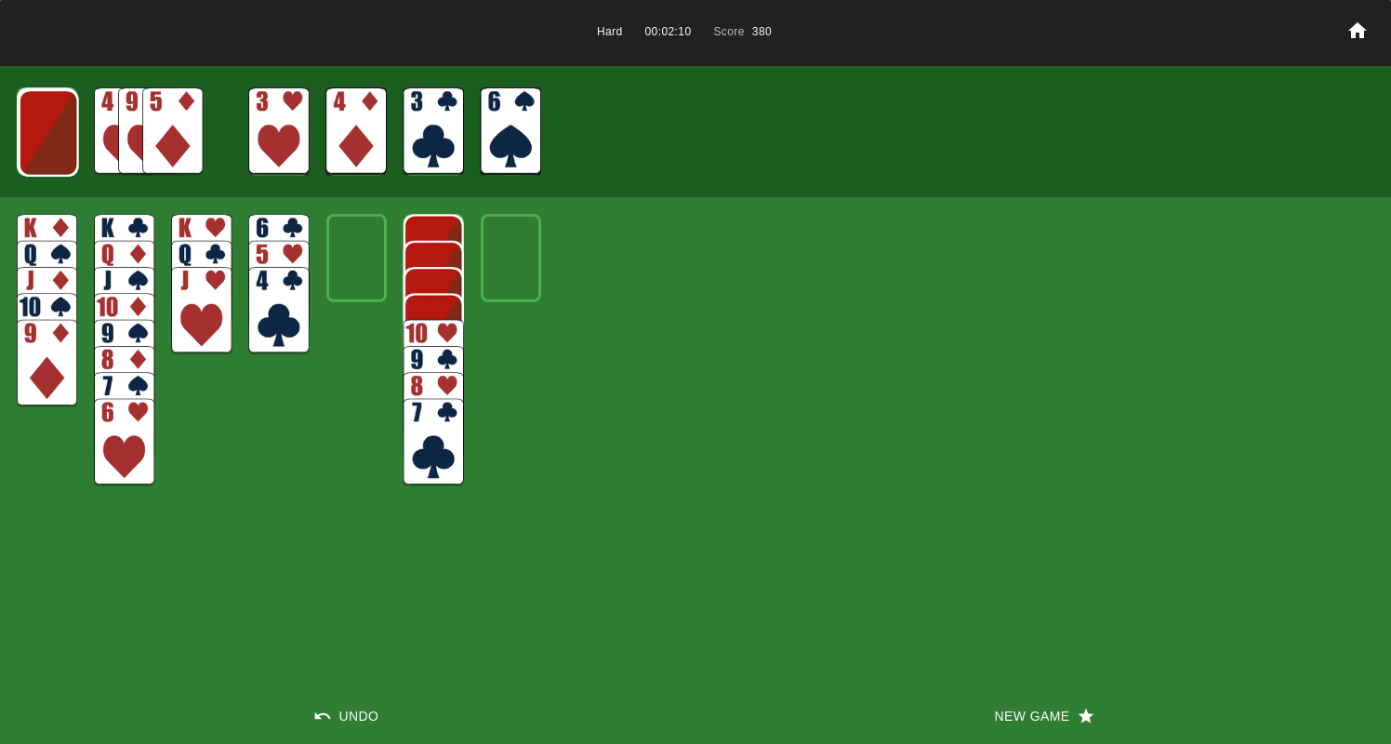
click at [153, 136] on img at bounding box center [172, 130] width 60 height 87
click at [59, 134] on img at bounding box center [49, 132] width 60 height 87
click at [179, 132] on img at bounding box center [172, 130] width 60 height 87
click at [52, 126] on img at bounding box center [48, 131] width 60 height 87
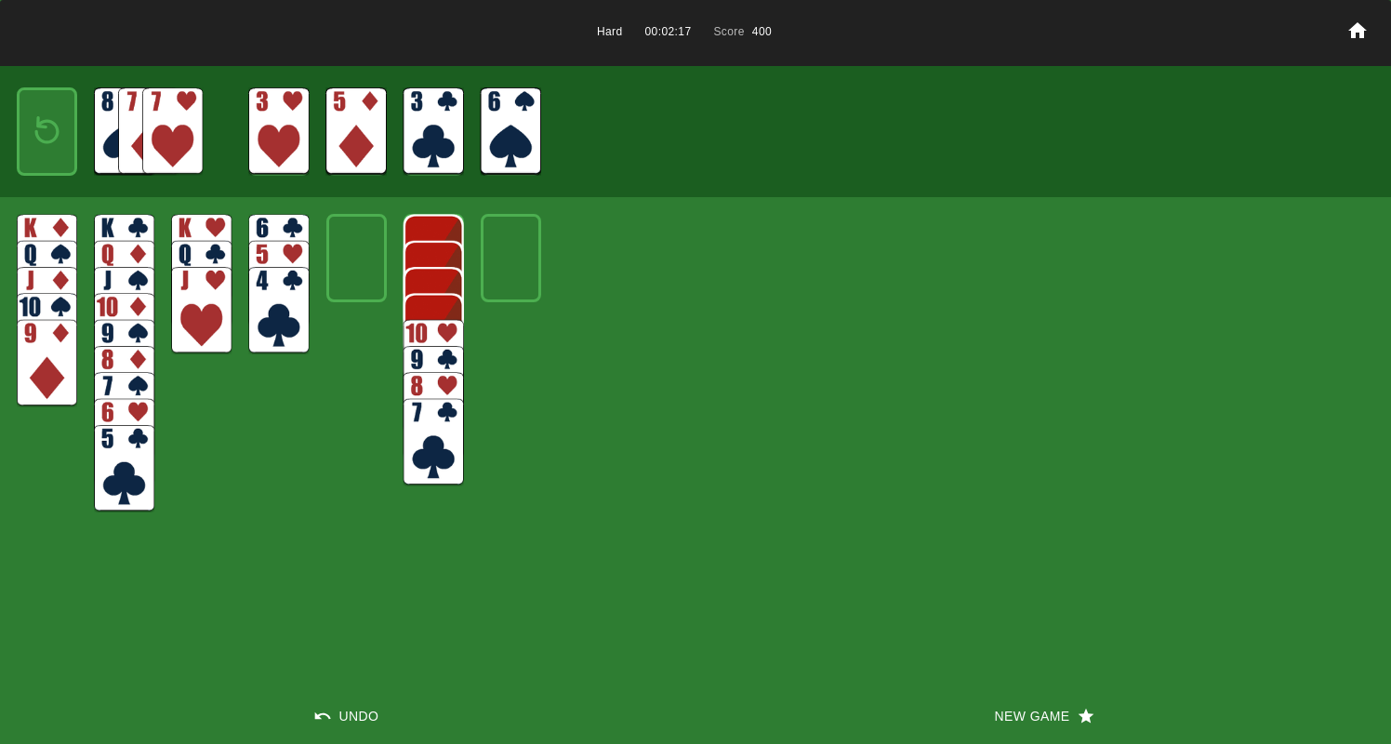
click at [53, 128] on img at bounding box center [47, 131] width 36 height 53
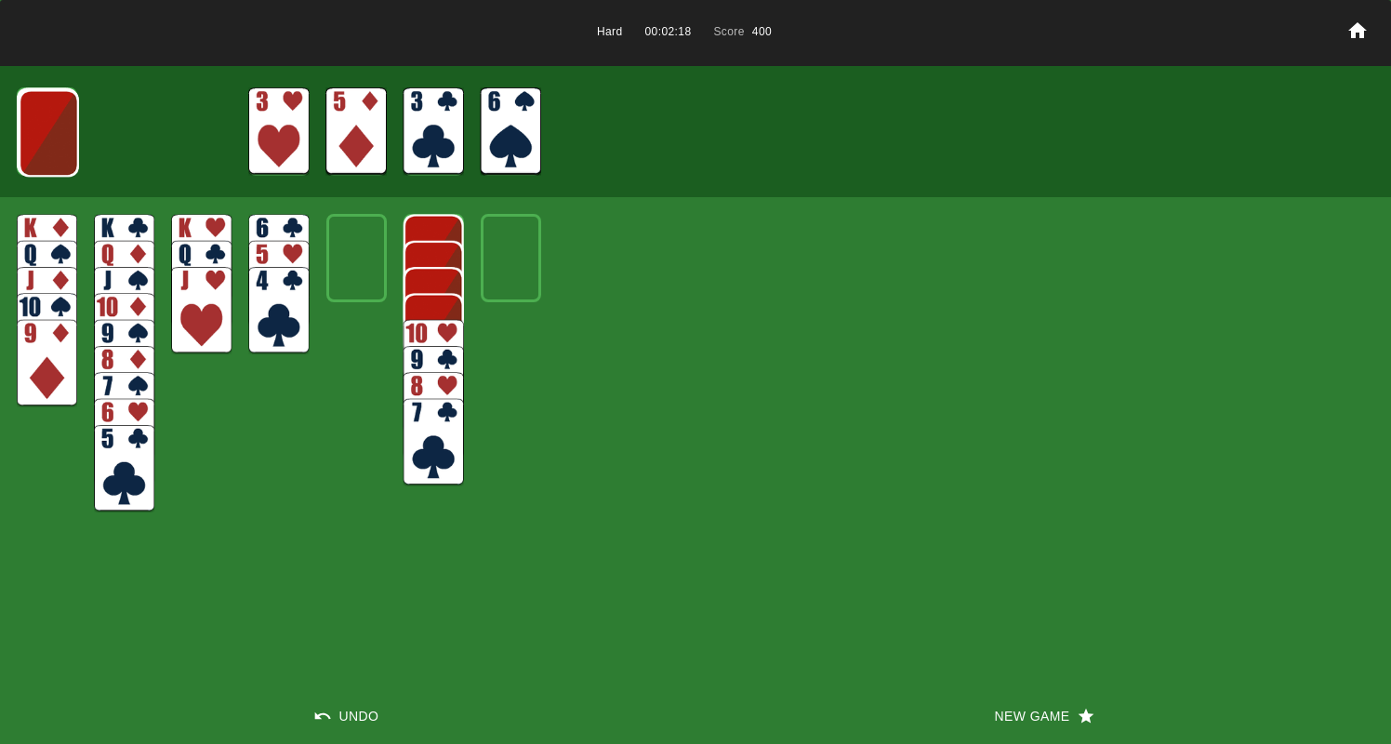
click at [53, 128] on img at bounding box center [49, 132] width 60 height 87
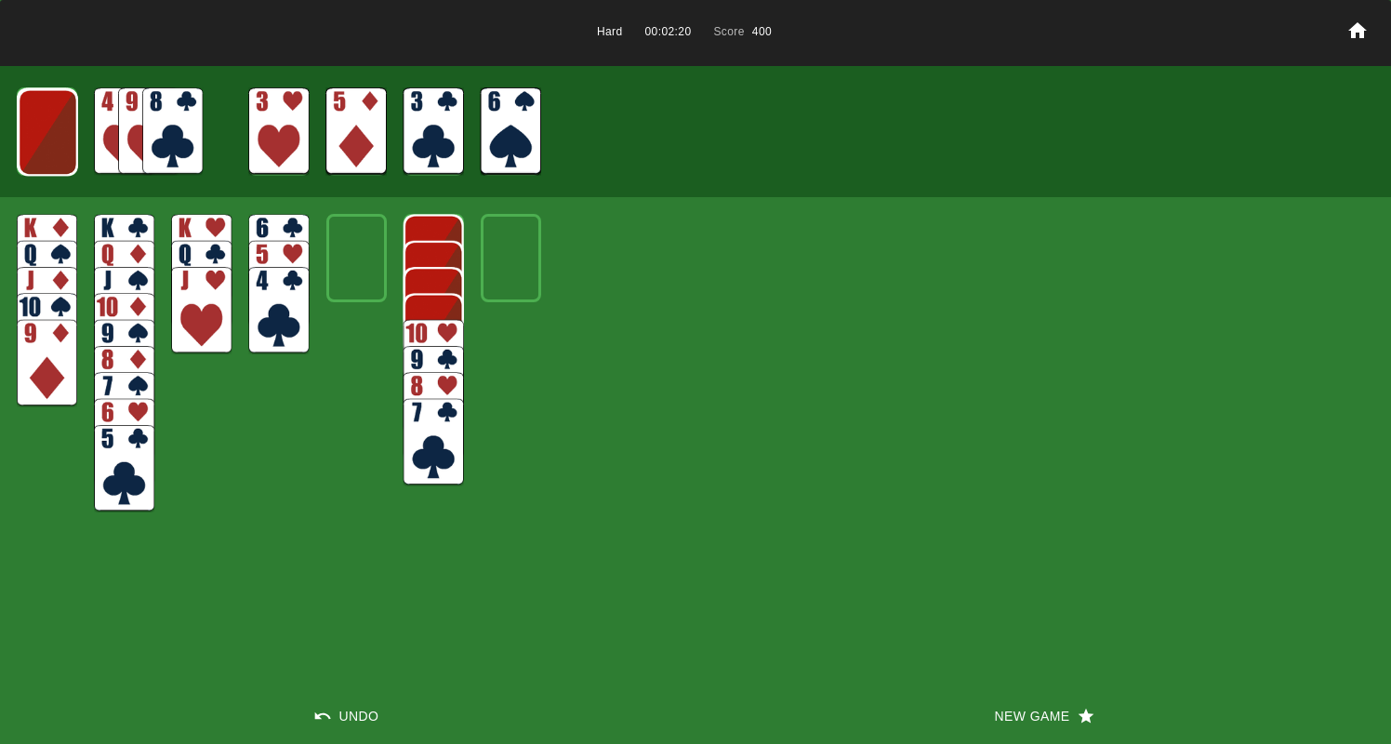
click at [166, 125] on img at bounding box center [172, 130] width 60 height 87
click at [51, 120] on img at bounding box center [48, 131] width 60 height 87
click at [169, 124] on img at bounding box center [172, 130] width 60 height 87
click at [58, 128] on img at bounding box center [47, 130] width 60 height 87
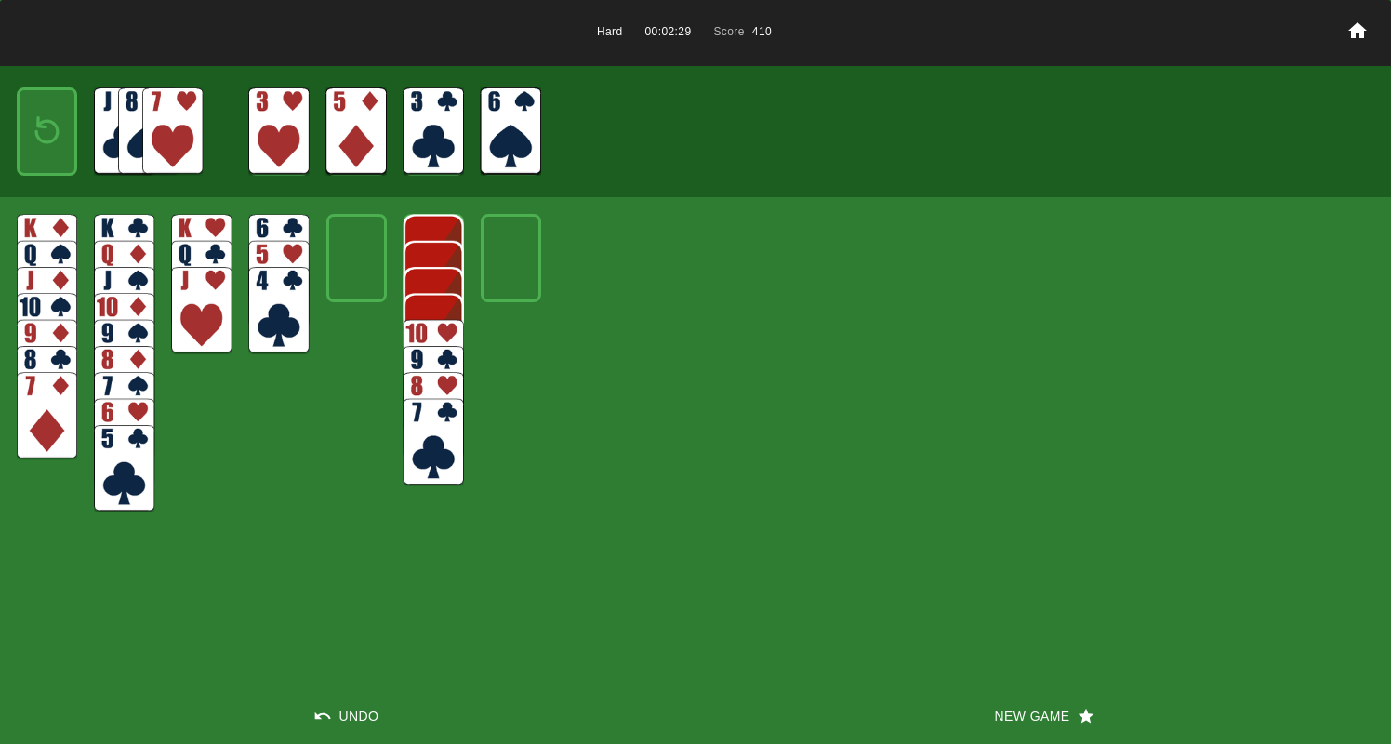
click at [57, 128] on img at bounding box center [47, 131] width 36 height 53
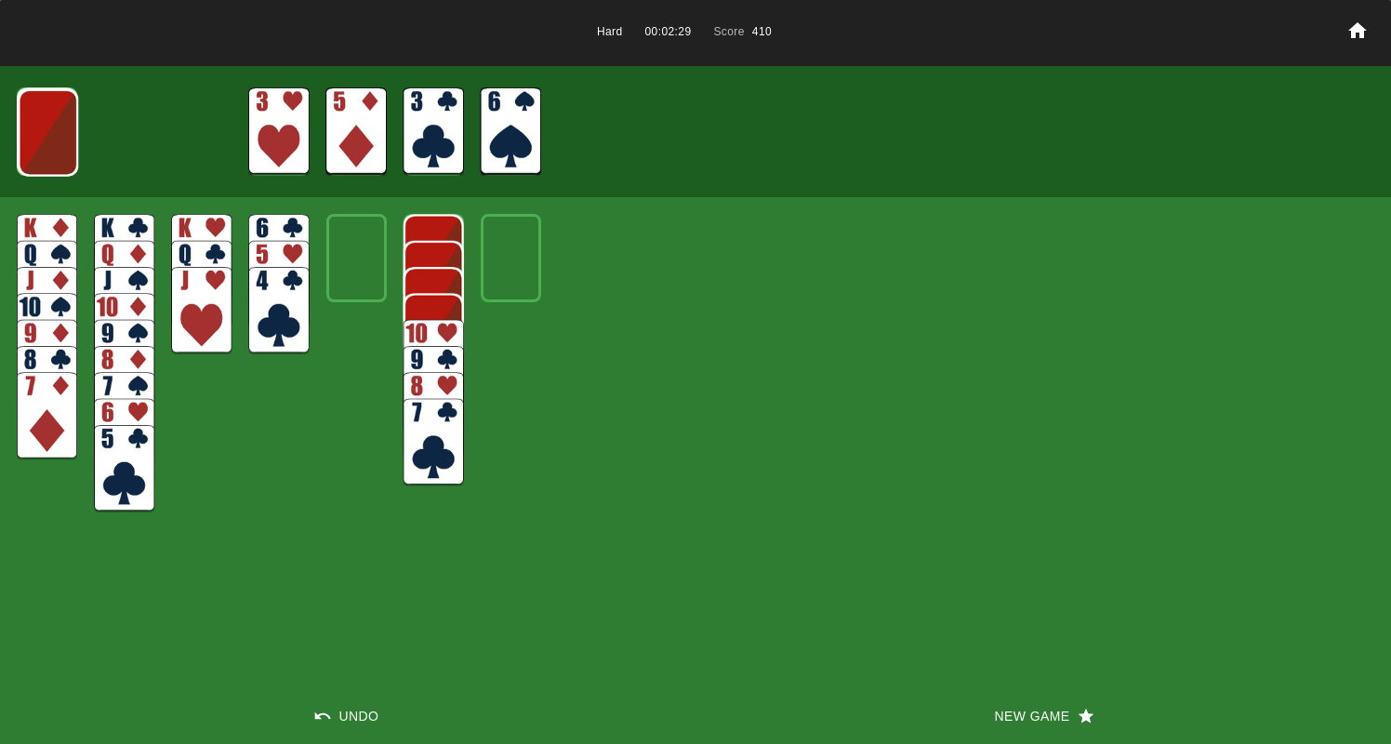
click at [57, 128] on img at bounding box center [48, 132] width 60 height 87
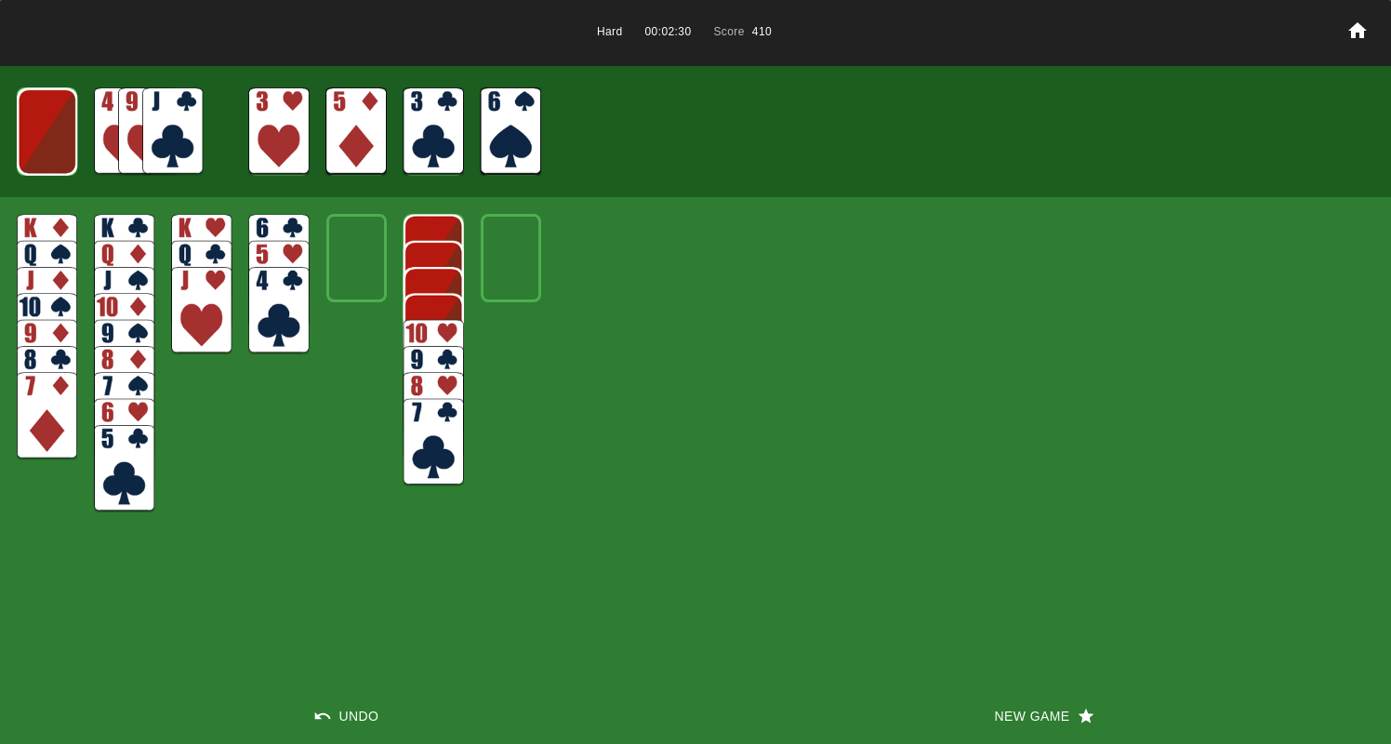
click at [57, 128] on img at bounding box center [47, 131] width 60 height 87
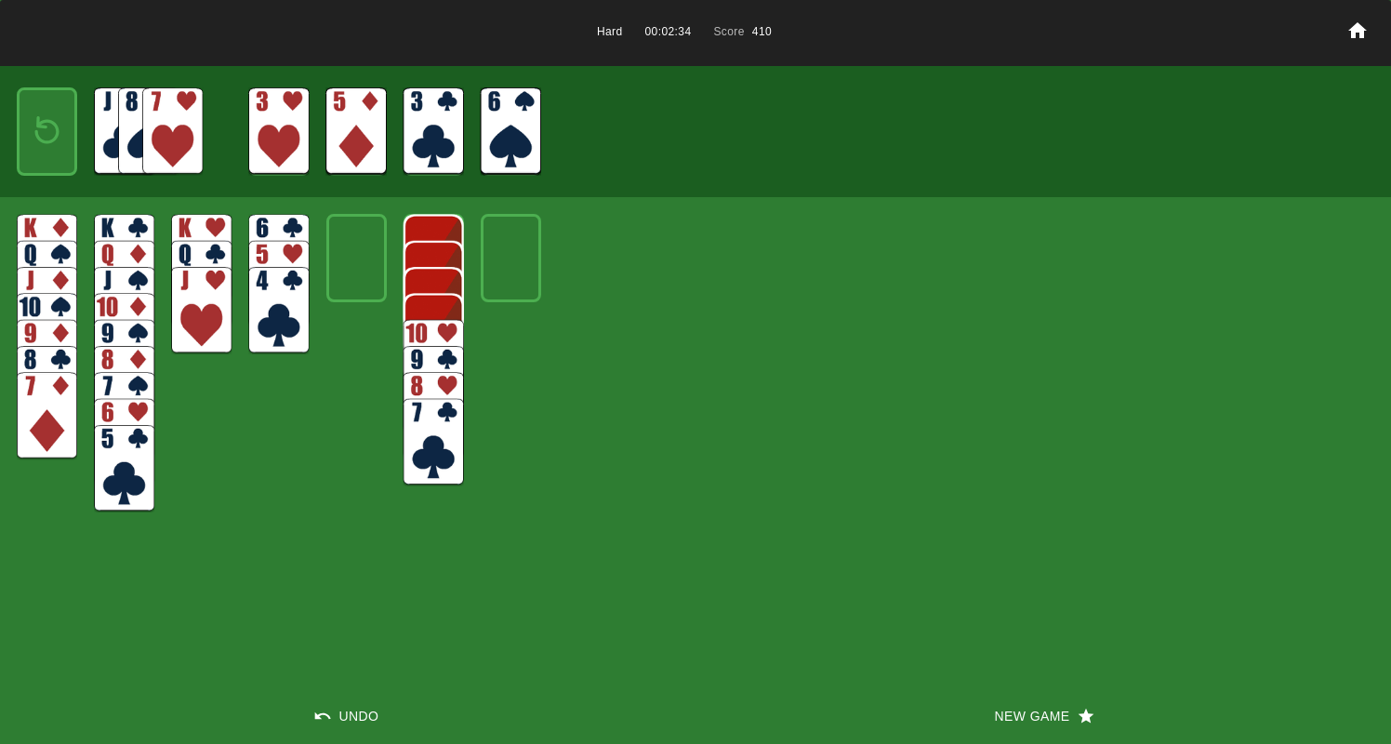
click at [277, 321] on img at bounding box center [278, 310] width 60 height 87
drag, startPoint x: 114, startPoint y: 476, endPoint x: 116, endPoint y: 466, distance: 10.4
click at [115, 476] on img at bounding box center [124, 468] width 60 height 87
click at [38, 134] on img at bounding box center [47, 131] width 36 height 53
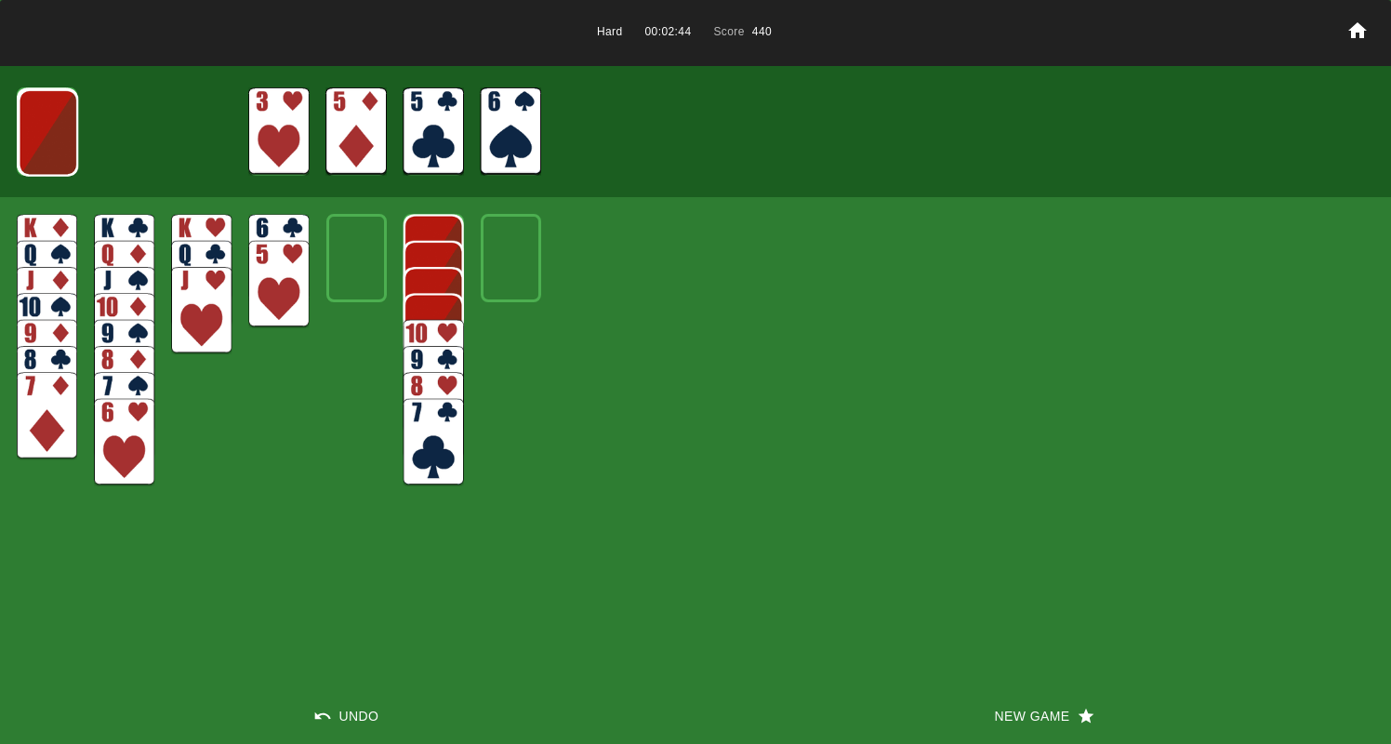
click at [59, 437] on img at bounding box center [47, 415] width 60 height 87
drag, startPoint x: 42, startPoint y: 401, endPoint x: 72, endPoint y: 417, distance: 34.1
click at [43, 401] on img at bounding box center [47, 415] width 60 height 87
drag, startPoint x: 46, startPoint y: 408, endPoint x: 24, endPoint y: 387, distance: 30.2
click at [24, 387] on img at bounding box center [36, 394] width 60 height 87
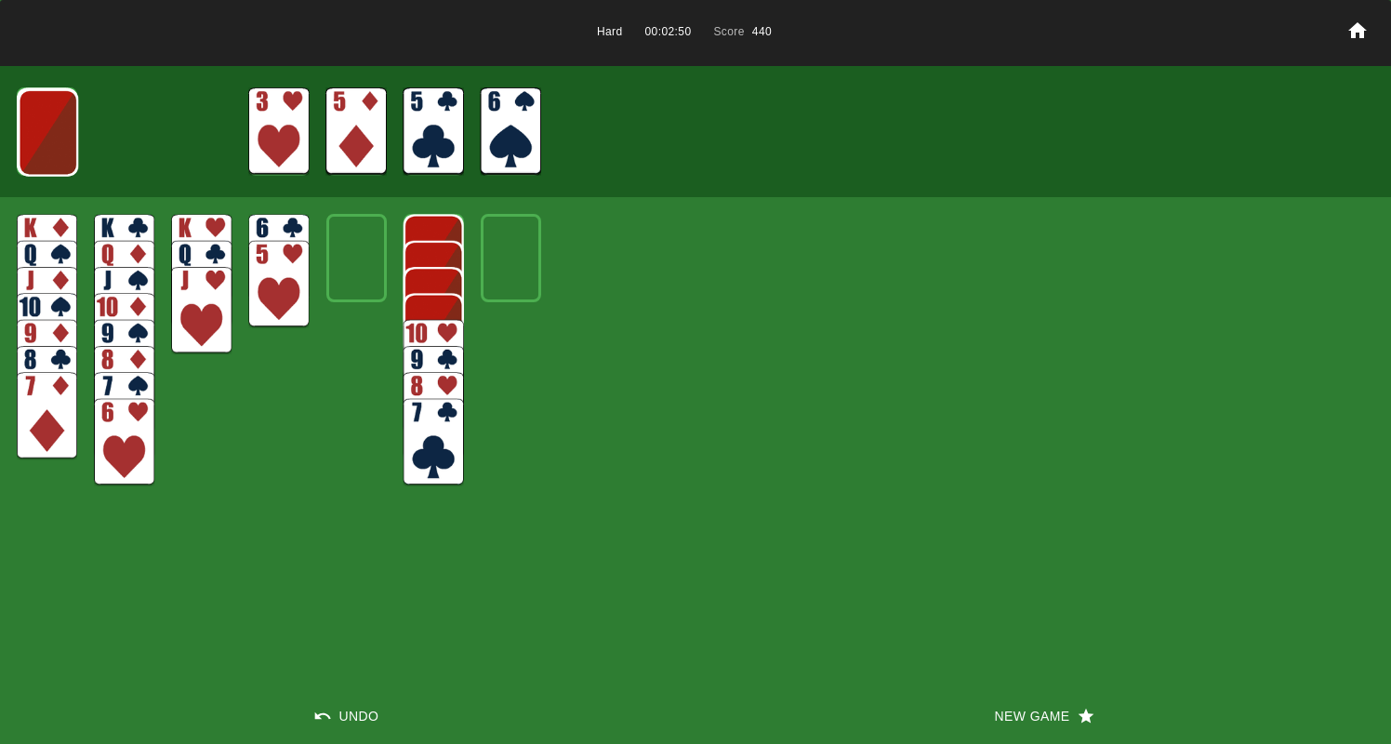
click at [58, 122] on img at bounding box center [48, 132] width 60 height 87
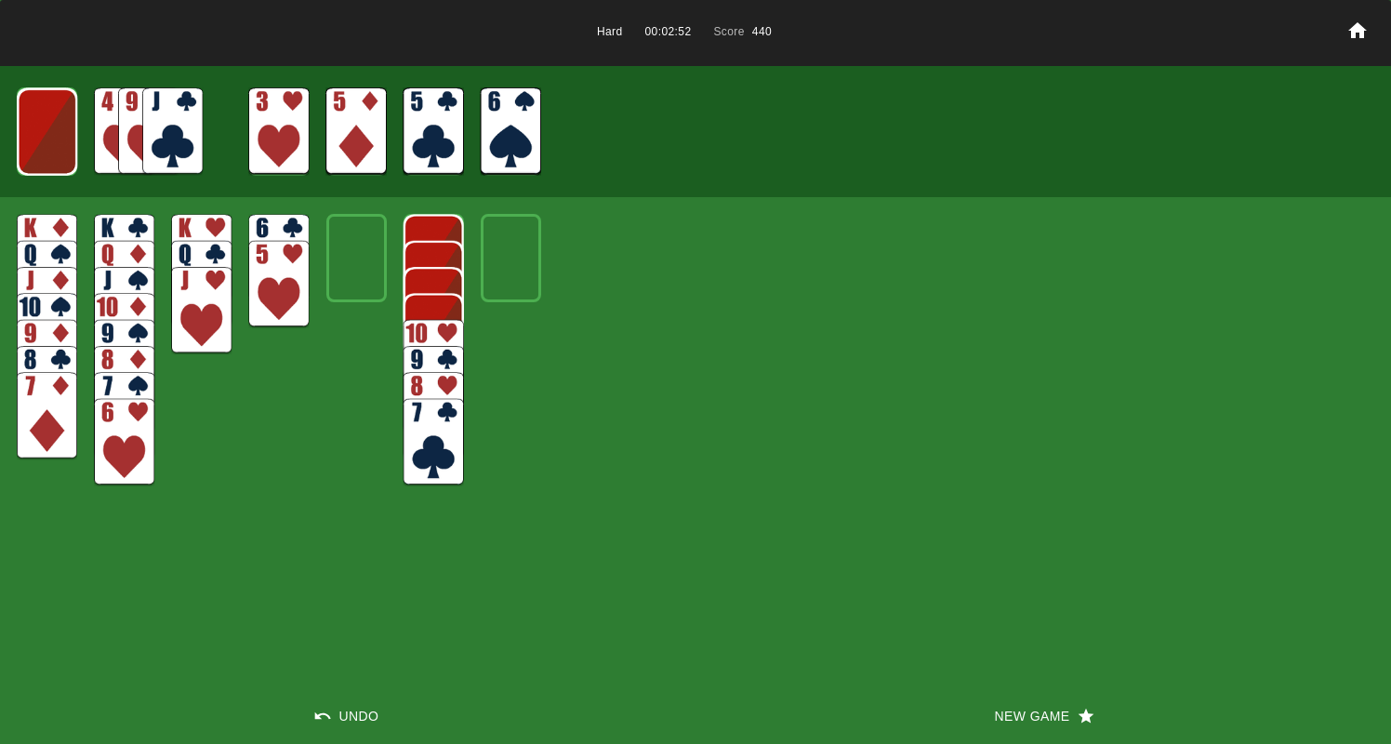
click at [53, 125] on img at bounding box center [47, 131] width 60 height 87
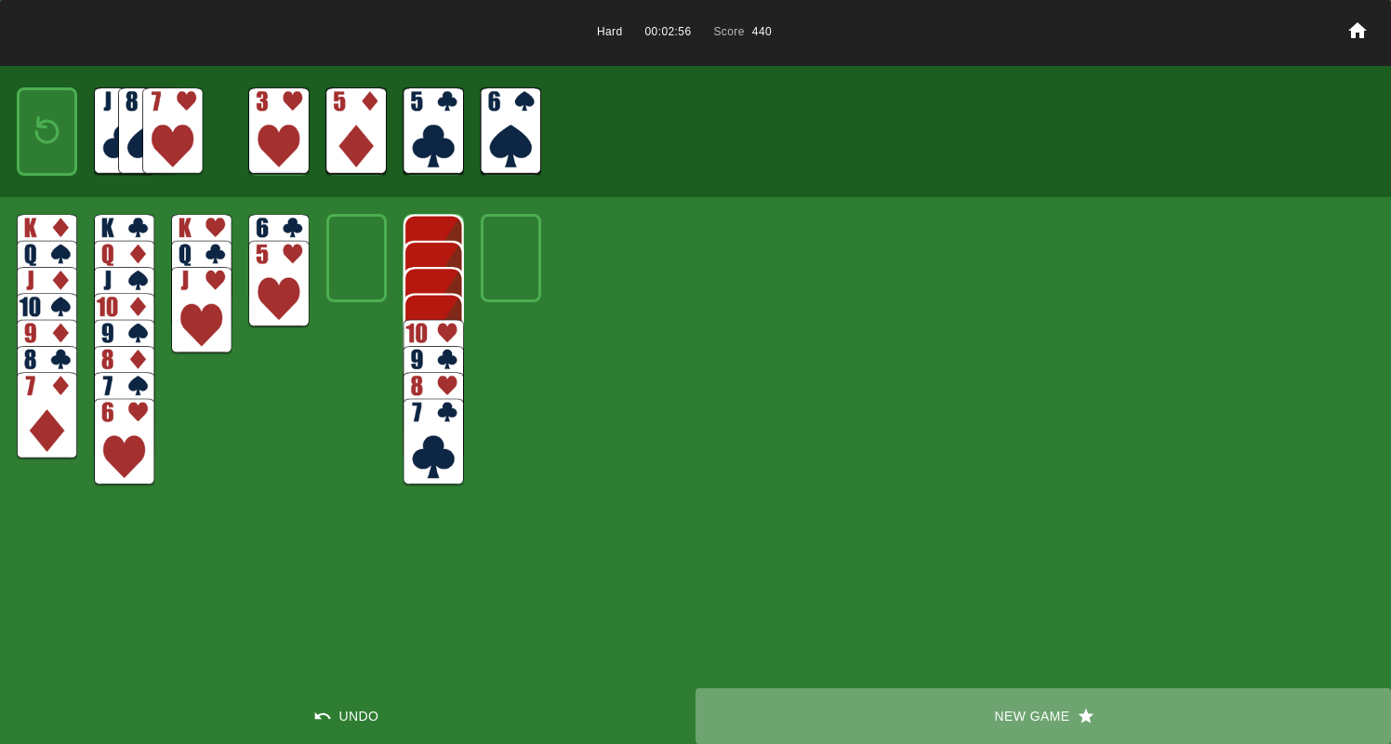
click at [1031, 715] on button "New Game" at bounding box center [1042, 716] width 695 height 56
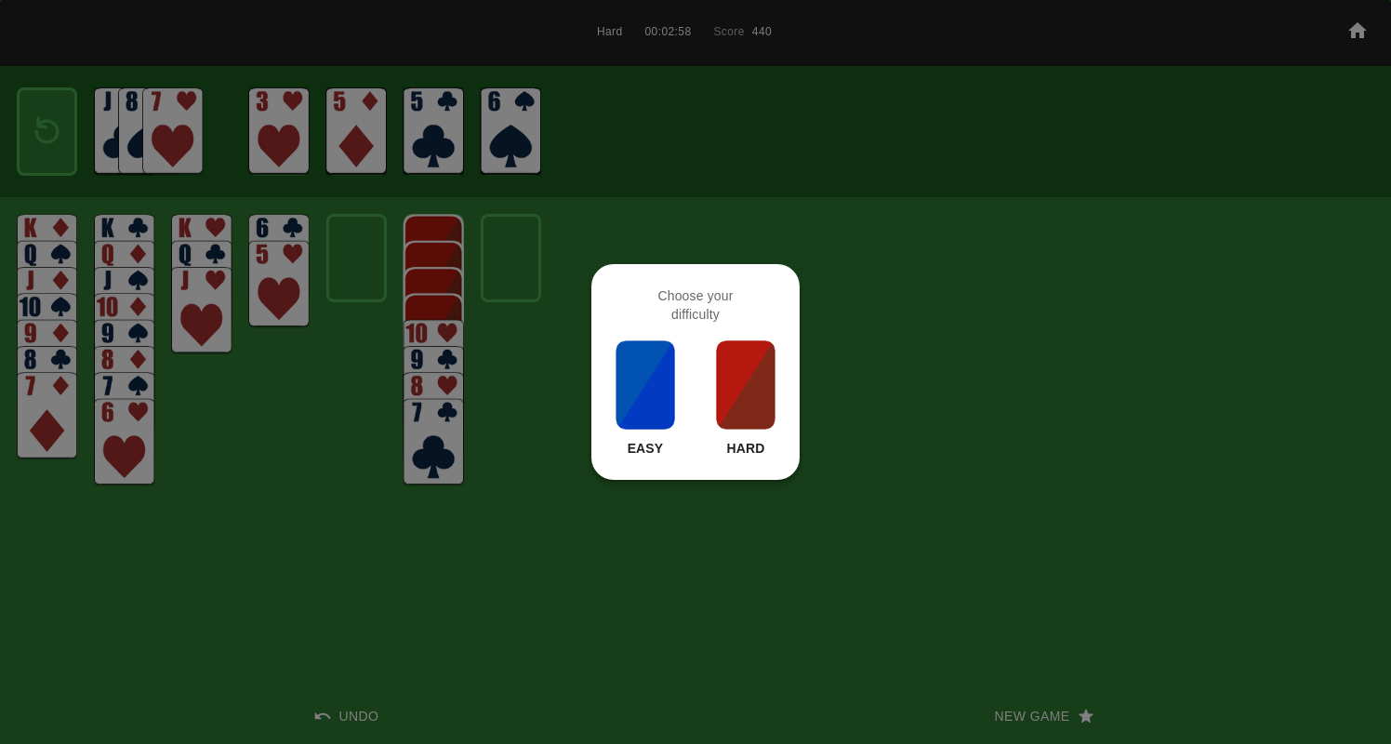
click at [753, 393] on img at bounding box center [745, 384] width 63 height 93
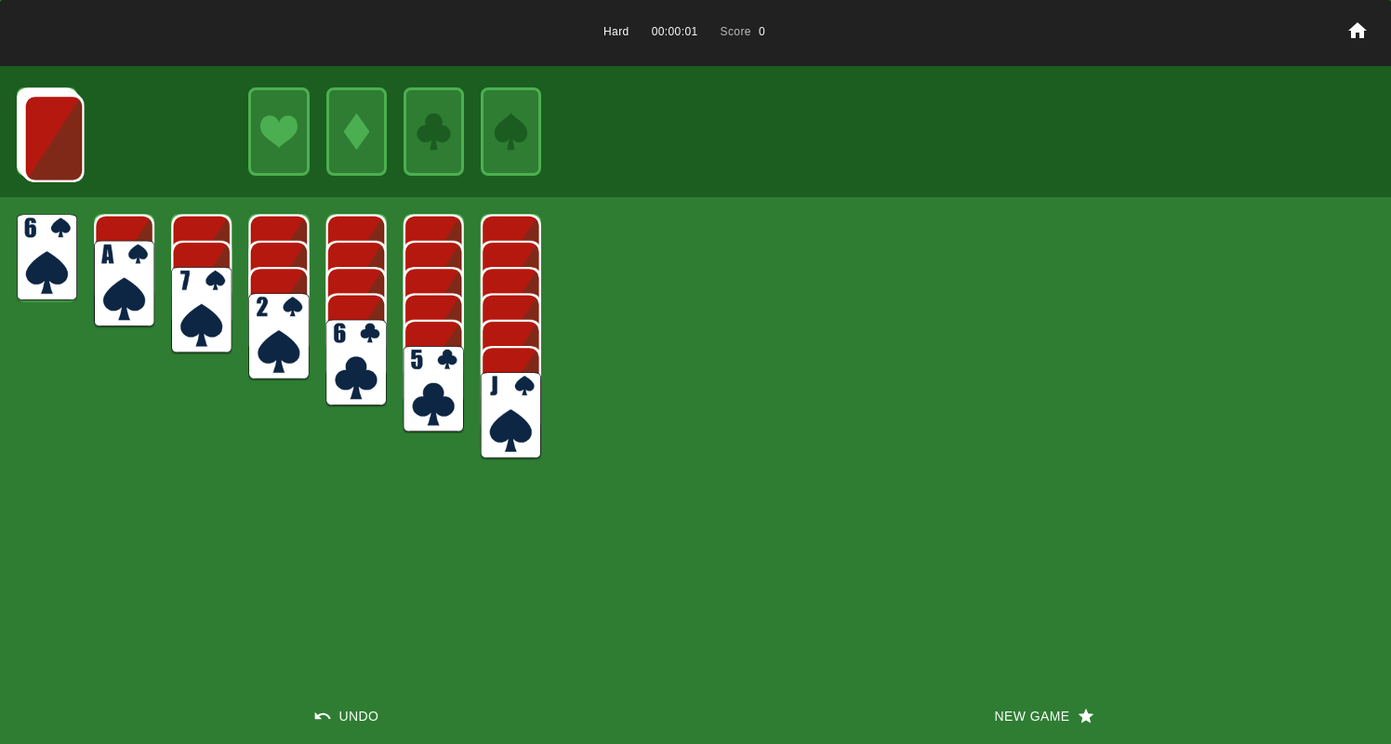
click at [127, 273] on img at bounding box center [124, 284] width 60 height 87
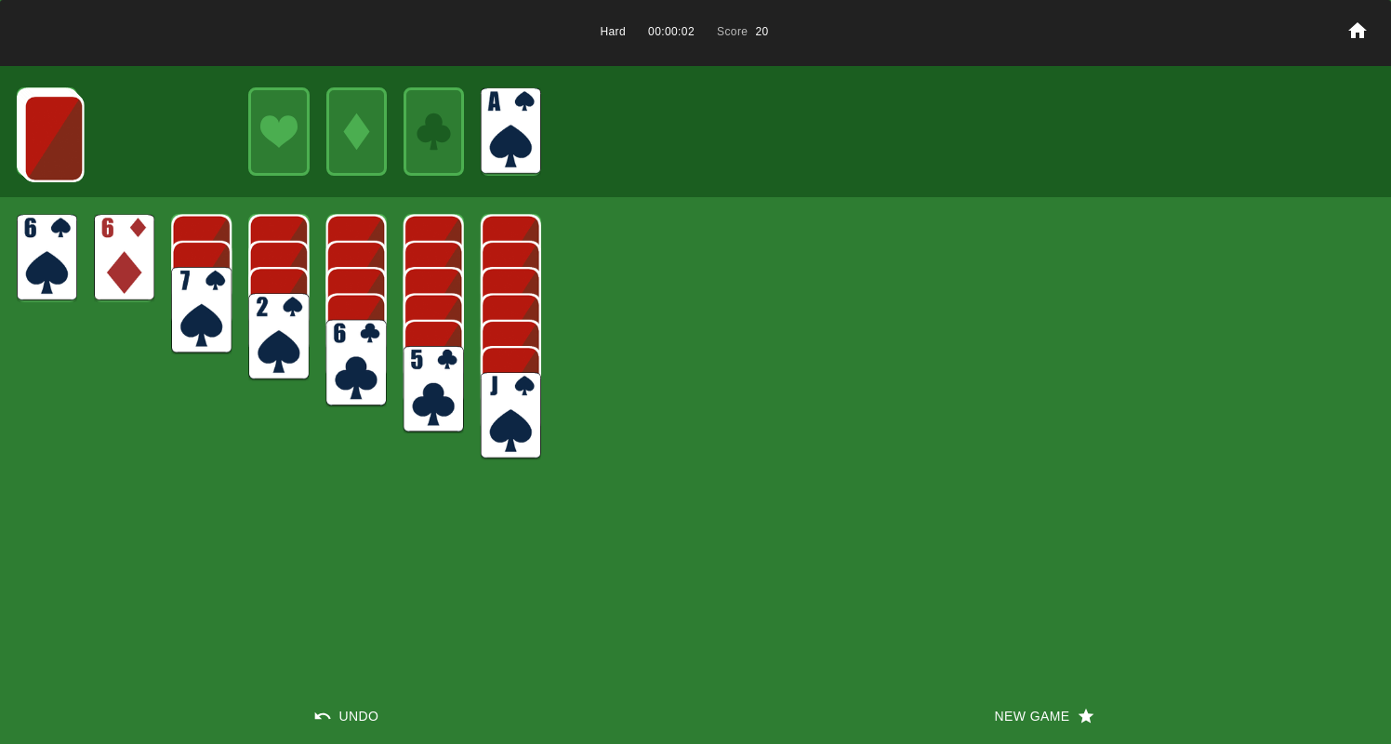
click at [263, 336] on img at bounding box center [278, 336] width 60 height 87
drag, startPoint x: 114, startPoint y: 244, endPoint x: 165, endPoint y: 258, distance: 53.0
click at [114, 245] on img at bounding box center [124, 257] width 60 height 87
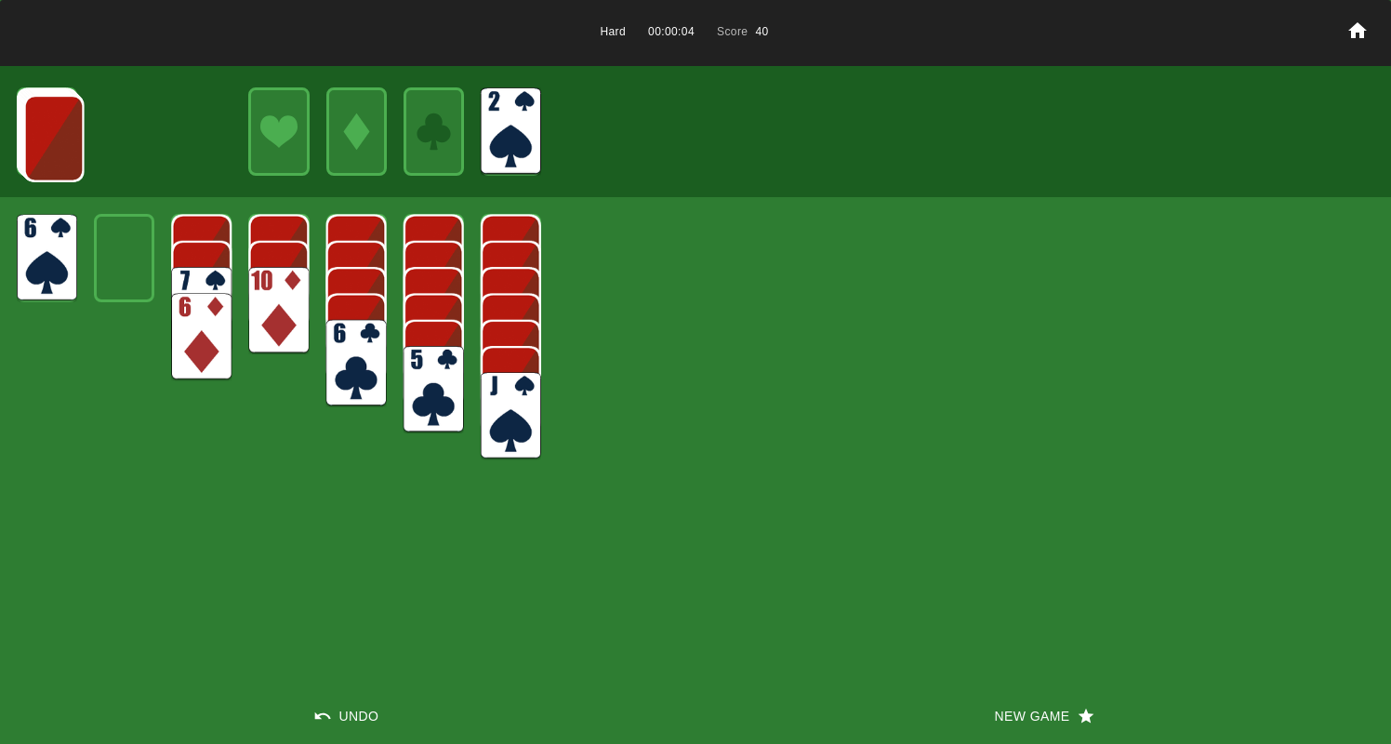
click at [453, 383] on img at bounding box center [434, 389] width 60 height 87
click at [53, 153] on img at bounding box center [53, 138] width 60 height 87
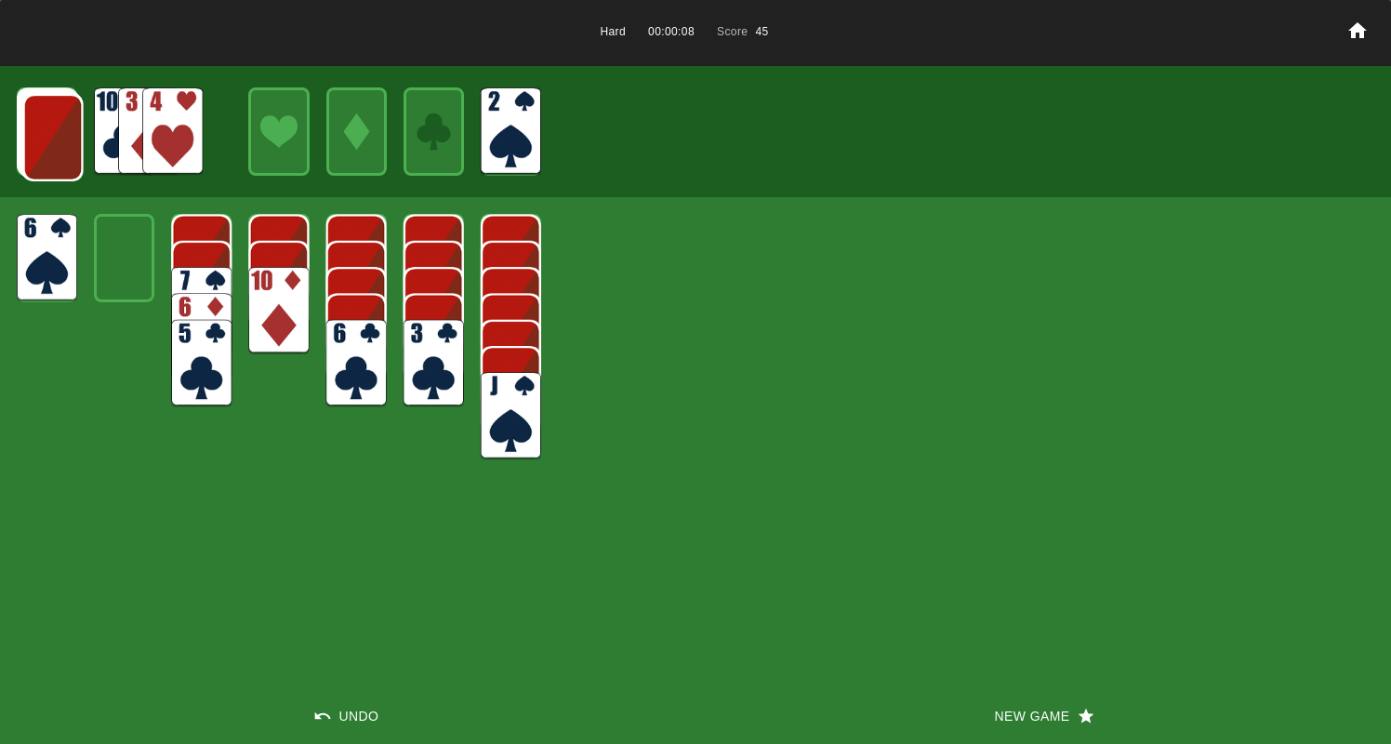
click at [291, 278] on img at bounding box center [278, 310] width 60 height 87
click at [62, 147] on img at bounding box center [53, 137] width 60 height 87
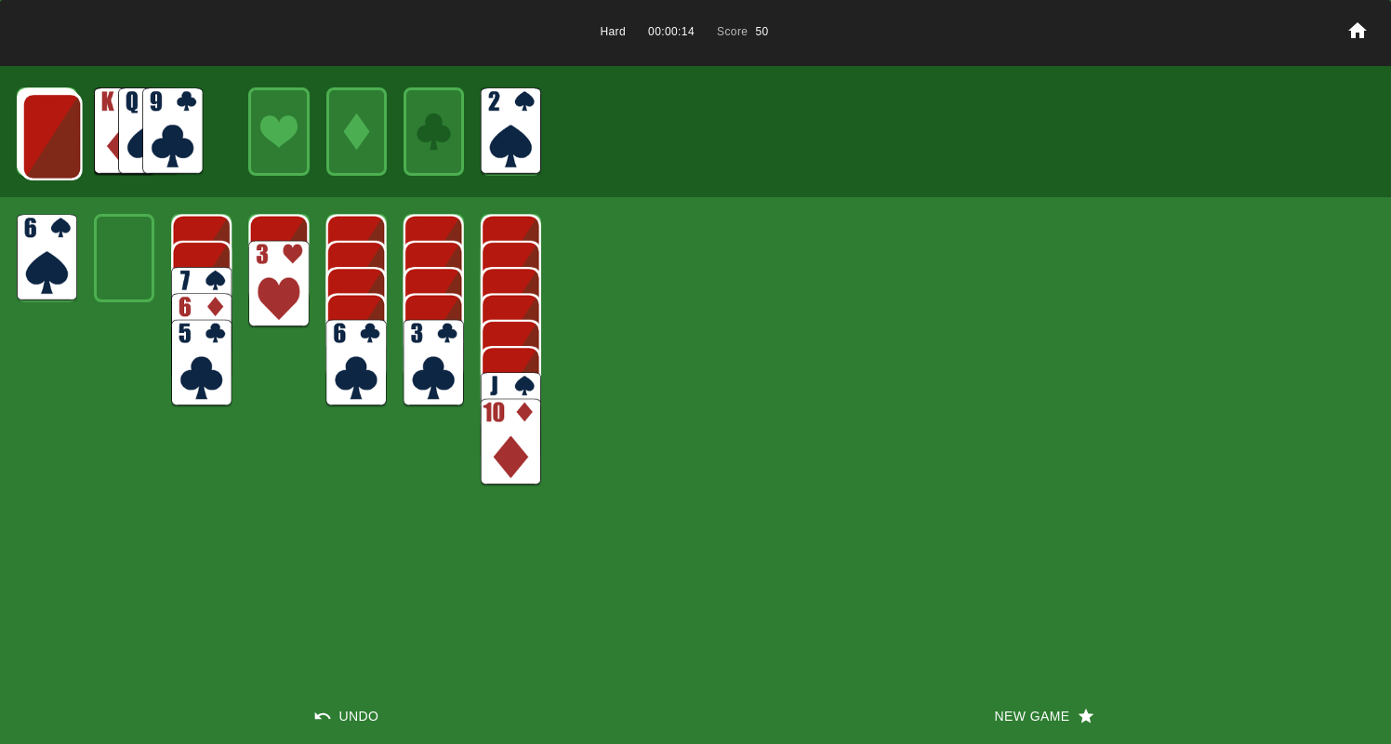
click at [177, 131] on img at bounding box center [172, 130] width 60 height 87
click at [60, 130] on img at bounding box center [52, 136] width 60 height 87
click at [148, 131] on img at bounding box center [172, 130] width 60 height 87
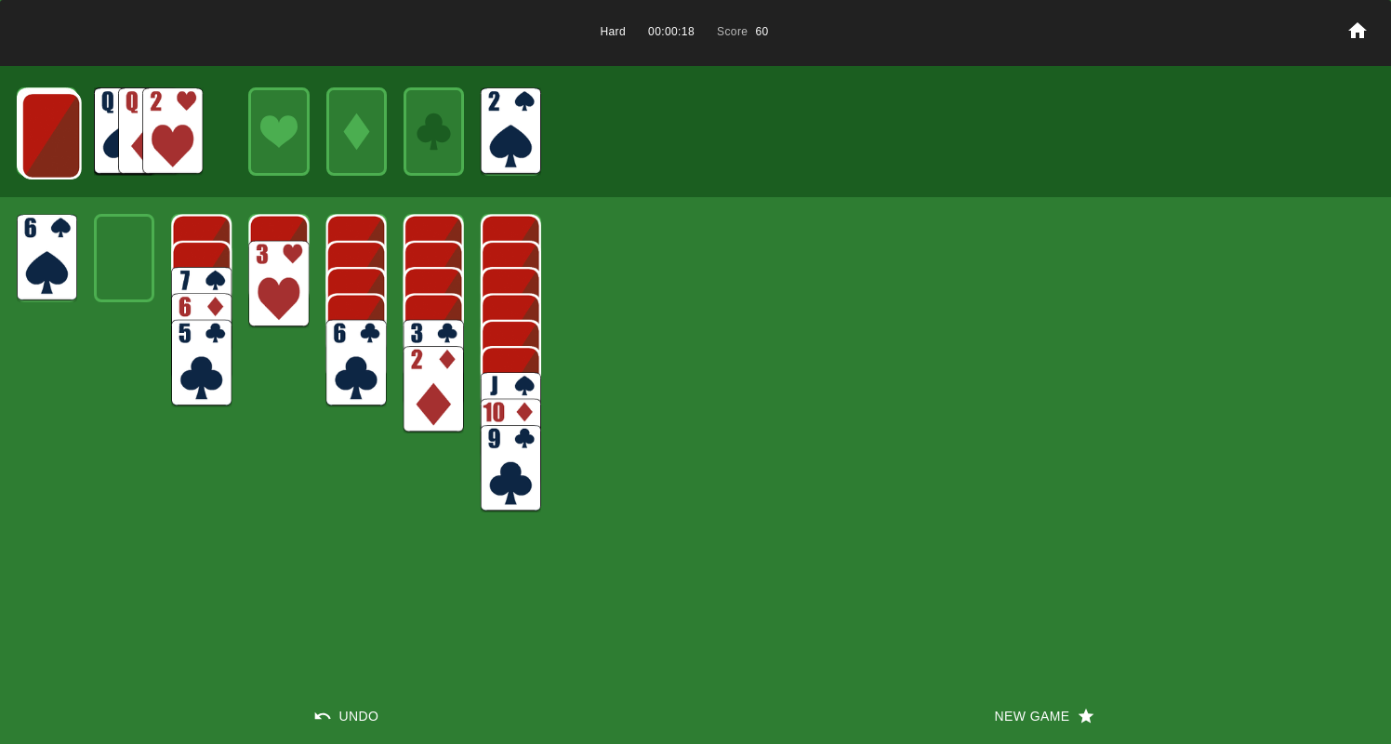
click at [34, 126] on img at bounding box center [51, 135] width 60 height 87
click at [38, 128] on img at bounding box center [50, 134] width 60 height 87
click at [38, 128] on img at bounding box center [50, 133] width 60 height 87
click at [38, 129] on img at bounding box center [49, 132] width 60 height 87
click at [192, 127] on img at bounding box center [172, 130] width 60 height 87
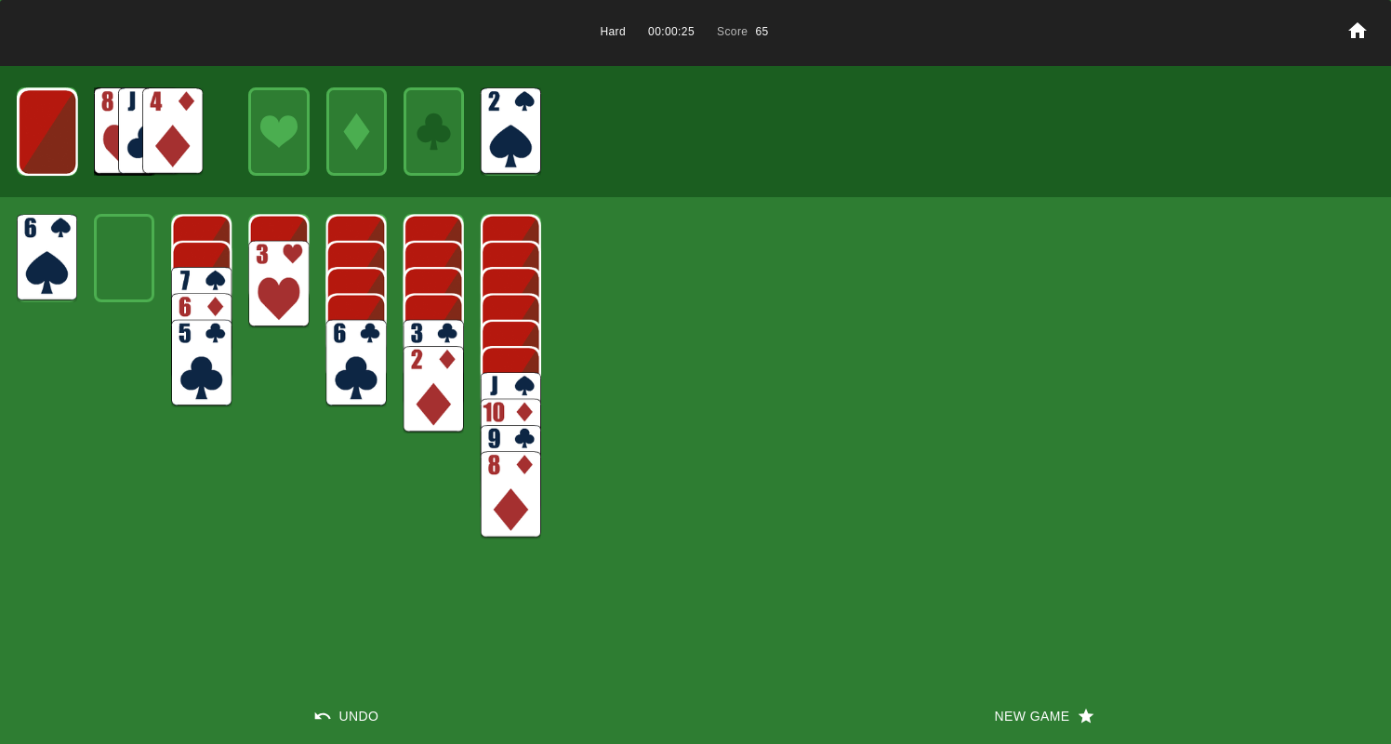
click at [191, 130] on img at bounding box center [172, 130] width 60 height 87
click at [53, 119] on img at bounding box center [48, 131] width 60 height 87
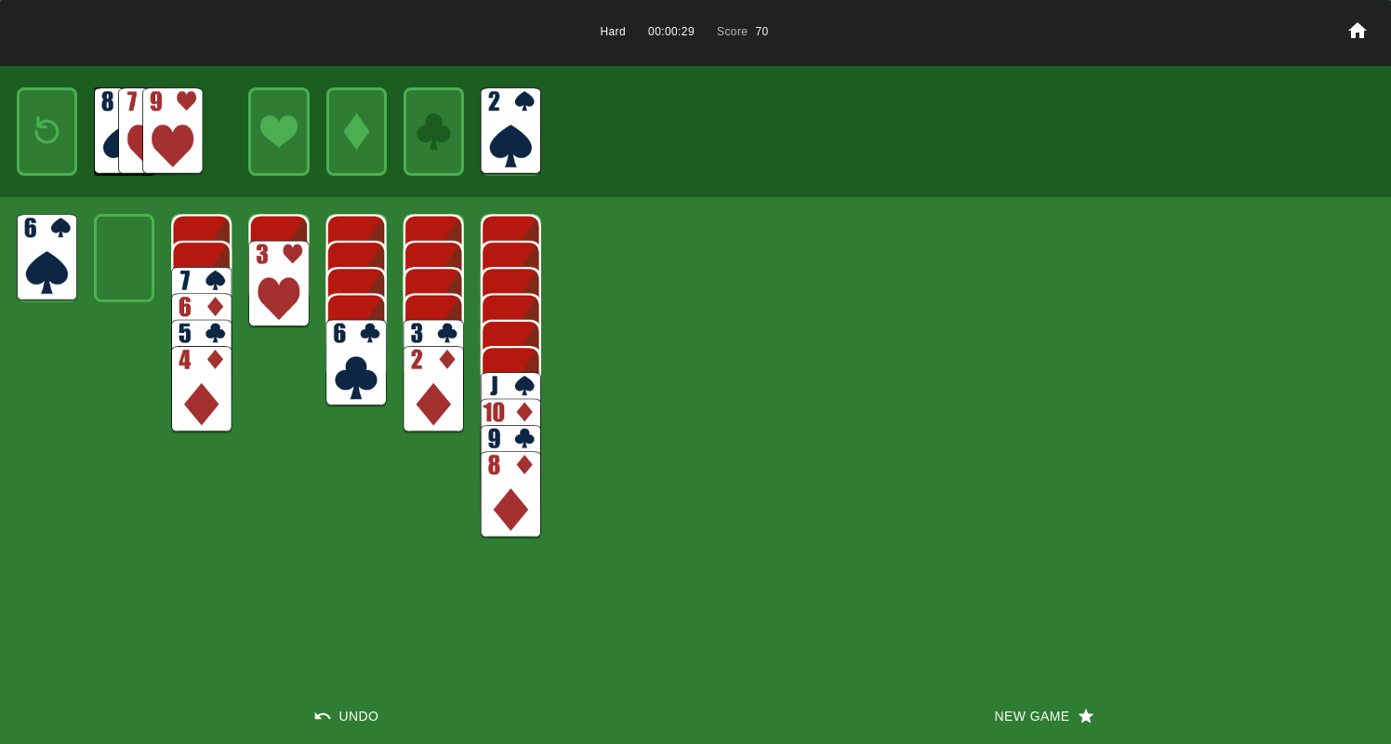
click at [54, 120] on img at bounding box center [47, 131] width 36 height 53
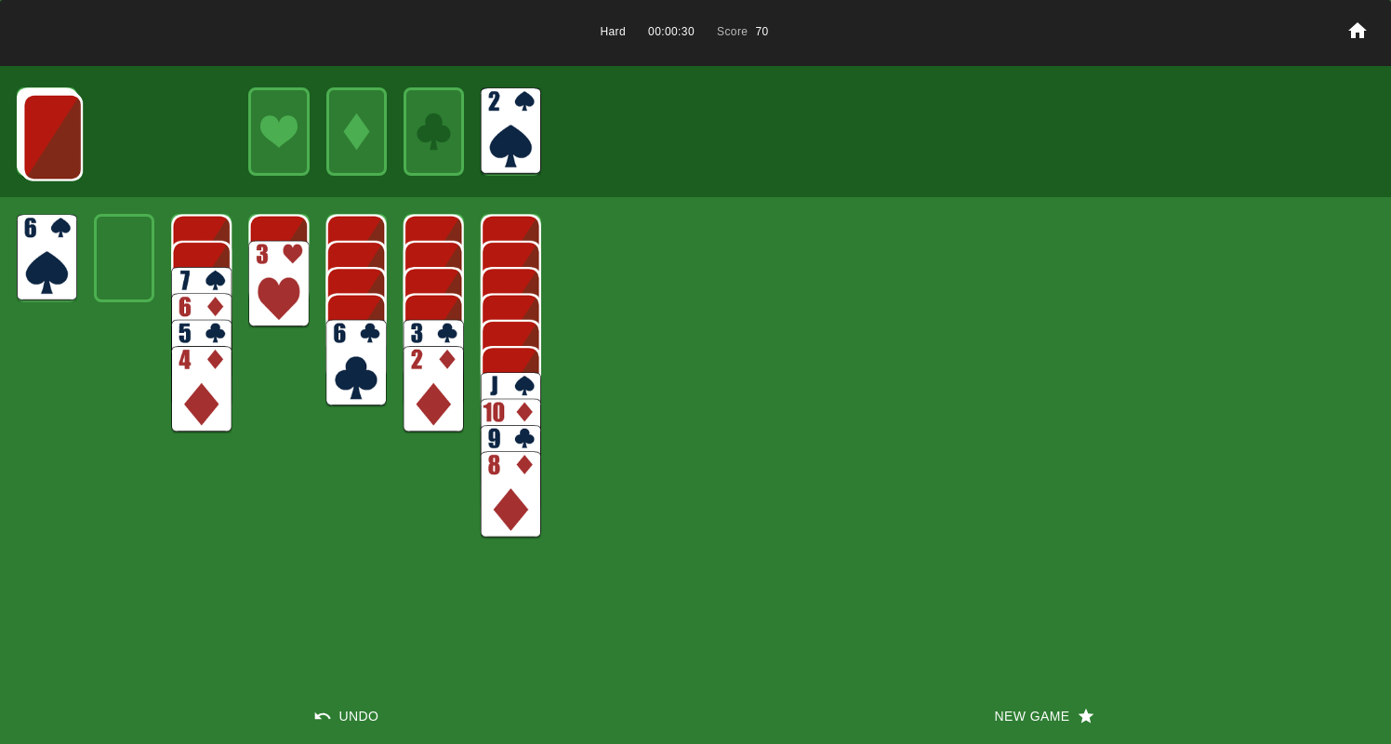
click at [54, 120] on img at bounding box center [52, 137] width 60 height 87
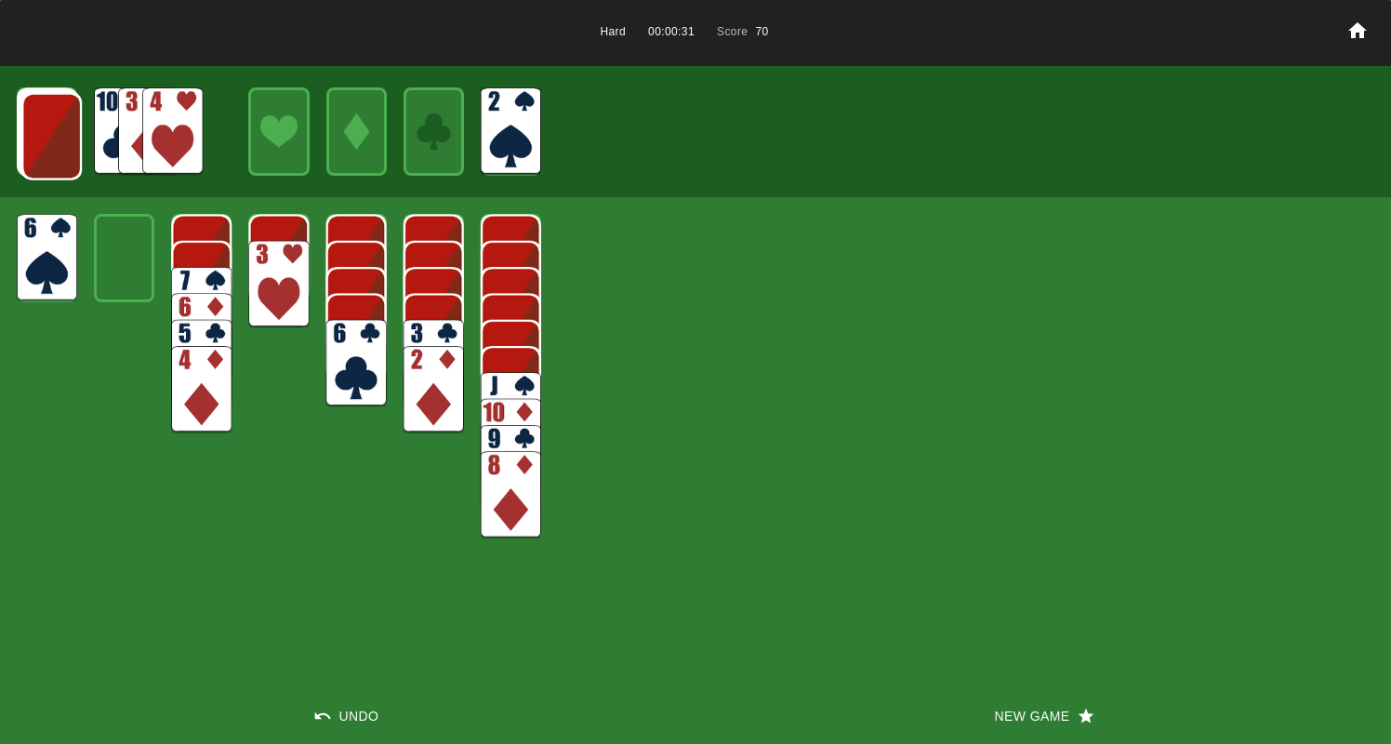
click at [54, 120] on img at bounding box center [51, 136] width 60 height 87
click at [51, 125] on img at bounding box center [50, 135] width 60 height 87
click at [49, 126] on img at bounding box center [50, 134] width 60 height 87
click at [180, 149] on img at bounding box center [172, 130] width 60 height 87
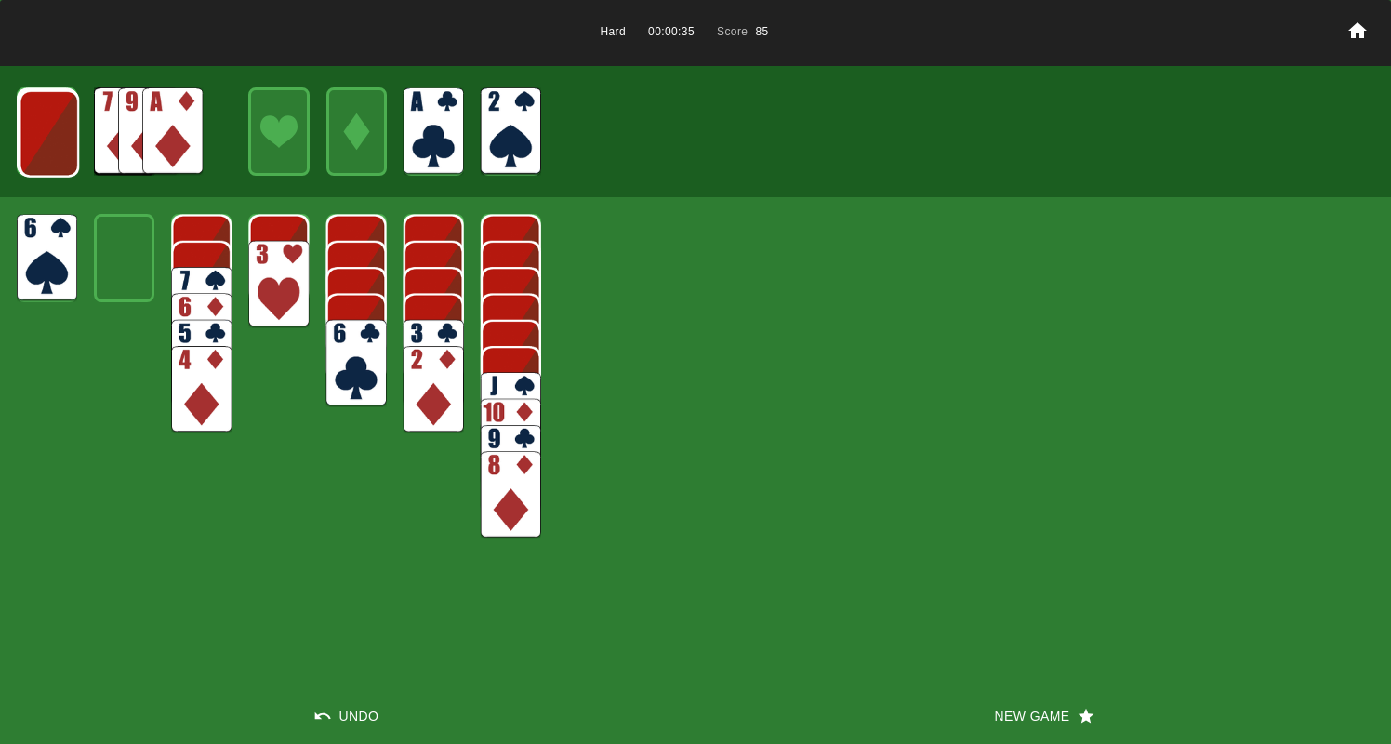
click at [168, 144] on img at bounding box center [172, 130] width 60 height 87
click at [49, 128] on img at bounding box center [49, 133] width 60 height 87
click at [432, 378] on img at bounding box center [434, 389] width 60 height 87
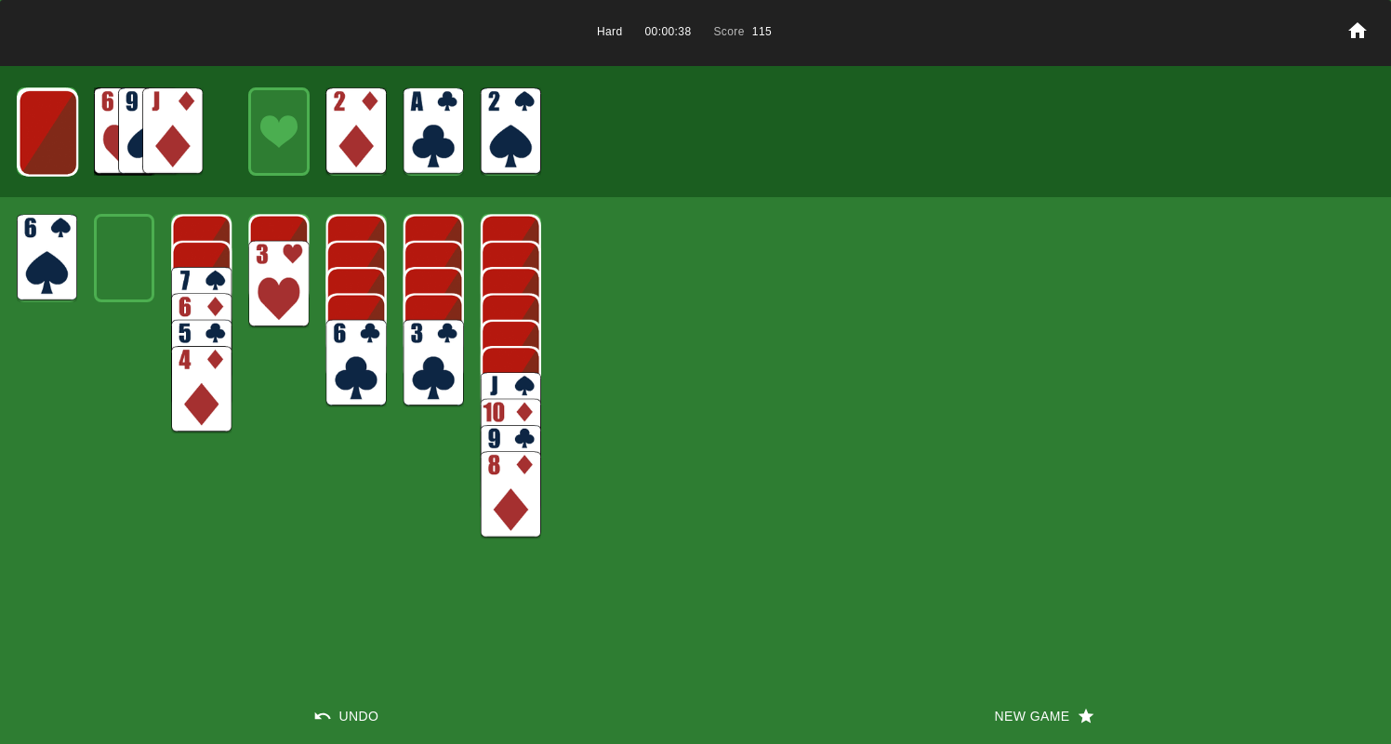
click at [38, 137] on img at bounding box center [48, 132] width 60 height 87
click at [38, 137] on img at bounding box center [47, 131] width 60 height 87
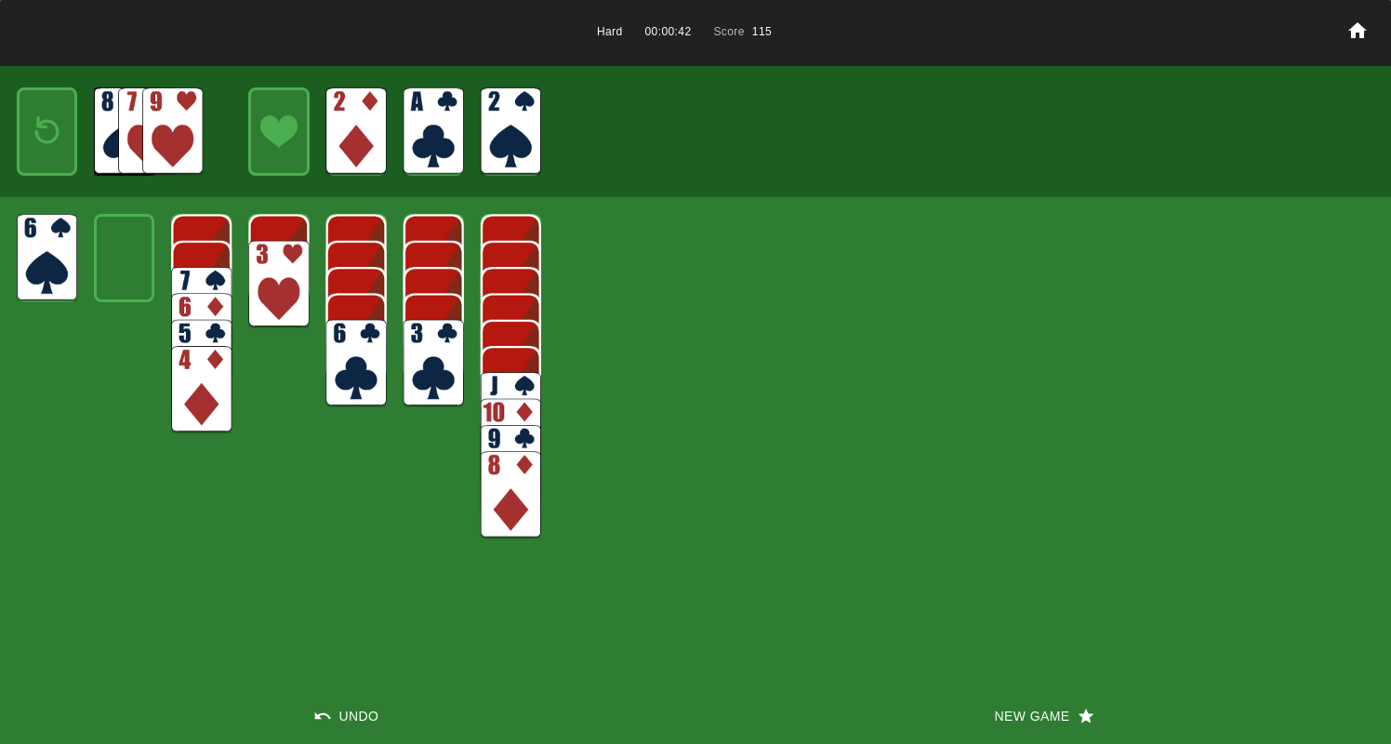
click at [39, 138] on img at bounding box center [47, 131] width 36 height 53
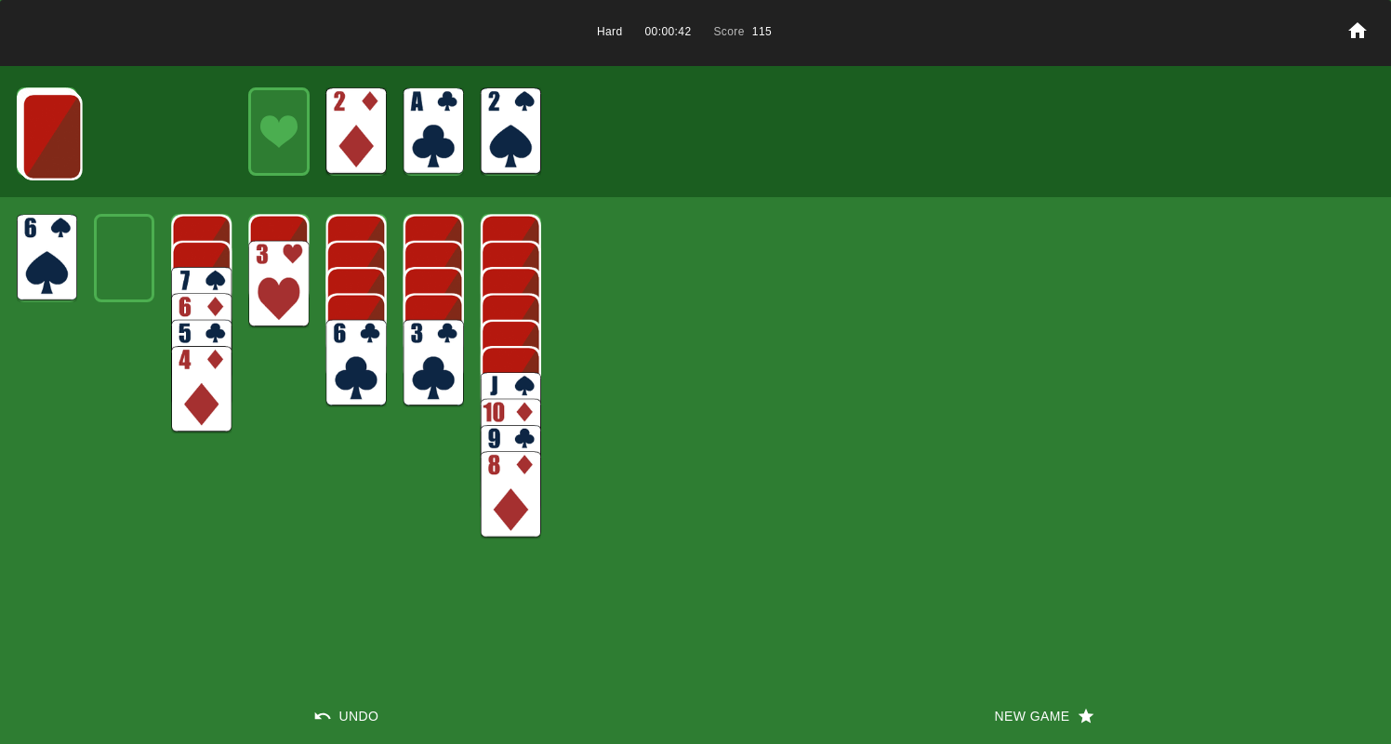
click at [39, 139] on img at bounding box center [52, 136] width 60 height 87
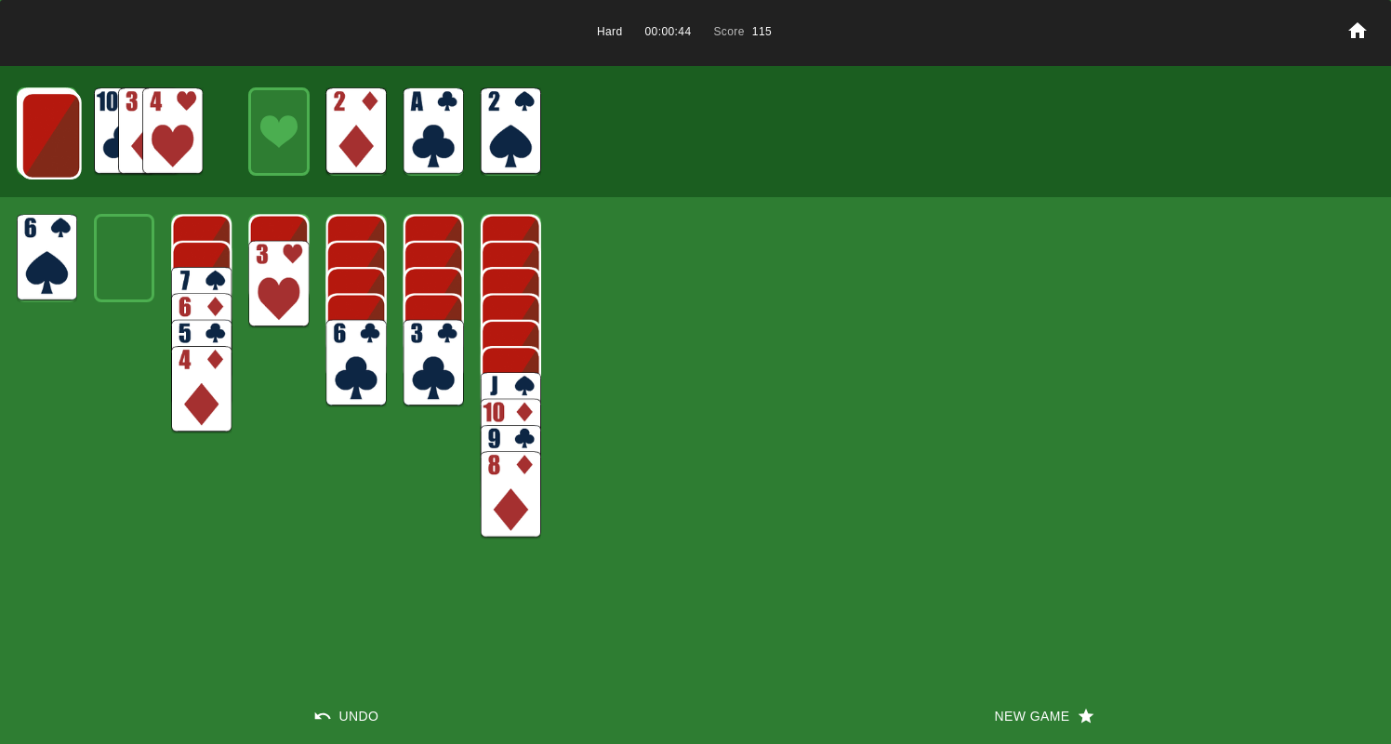
click at [40, 139] on img at bounding box center [51, 135] width 60 height 87
click at [41, 142] on img at bounding box center [50, 134] width 60 height 87
click at [41, 142] on img at bounding box center [50, 133] width 60 height 87
click at [40, 143] on img at bounding box center [49, 132] width 60 height 87
click at [40, 143] on img at bounding box center [48, 131] width 60 height 87
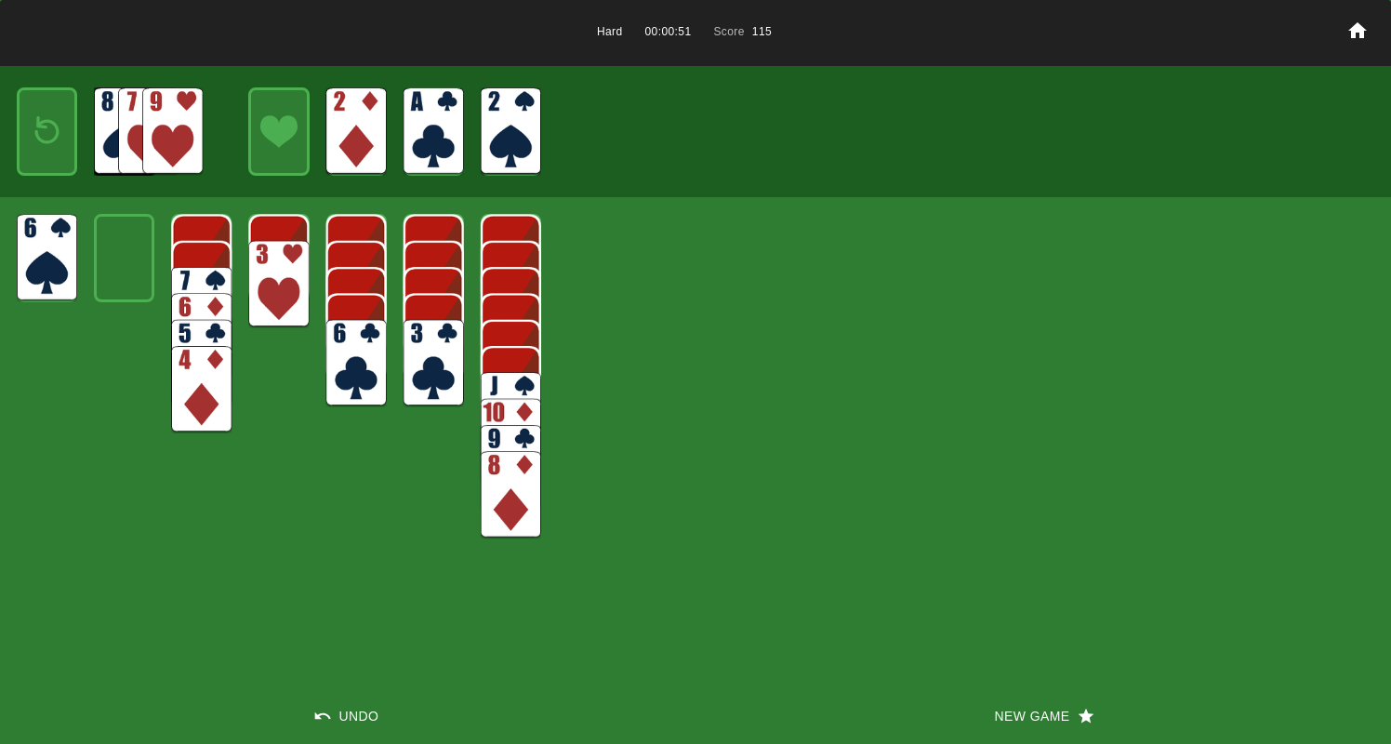
click at [435, 381] on img at bounding box center [434, 363] width 60 height 87
click at [421, 338] on img at bounding box center [434, 336] width 60 height 87
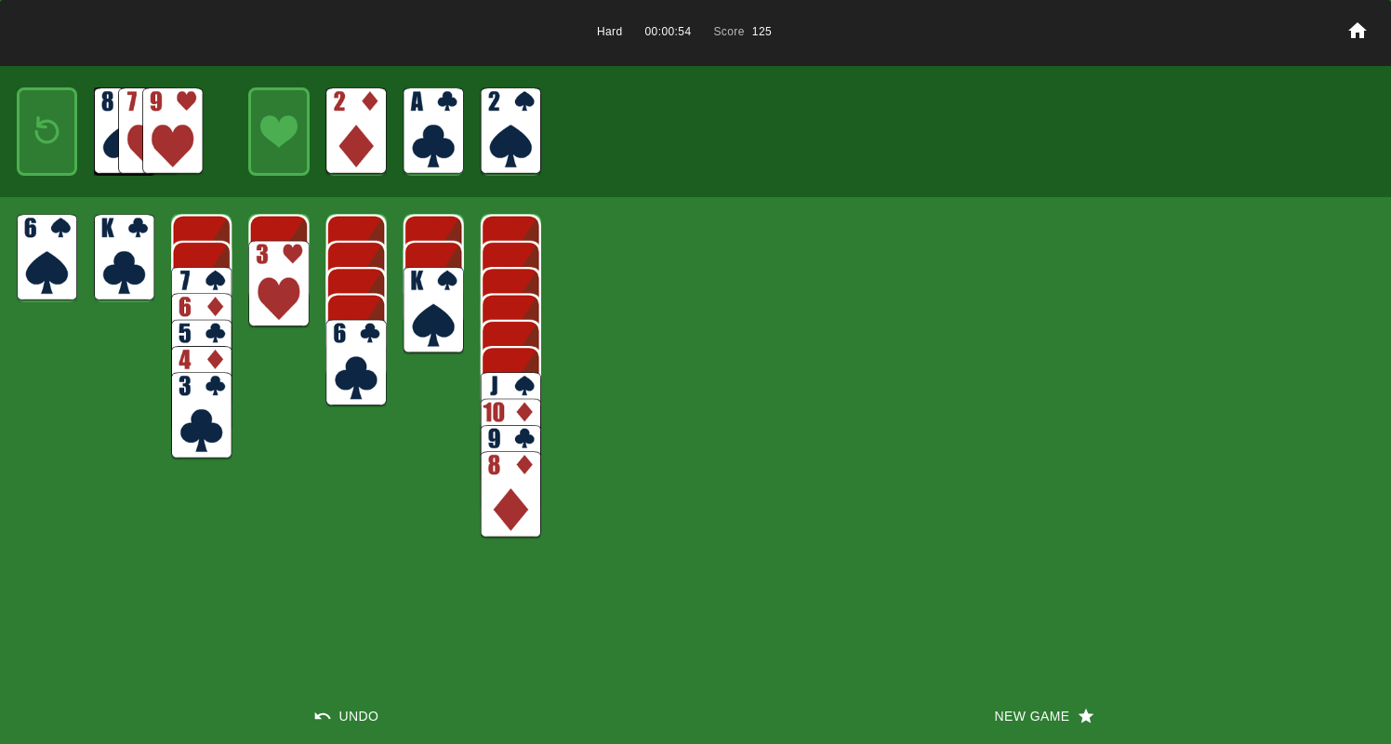
click at [47, 140] on img at bounding box center [47, 131] width 36 height 53
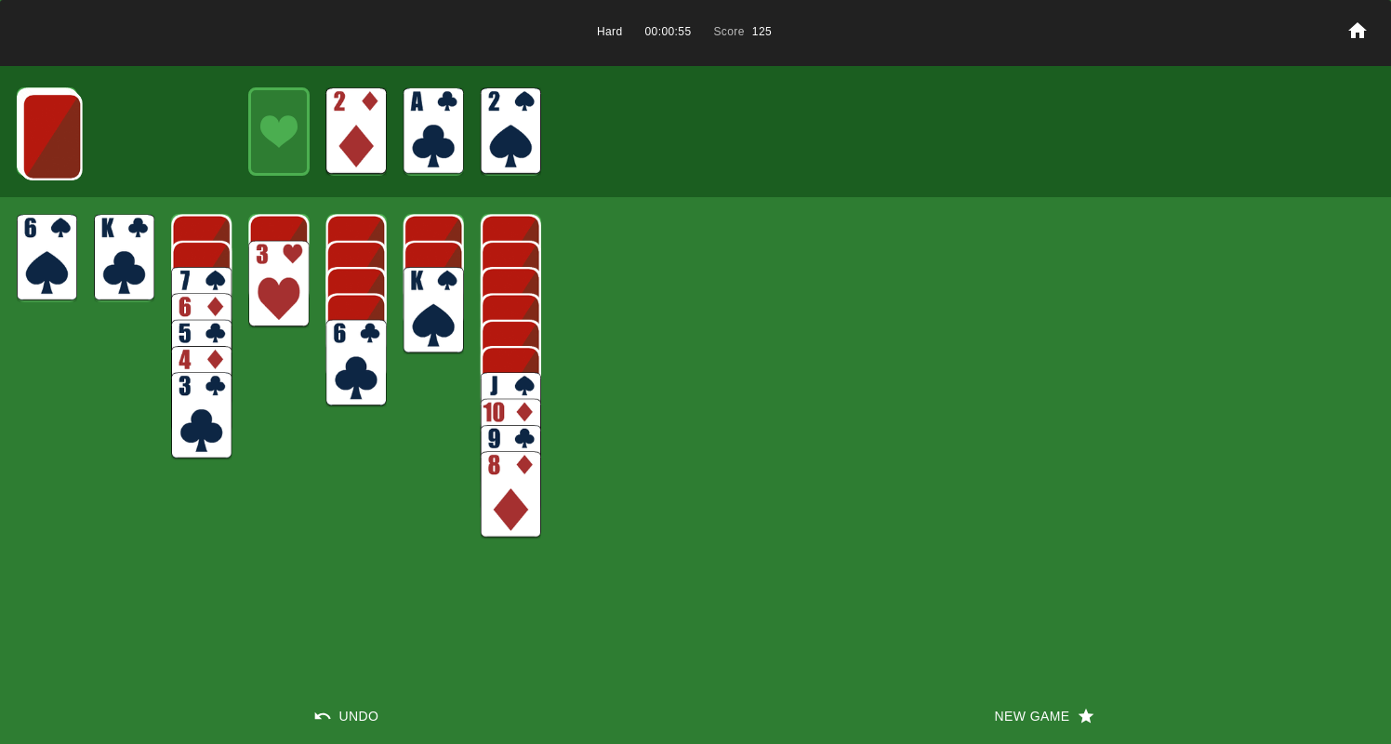
click at [46, 140] on img at bounding box center [52, 136] width 60 height 87
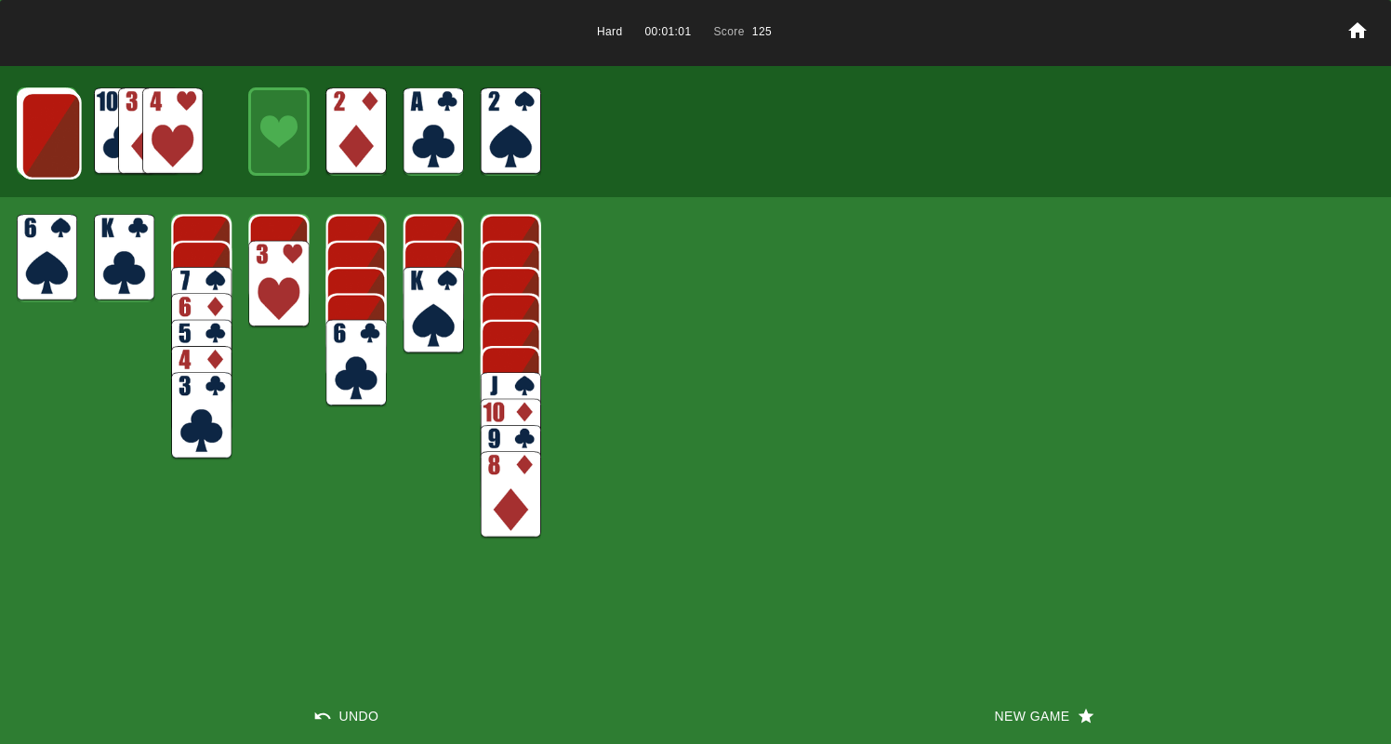
click at [64, 143] on img at bounding box center [51, 135] width 60 height 87
click at [173, 135] on img at bounding box center [172, 130] width 60 height 87
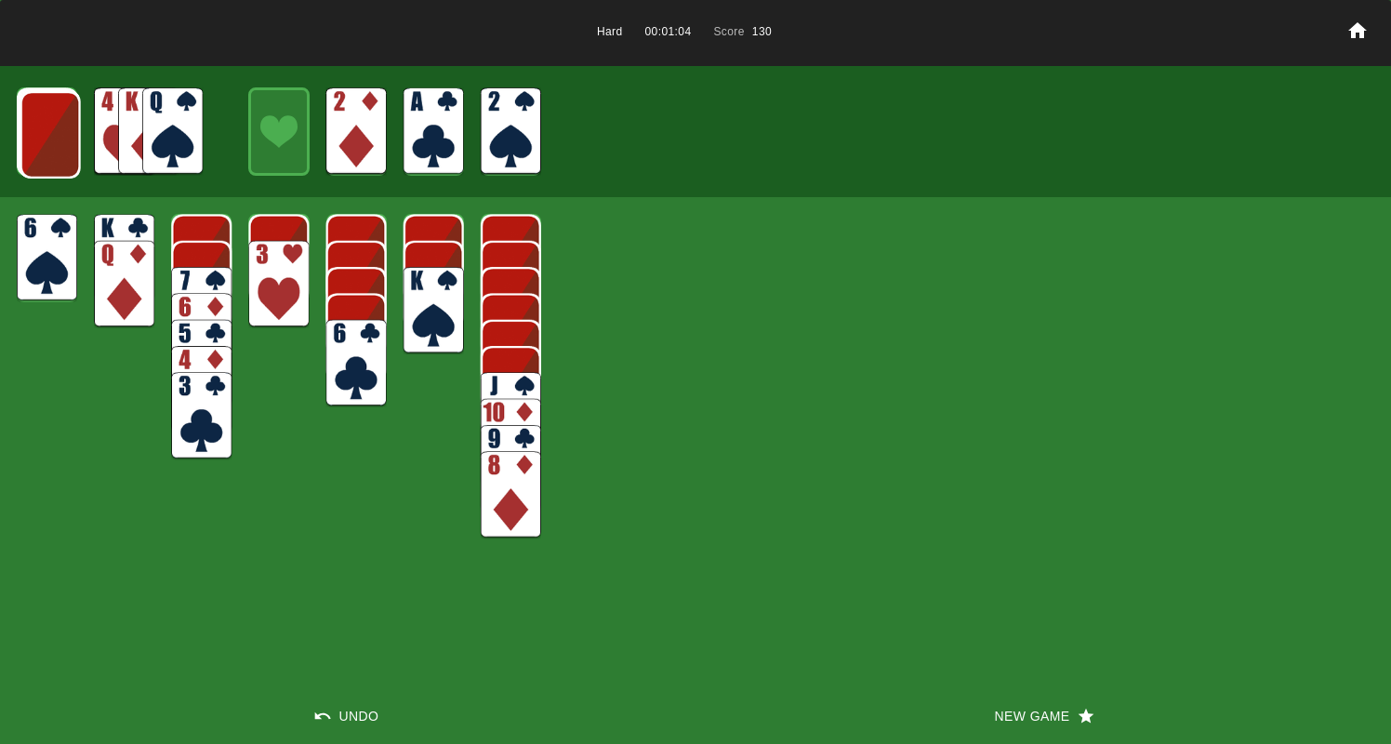
click at [523, 390] on img at bounding box center [511, 415] width 60 height 87
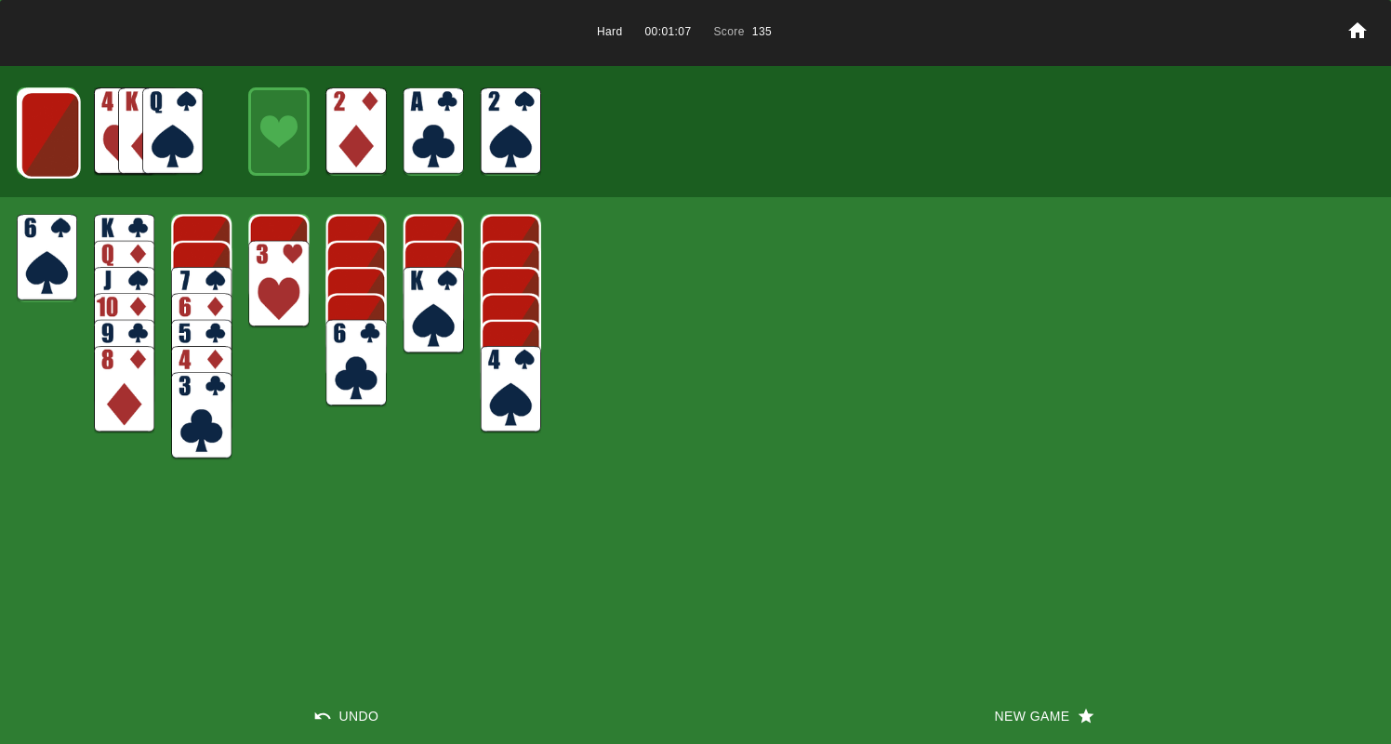
click at [258, 279] on img at bounding box center [278, 284] width 60 height 87
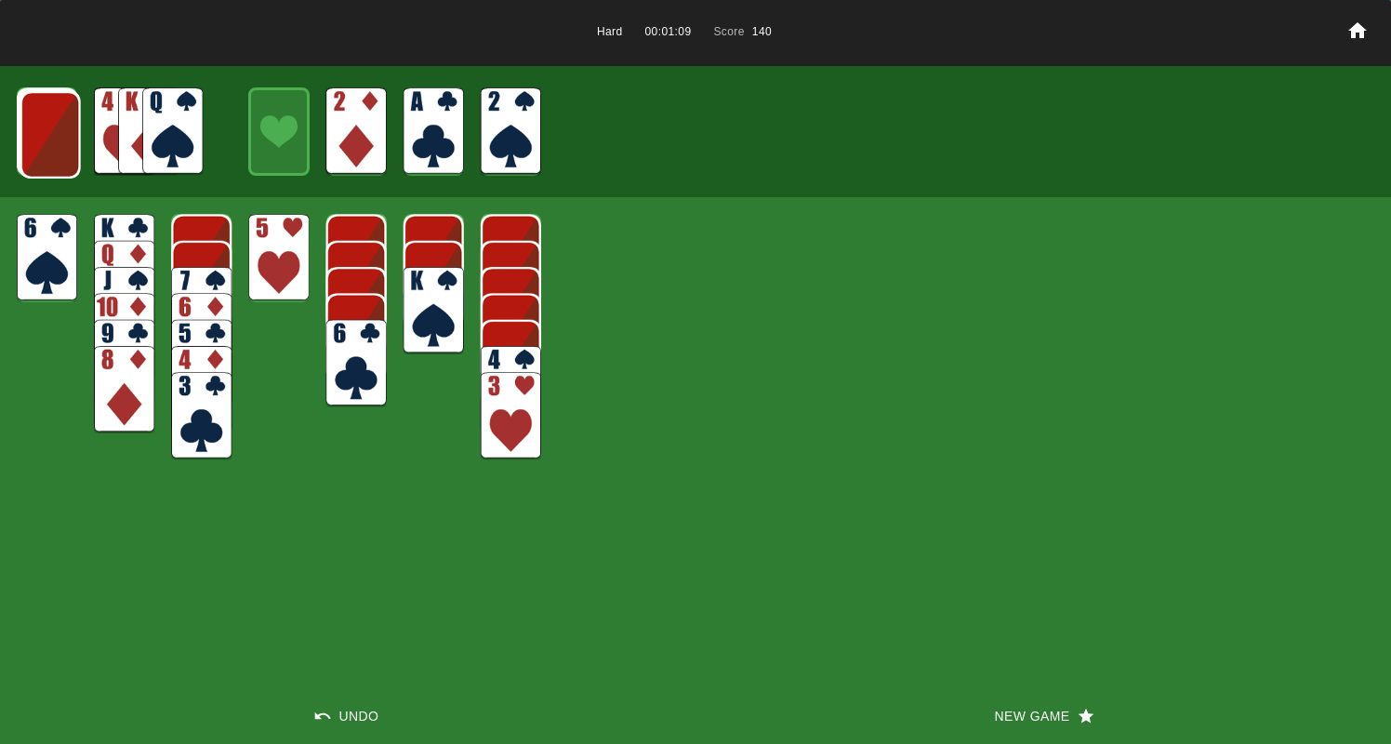
drag, startPoint x: 267, startPoint y: 263, endPoint x: 292, endPoint y: 277, distance: 28.7
click at [267, 263] on img at bounding box center [278, 257] width 60 height 87
click at [501, 359] on img at bounding box center [511, 389] width 60 height 87
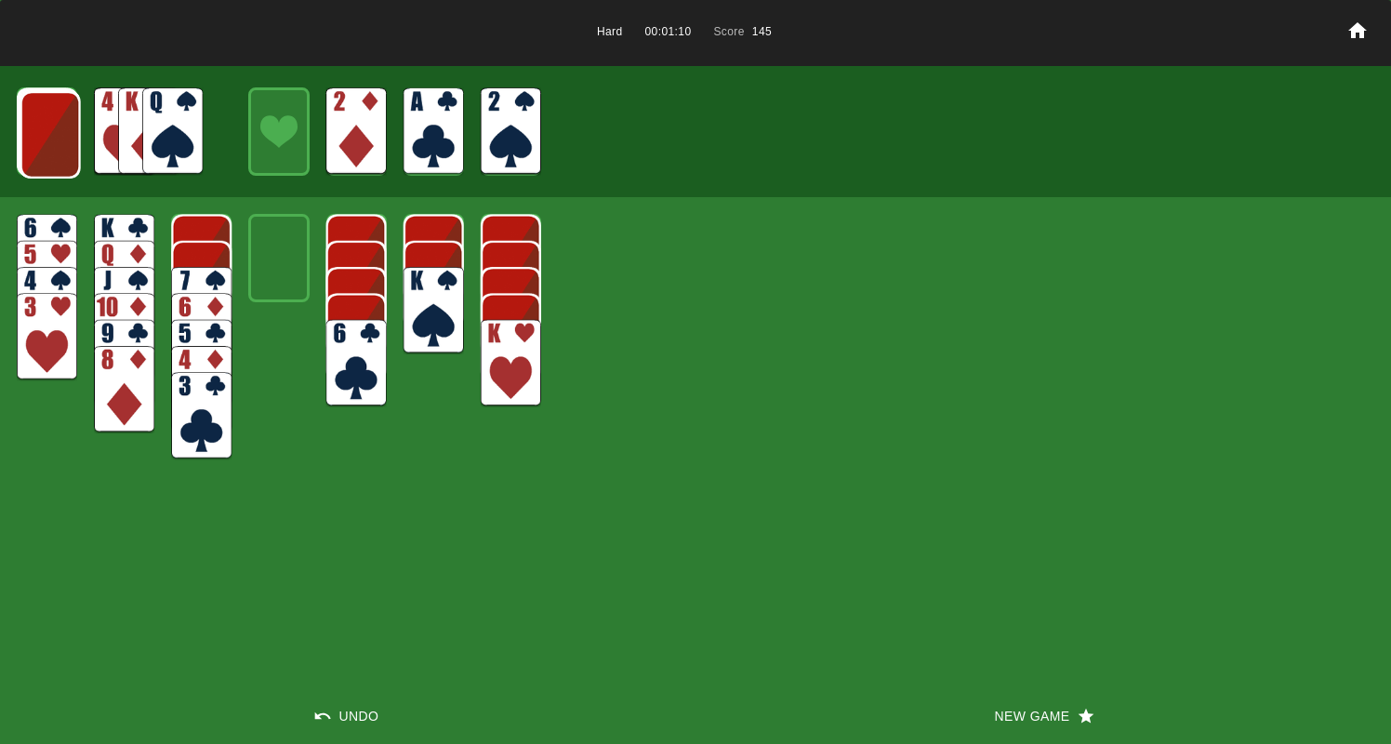
click at [496, 358] on img at bounding box center [511, 363] width 60 height 87
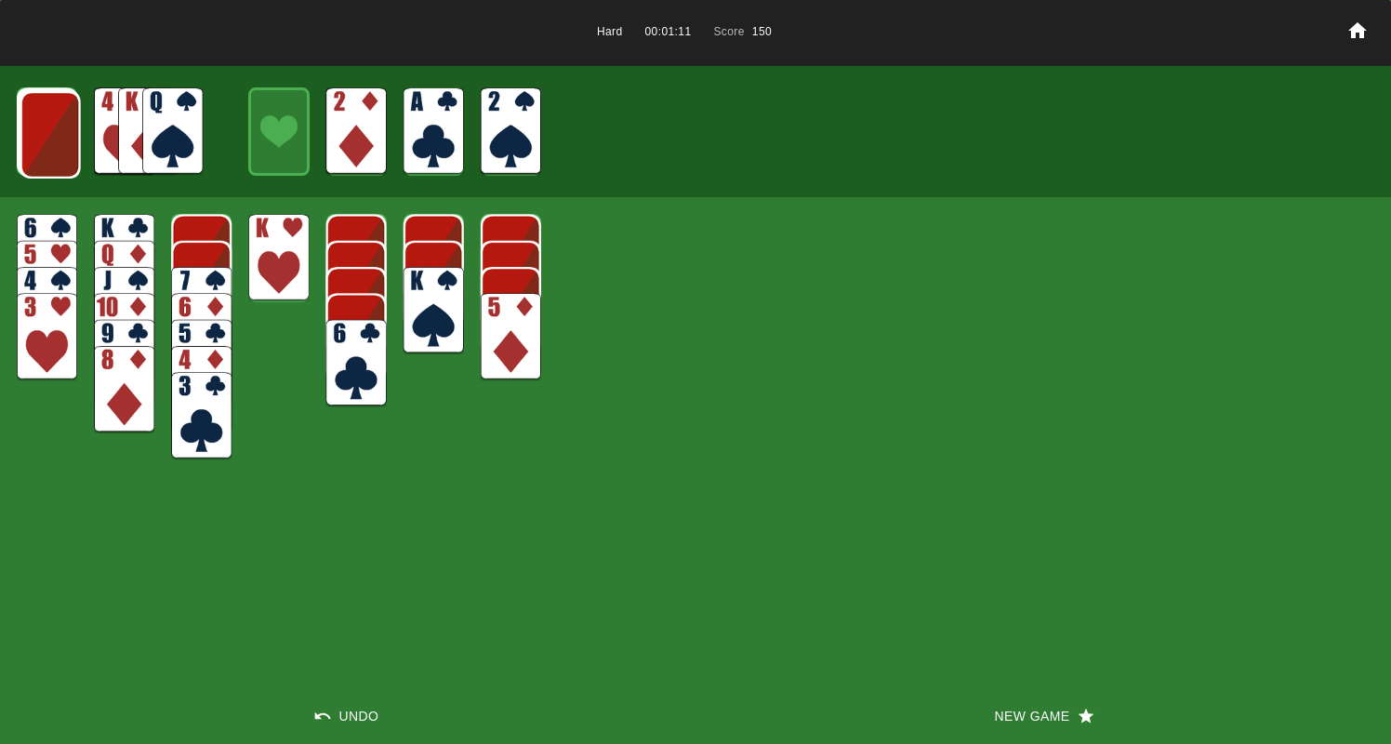
click at [503, 351] on img at bounding box center [511, 336] width 60 height 87
click at [171, 107] on img at bounding box center [172, 130] width 60 height 87
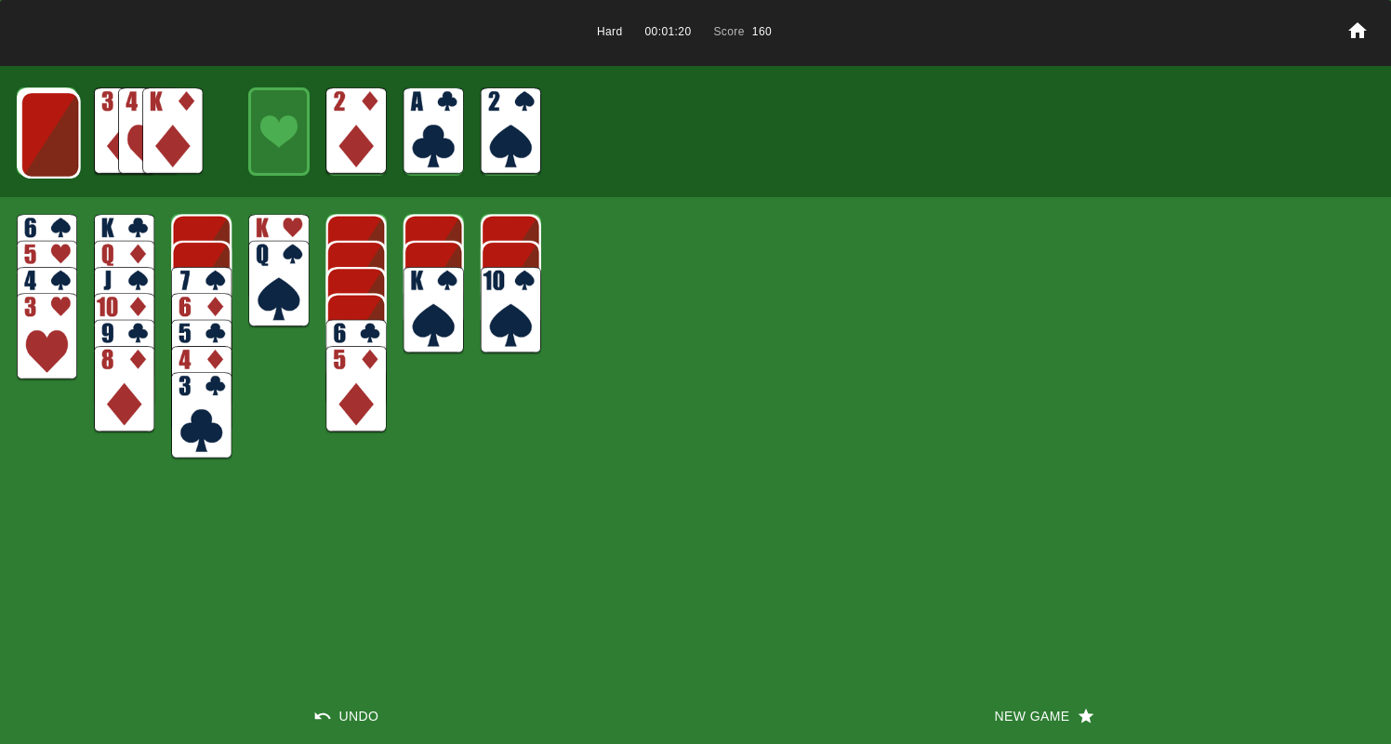
click at [35, 128] on img at bounding box center [50, 134] width 60 height 87
click at [36, 128] on img at bounding box center [50, 133] width 60 height 87
click at [36, 128] on img at bounding box center [49, 132] width 60 height 87
click at [34, 130] on img at bounding box center [48, 131] width 60 height 87
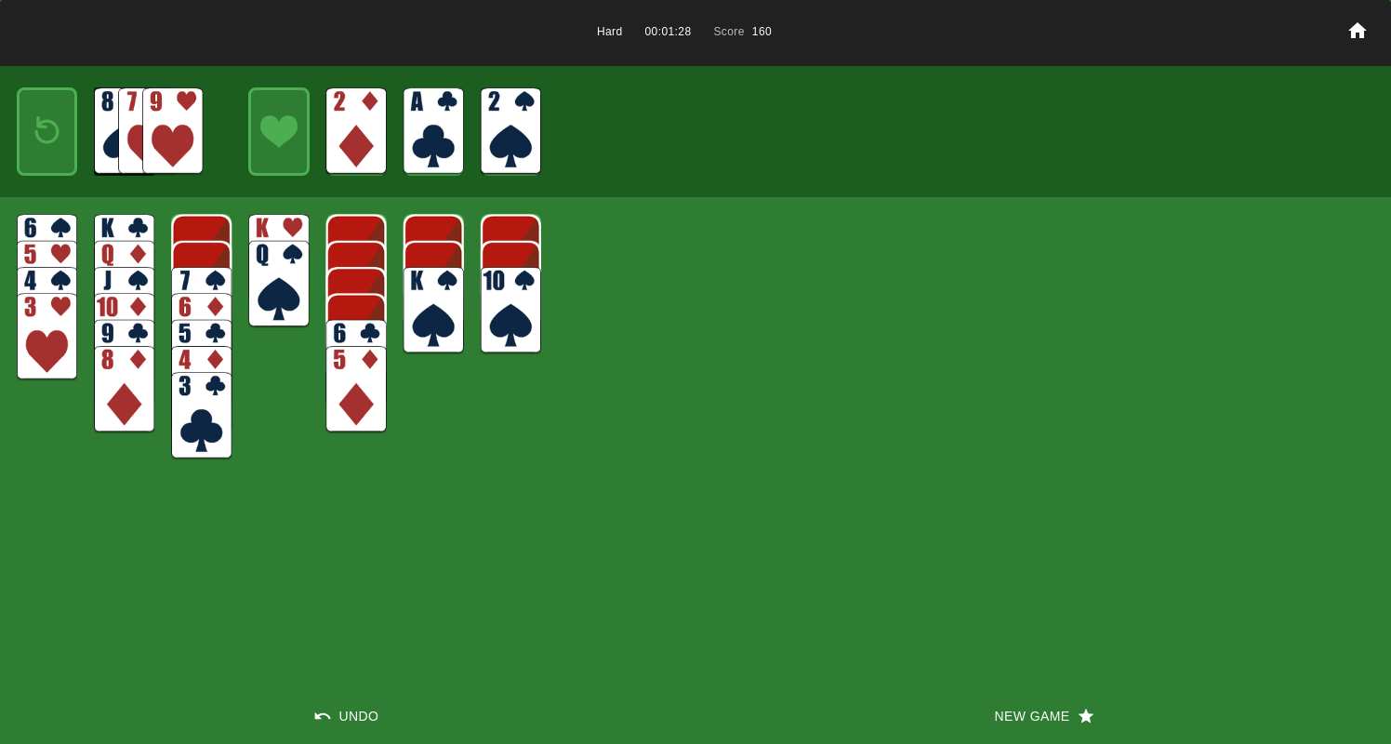
click at [152, 117] on img at bounding box center [172, 130] width 60 height 87
click at [47, 116] on img at bounding box center [47, 131] width 36 height 53
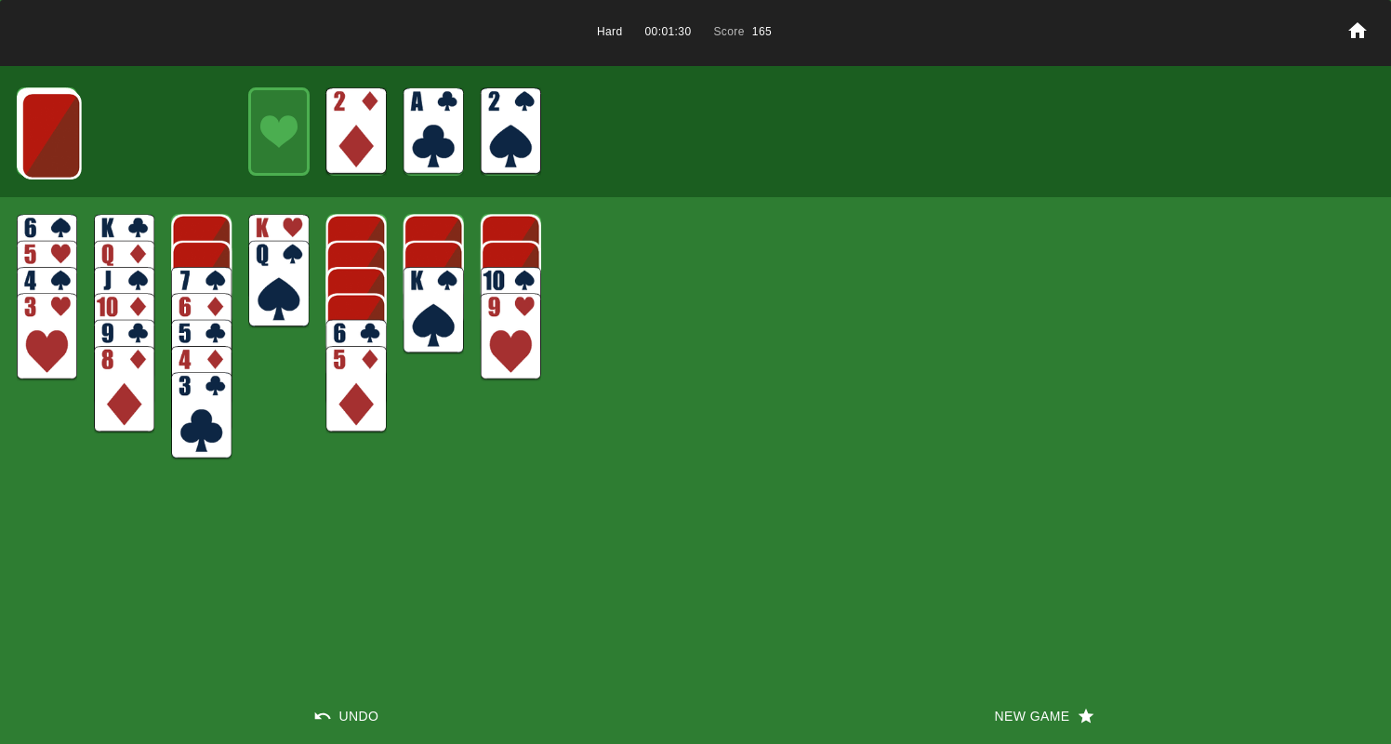
click at [47, 120] on img at bounding box center [51, 135] width 60 height 87
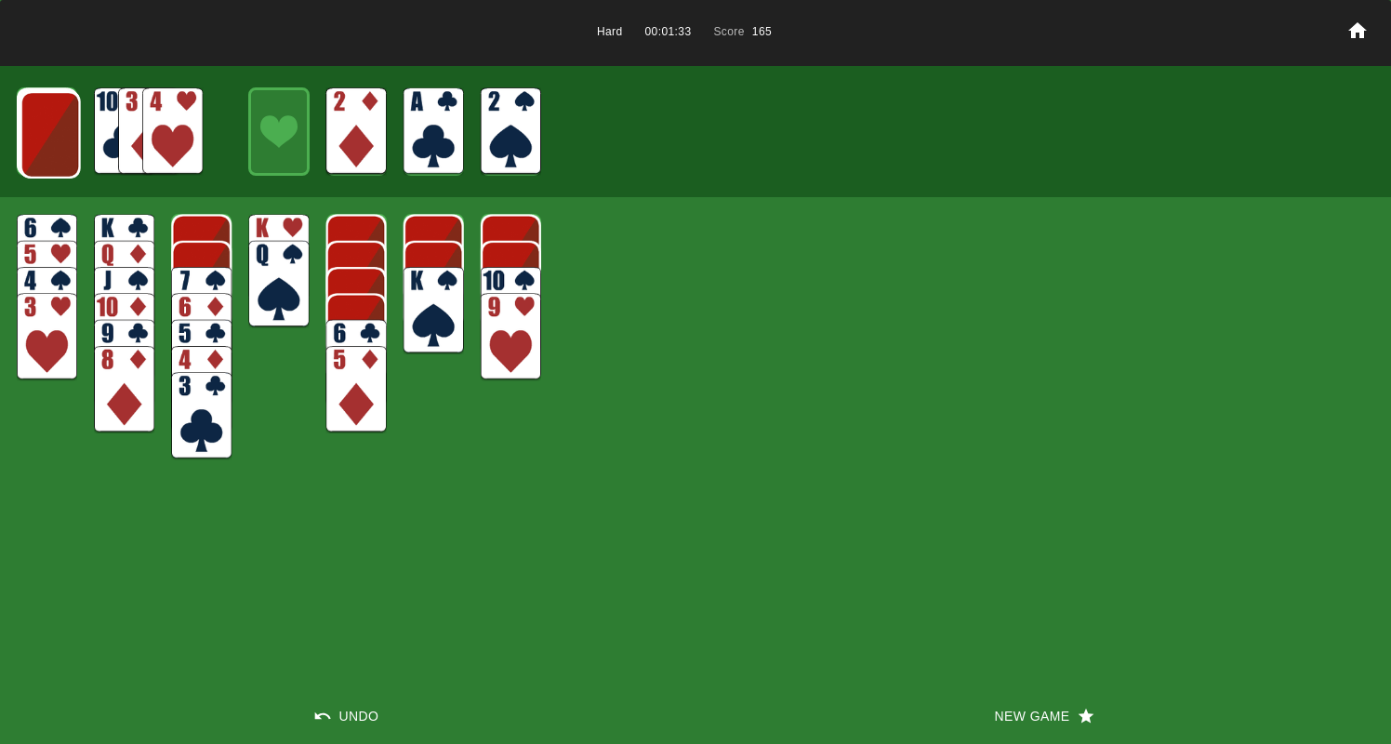
click at [47, 120] on img at bounding box center [50, 134] width 60 height 87
click at [190, 128] on img at bounding box center [172, 130] width 60 height 87
click at [189, 417] on img at bounding box center [201, 415] width 60 height 87
click at [46, 152] on img at bounding box center [50, 133] width 60 height 87
click at [46, 152] on img at bounding box center [49, 132] width 60 height 87
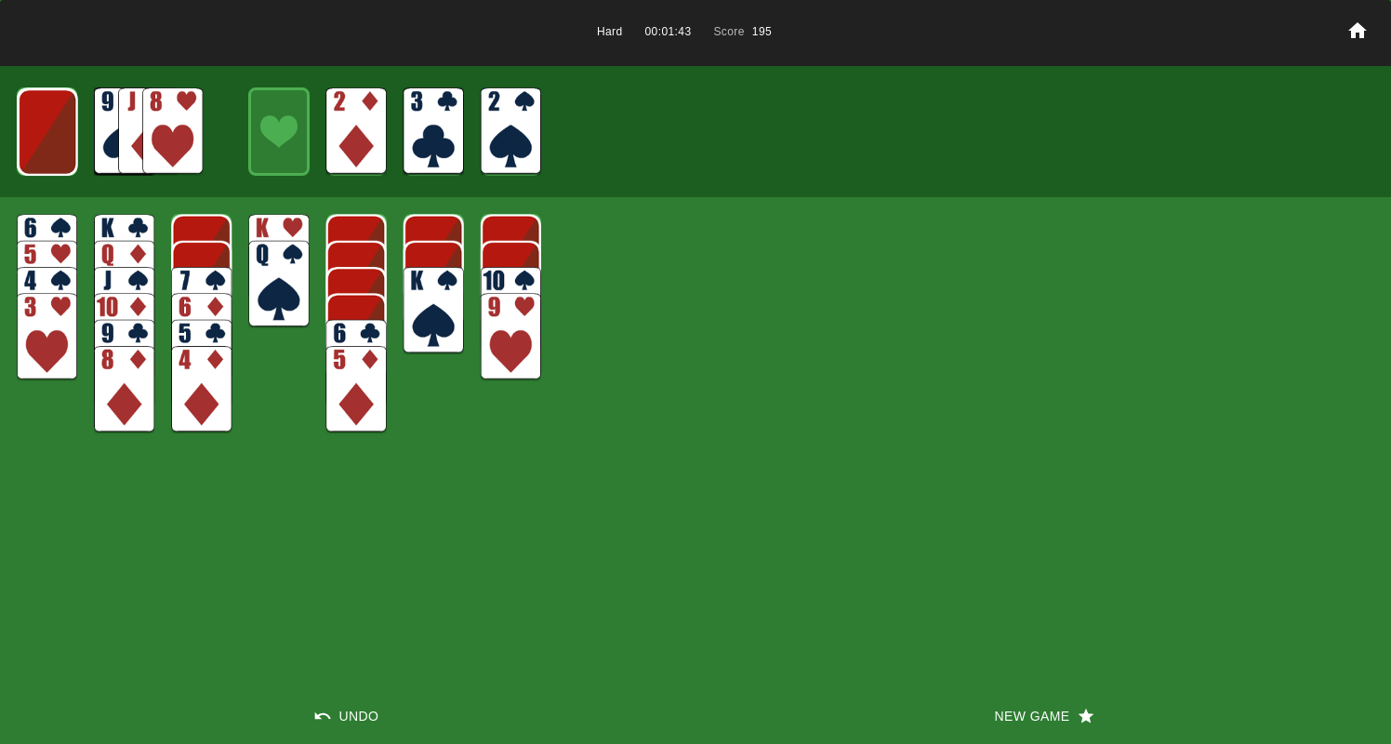
click at [46, 152] on img at bounding box center [48, 131] width 60 height 87
click at [46, 152] on img at bounding box center [47, 131] width 36 height 53
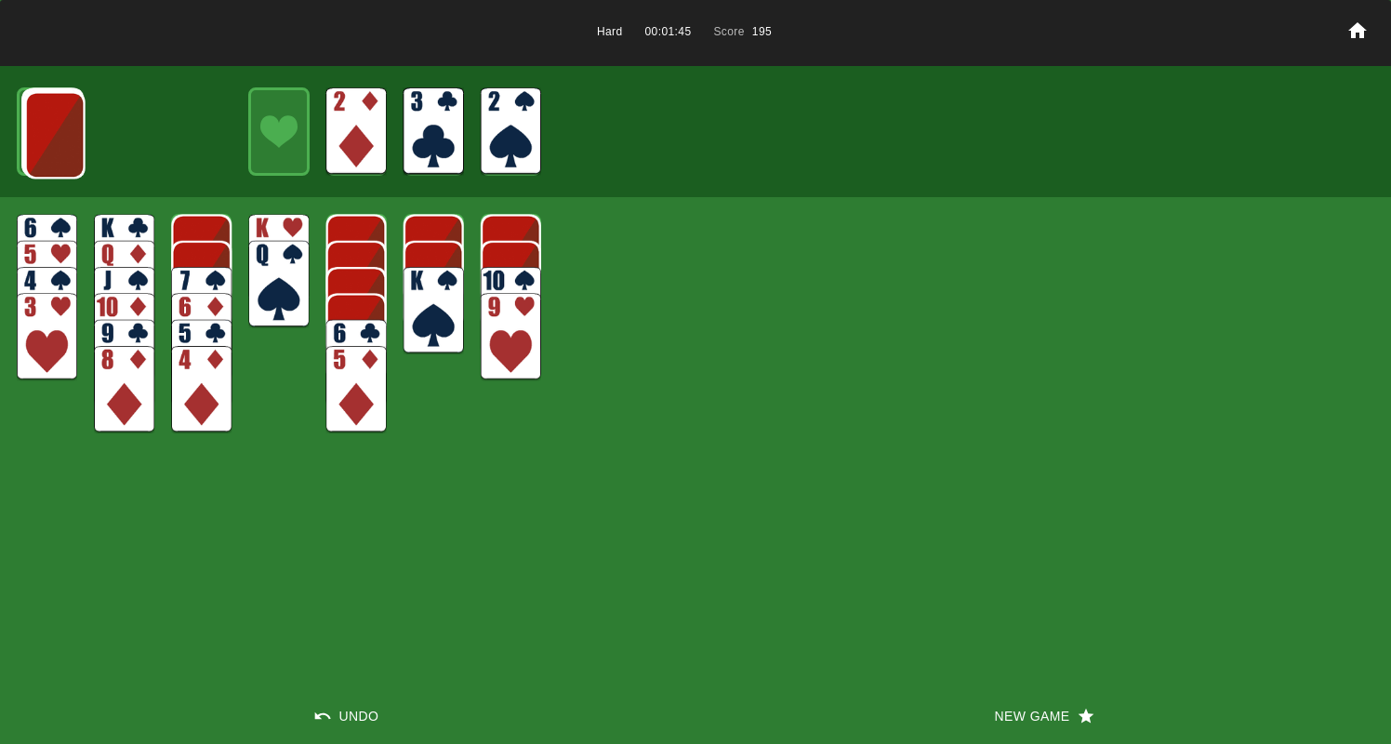
click at [46, 152] on img at bounding box center [55, 134] width 60 height 87
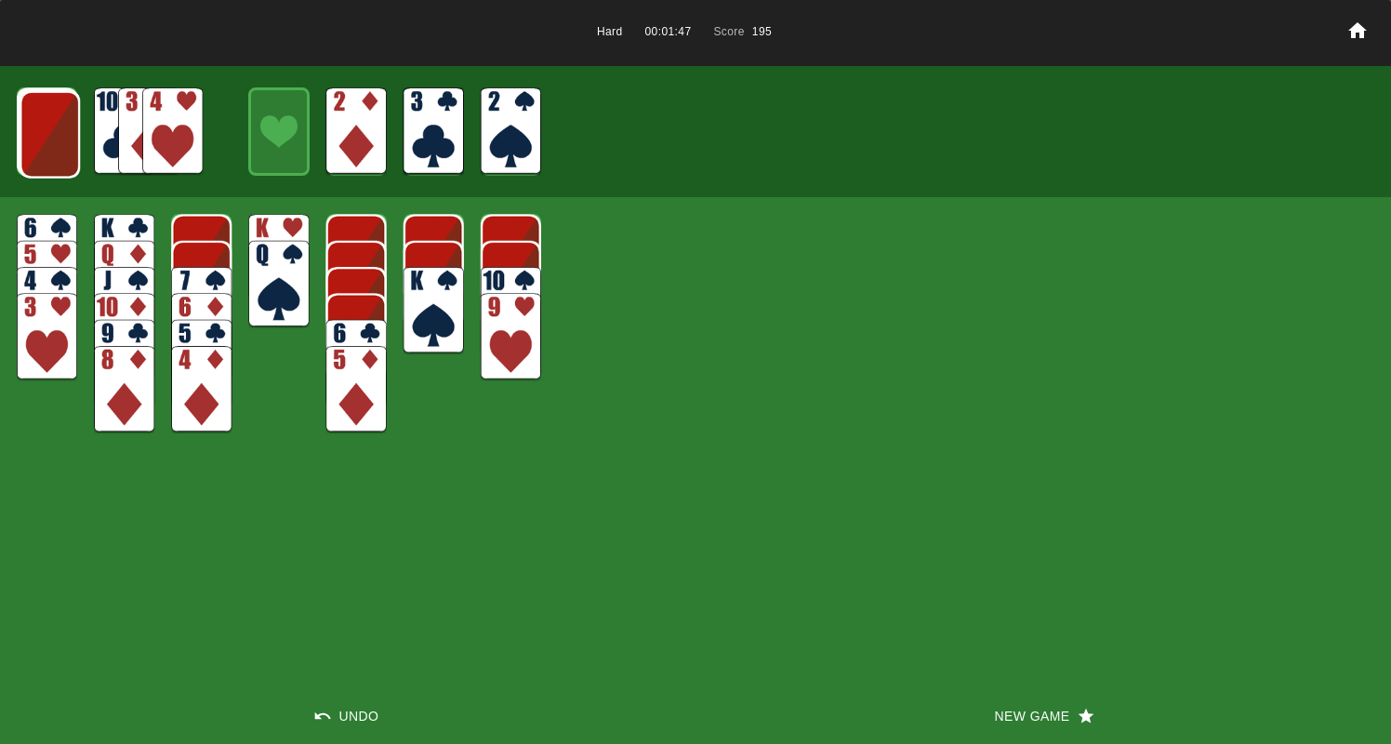
click at [47, 138] on img at bounding box center [50, 134] width 60 height 87
click at [47, 138] on img at bounding box center [49, 133] width 60 height 87
click at [1008, 713] on button "New Game" at bounding box center [1042, 716] width 695 height 56
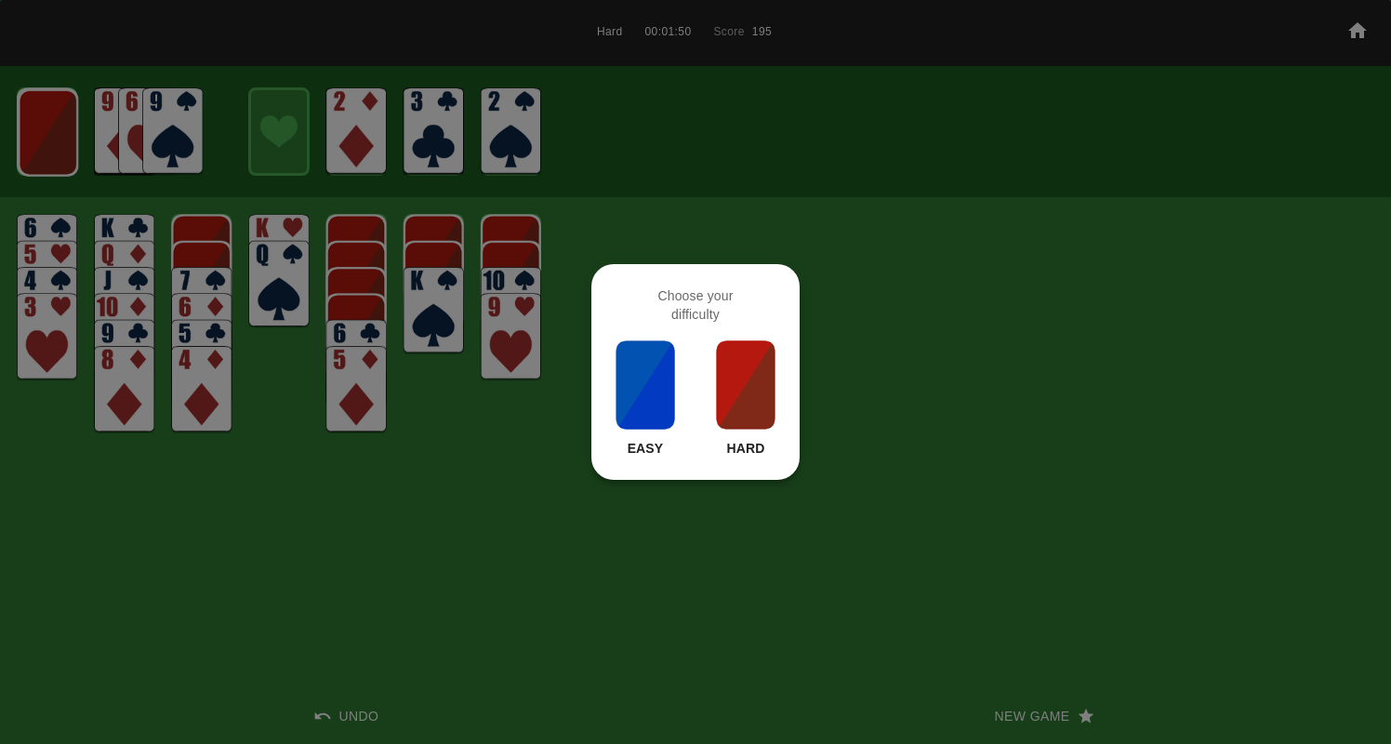
click at [730, 391] on img at bounding box center [745, 384] width 63 height 93
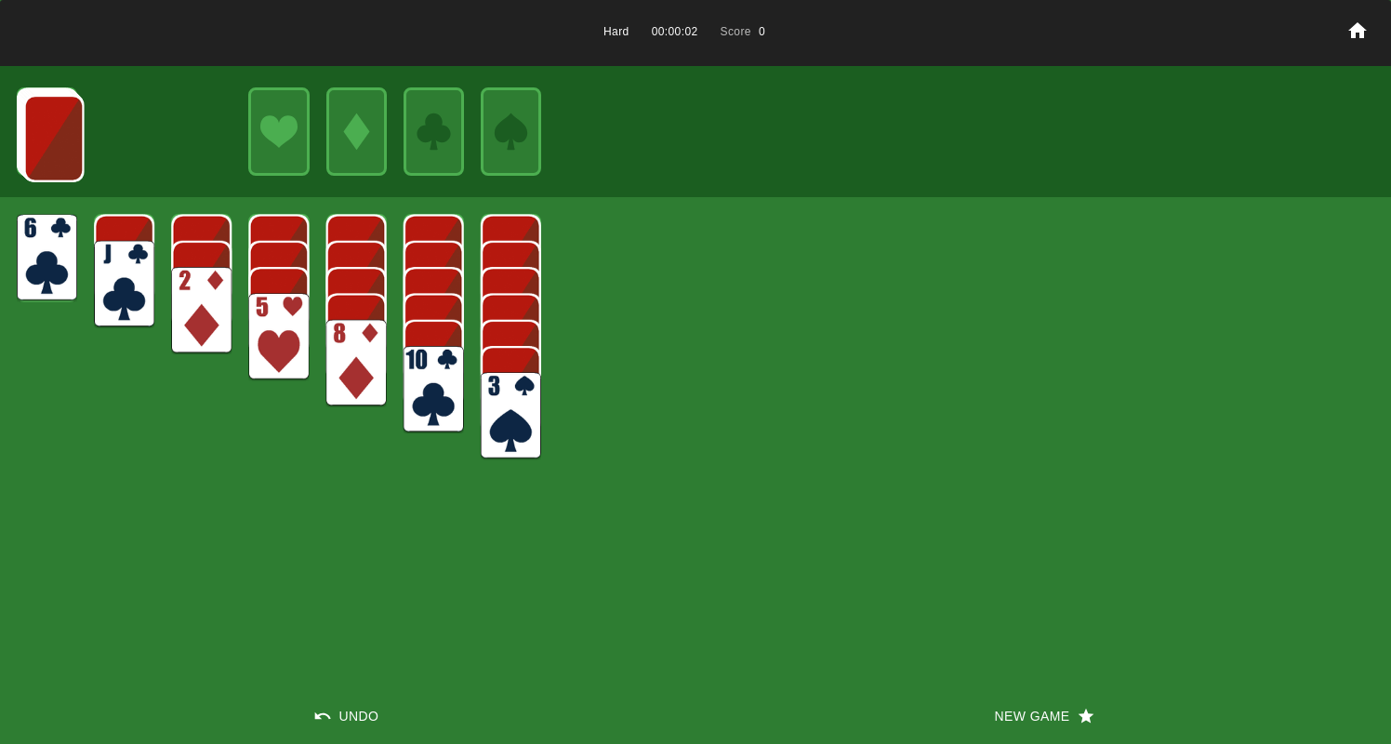
click at [268, 341] on img at bounding box center [278, 336] width 60 height 87
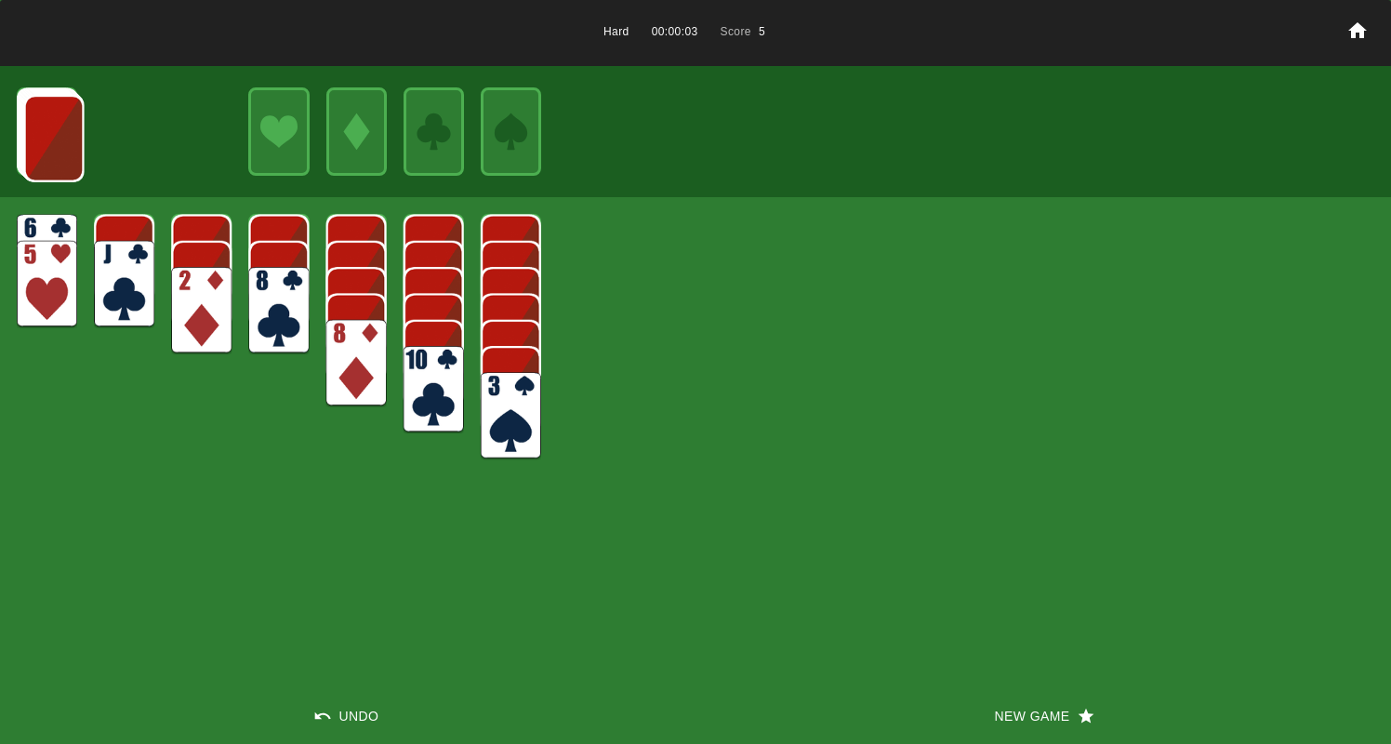
click at [191, 300] on img at bounding box center [201, 310] width 60 height 87
click at [357, 371] on img at bounding box center [356, 363] width 60 height 87
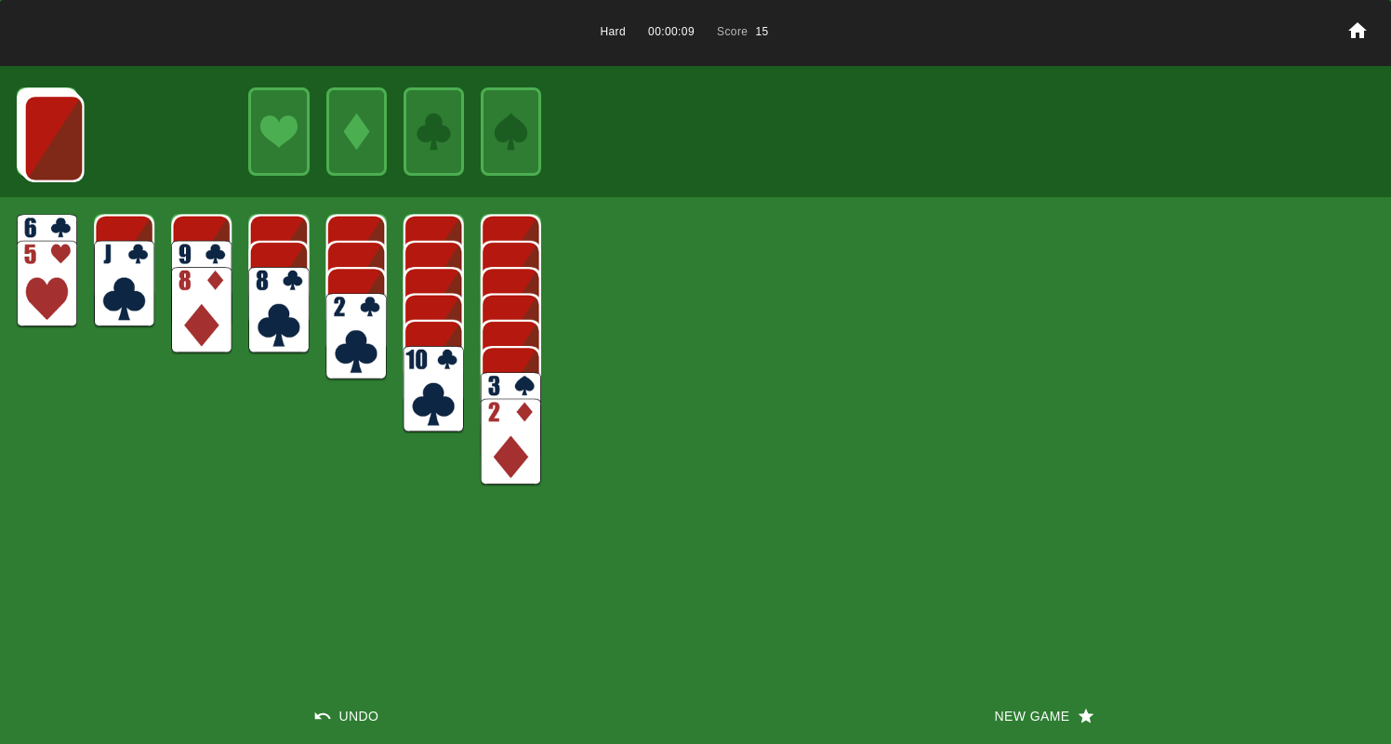
click at [55, 144] on img at bounding box center [53, 138] width 60 height 87
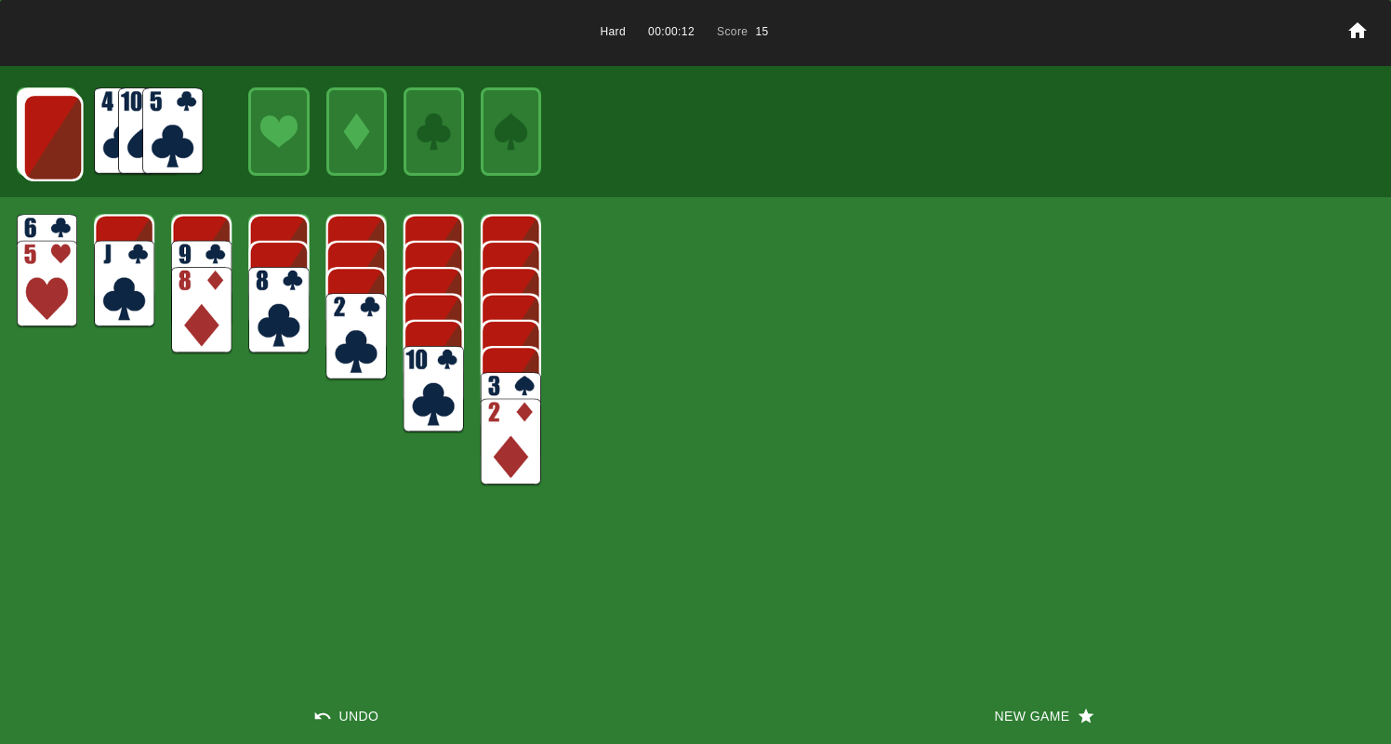
click at [59, 135] on img at bounding box center [53, 137] width 60 height 87
click at [59, 135] on img at bounding box center [52, 136] width 60 height 87
click at [53, 136] on img at bounding box center [51, 135] width 60 height 87
drag, startPoint x: 159, startPoint y: 140, endPoint x: 144, endPoint y: 141, distance: 14.9
click at [159, 140] on img at bounding box center [172, 130] width 60 height 87
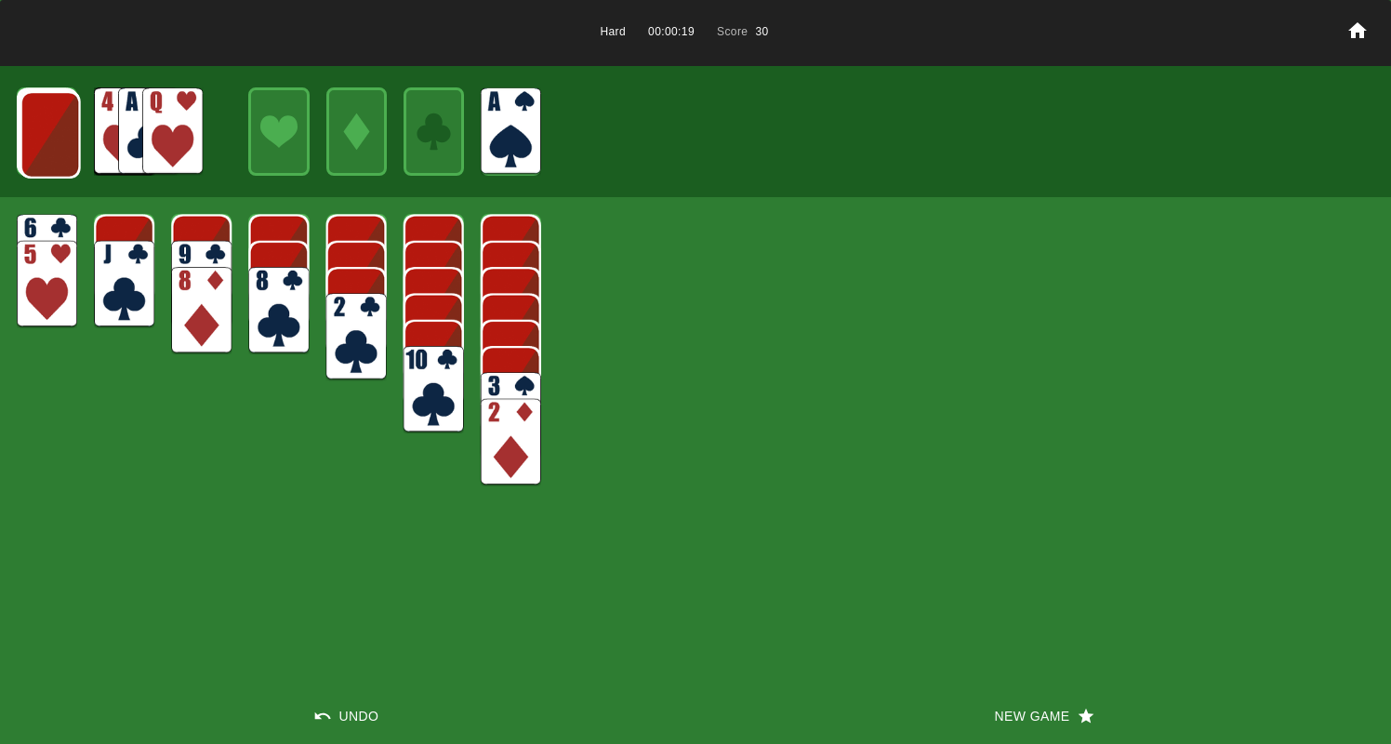
click at [24, 135] on img at bounding box center [50, 134] width 60 height 87
click at [30, 138] on img at bounding box center [50, 133] width 60 height 87
click at [30, 138] on img at bounding box center [49, 132] width 60 height 87
click at [165, 153] on img at bounding box center [172, 130] width 60 height 87
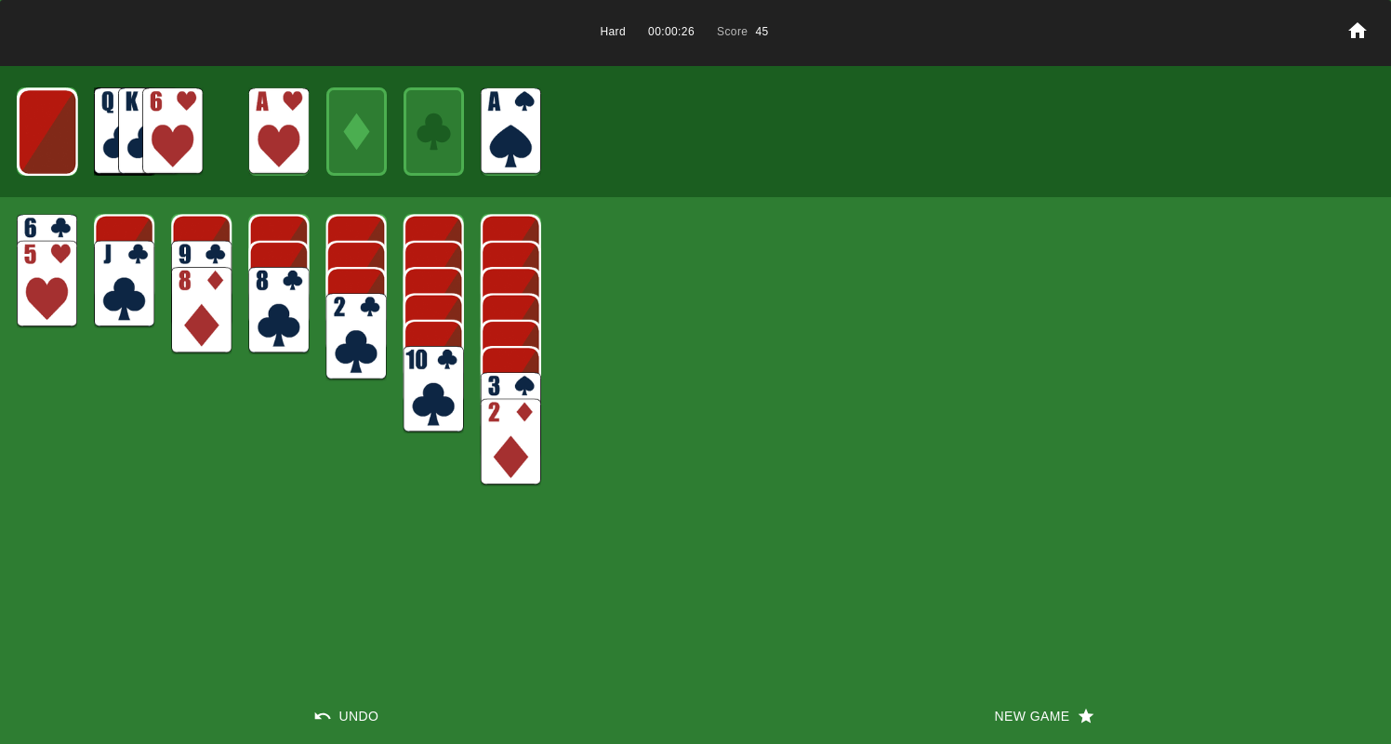
click at [54, 138] on img at bounding box center [48, 131] width 60 height 87
click at [54, 138] on img at bounding box center [47, 131] width 36 height 53
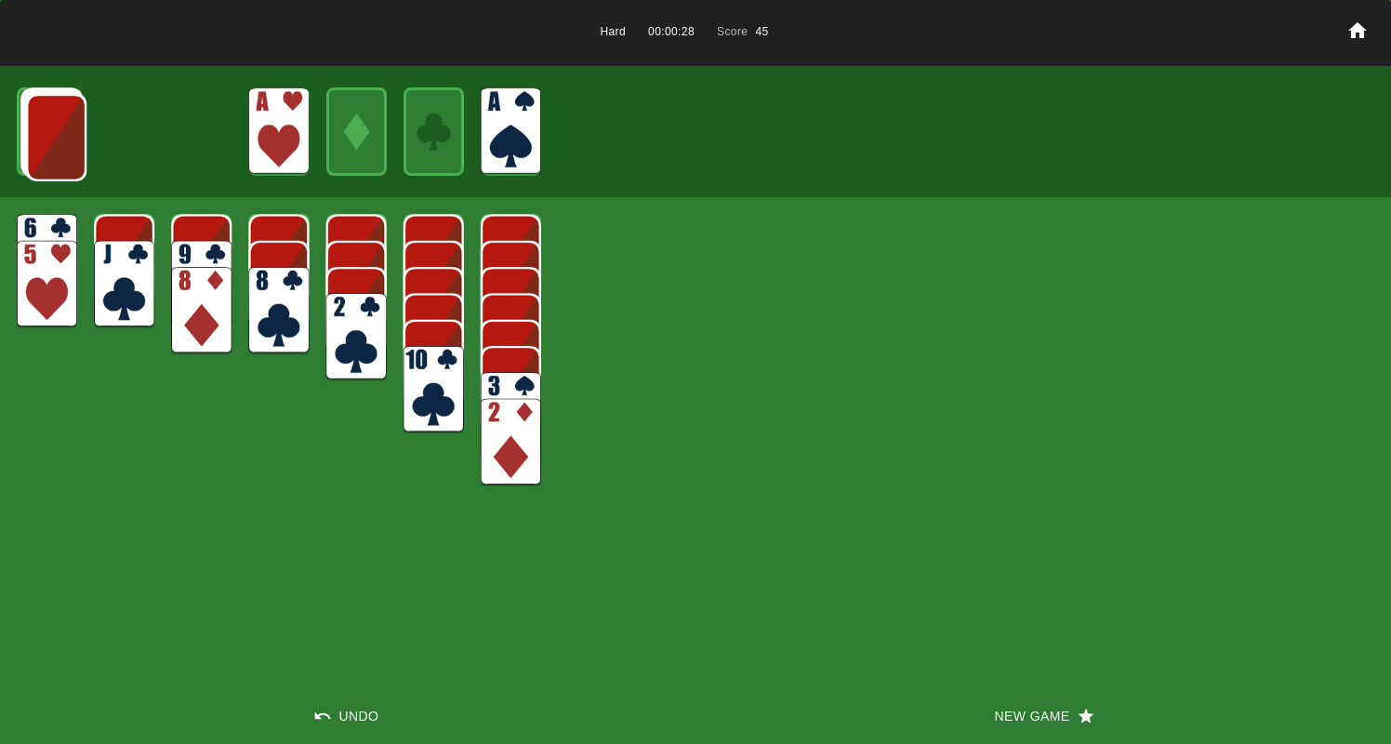
click at [54, 138] on img at bounding box center [56, 137] width 60 height 87
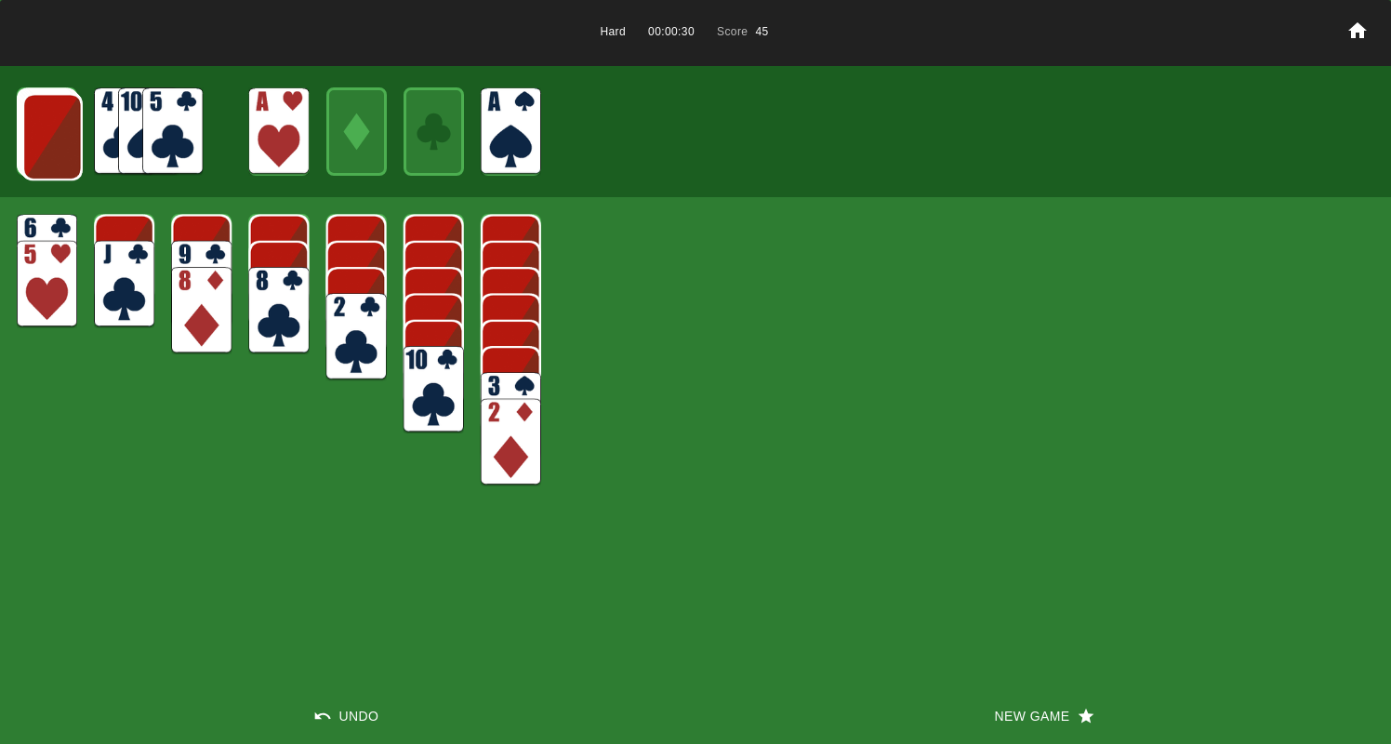
click at [57, 139] on img at bounding box center [52, 136] width 60 height 87
click at [57, 139] on img at bounding box center [51, 135] width 60 height 87
click at [57, 139] on img at bounding box center [50, 134] width 60 height 87
drag, startPoint x: 178, startPoint y: 148, endPoint x: 167, endPoint y: 146, distance: 10.4
click at [178, 147] on img at bounding box center [172, 130] width 60 height 87
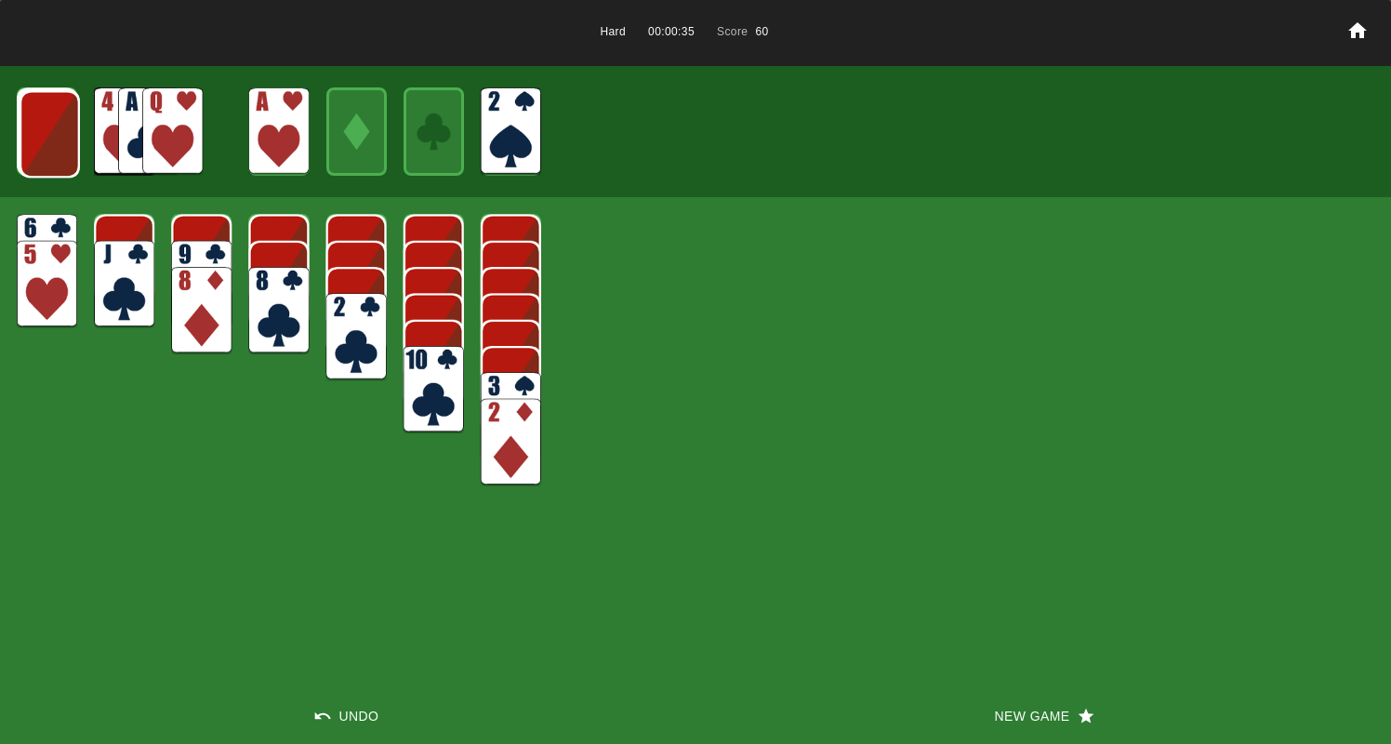
click at [49, 135] on img at bounding box center [50, 133] width 60 height 87
click at [50, 136] on img at bounding box center [49, 132] width 60 height 87
click at [50, 137] on img at bounding box center [48, 131] width 60 height 87
click at [50, 137] on img at bounding box center [47, 130] width 60 height 87
click at [48, 138] on img at bounding box center [47, 131] width 36 height 53
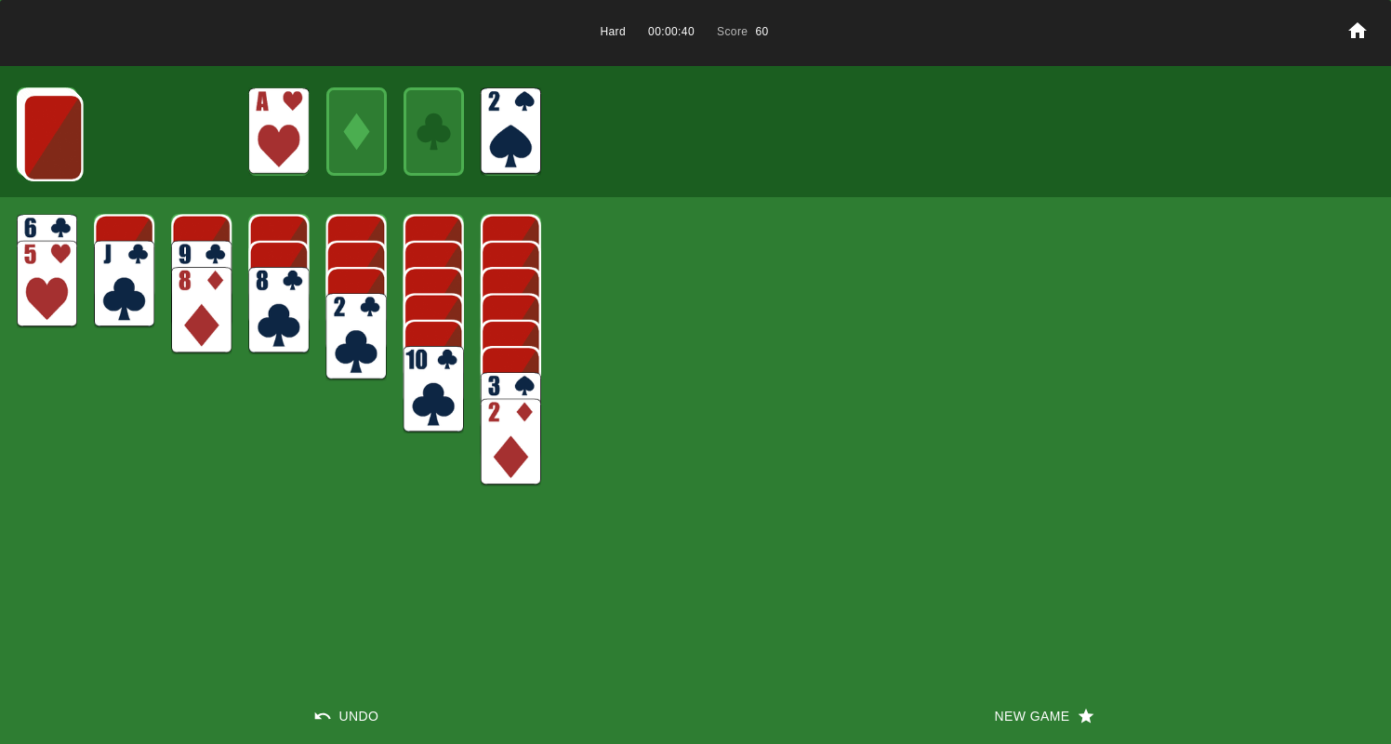
click at [48, 138] on img at bounding box center [53, 137] width 60 height 87
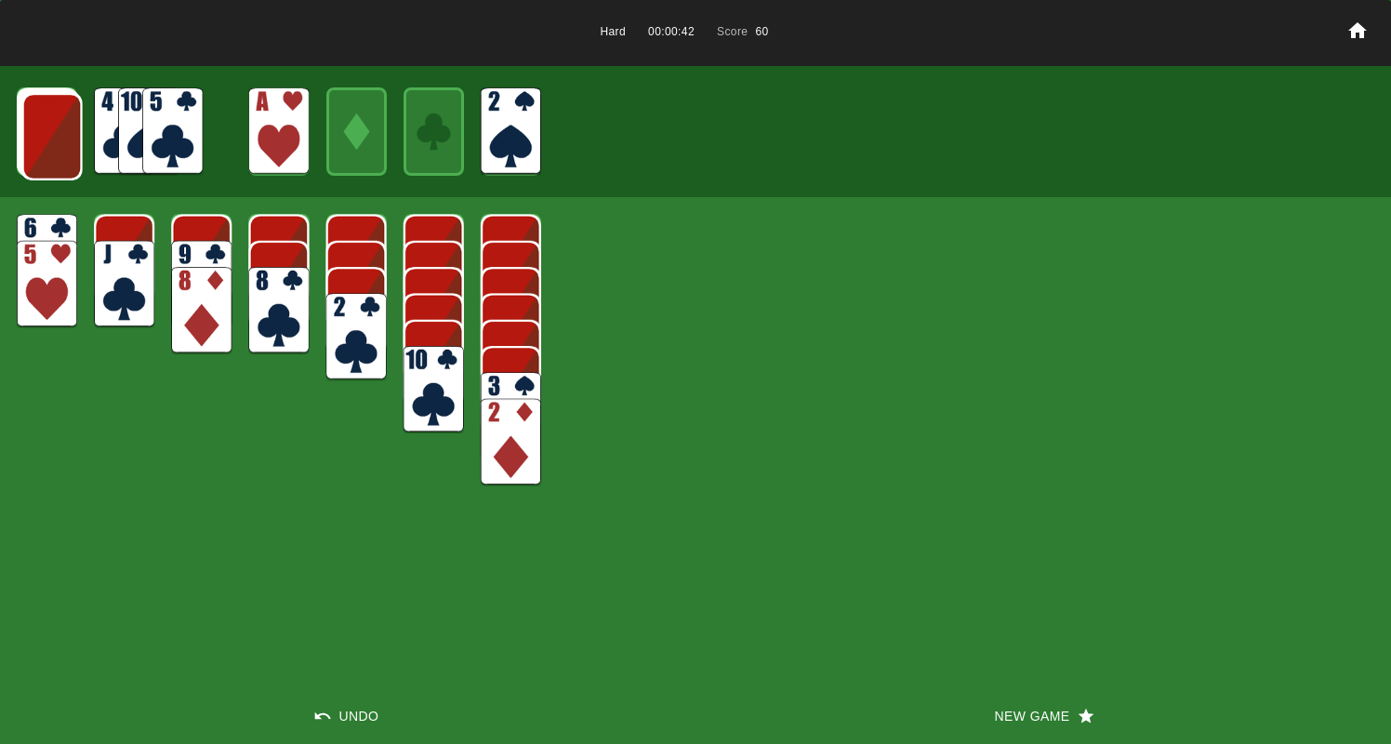
click at [48, 138] on img at bounding box center [52, 136] width 60 height 87
click at [48, 138] on img at bounding box center [51, 135] width 60 height 87
click at [48, 138] on img at bounding box center [50, 134] width 60 height 87
click at [184, 141] on img at bounding box center [172, 130] width 60 height 87
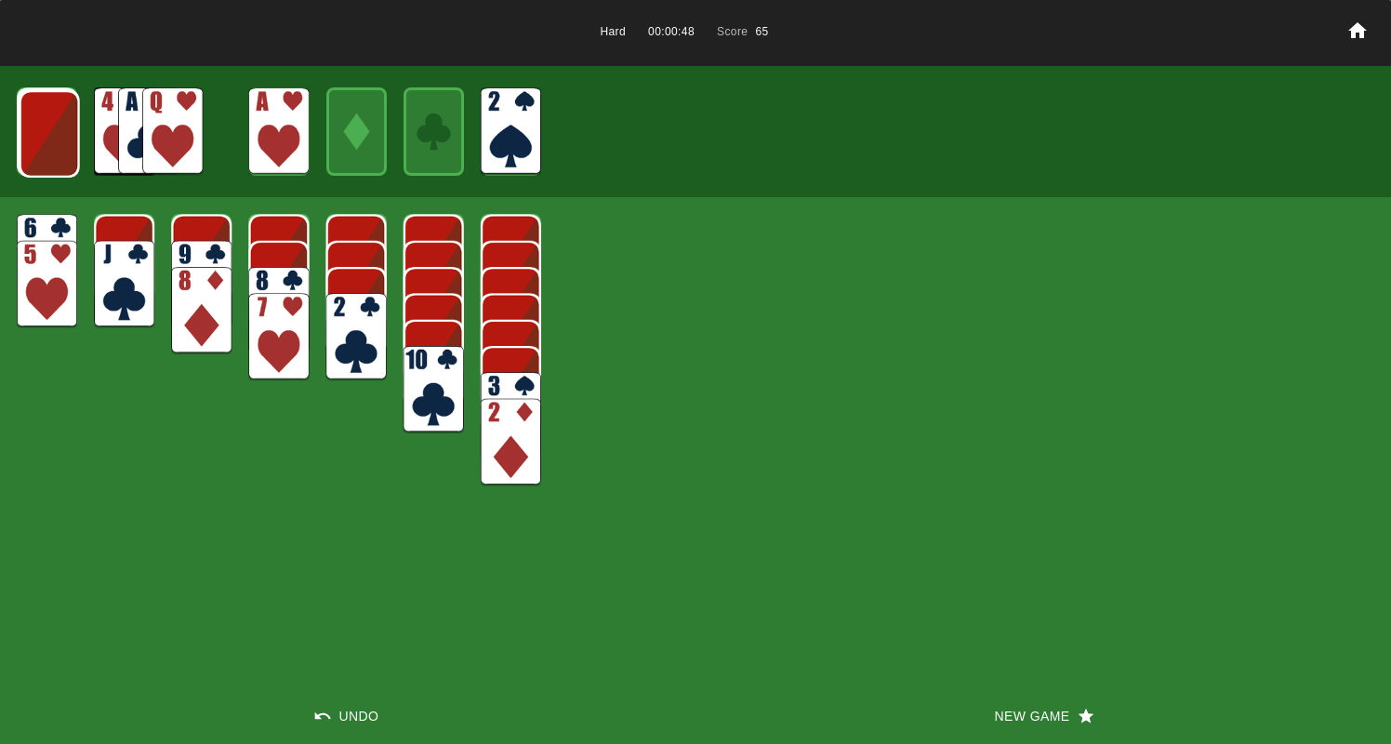
click at [36, 224] on img at bounding box center [47, 257] width 60 height 87
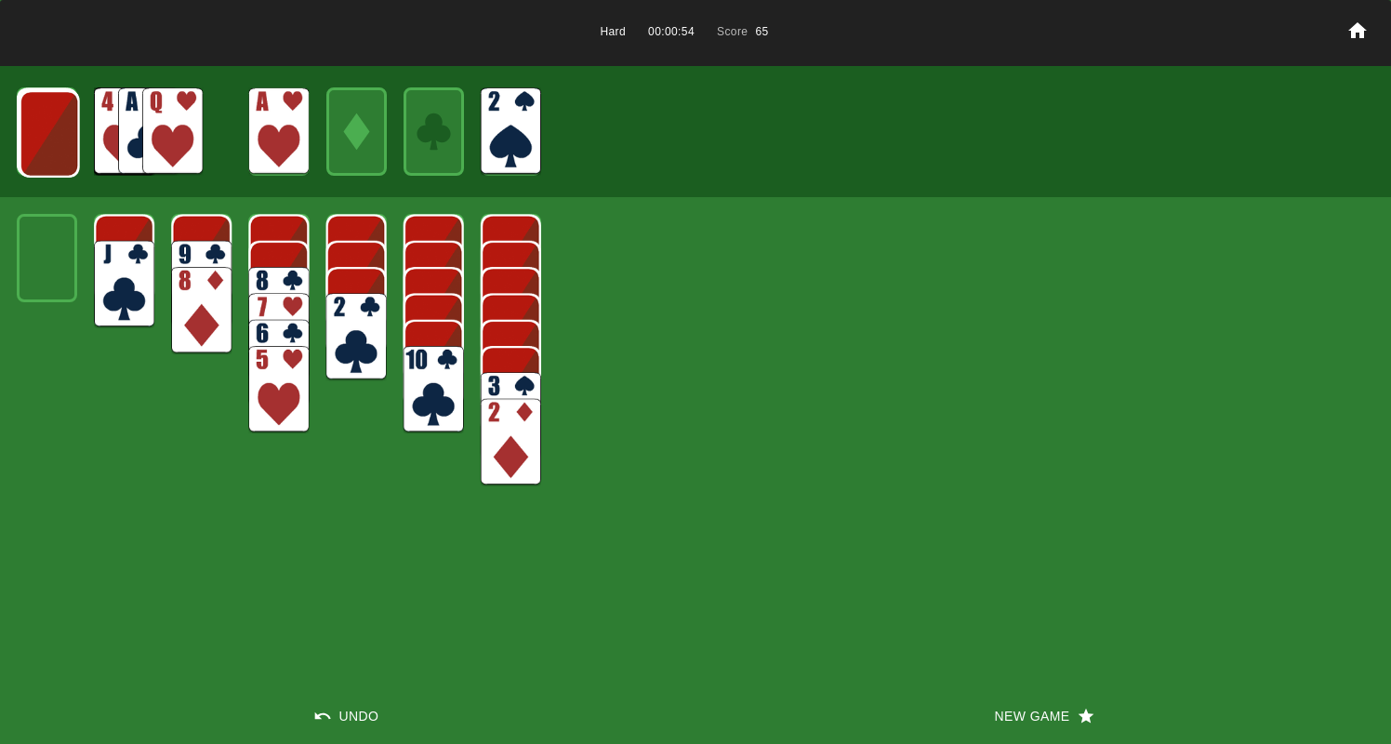
click at [39, 139] on img at bounding box center [50, 133] width 60 height 87
click at [44, 134] on img at bounding box center [49, 132] width 60 height 87
click at [44, 134] on img at bounding box center [48, 131] width 60 height 87
click at [44, 135] on img at bounding box center [47, 131] width 36 height 53
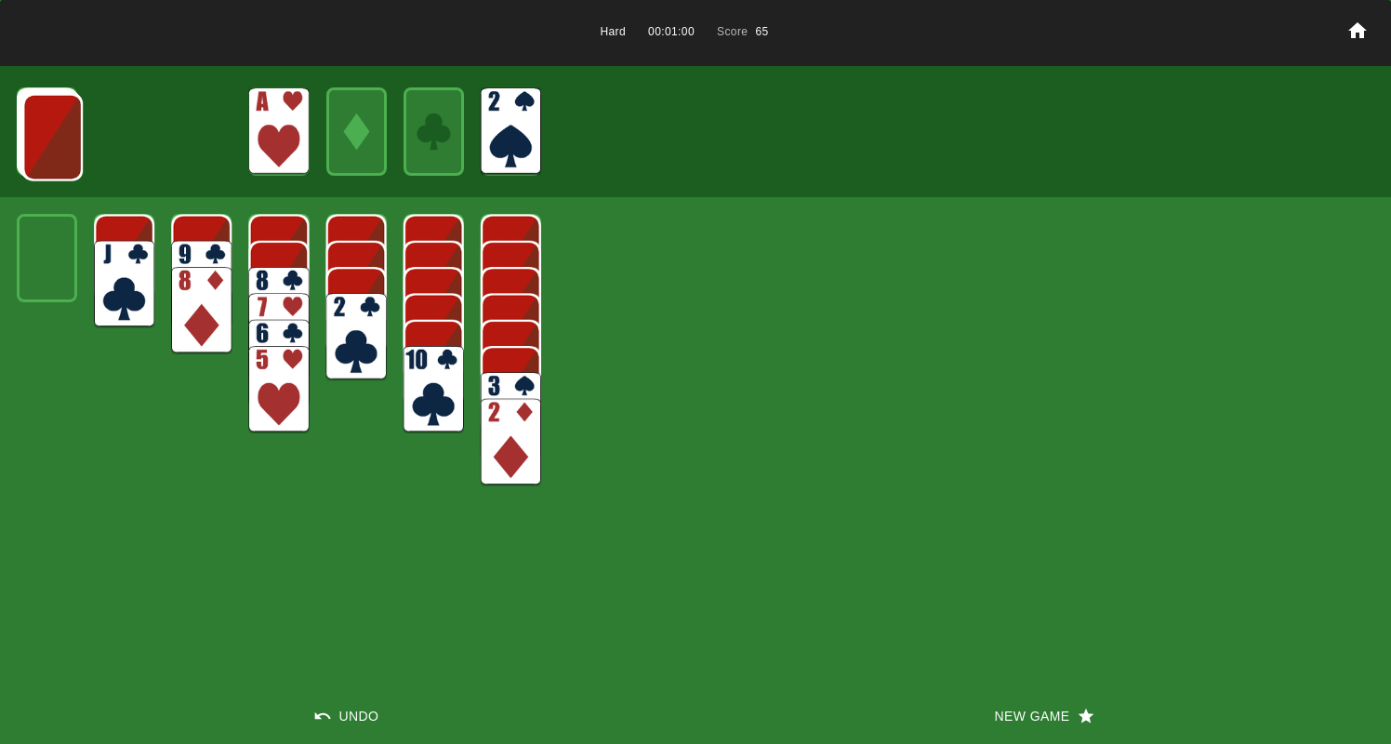
click at [44, 135] on img at bounding box center [52, 137] width 60 height 87
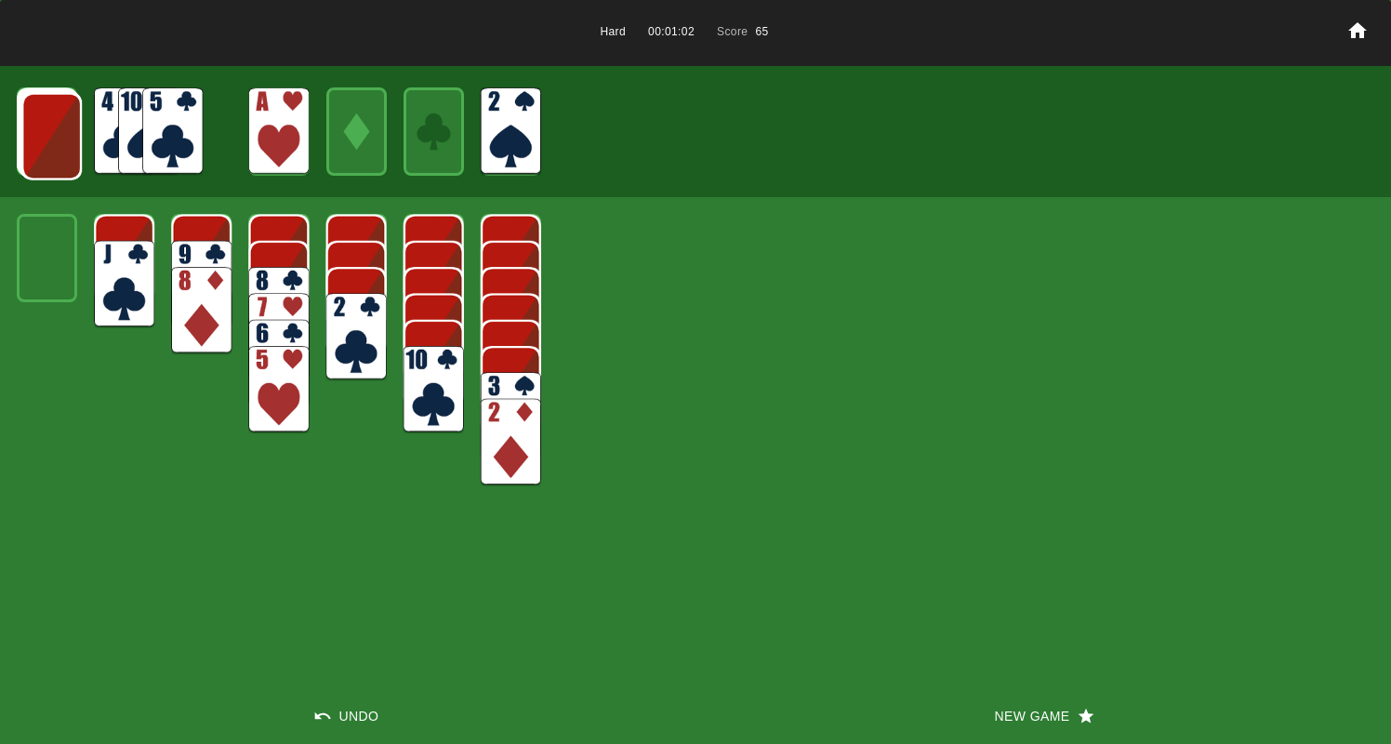
click at [48, 136] on img at bounding box center [51, 136] width 60 height 87
click at [47, 139] on img at bounding box center [50, 135] width 60 height 87
click at [45, 143] on img at bounding box center [50, 134] width 60 height 87
click at [45, 143] on img at bounding box center [49, 133] width 60 height 87
click at [45, 152] on img at bounding box center [48, 132] width 60 height 87
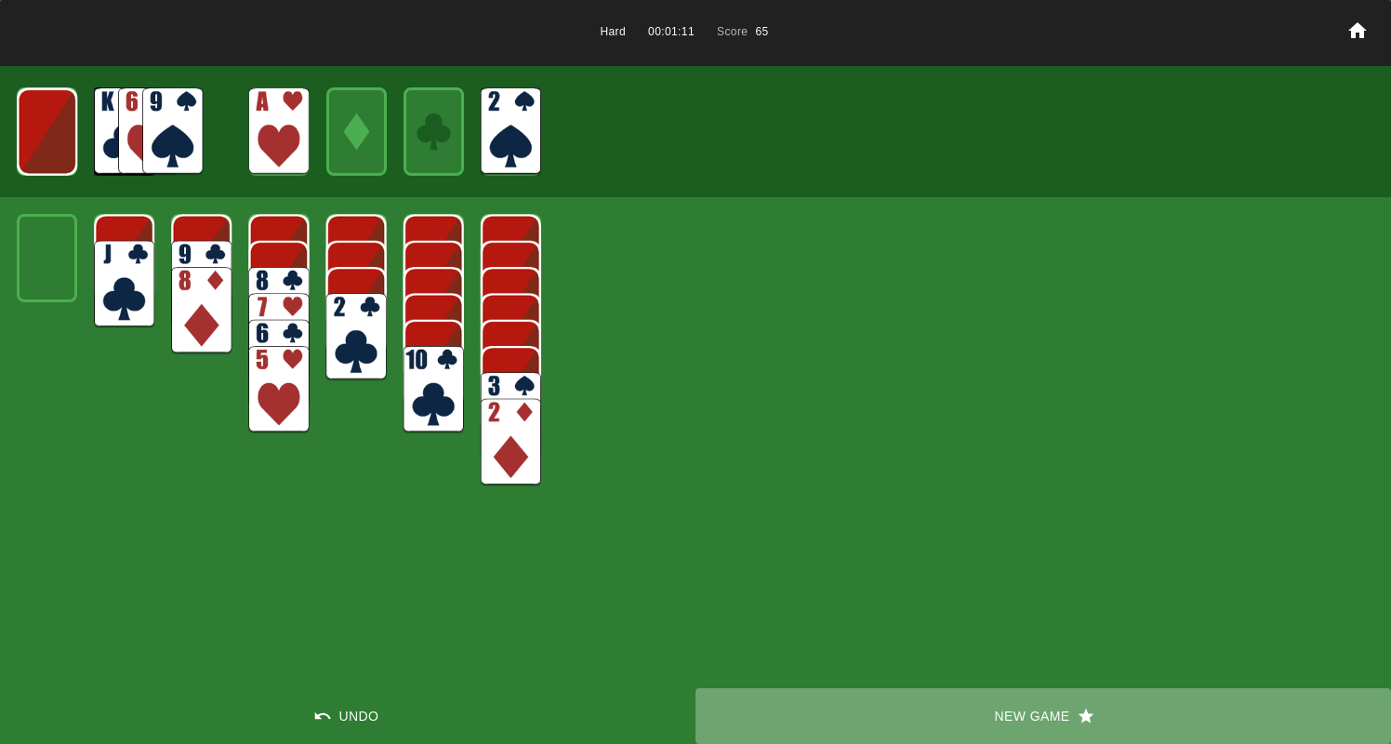
click at [1039, 707] on button "New Game" at bounding box center [1042, 716] width 695 height 56
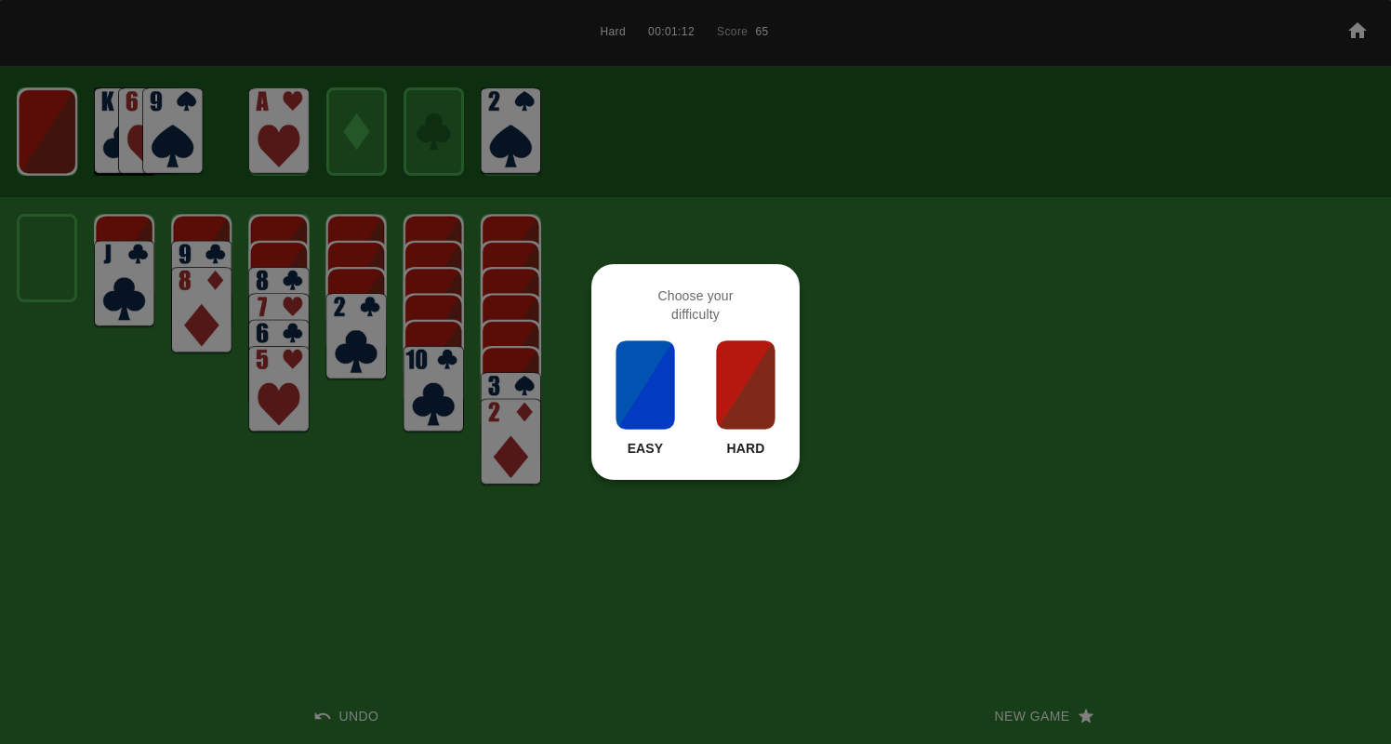
click at [733, 393] on img at bounding box center [745, 384] width 63 height 93
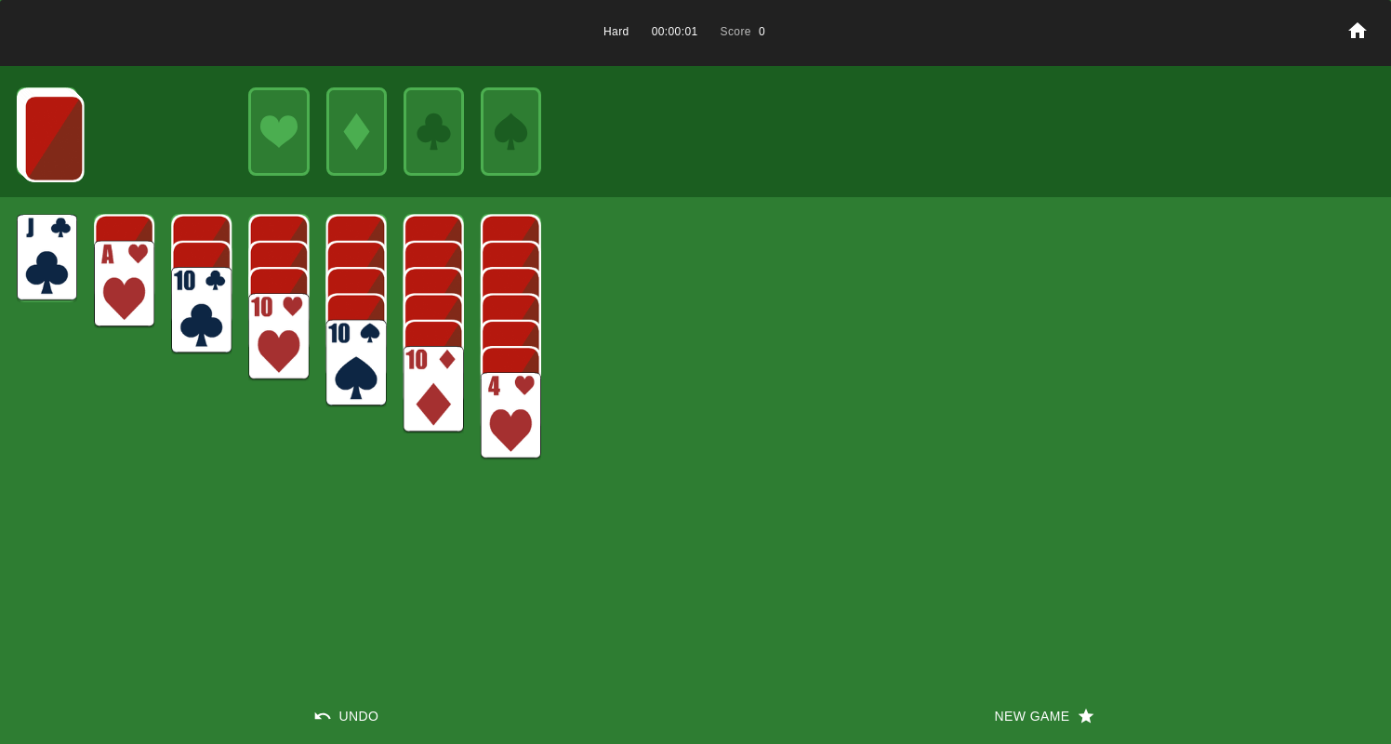
click at [108, 271] on img at bounding box center [124, 284] width 60 height 87
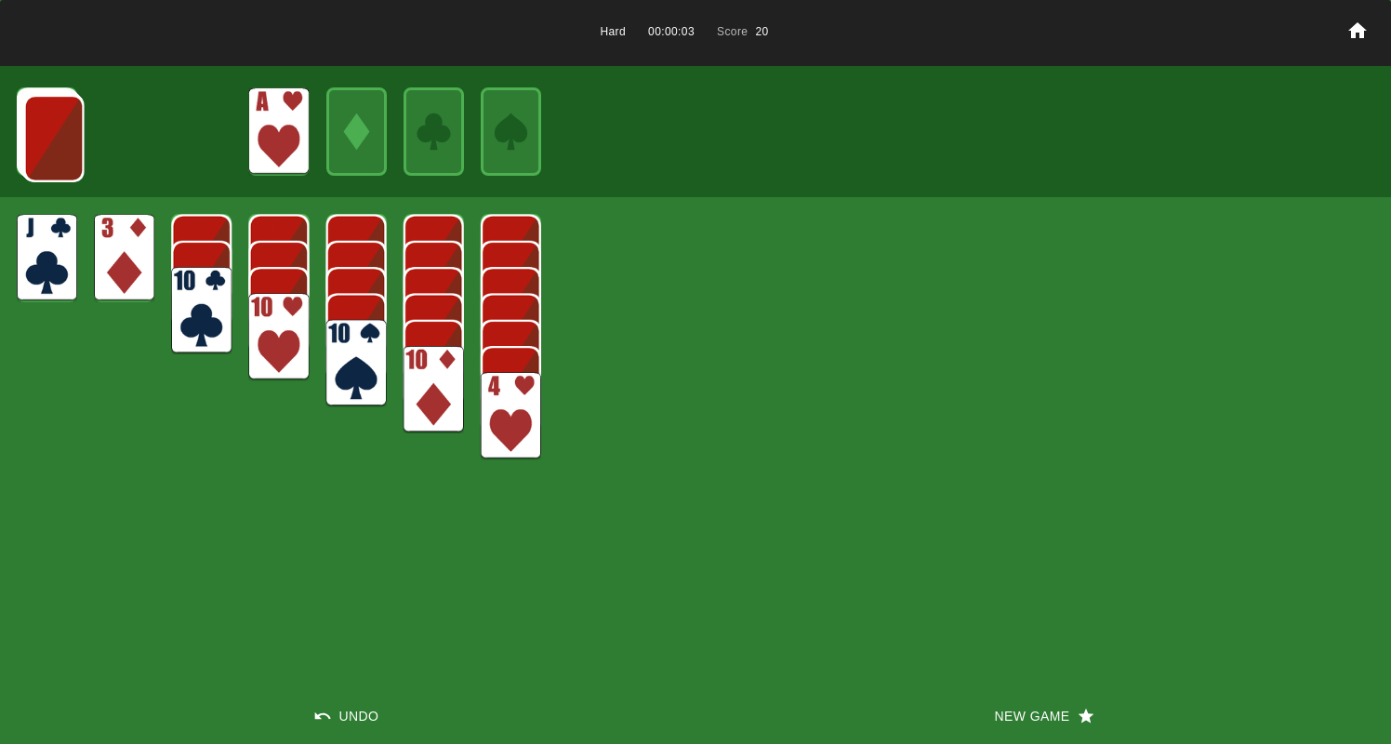
click at [275, 345] on img at bounding box center [278, 336] width 60 height 87
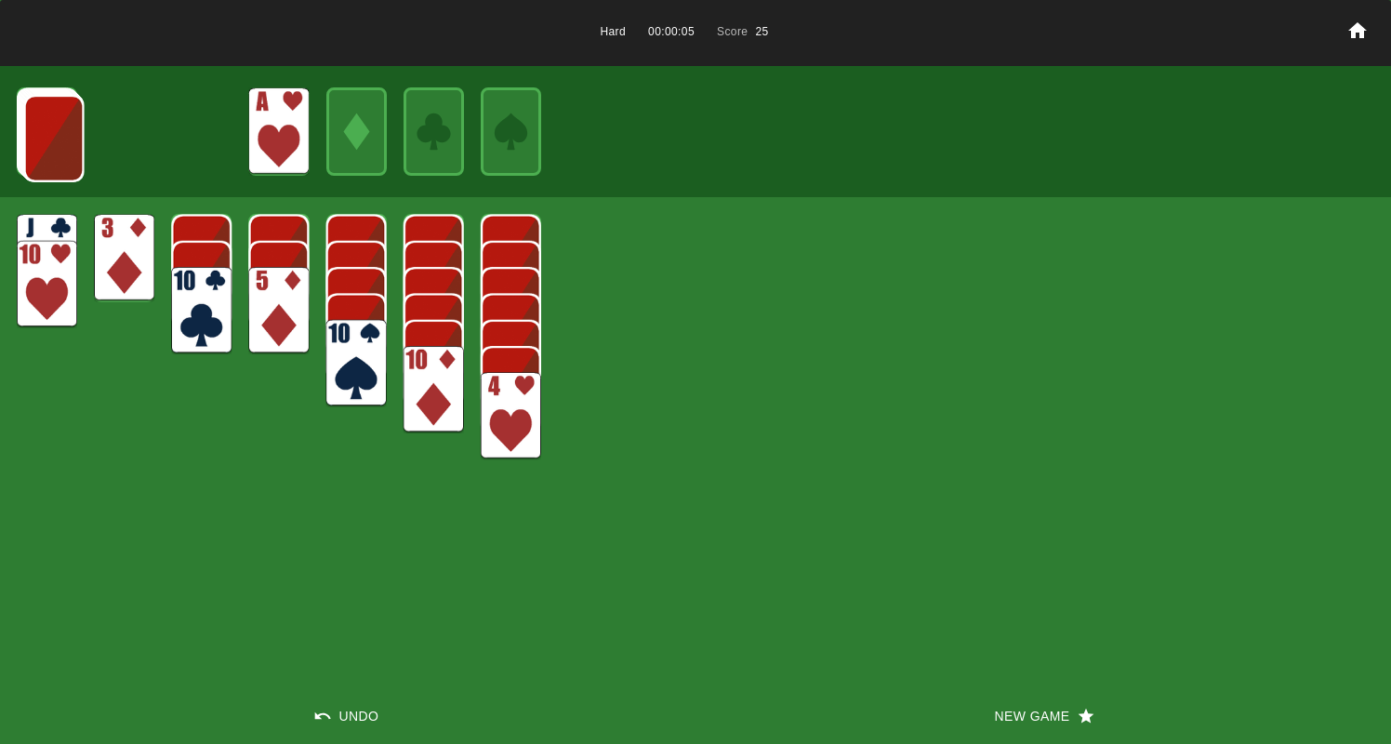
click at [42, 142] on img at bounding box center [53, 138] width 60 height 87
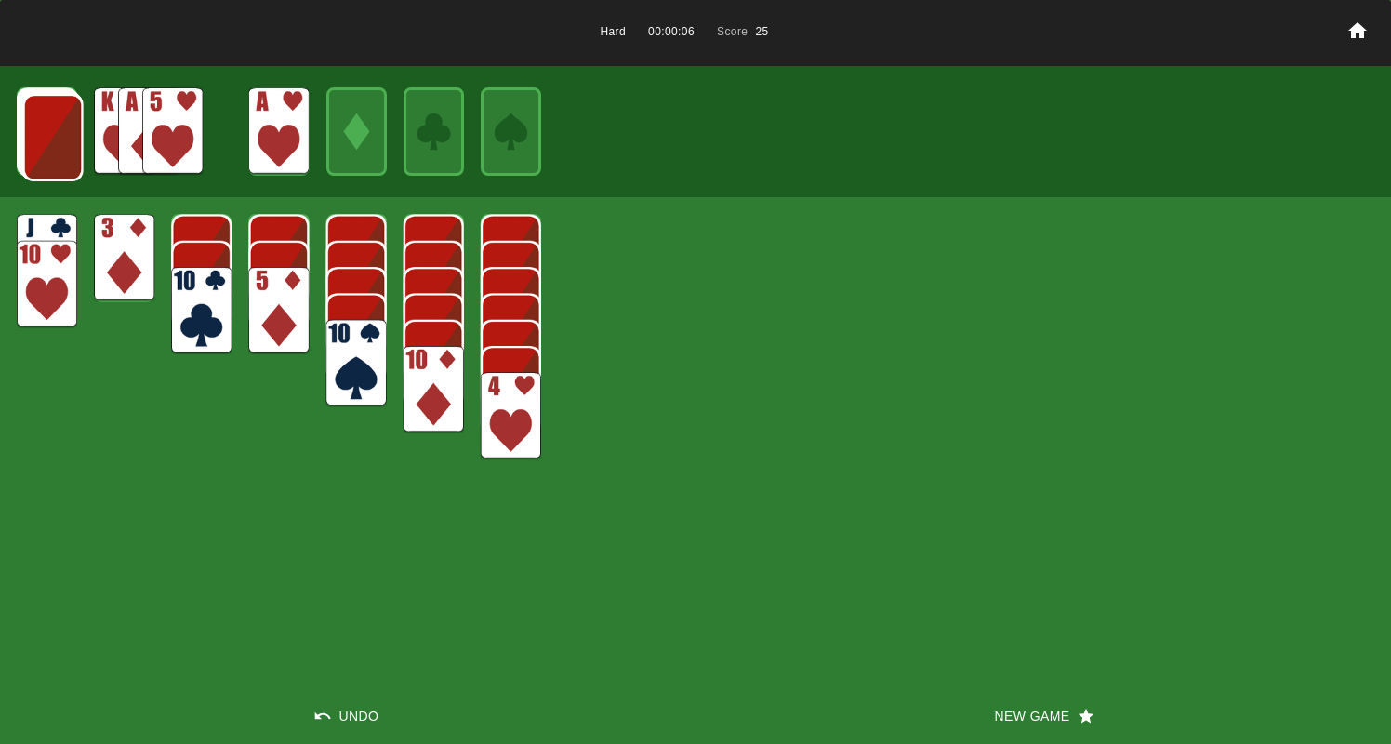
click at [41, 144] on img at bounding box center [53, 137] width 60 height 87
click at [41, 144] on img at bounding box center [52, 136] width 60 height 87
click at [41, 144] on img at bounding box center [51, 135] width 60 height 87
click at [173, 127] on img at bounding box center [172, 130] width 60 height 87
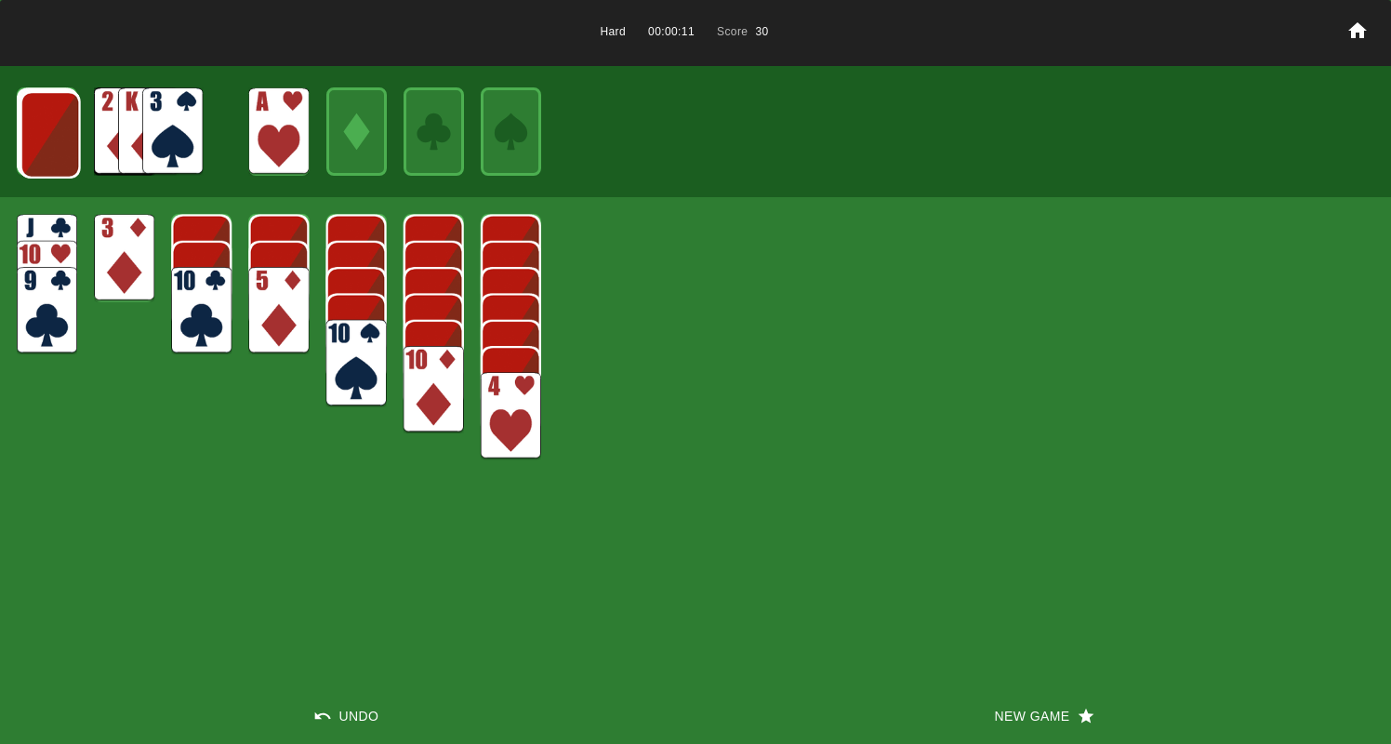
click at [164, 124] on img at bounding box center [172, 130] width 60 height 87
click at [61, 153] on img at bounding box center [50, 134] width 60 height 87
click at [60, 152] on img at bounding box center [50, 133] width 60 height 87
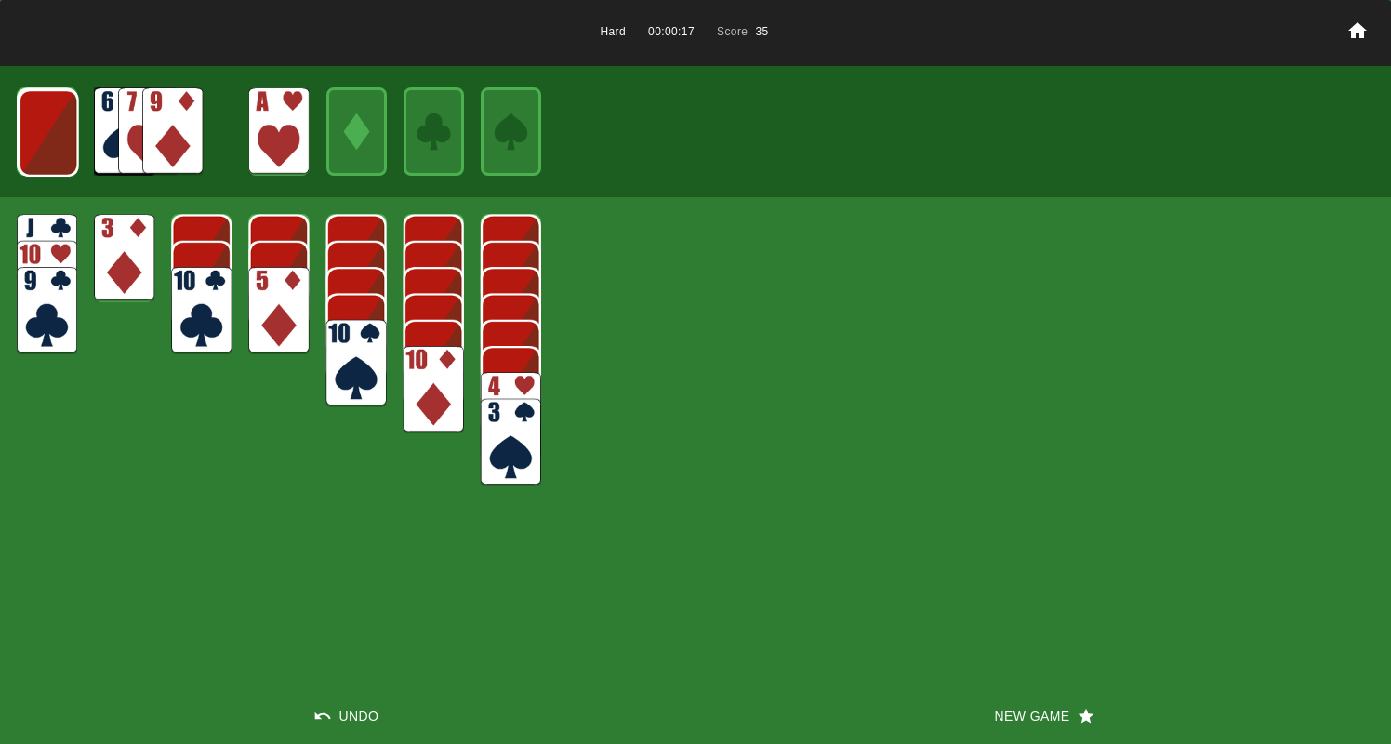
click at [171, 126] on img at bounding box center [172, 130] width 60 height 87
click at [20, 134] on img at bounding box center [49, 132] width 60 height 87
click at [137, 126] on img at bounding box center [148, 130] width 60 height 87
click at [167, 129] on img at bounding box center [172, 130] width 60 height 87
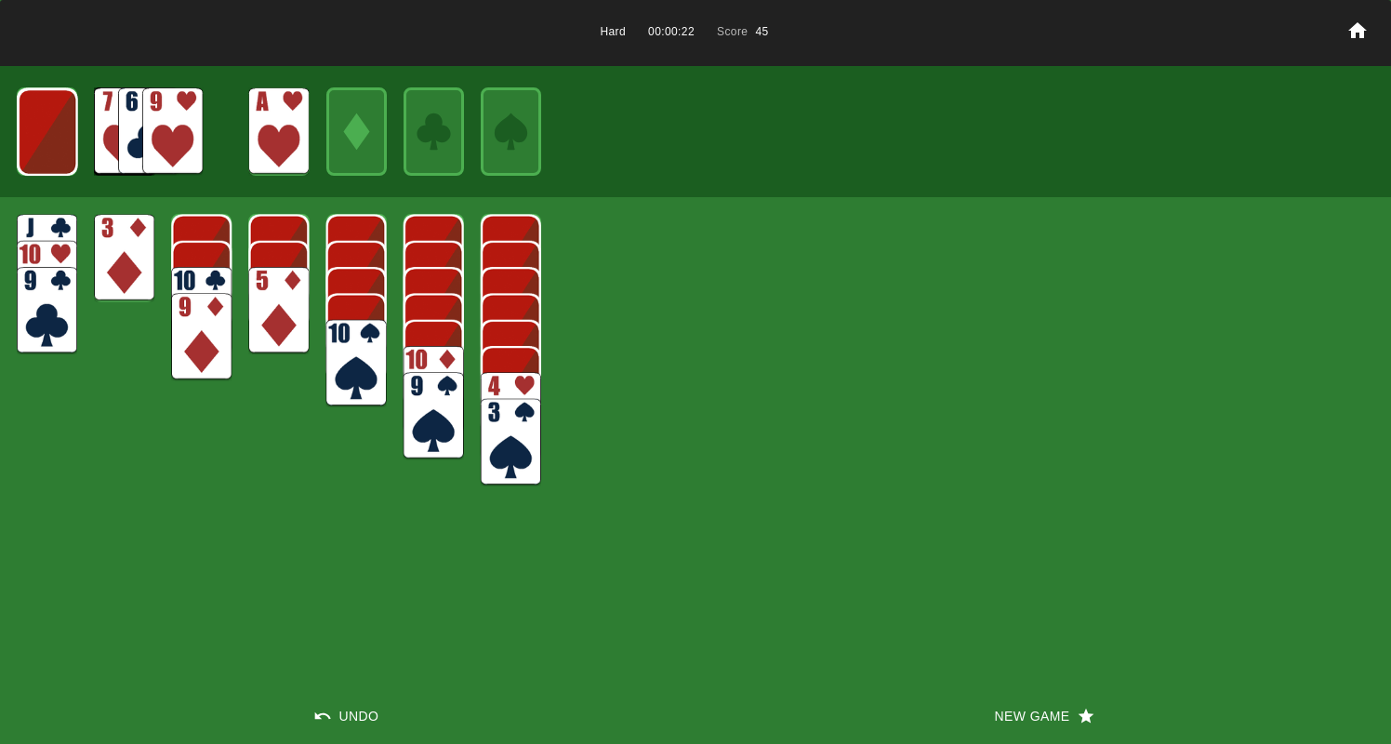
click at [169, 130] on img at bounding box center [172, 130] width 60 height 87
click at [168, 131] on img at bounding box center [172, 130] width 60 height 87
click at [168, 138] on img at bounding box center [172, 130] width 60 height 87
click at [166, 137] on img at bounding box center [172, 130] width 60 height 87
click at [49, 128] on img at bounding box center [48, 131] width 60 height 87
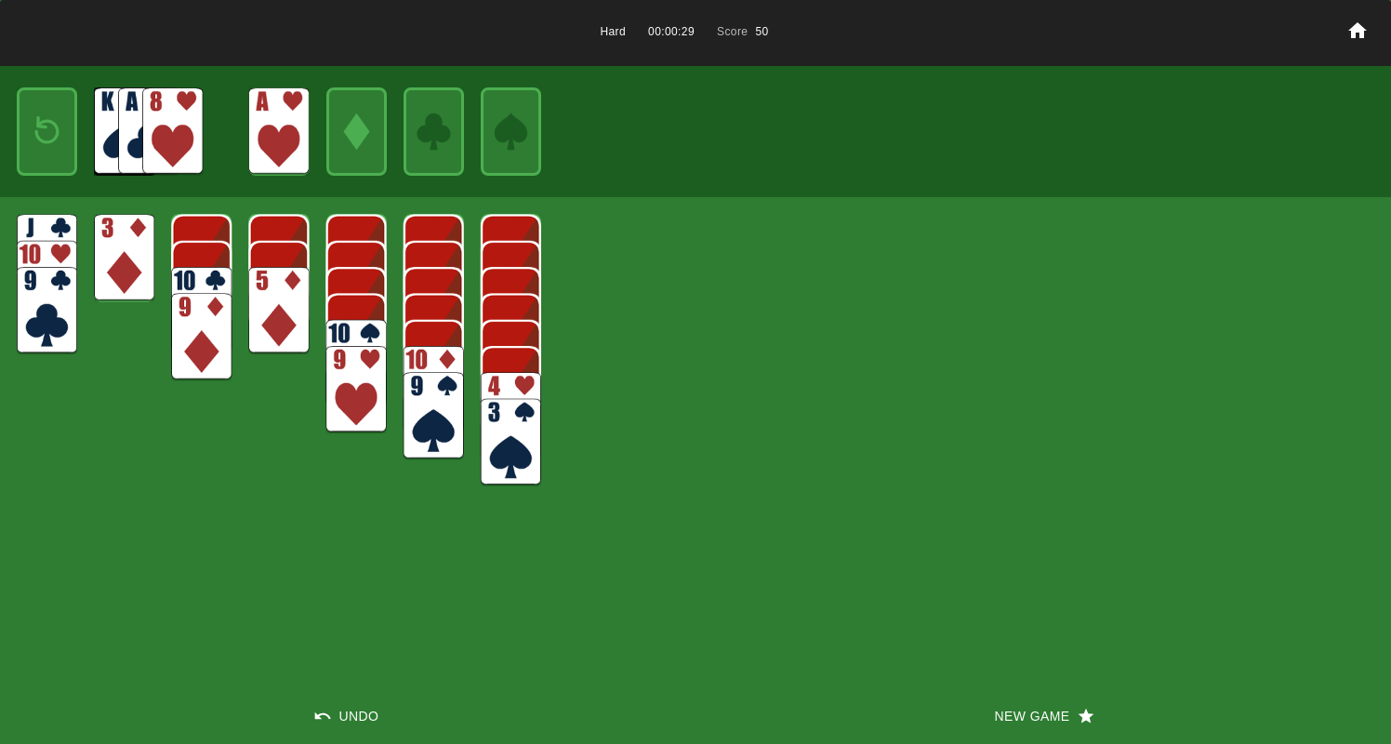
click at [174, 140] on img at bounding box center [172, 130] width 60 height 87
click at [171, 142] on img at bounding box center [172, 130] width 60 height 87
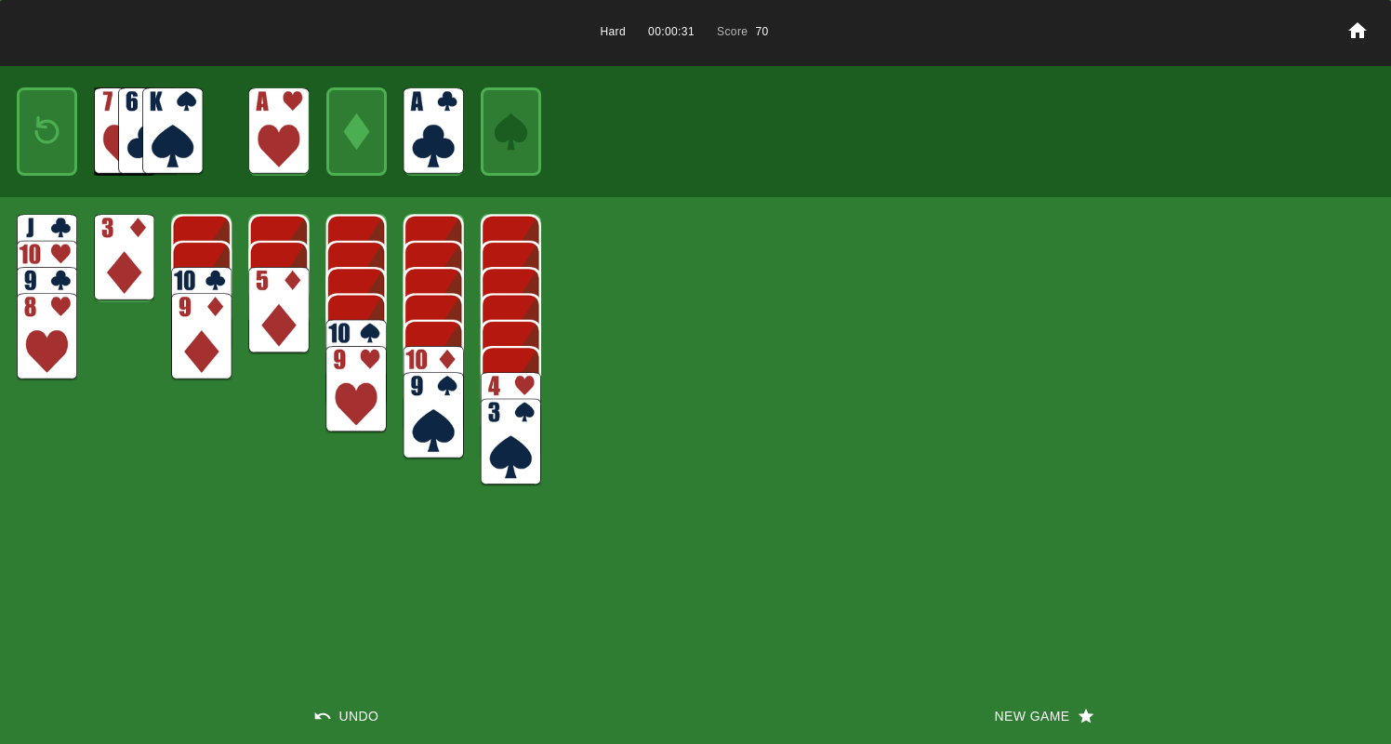
click at [34, 126] on img at bounding box center [47, 131] width 36 height 53
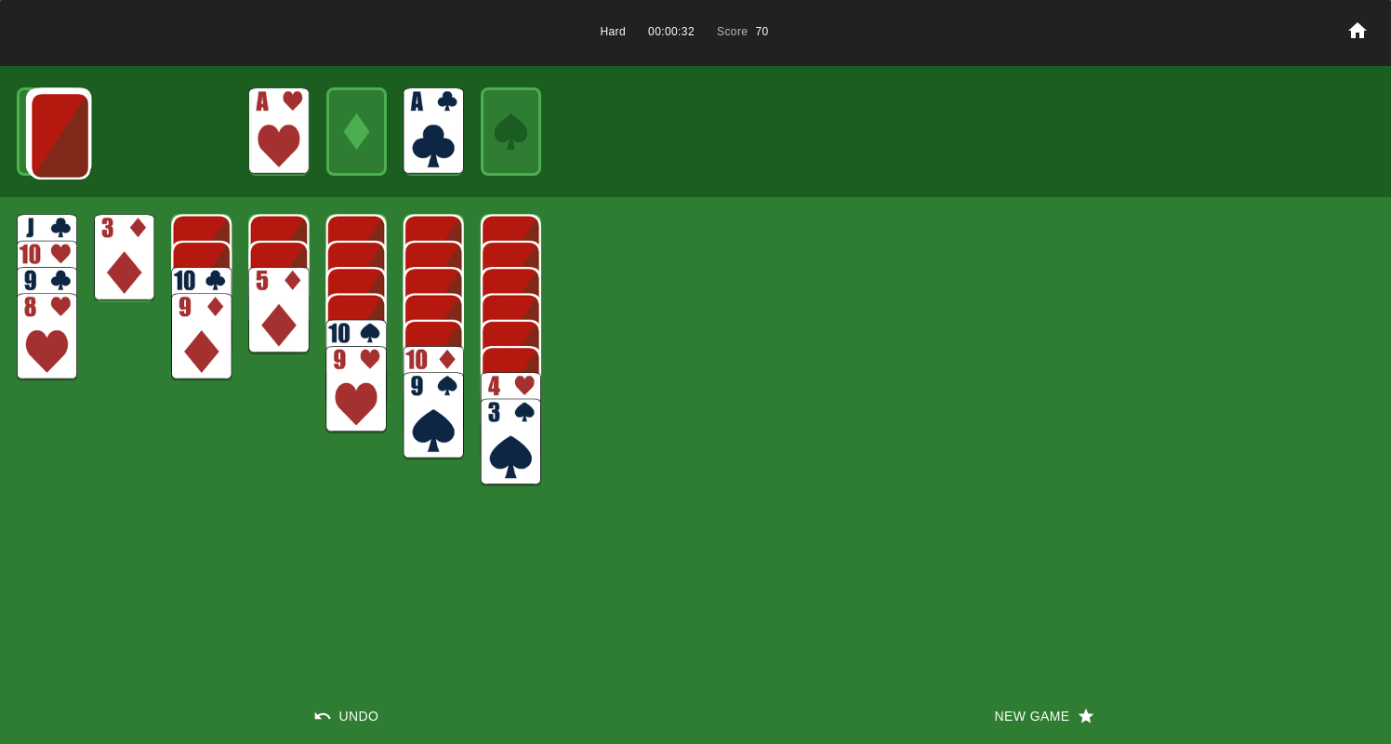
click at [33, 133] on img at bounding box center [60, 135] width 60 height 87
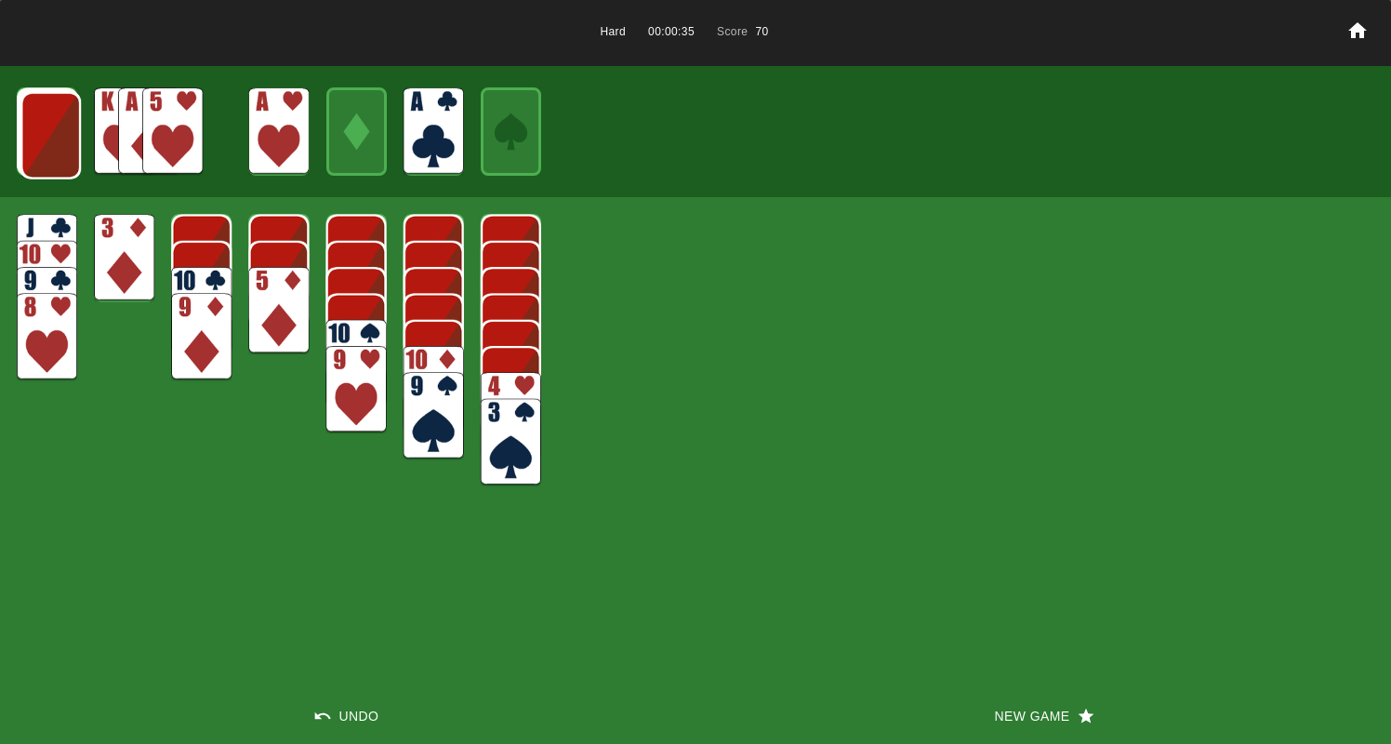
click at [33, 133] on img at bounding box center [50, 135] width 60 height 87
click at [170, 134] on img at bounding box center [172, 130] width 60 height 87
click at [58, 138] on img at bounding box center [50, 134] width 60 height 87
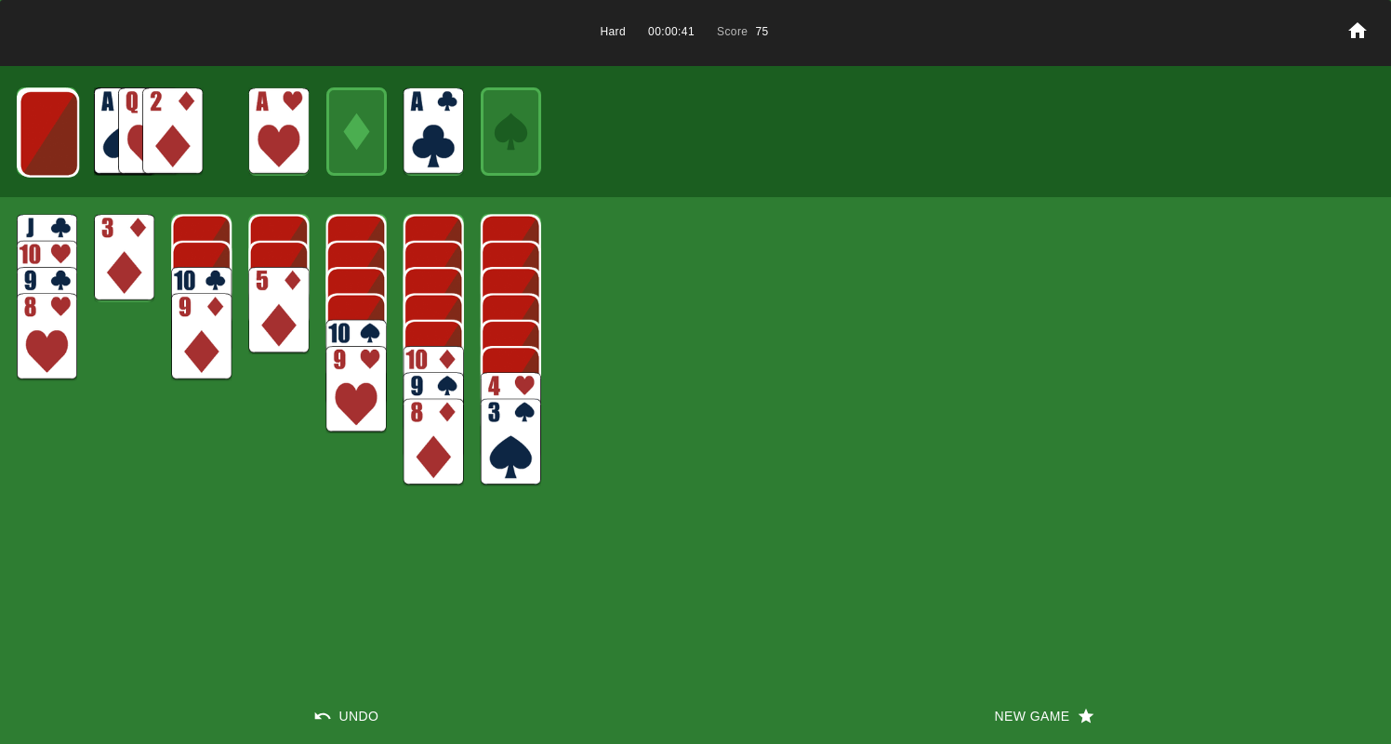
drag, startPoint x: 169, startPoint y: 135, endPoint x: 158, endPoint y: 137, distance: 11.3
click at [169, 136] on img at bounding box center [172, 130] width 60 height 87
click at [53, 135] on img at bounding box center [49, 133] width 60 height 87
click at [53, 136] on img at bounding box center [48, 132] width 60 height 87
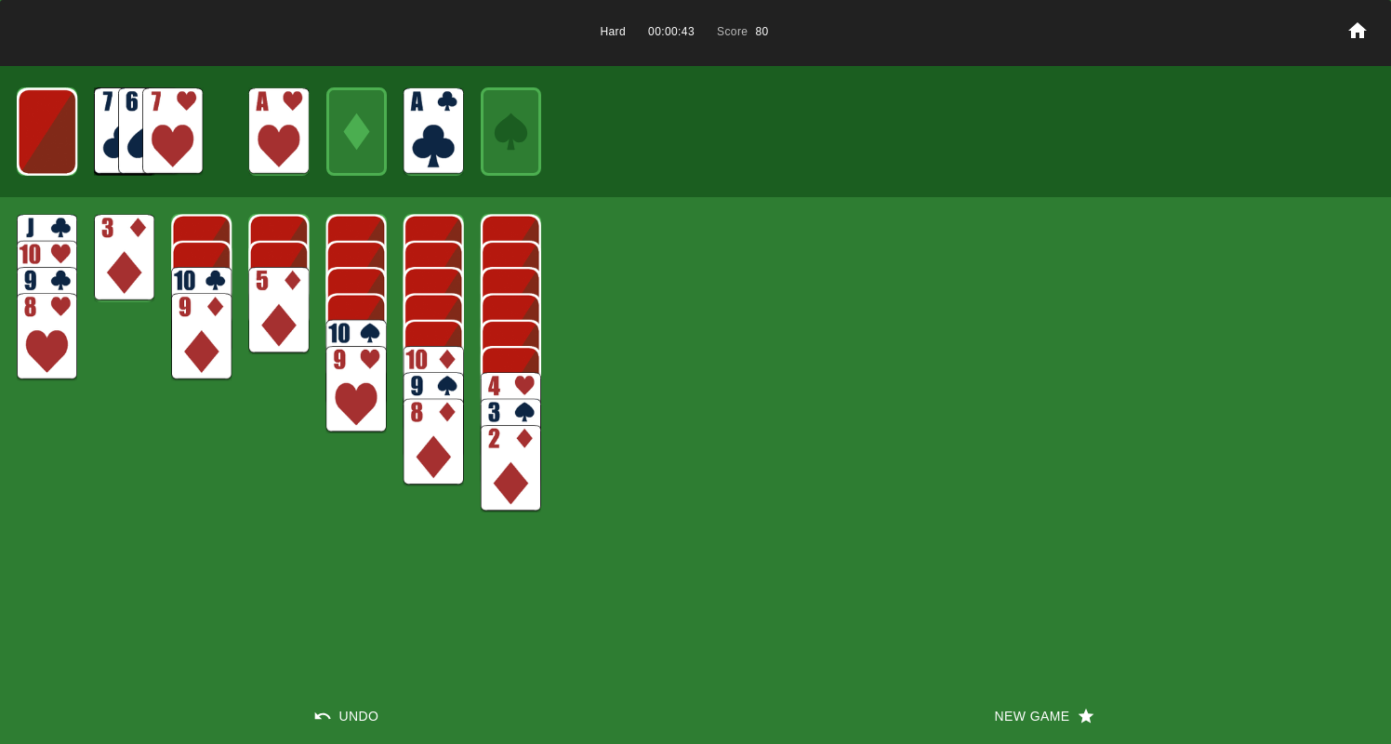
click at [51, 137] on img at bounding box center [47, 131] width 60 height 87
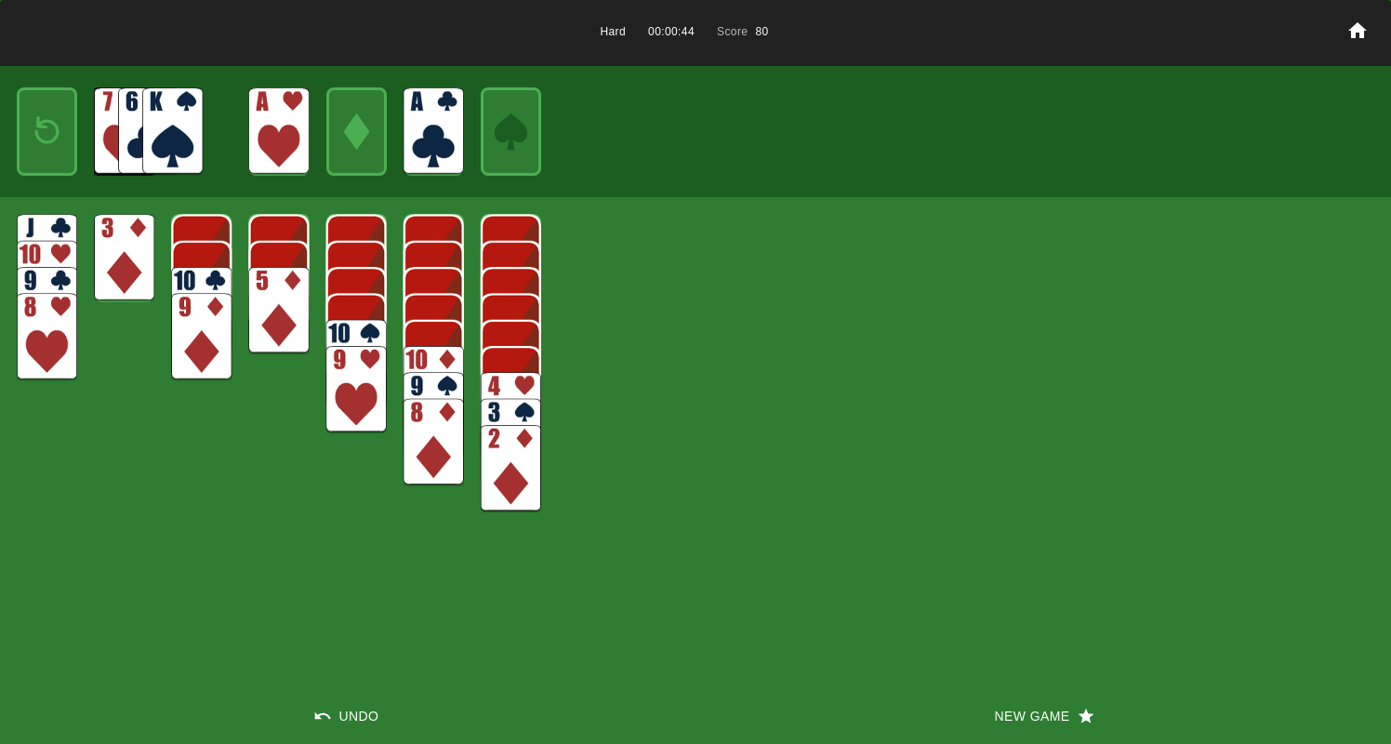
click at [50, 139] on img at bounding box center [47, 131] width 36 height 53
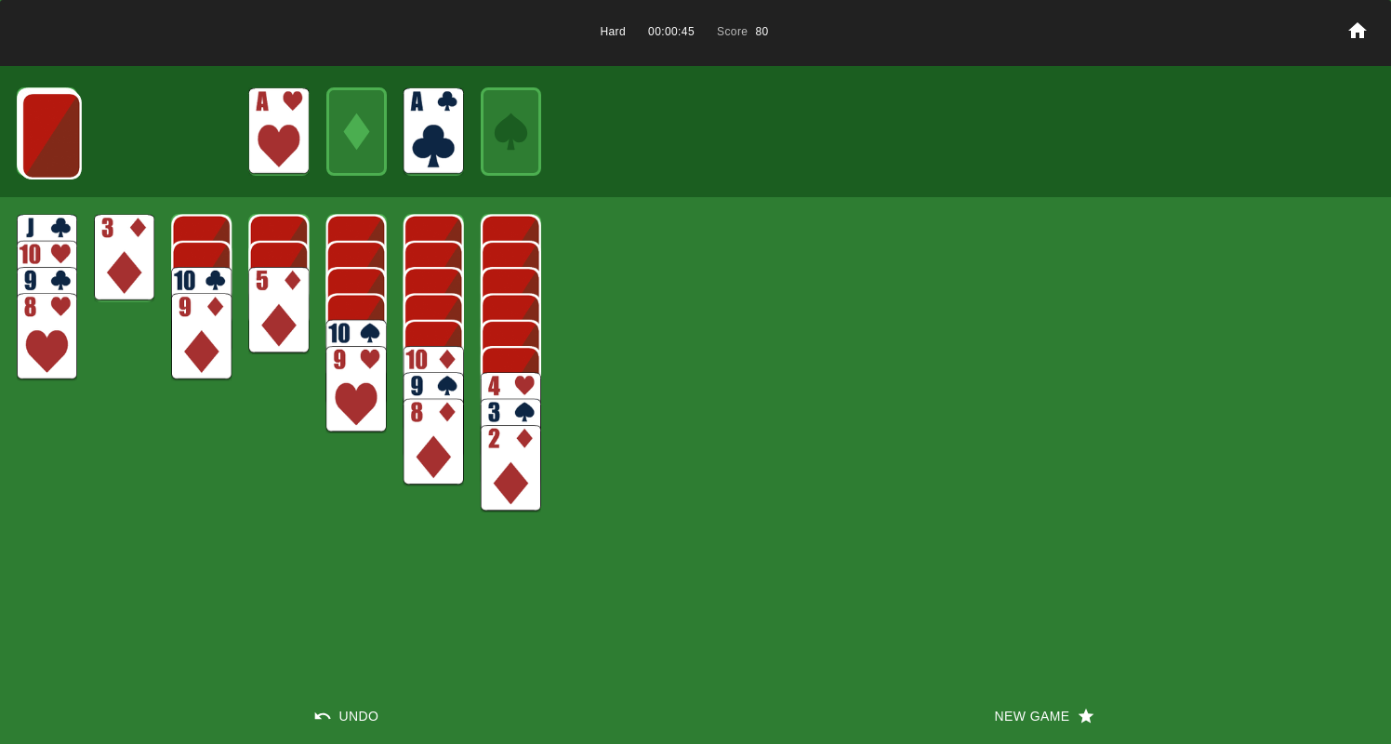
click at [50, 139] on img at bounding box center [51, 135] width 60 height 87
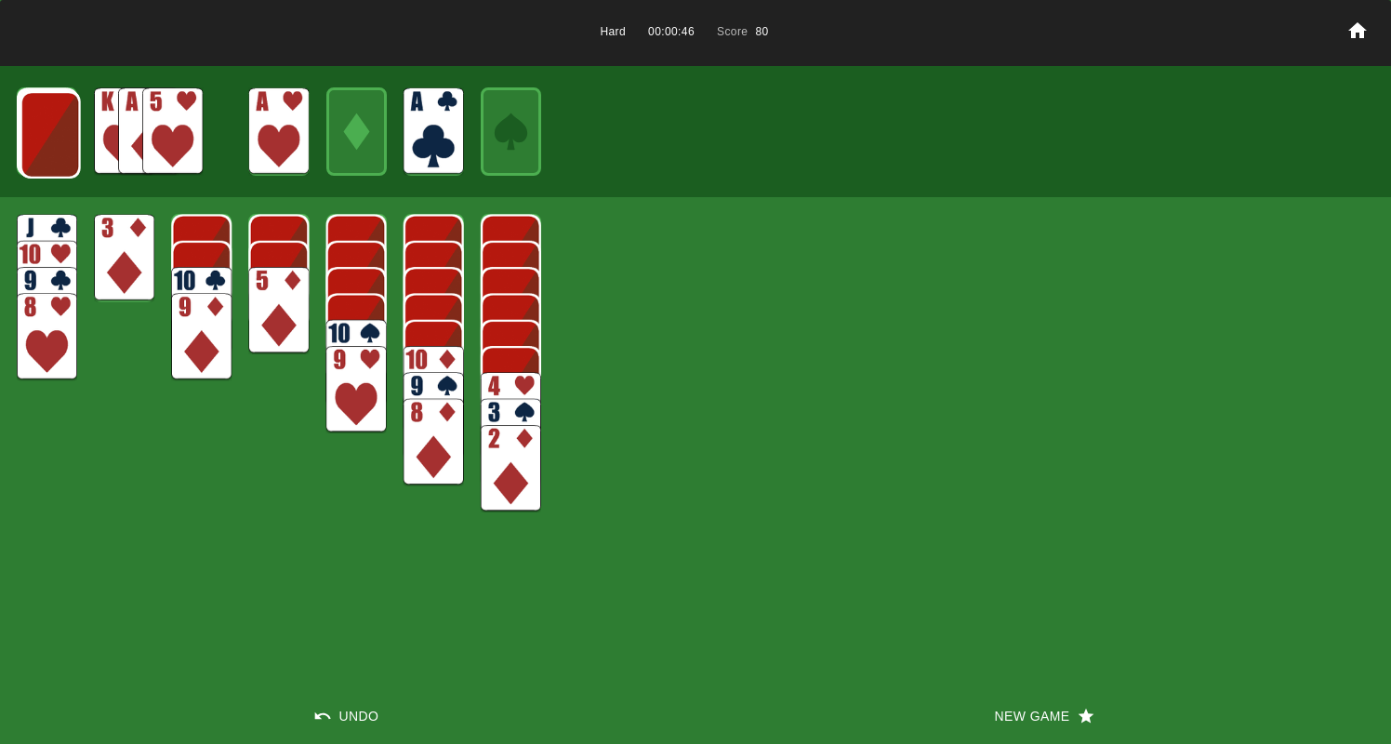
click at [50, 139] on img at bounding box center [50, 134] width 60 height 87
click at [170, 146] on img at bounding box center [172, 130] width 60 height 87
click at [42, 134] on img at bounding box center [50, 133] width 60 height 87
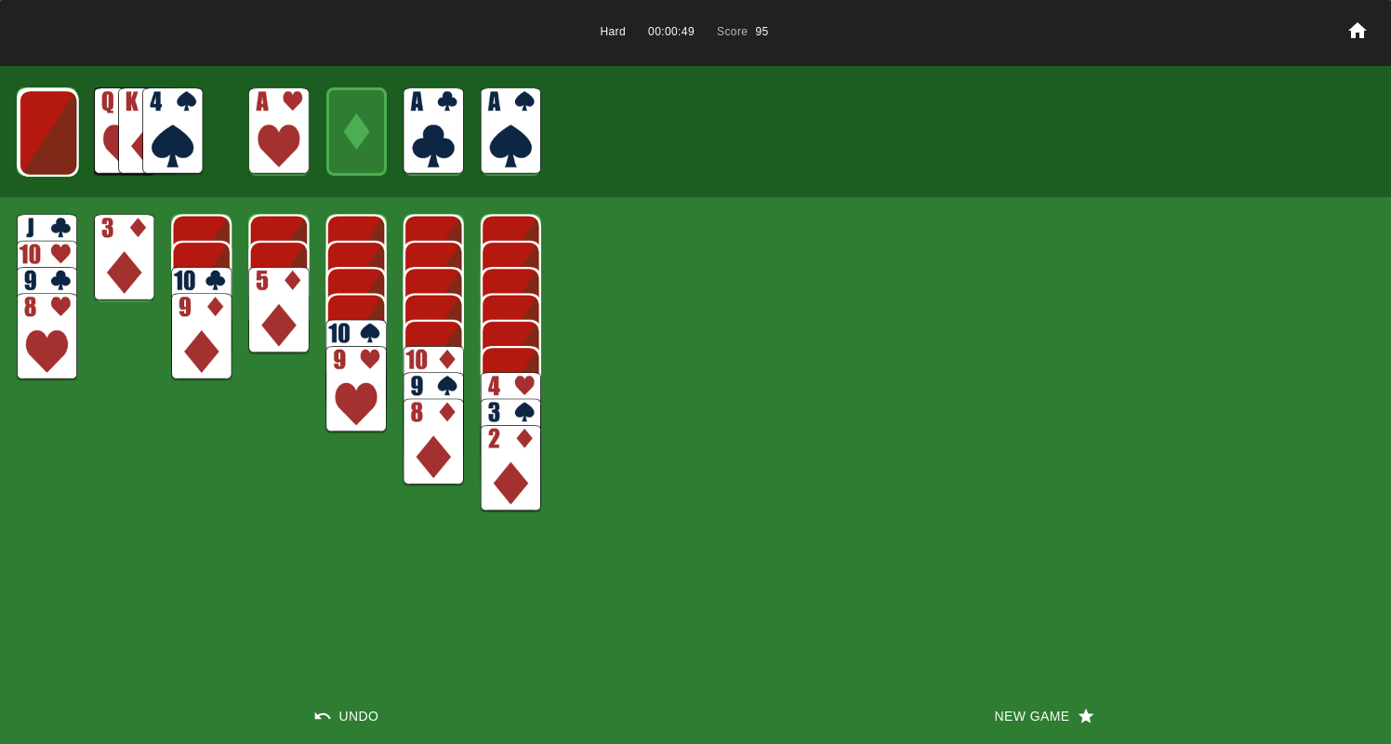
click at [172, 134] on img at bounding box center [172, 130] width 60 height 87
click at [126, 248] on img at bounding box center [124, 257] width 60 height 87
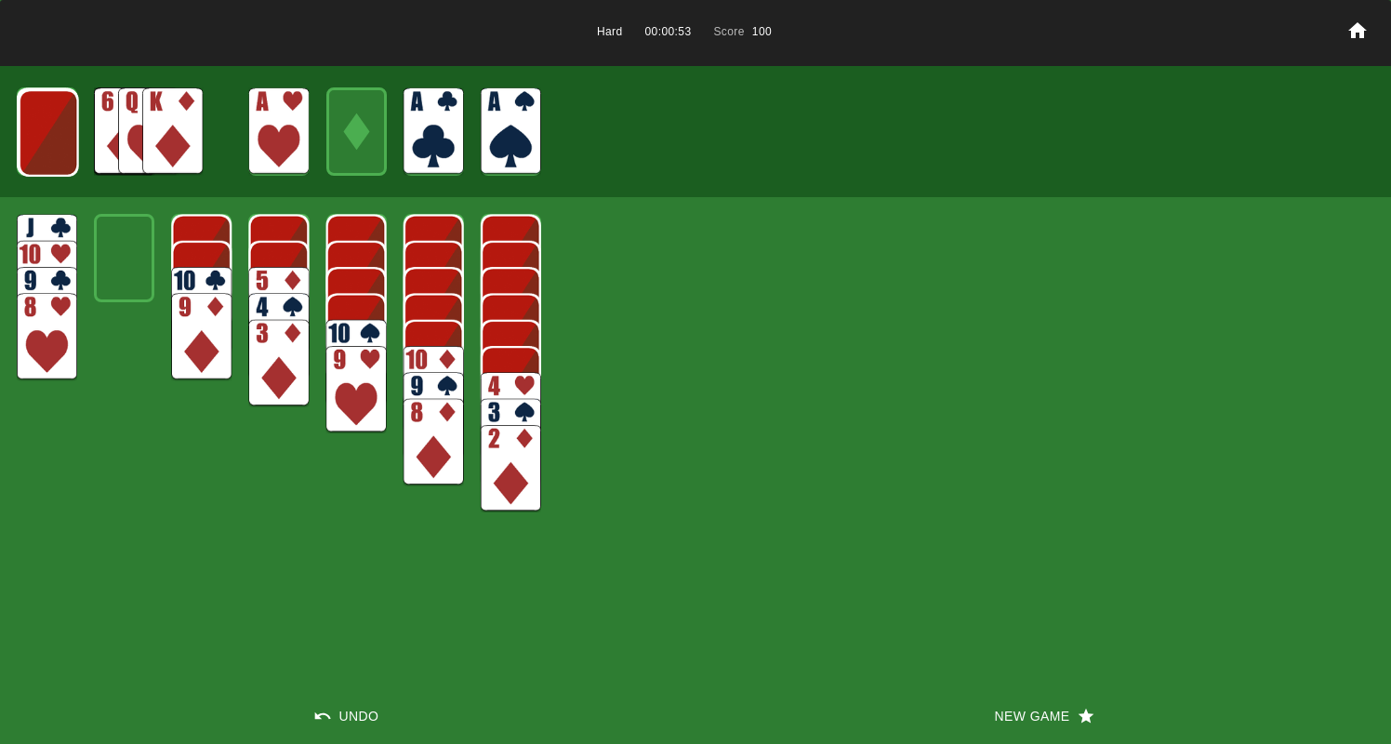
click at [33, 137] on img at bounding box center [49, 132] width 60 height 87
click at [176, 126] on img at bounding box center [172, 130] width 60 height 87
click at [177, 143] on img at bounding box center [172, 130] width 60 height 87
click at [153, 137] on img at bounding box center [172, 130] width 60 height 87
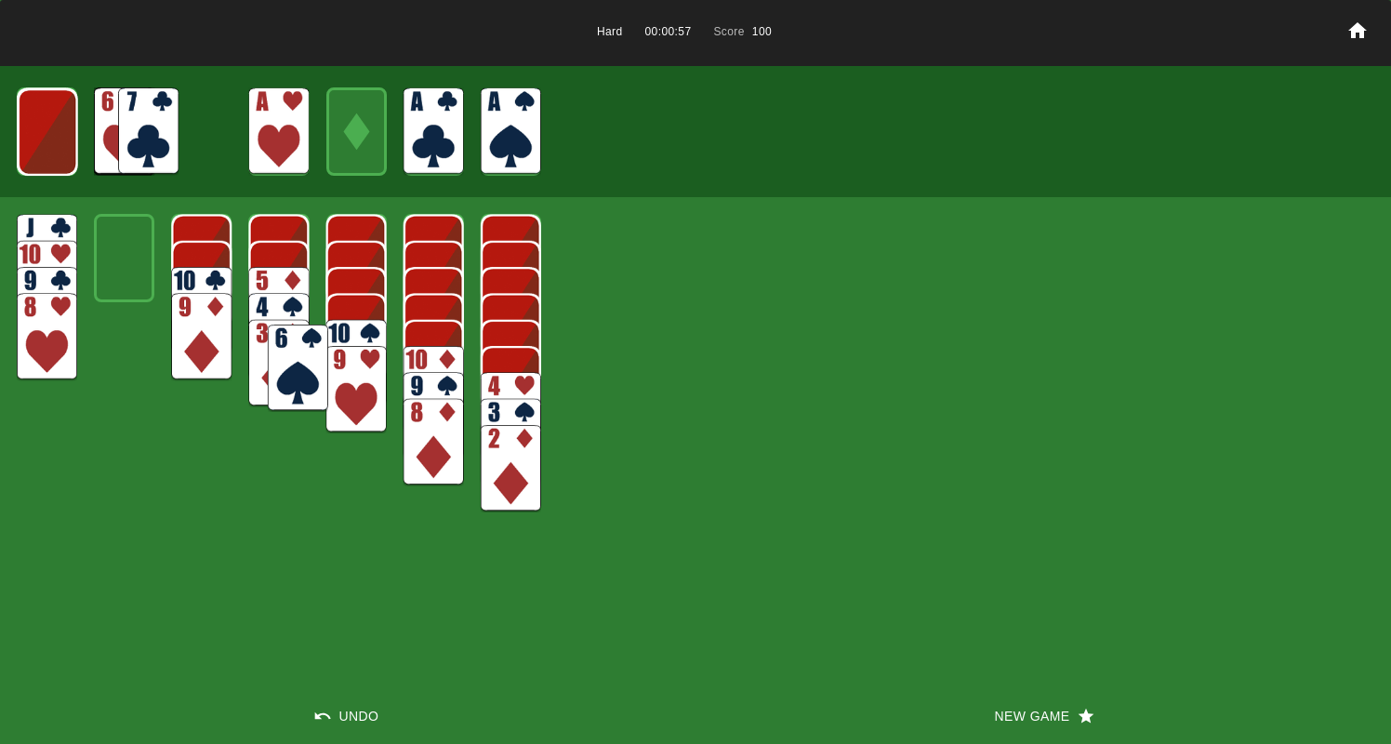
drag, startPoint x: 159, startPoint y: 126, endPoint x: 336, endPoint y: 387, distance: 314.6
click at [328, 399] on img at bounding box center [298, 367] width 60 height 87
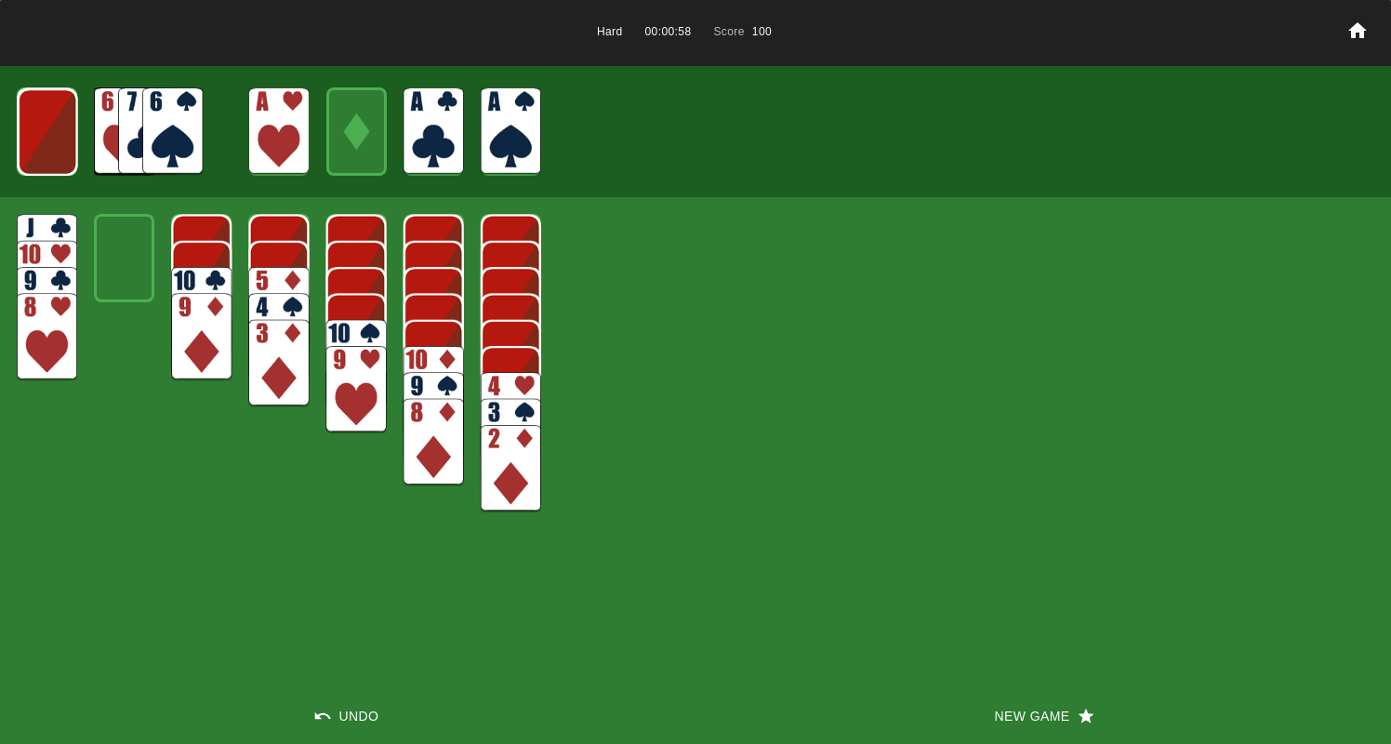
drag, startPoint x: 165, startPoint y: 99, endPoint x: 180, endPoint y: 169, distance: 72.4
click at [165, 104] on img at bounding box center [172, 130] width 60 height 87
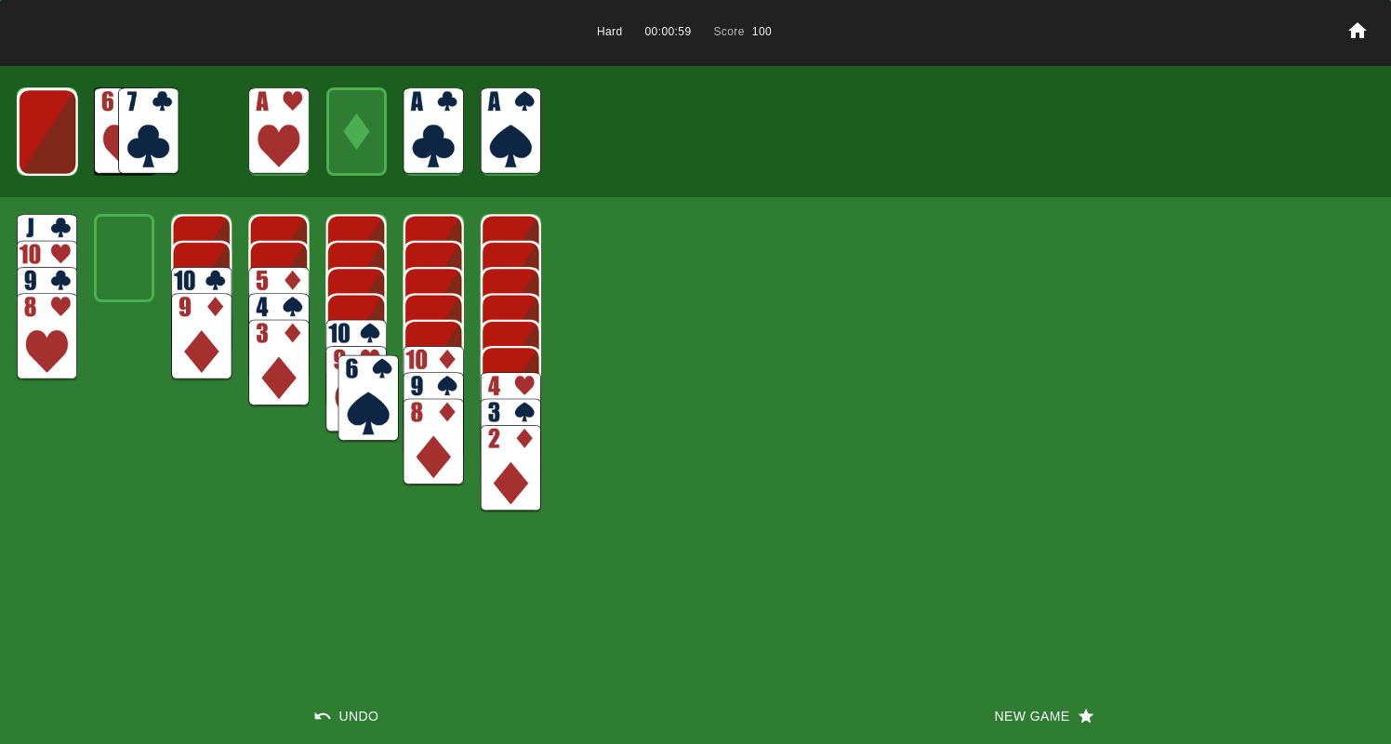
drag, startPoint x: 180, startPoint y: 169, endPoint x: 361, endPoint y: 368, distance: 268.6
click at [361, 368] on img at bounding box center [368, 398] width 60 height 87
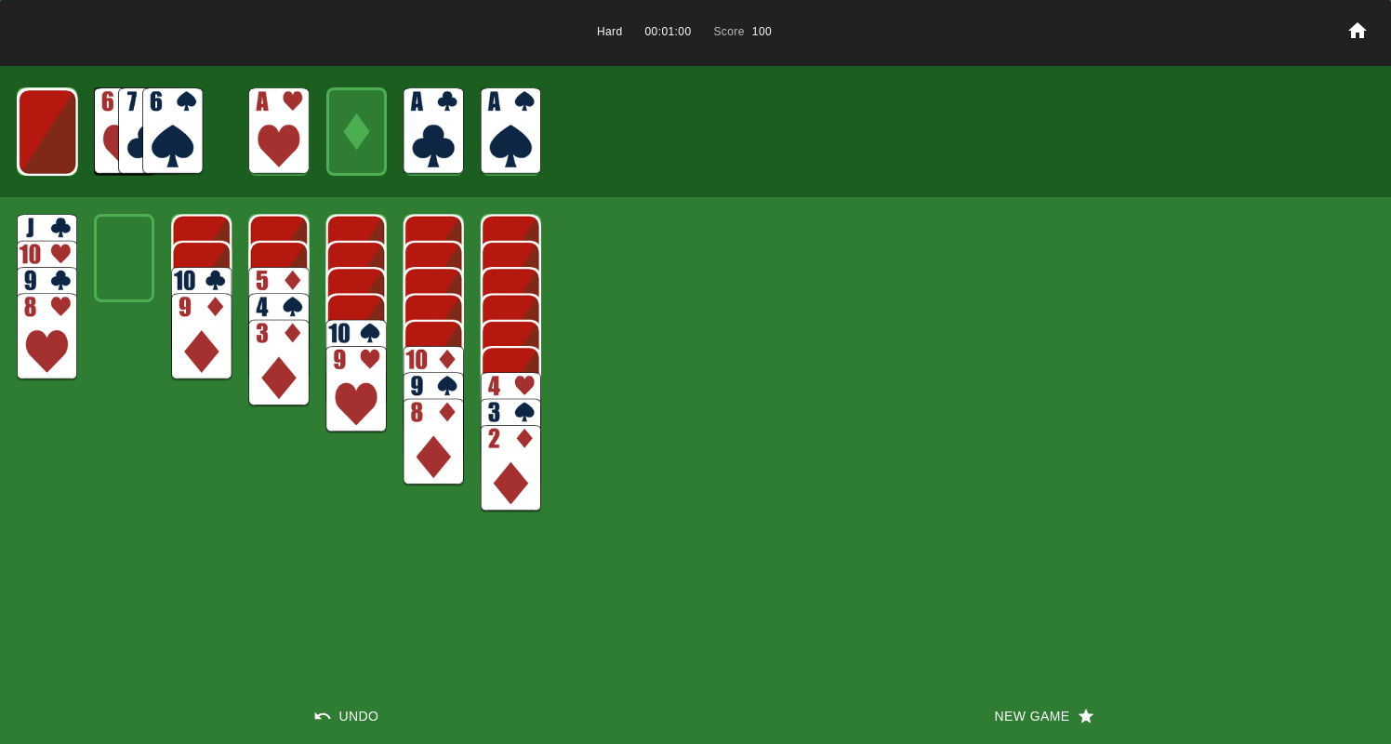
click at [50, 125] on img at bounding box center [48, 131] width 60 height 87
click at [166, 138] on img at bounding box center [172, 130] width 60 height 87
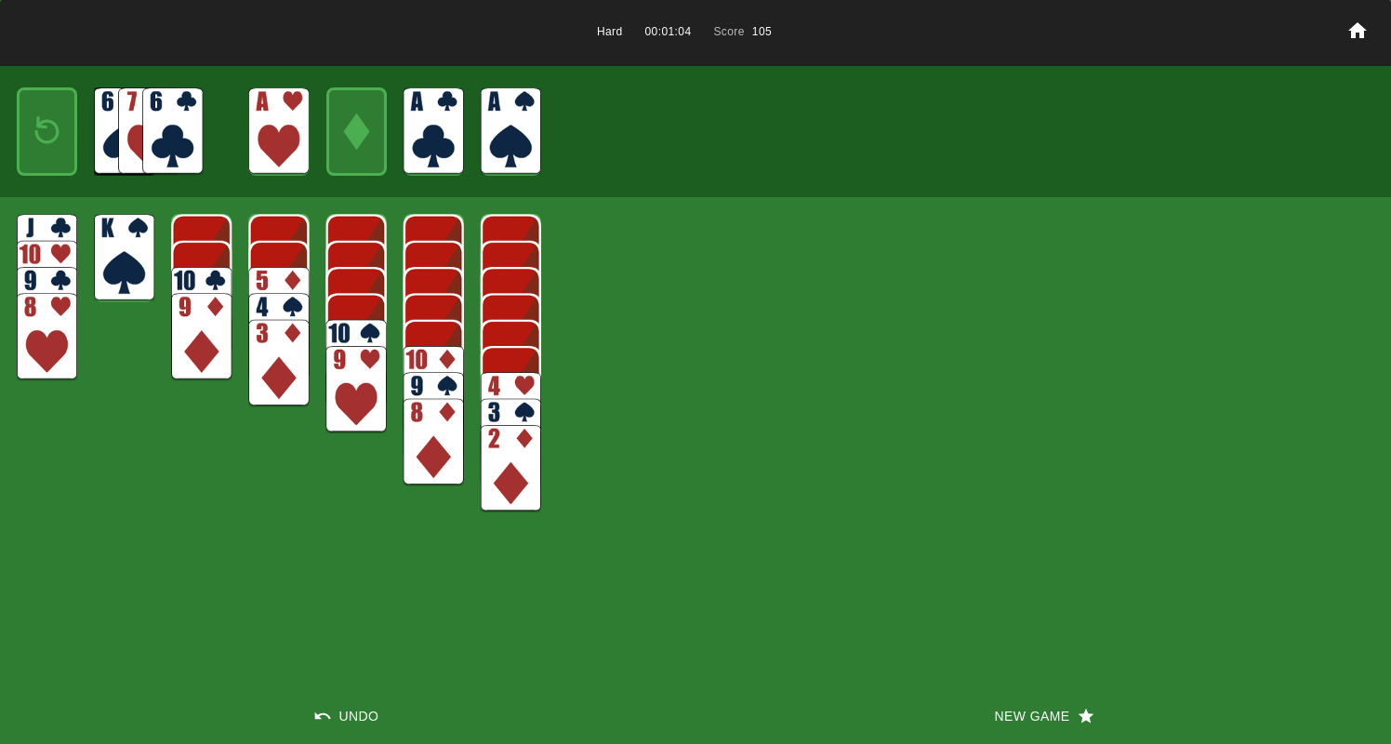
click at [55, 126] on img at bounding box center [47, 131] width 36 height 53
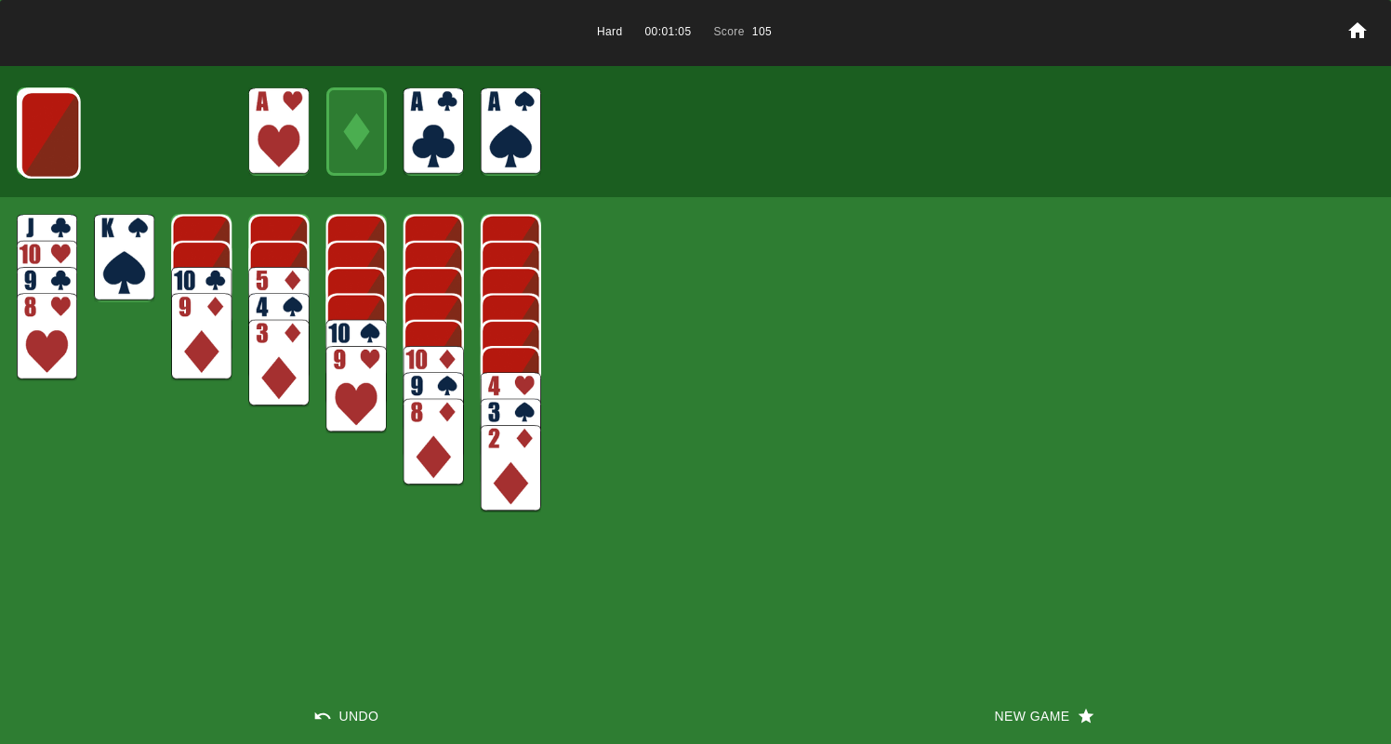
click at [53, 128] on img at bounding box center [50, 134] width 60 height 87
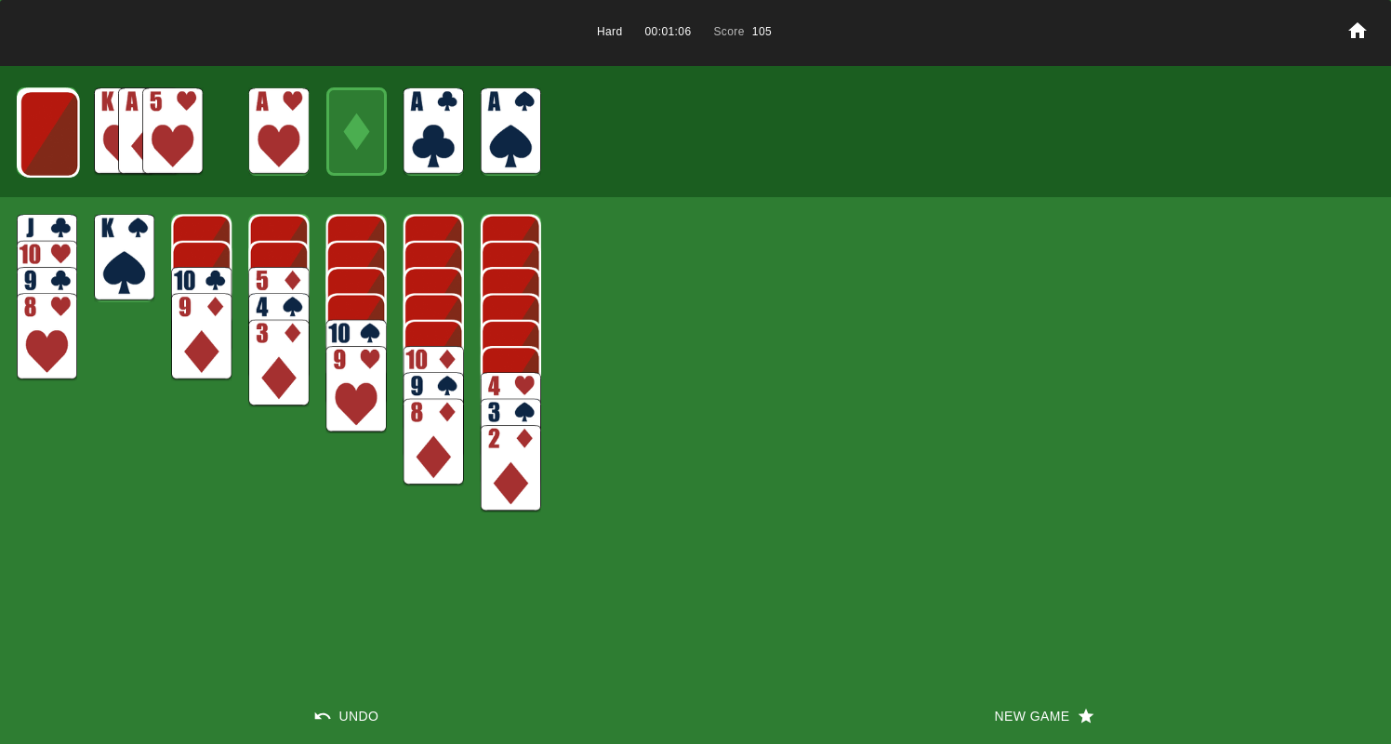
click at [53, 129] on img at bounding box center [50, 133] width 60 height 87
click at [166, 129] on img at bounding box center [172, 130] width 60 height 87
click at [39, 229] on img at bounding box center [47, 257] width 60 height 87
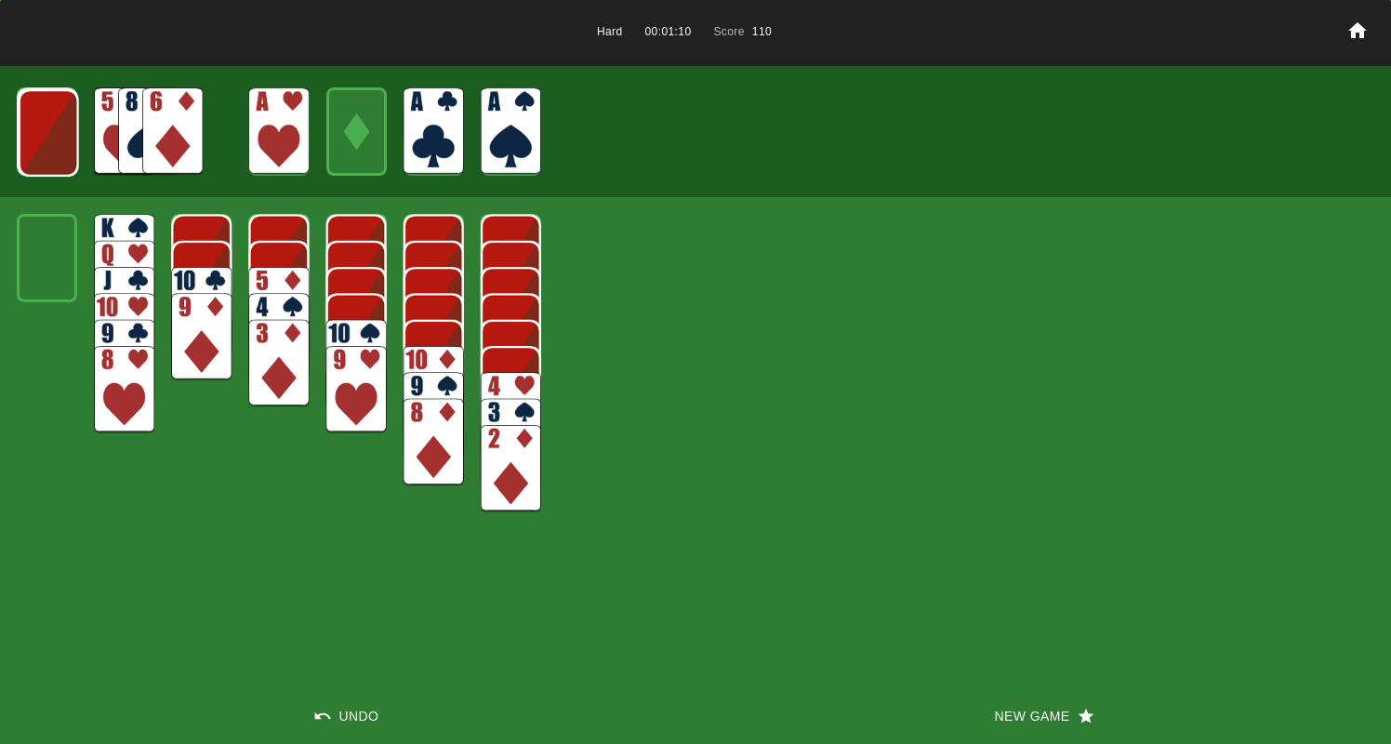
click at [33, 127] on img at bounding box center [49, 132] width 60 height 87
click at [157, 117] on img at bounding box center [172, 130] width 60 height 87
click at [160, 121] on img at bounding box center [172, 130] width 60 height 87
click at [160, 122] on img at bounding box center [172, 130] width 60 height 87
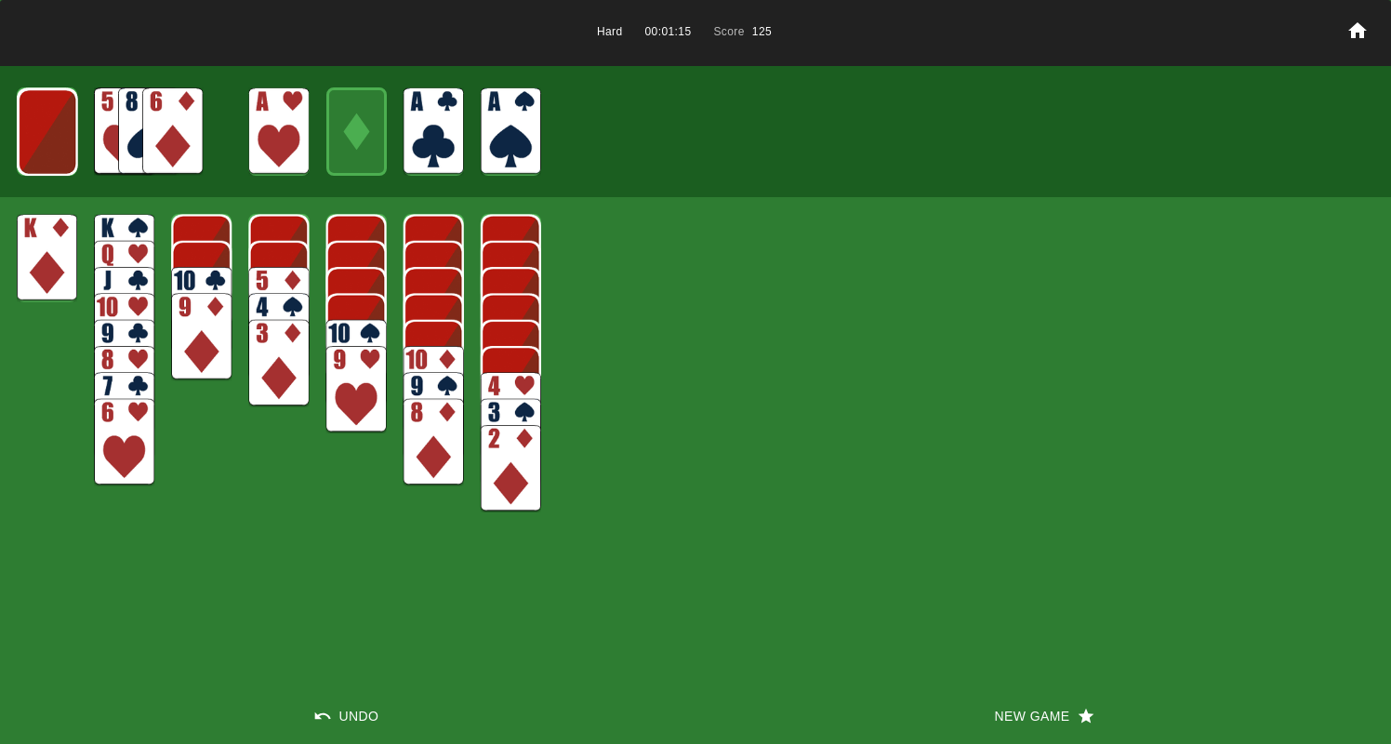
click at [55, 134] on img at bounding box center [48, 131] width 60 height 87
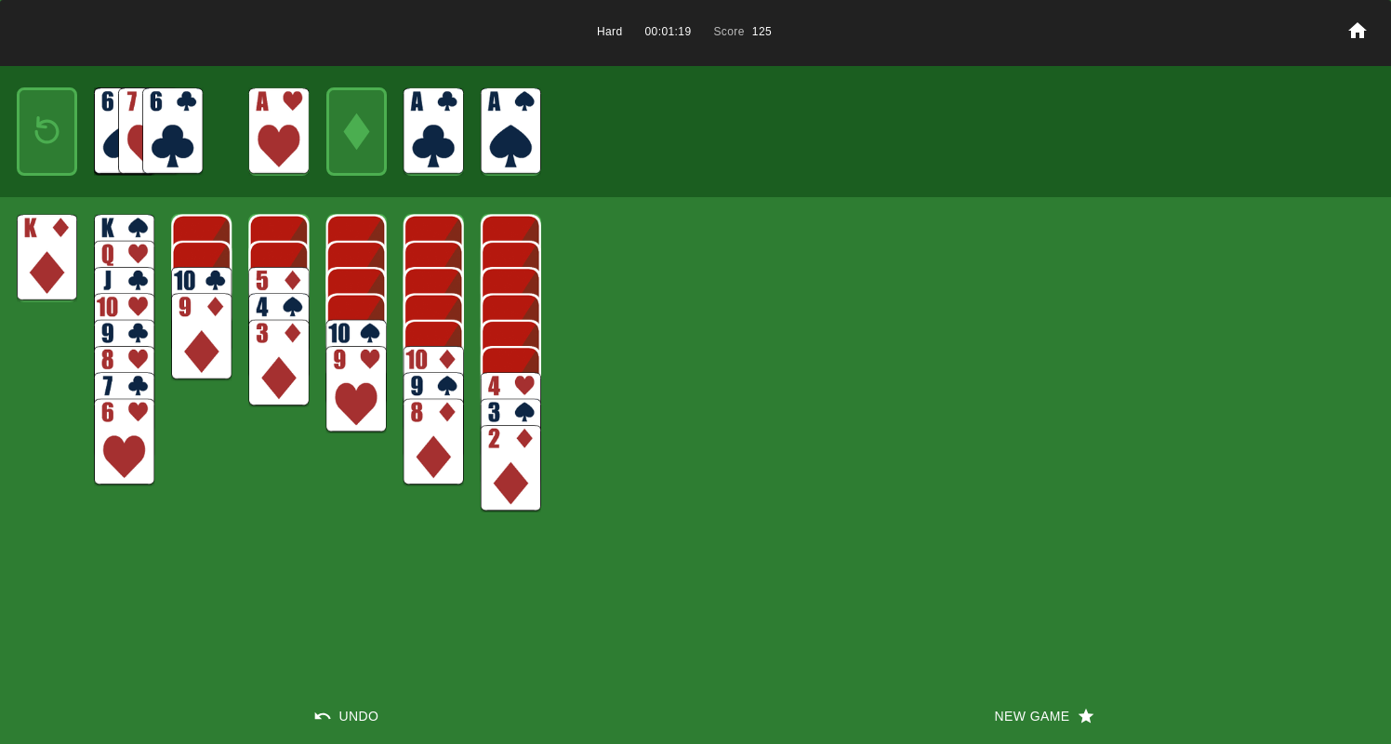
click at [33, 134] on img at bounding box center [47, 131] width 36 height 53
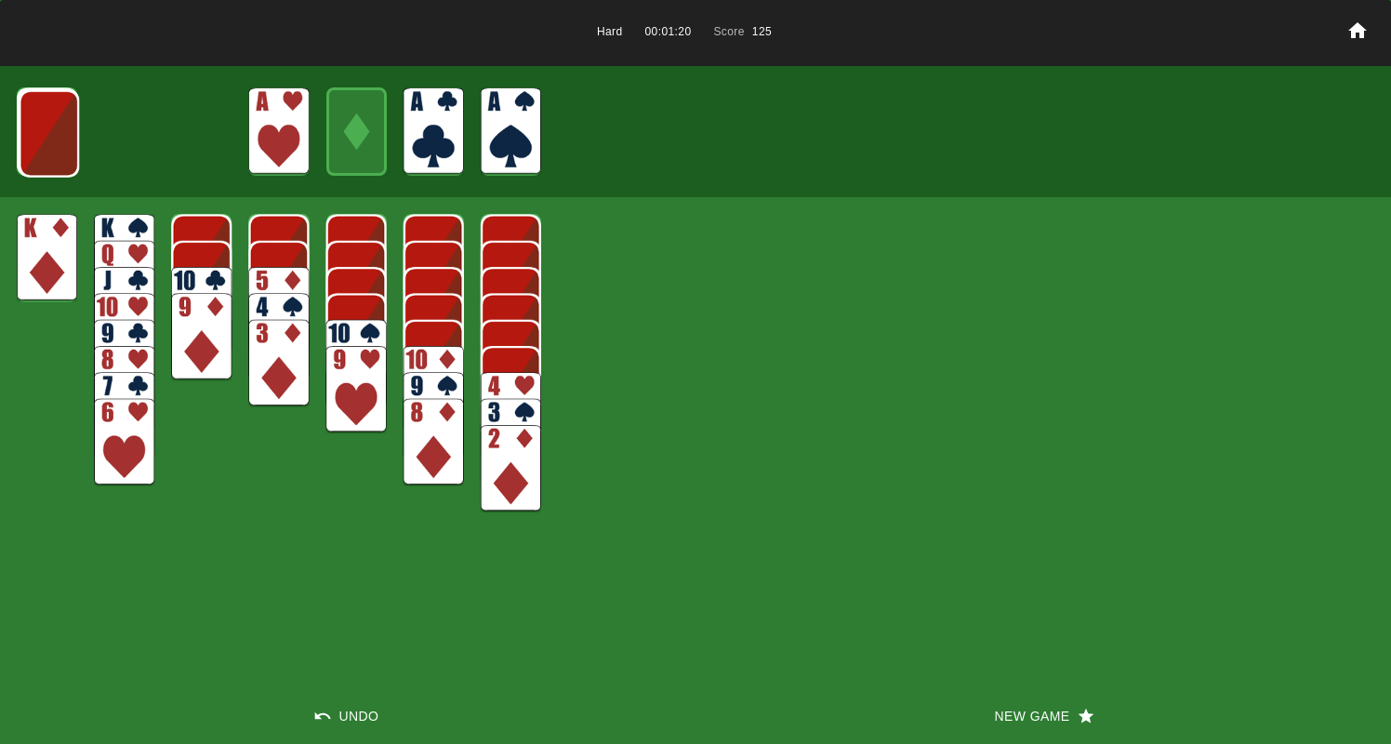
click at [34, 135] on img at bounding box center [49, 133] width 60 height 87
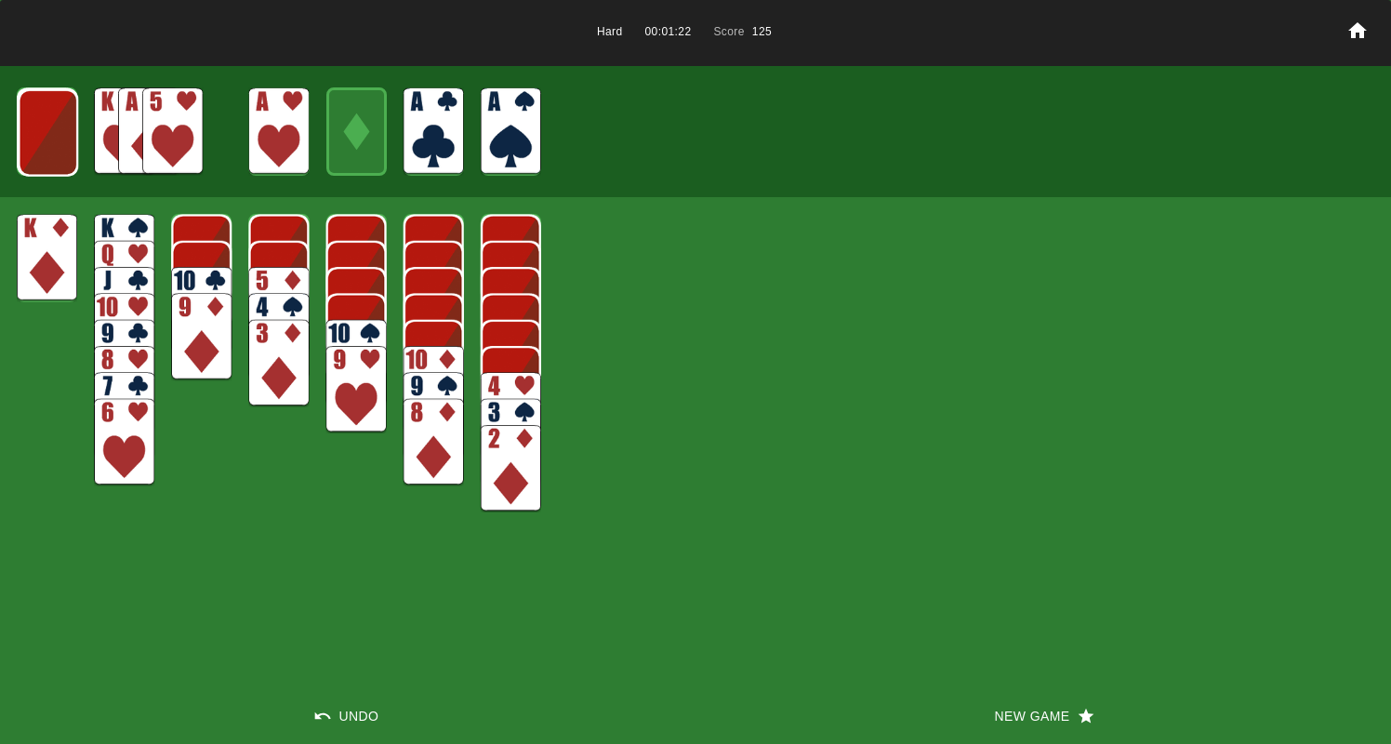
click at [34, 135] on img at bounding box center [48, 132] width 60 height 87
click at [34, 136] on img at bounding box center [47, 131] width 60 height 87
